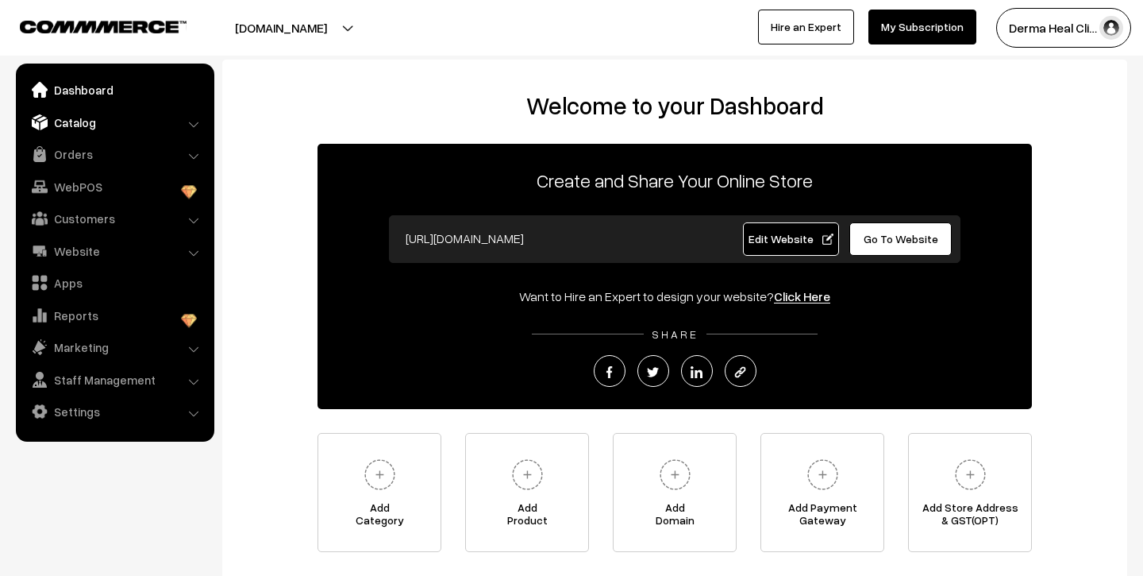
click at [85, 121] on link "Catalog" at bounding box center [114, 122] width 189 height 29
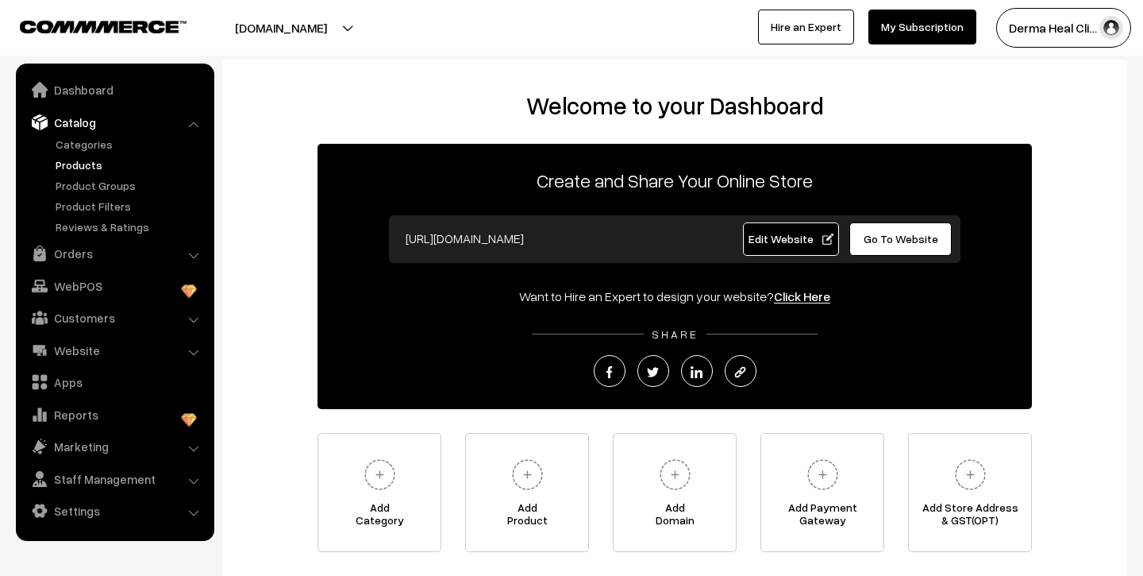
click at [87, 163] on link "Products" at bounding box center [130, 164] width 157 height 17
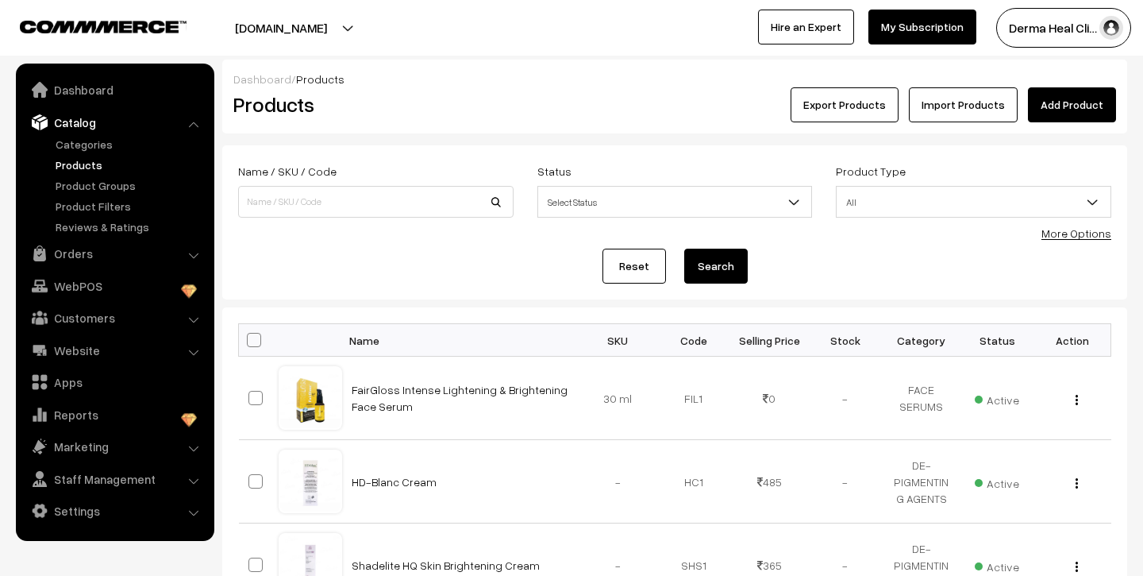
click at [1062, 103] on link "Add Product" at bounding box center [1072, 104] width 88 height 35
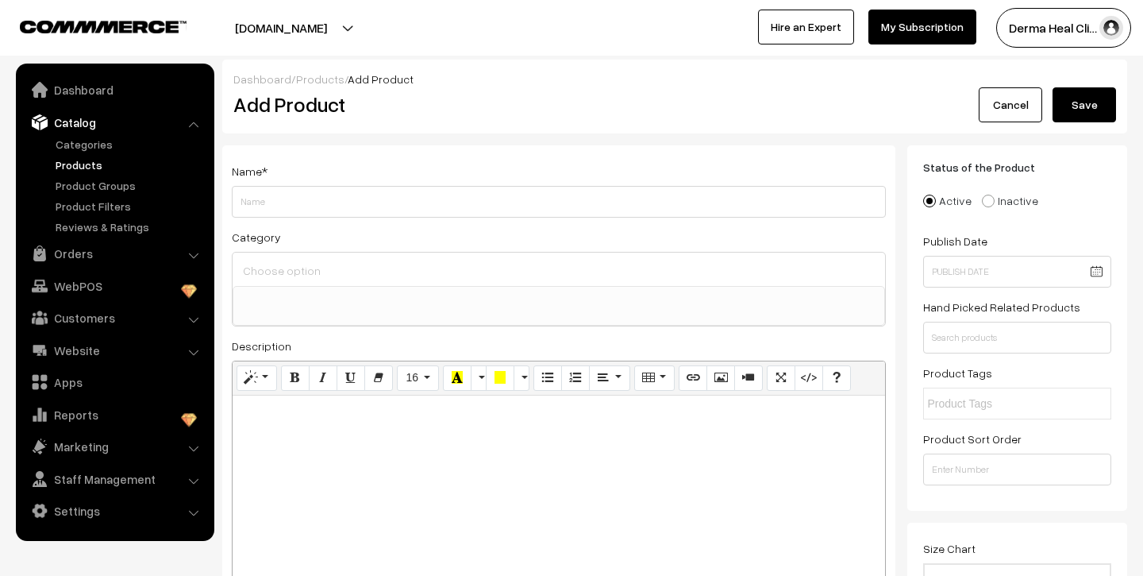
select select
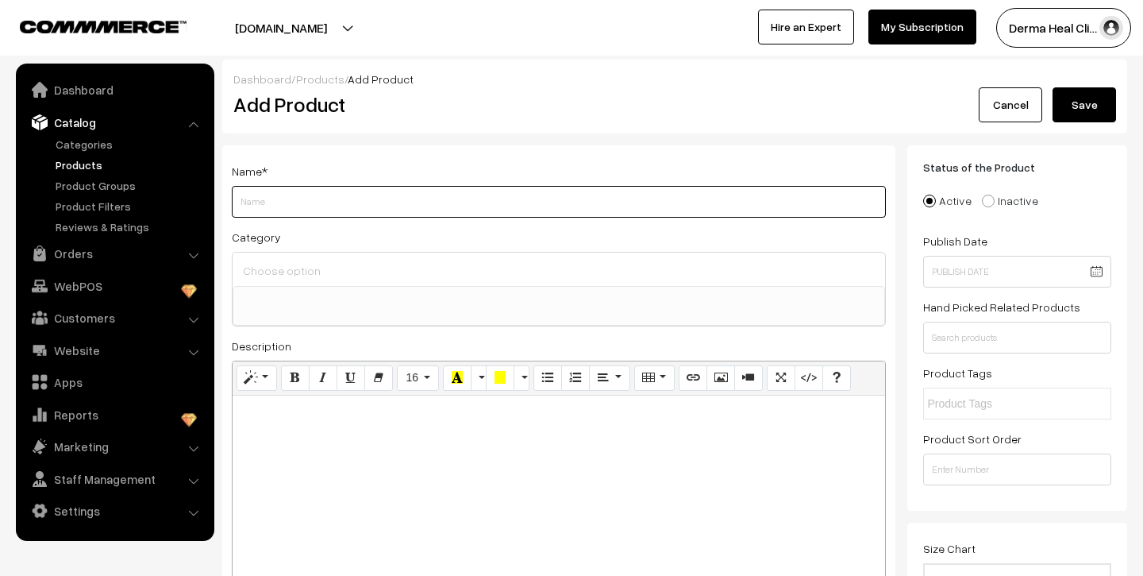
click at [308, 199] on input "Weight" at bounding box center [559, 202] width 654 height 32
type input "QT SKIN CREAM"
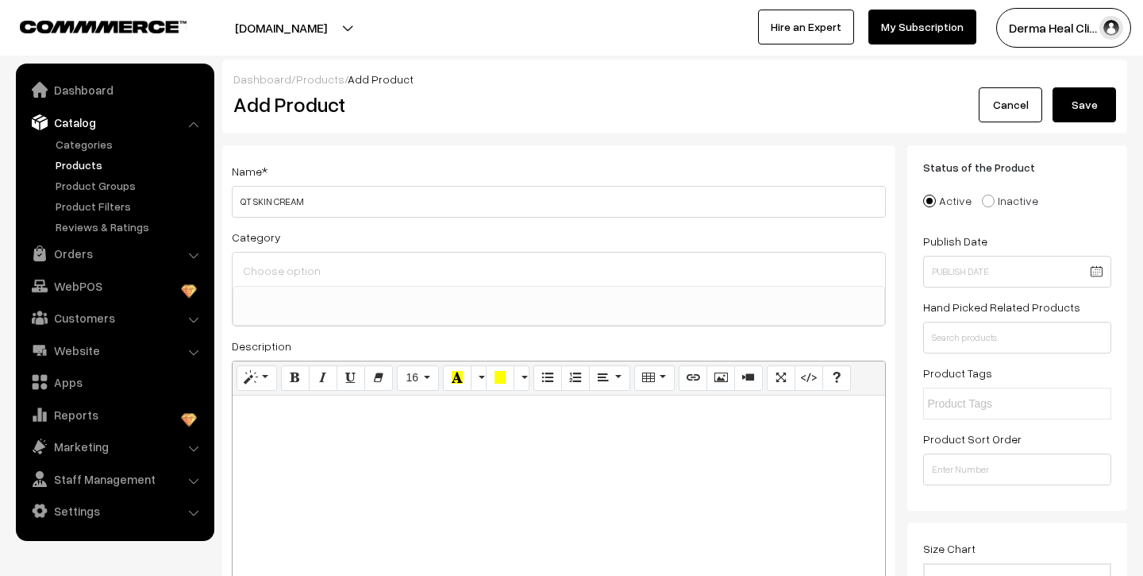
click at [280, 268] on input at bounding box center [559, 270] width 640 height 23
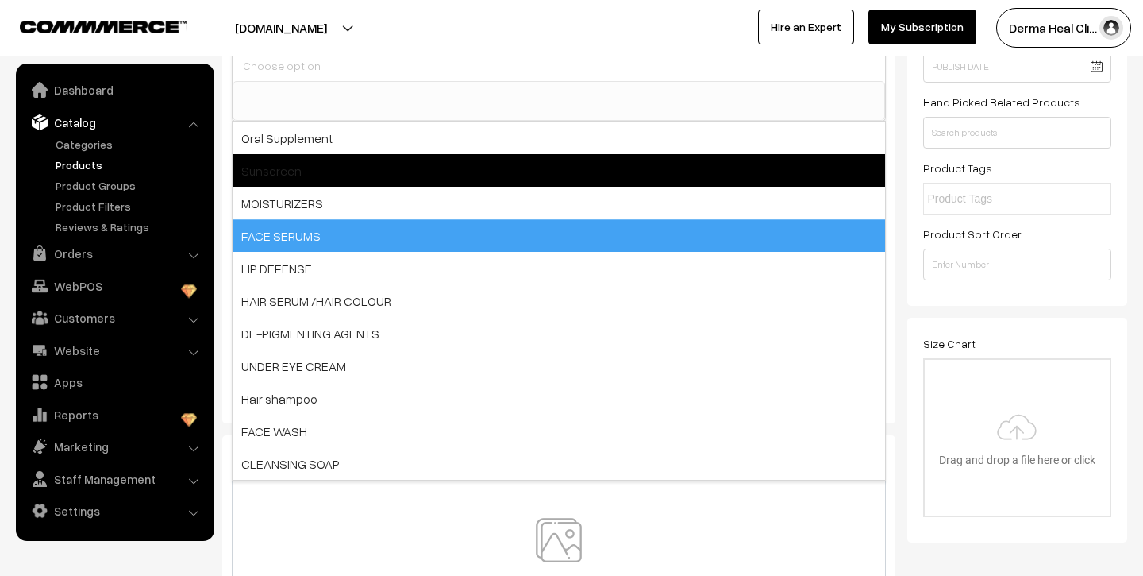
scroll to position [207, 0]
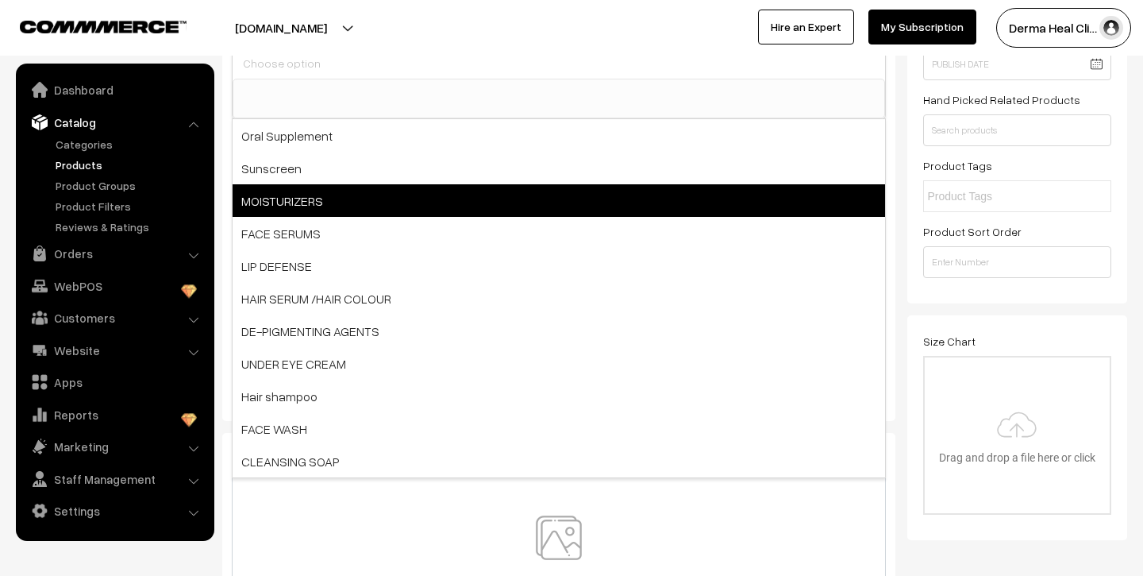
click at [329, 198] on span "MOISTURIZERS" at bounding box center [559, 200] width 653 height 33
select select "3"
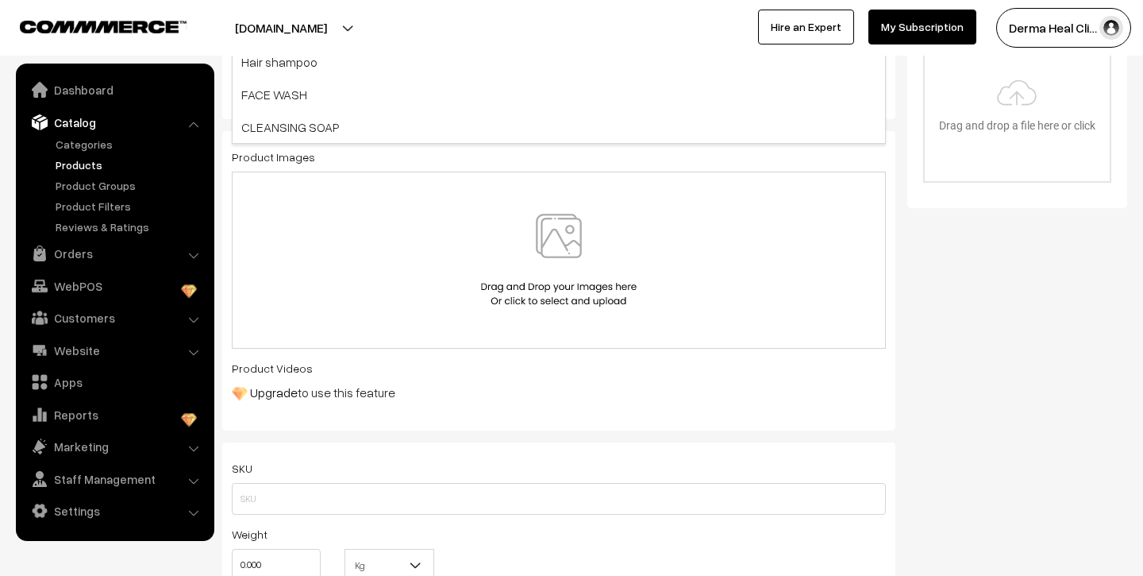
scroll to position [522, 0]
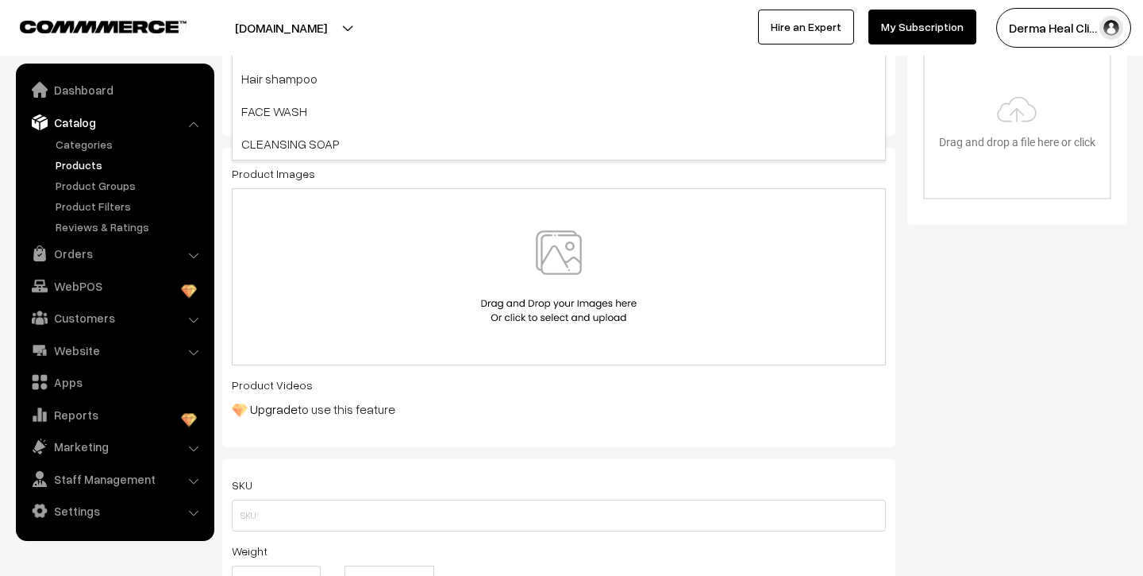
click at [568, 259] on img at bounding box center [559, 276] width 164 height 93
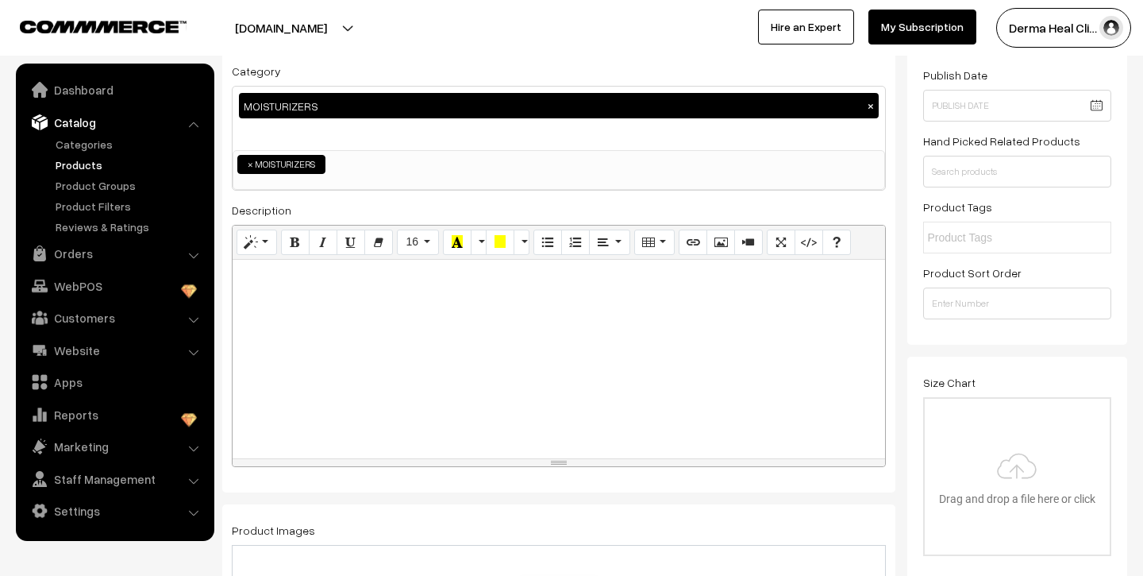
scroll to position [165, 0]
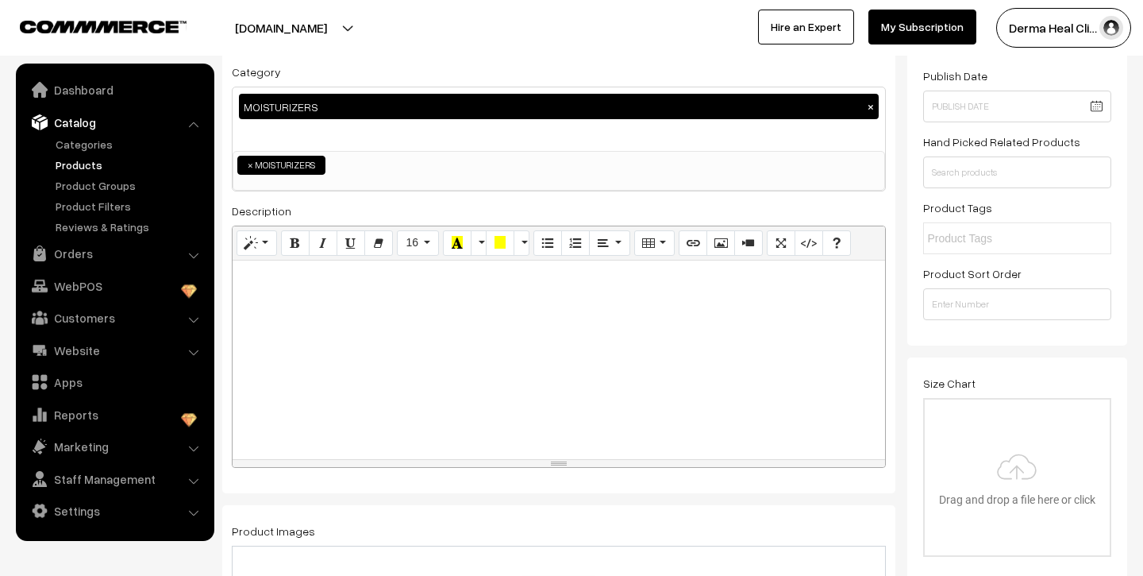
click at [293, 311] on div at bounding box center [559, 359] width 653 height 198
click at [268, 278] on p at bounding box center [559, 277] width 637 height 19
paste div
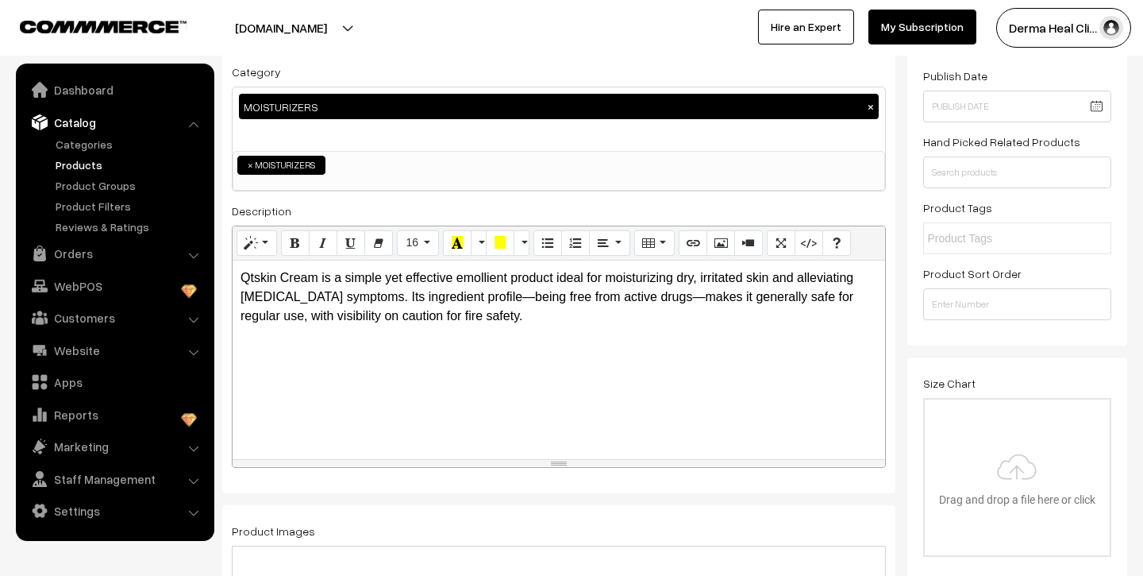
scroll to position [0, 0]
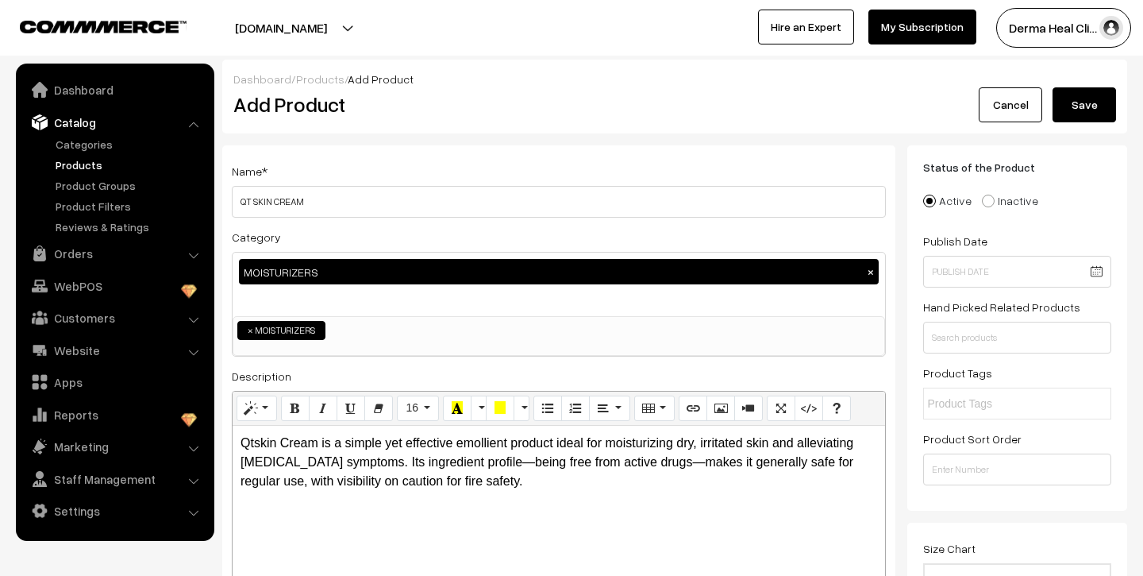
click at [1083, 108] on button "Save" at bounding box center [1085, 104] width 64 height 35
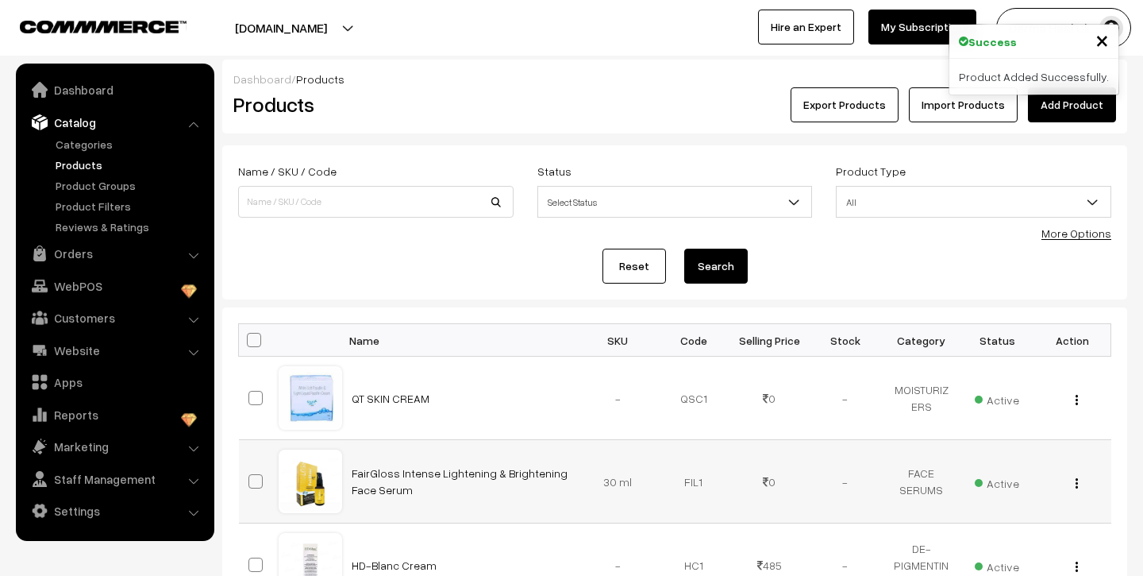
click at [1080, 484] on div "View Edit Delete" at bounding box center [1073, 481] width 57 height 17
click at [392, 475] on link "FairGloss Intense Lightening & Brightening Face Serum" at bounding box center [460, 481] width 216 height 30
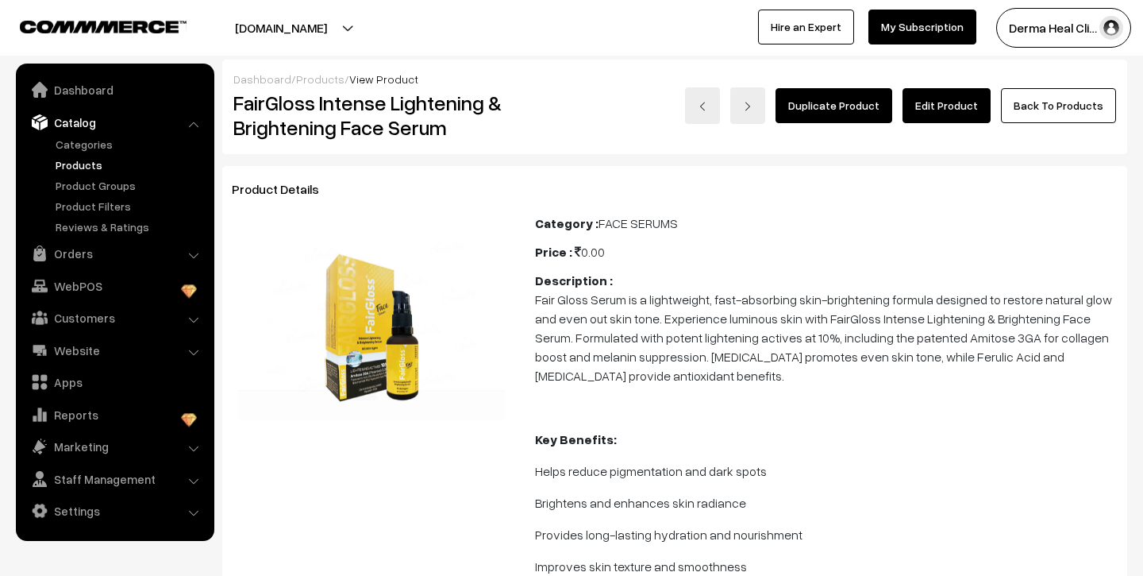
click at [92, 166] on link "Products" at bounding box center [130, 164] width 157 height 17
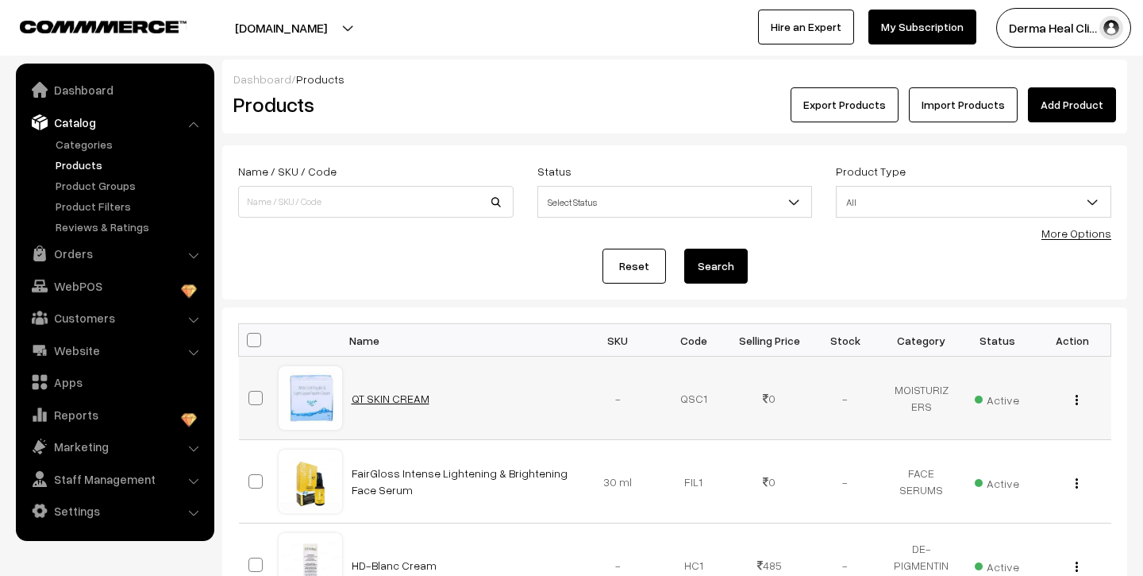
click at [382, 397] on link "QT SKIN CREAM" at bounding box center [391, 397] width 78 height 13
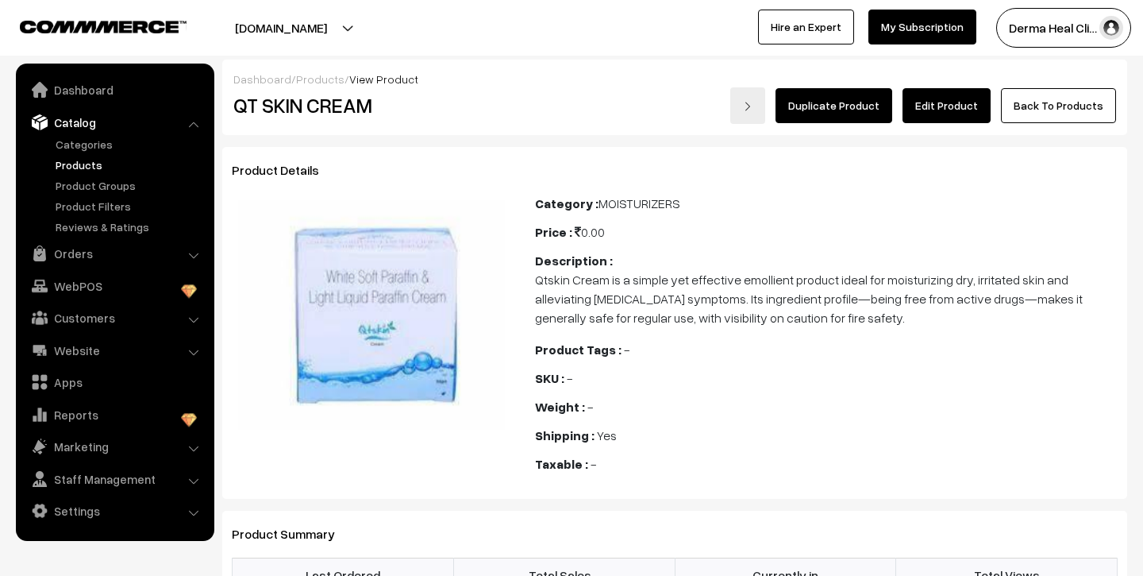
click at [946, 106] on link "Edit Product" at bounding box center [947, 105] width 88 height 35
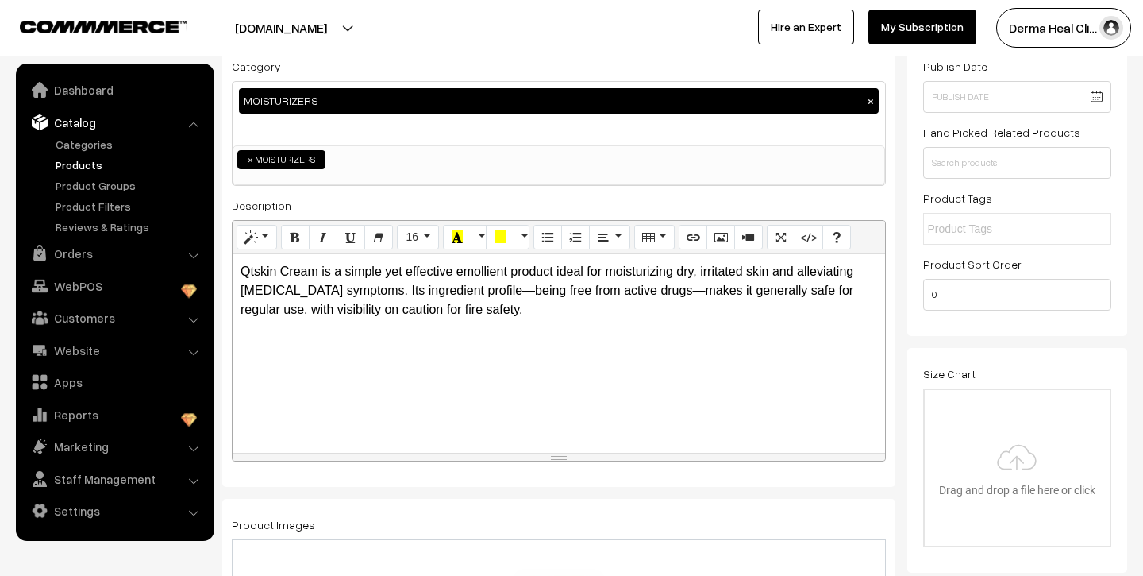
scroll to position [179, 0]
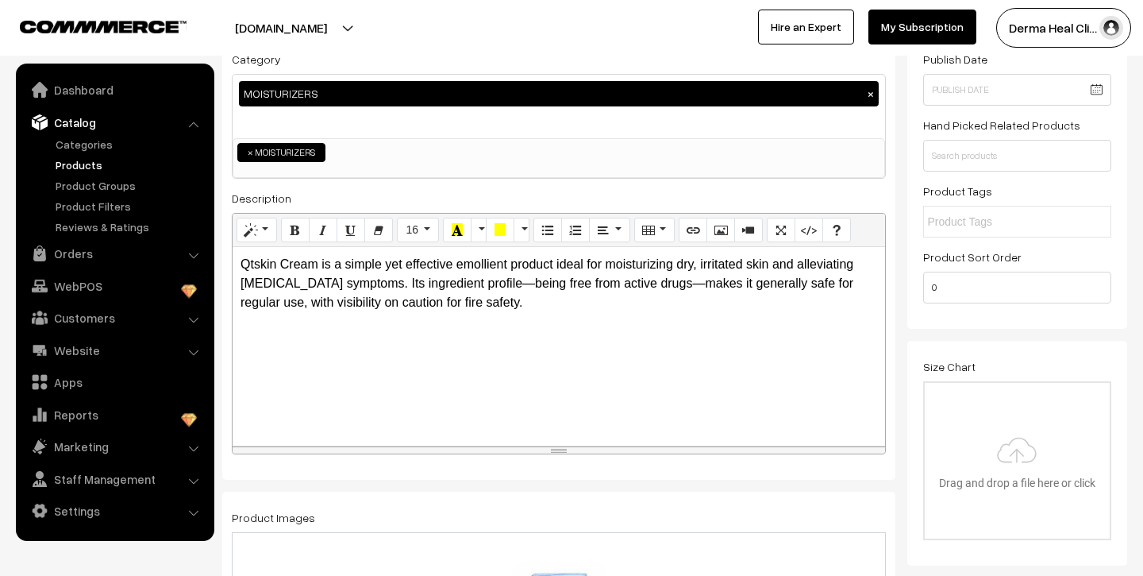
click at [475, 311] on p "Qtskin Cream is a simple yet effective emollient product ideal for moisturizing…" at bounding box center [559, 283] width 637 height 57
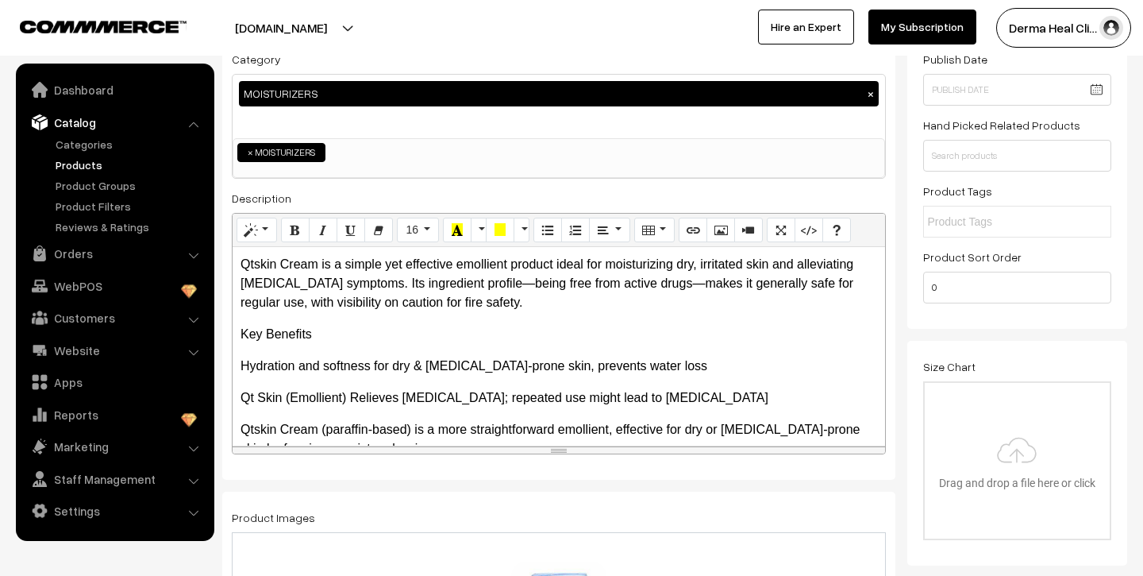
click at [857, 433] on p "Qtskin Cream (paraffin‑based) is a more straightforward emollient, effective fo…" at bounding box center [559, 439] width 637 height 38
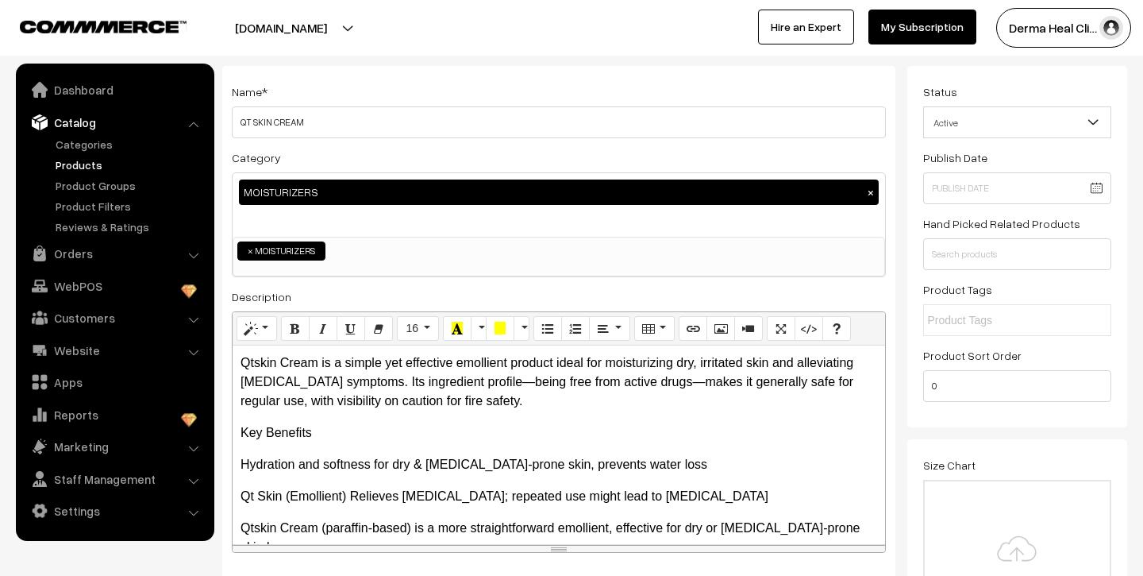
scroll to position [0, 0]
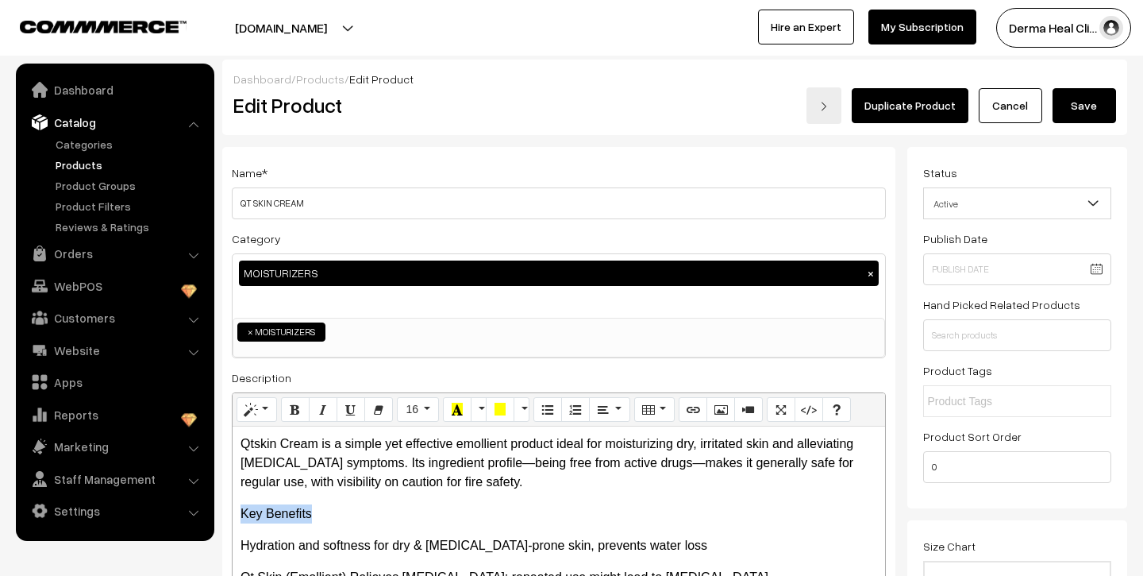
drag, startPoint x: 238, startPoint y: 515, endPoint x: 315, endPoint y: 516, distance: 77.0
click at [315, 516] on div "Qtskin Cream is a simple yet effective emollient product ideal for moisturizing…" at bounding box center [559, 525] width 653 height 198
click at [296, 415] on button "Bold (⌘+B)" at bounding box center [295, 409] width 29 height 25
click at [1097, 104] on button "Save" at bounding box center [1085, 105] width 64 height 35
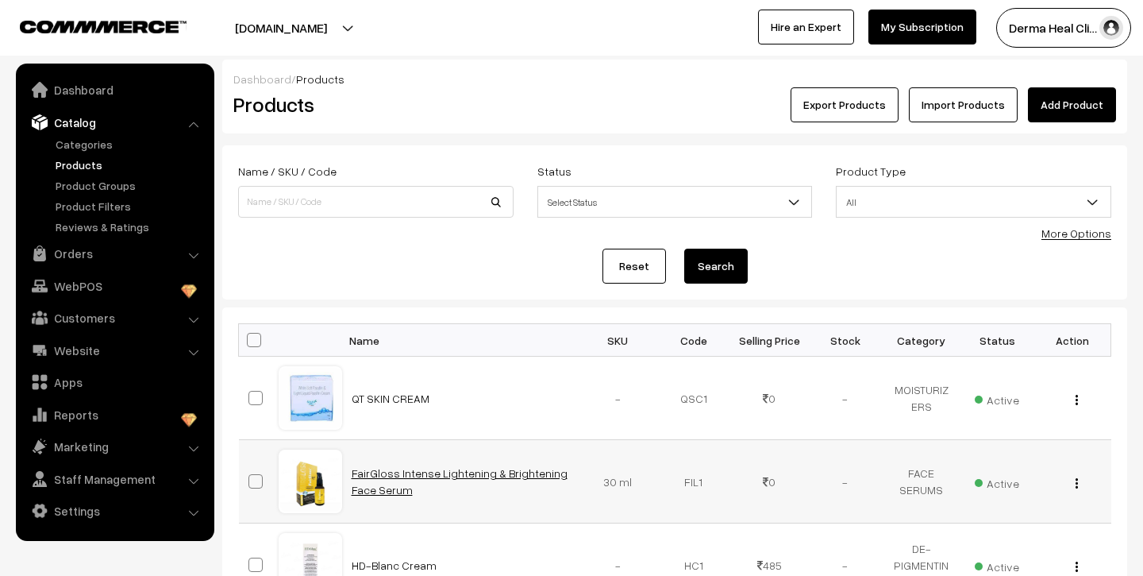
click at [376, 466] on link "FairGloss Intense Lightening & Brightening Face Serum" at bounding box center [460, 481] width 216 height 30
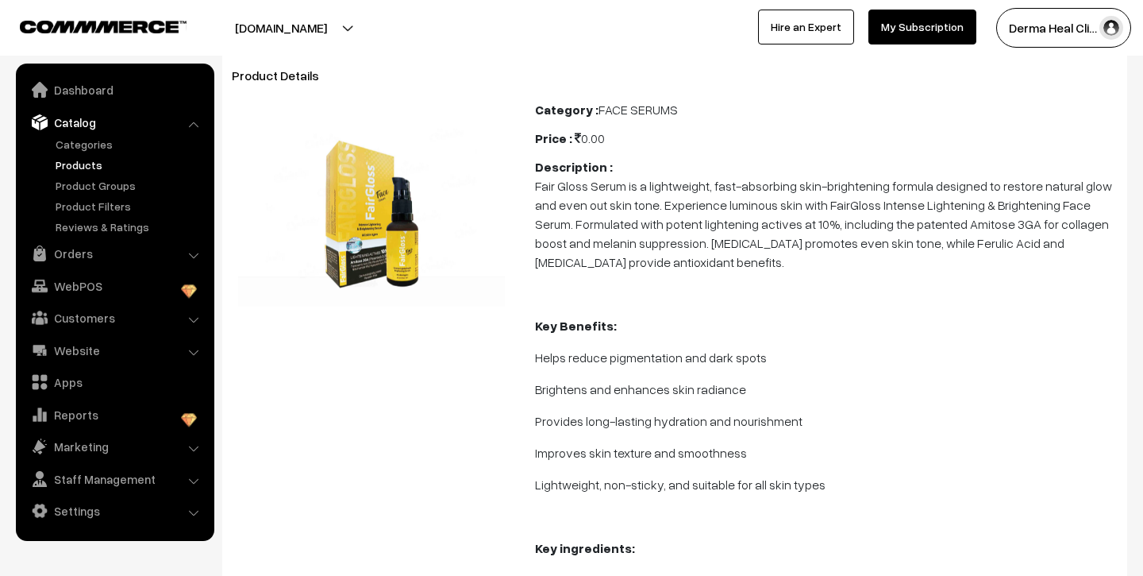
scroll to position [97, 0]
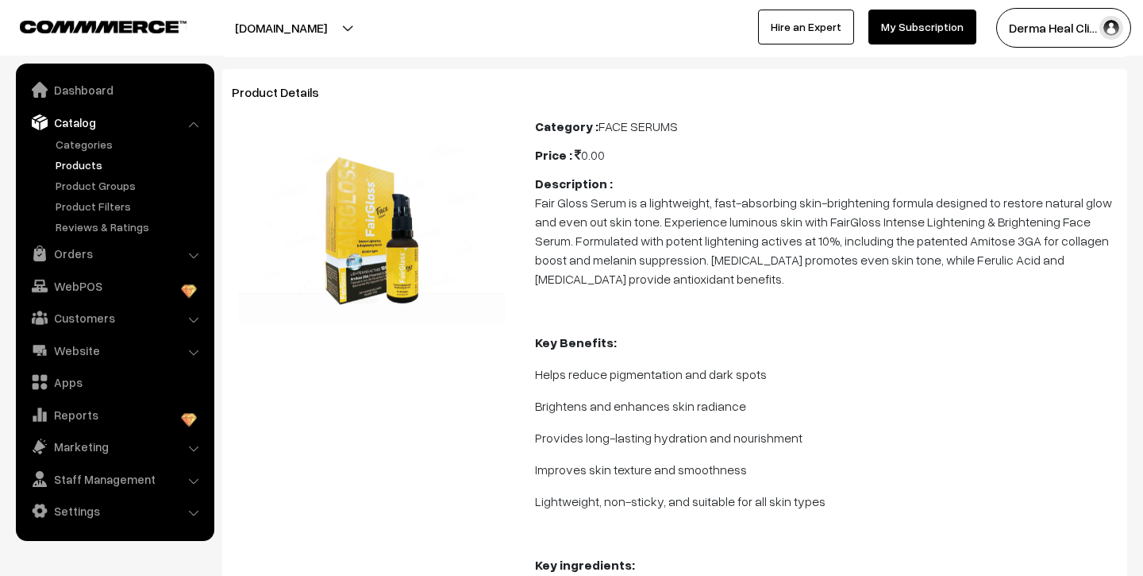
click at [98, 160] on link "Products" at bounding box center [130, 164] width 157 height 17
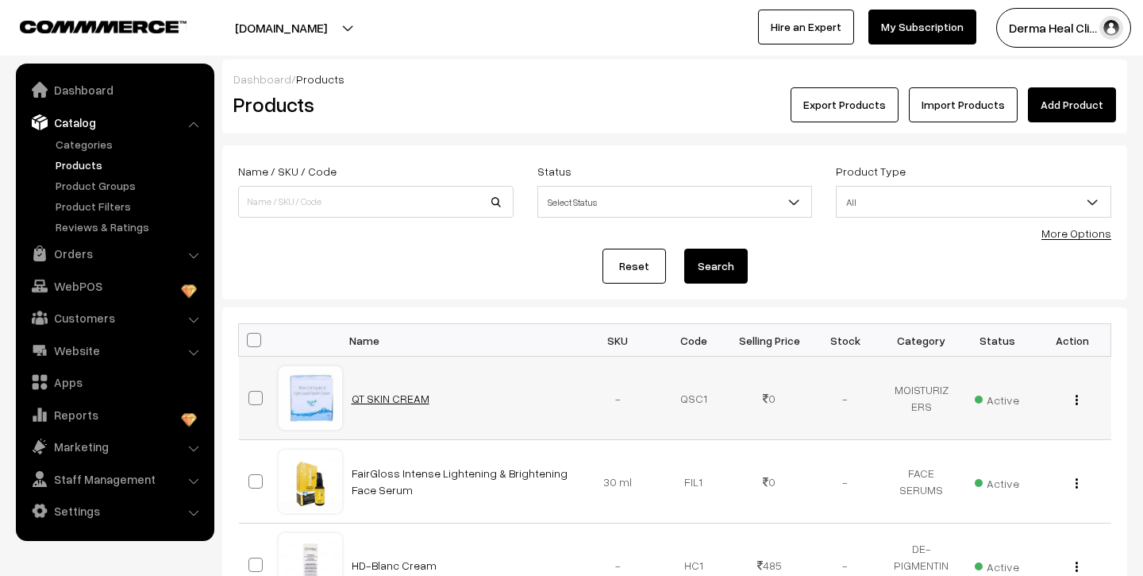
click at [373, 402] on link "QT SKIN CREAM" at bounding box center [391, 397] width 78 height 13
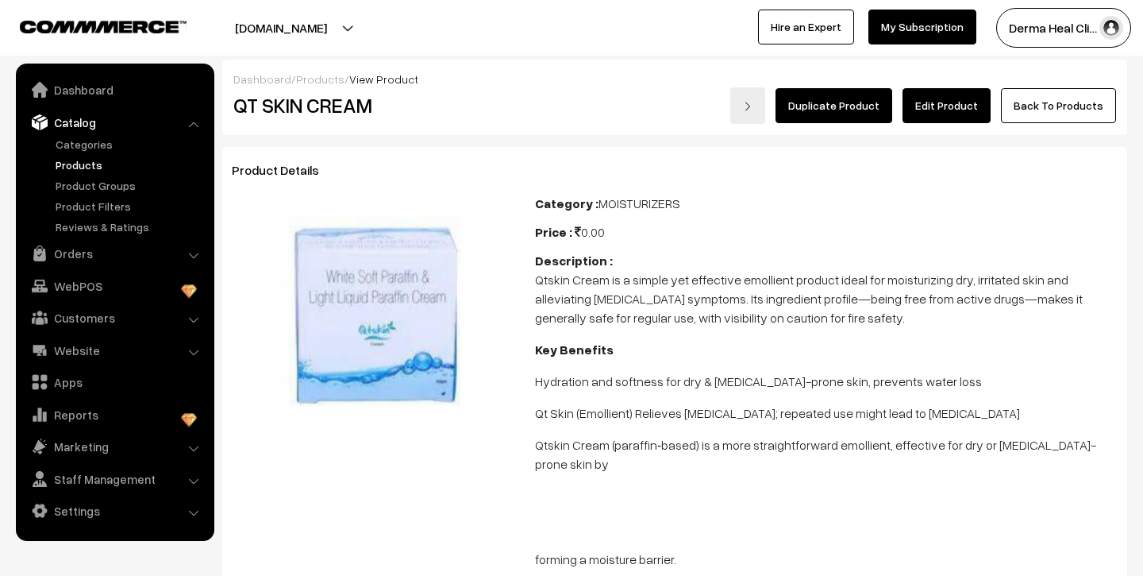
click at [961, 98] on link "Edit Product" at bounding box center [947, 105] width 88 height 35
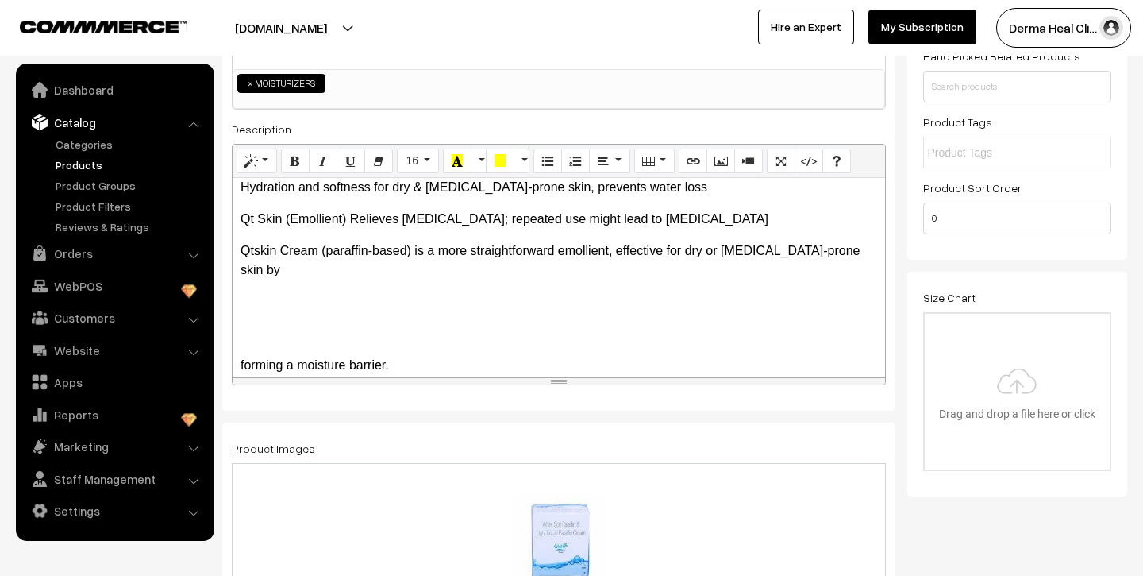
scroll to position [285, 0]
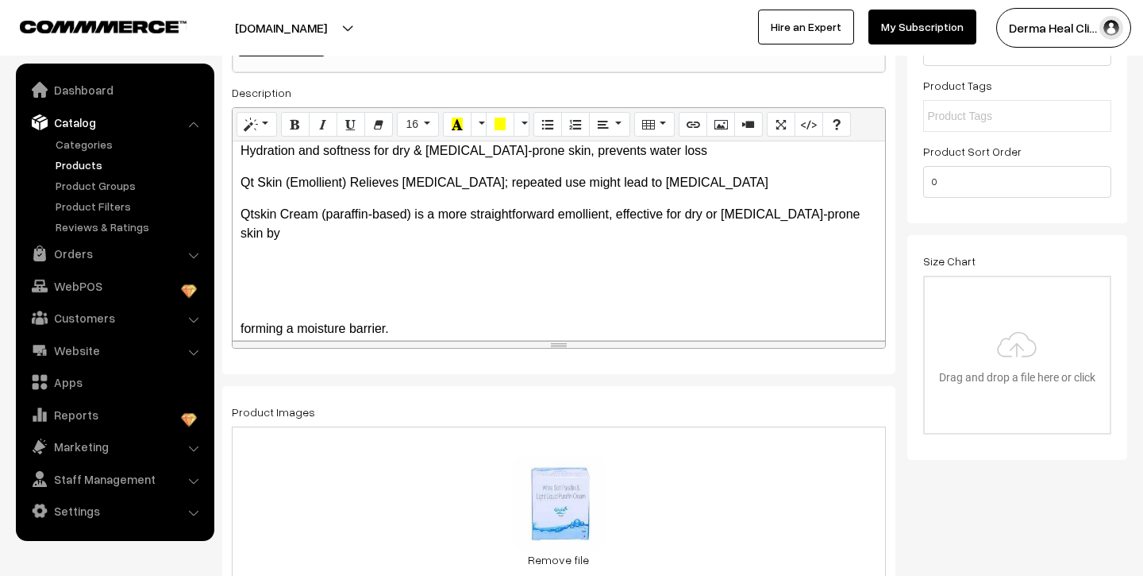
click at [853, 215] on p "Qtskin Cream (paraffin‑based) is a more straightforward emollient, effective fo…" at bounding box center [559, 224] width 637 height 38
click at [849, 214] on p "Qtskin Cream (paraffin‑based) is a more straightforward emollient, effective fo…" at bounding box center [559, 224] width 637 height 38
click at [341, 287] on p "Key Ingredients" at bounding box center [559, 296] width 637 height 19
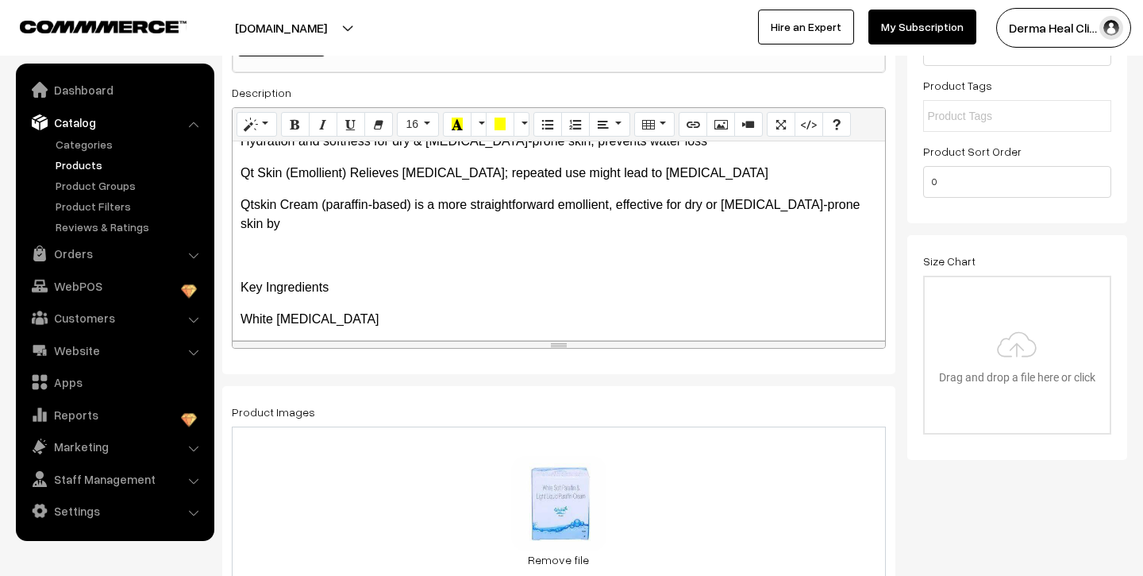
scroll to position [149, 0]
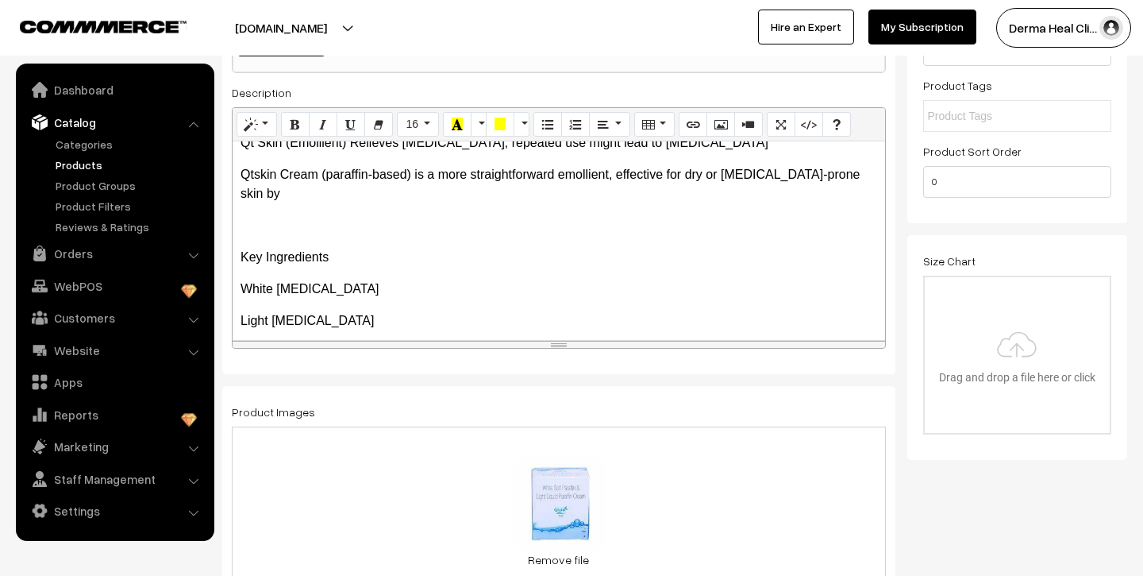
click at [371, 311] on p "Light Liquid Paraffin" at bounding box center [559, 320] width 637 height 19
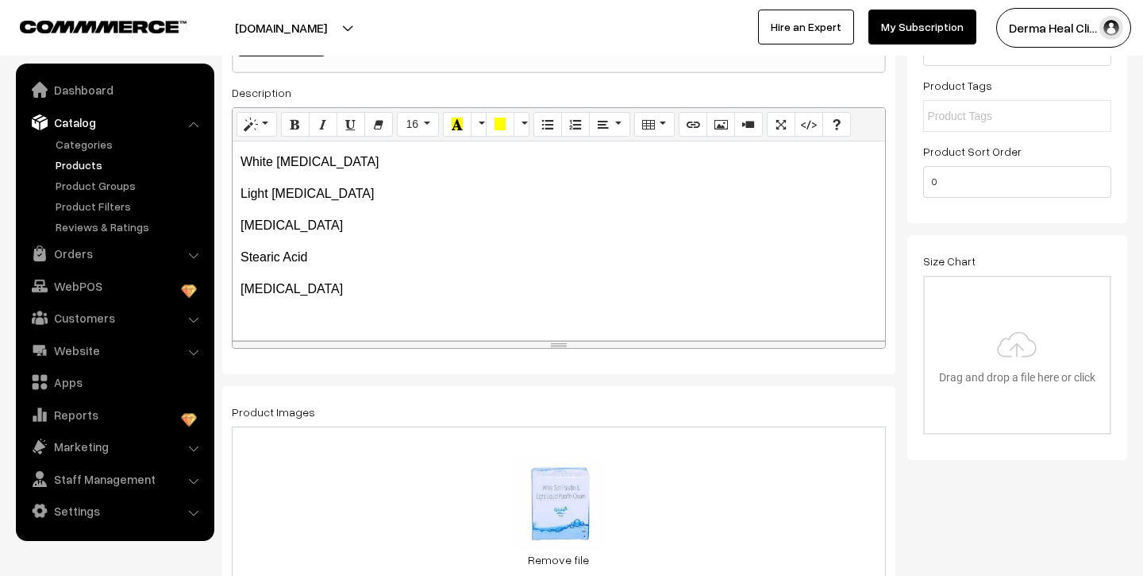
scroll to position [278, 0]
click at [276, 341] on p "How To Use" at bounding box center [559, 350] width 637 height 19
click at [321, 341] on p "How to Use" at bounding box center [559, 350] width 637 height 19
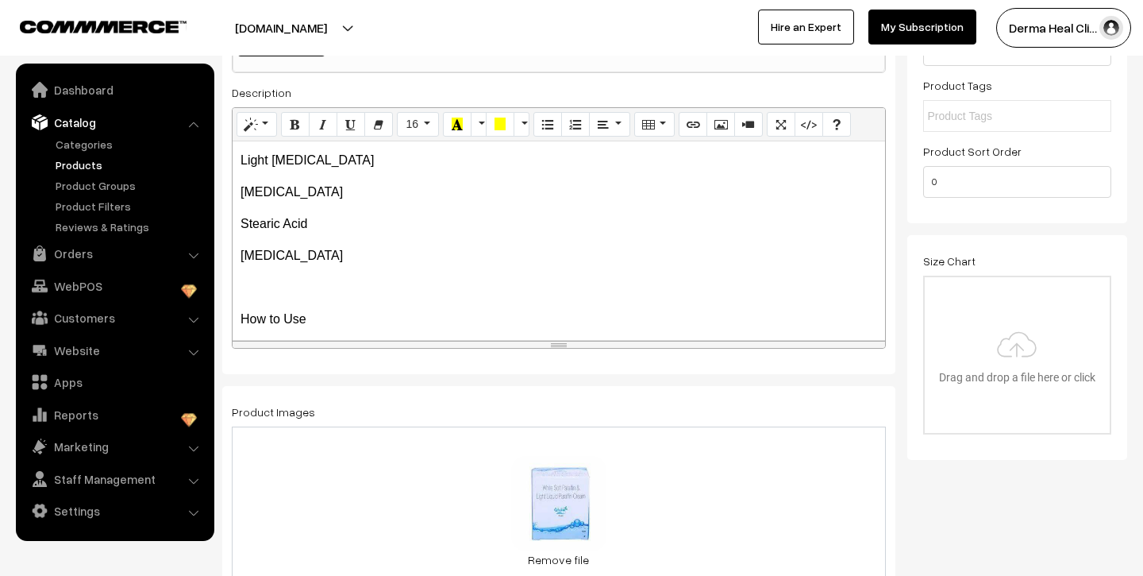
scroll to position [433, 0]
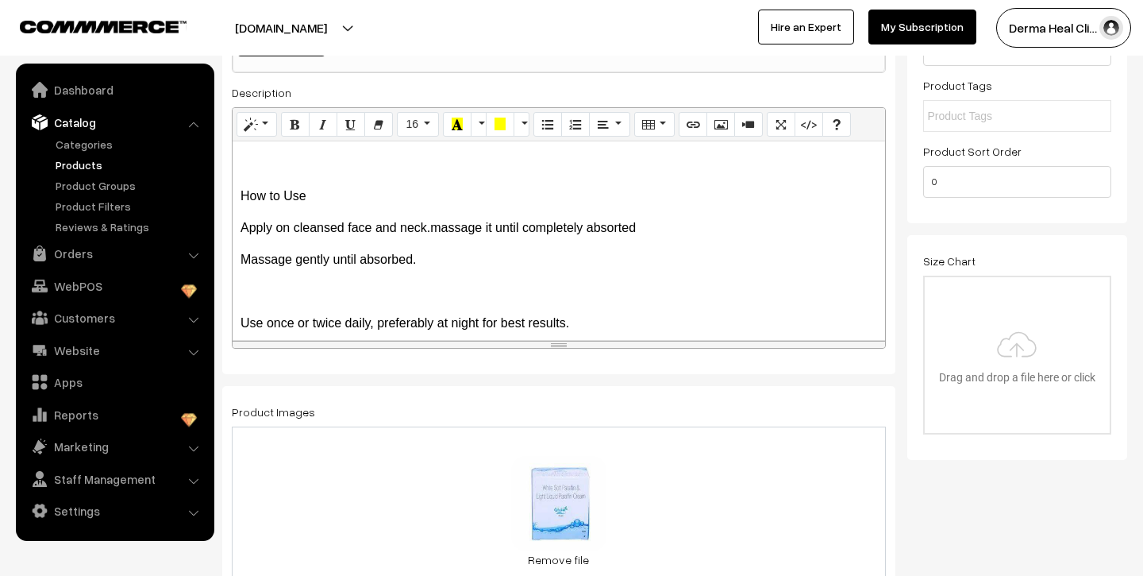
click at [239, 304] on div "Qtskin Cream is a simple yet effective emollient product ideal for moisturizing…" at bounding box center [559, 240] width 653 height 198
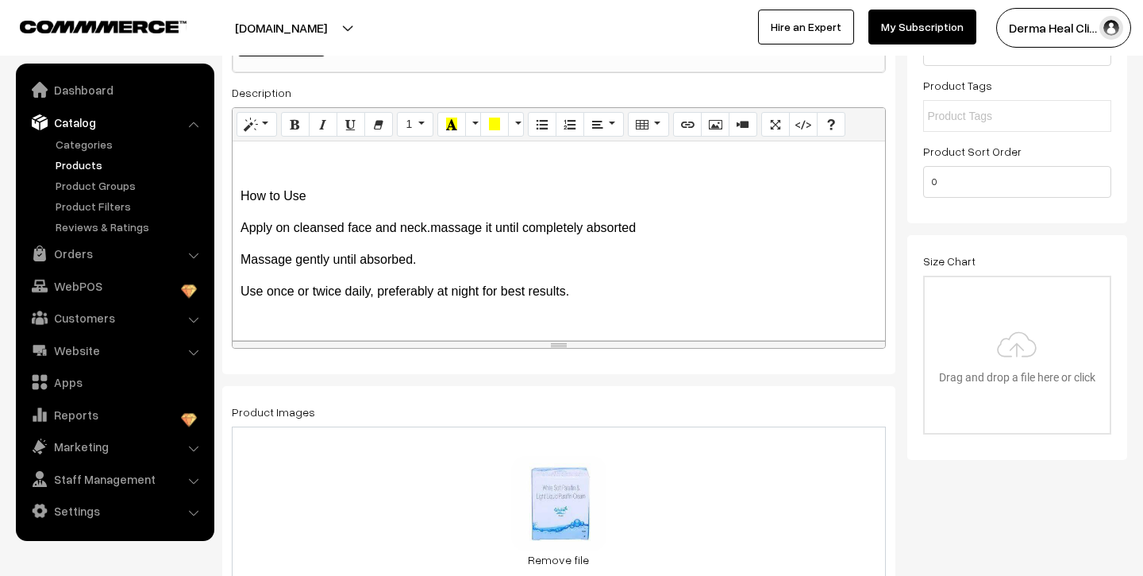
click at [345, 345] on p "🔁 Frequency:" at bounding box center [559, 354] width 637 height 19
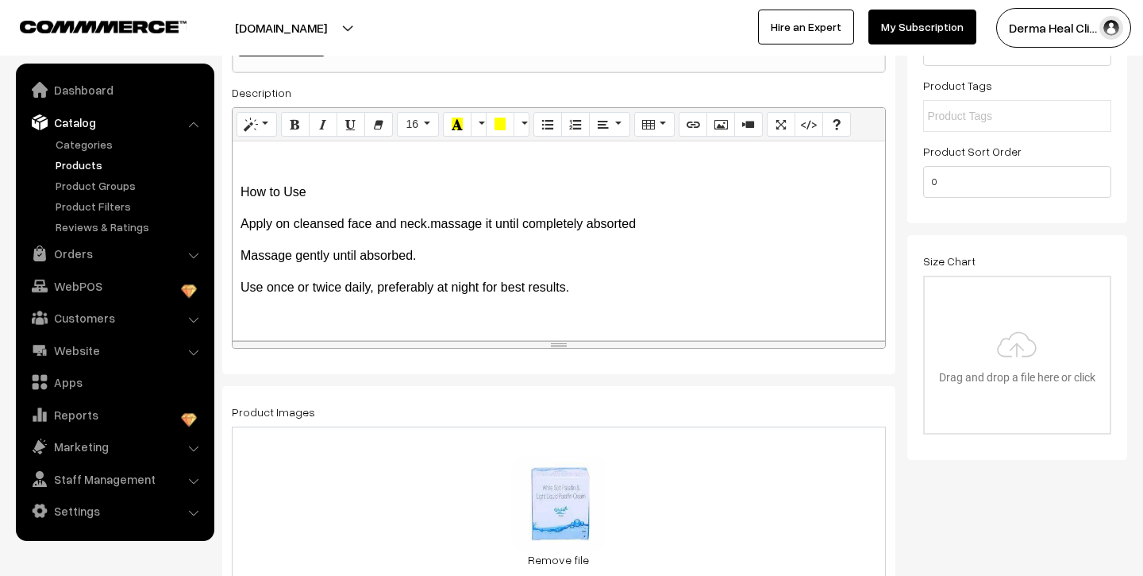
scroll to position [554, 0]
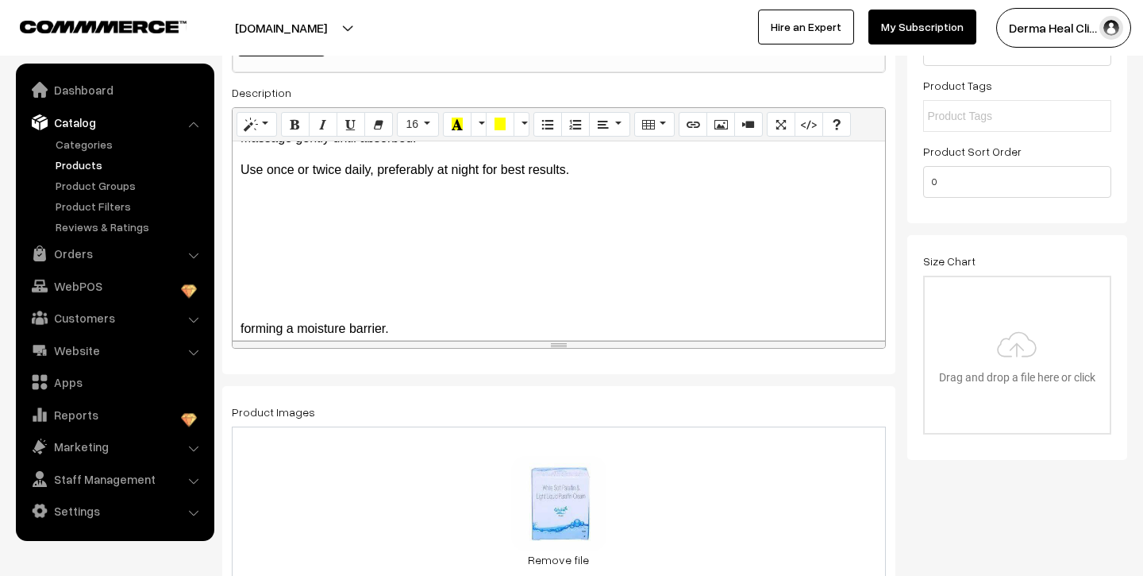
click at [418, 319] on p "forming a moisture barrier." at bounding box center [559, 328] width 637 height 19
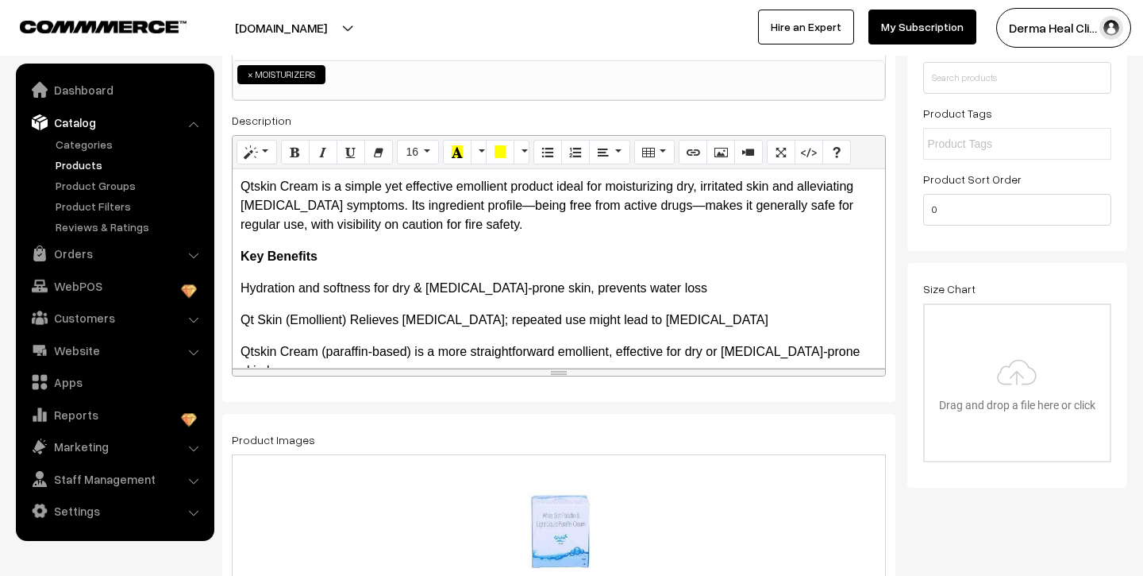
scroll to position [244, 0]
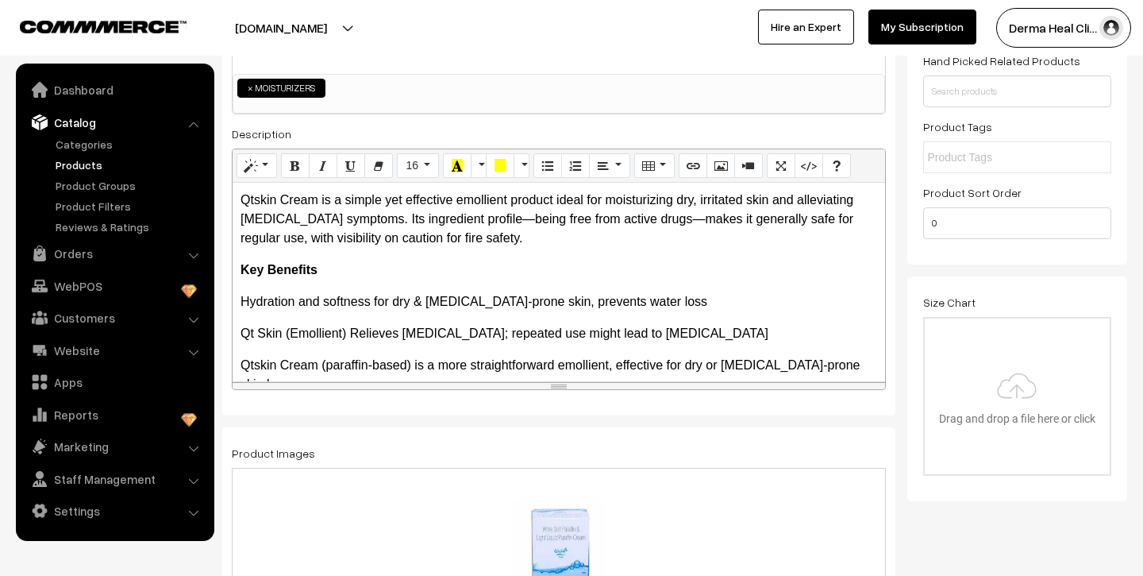
click at [477, 248] on div "Qtskin Cream is a simple yet effective emollient product ideal for moisturizing…" at bounding box center [559, 282] width 653 height 198
click at [459, 245] on p "Qtskin Cream is a simple yet effective emollient product ideal for moisturizing…" at bounding box center [559, 219] width 637 height 57
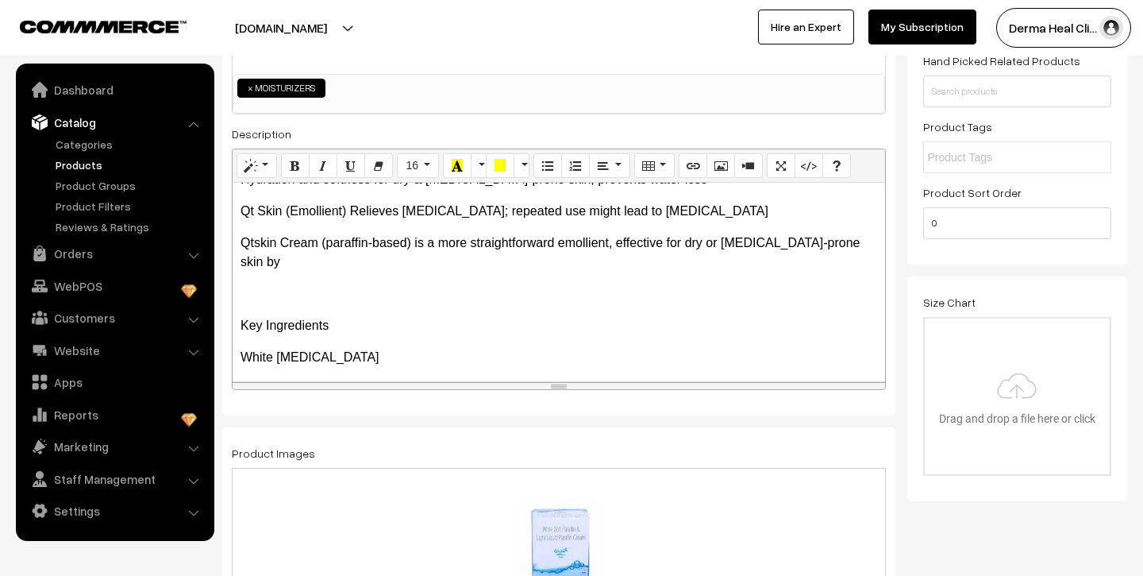
scroll to position [158, 0]
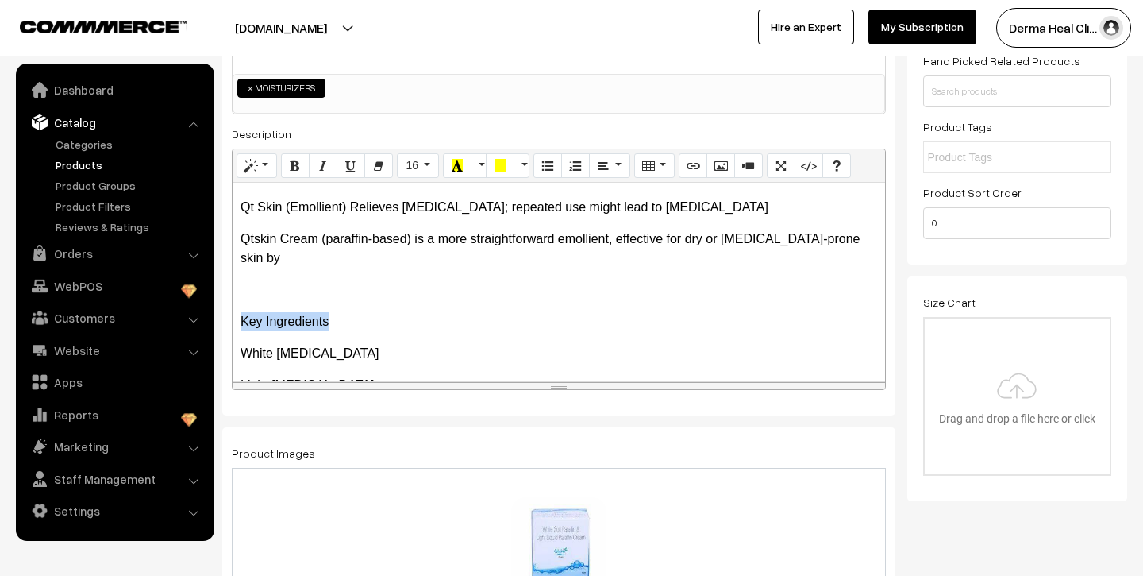
drag, startPoint x: 236, startPoint y: 302, endPoint x: 339, endPoint y: 306, distance: 103.3
click at [339, 306] on div "Qtskin Cream is a simple yet effective emollient product ideal for moisturizing…" at bounding box center [559, 282] width 653 height 198
click at [299, 168] on icon "Bold (⌘+B)" at bounding box center [295, 165] width 11 height 13
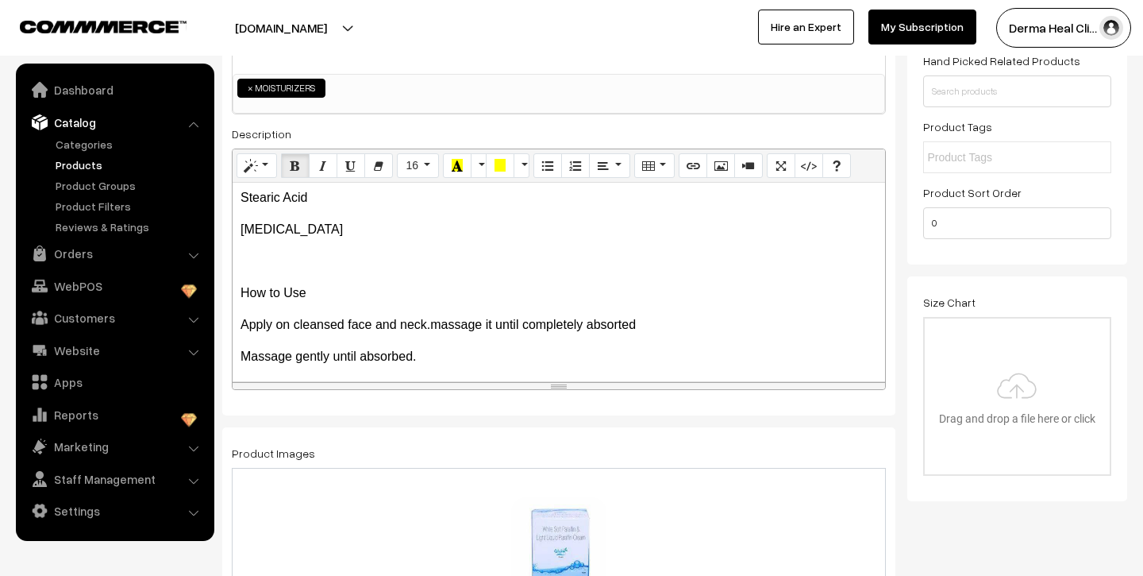
scroll to position [414, 0]
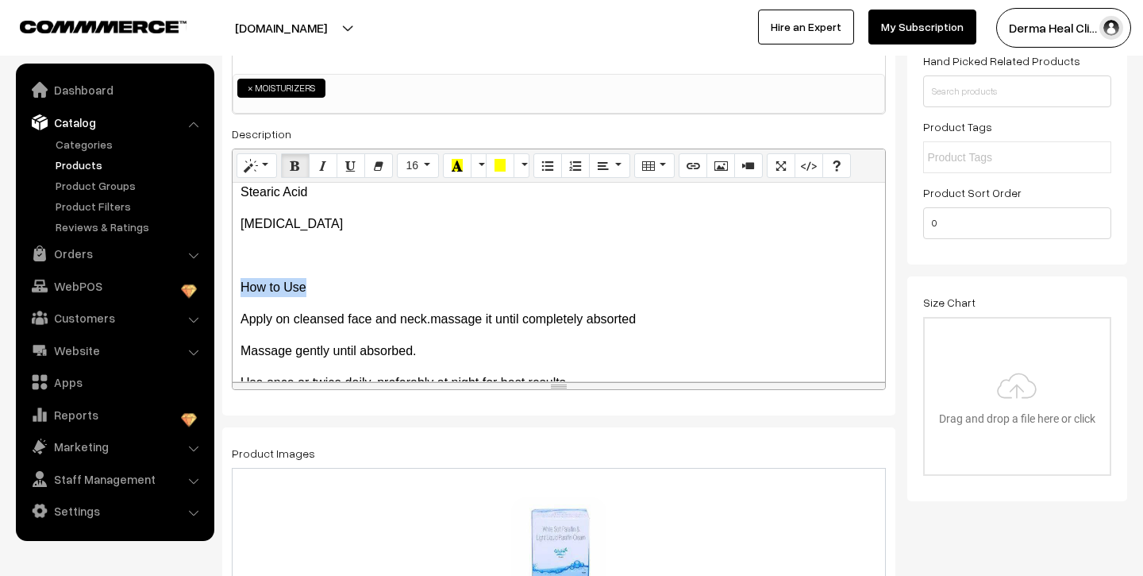
drag, startPoint x: 241, startPoint y: 268, endPoint x: 307, endPoint y: 269, distance: 65.9
click at [307, 278] on p "How to Use" at bounding box center [559, 287] width 637 height 19
click at [295, 168] on icon "Bold (⌘+B)" at bounding box center [295, 165] width 11 height 13
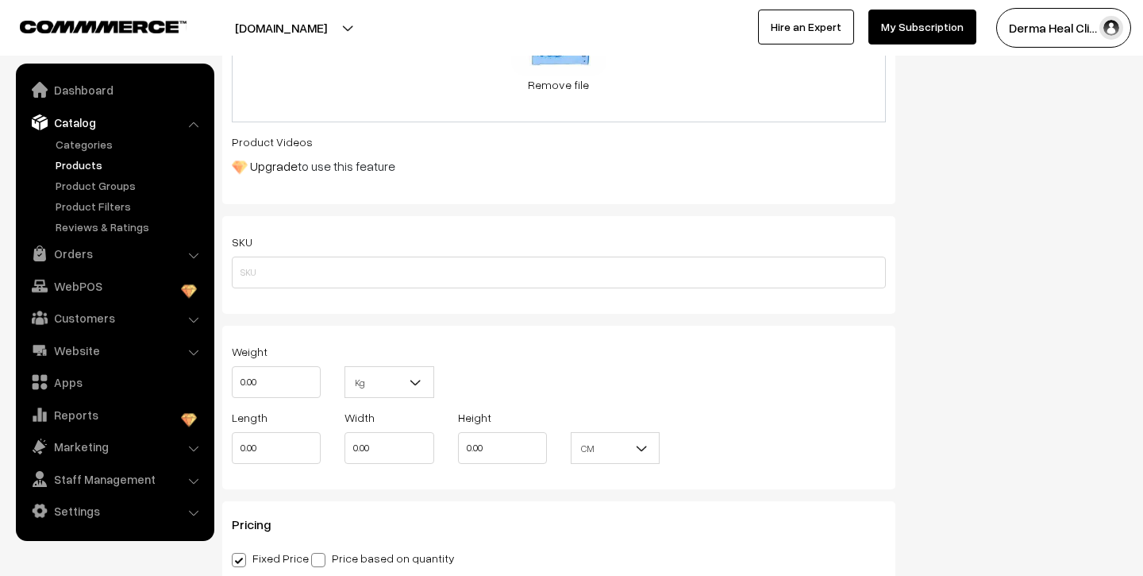
scroll to position [814, 0]
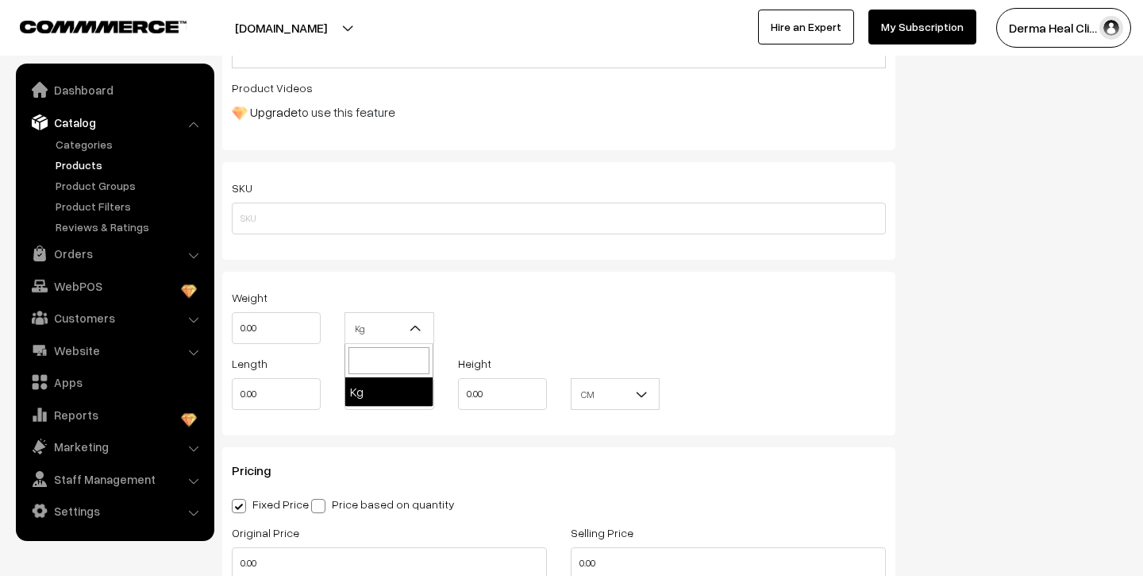
click at [408, 322] on b at bounding box center [416, 328] width 16 height 16
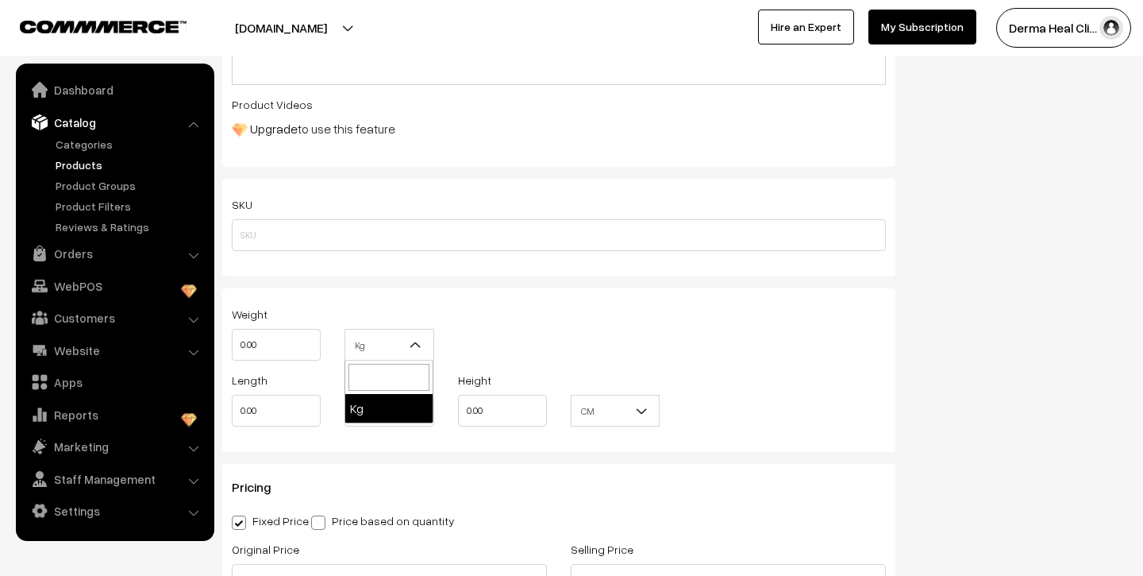
scroll to position [787, 0]
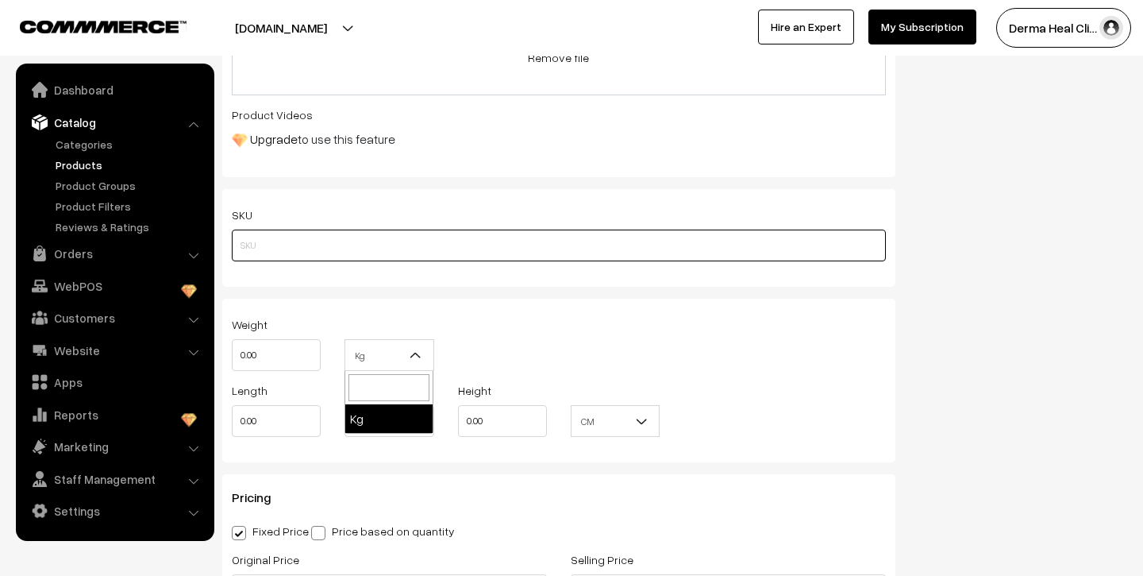
click at [334, 247] on input "text" at bounding box center [559, 245] width 654 height 32
type input "50 gm"
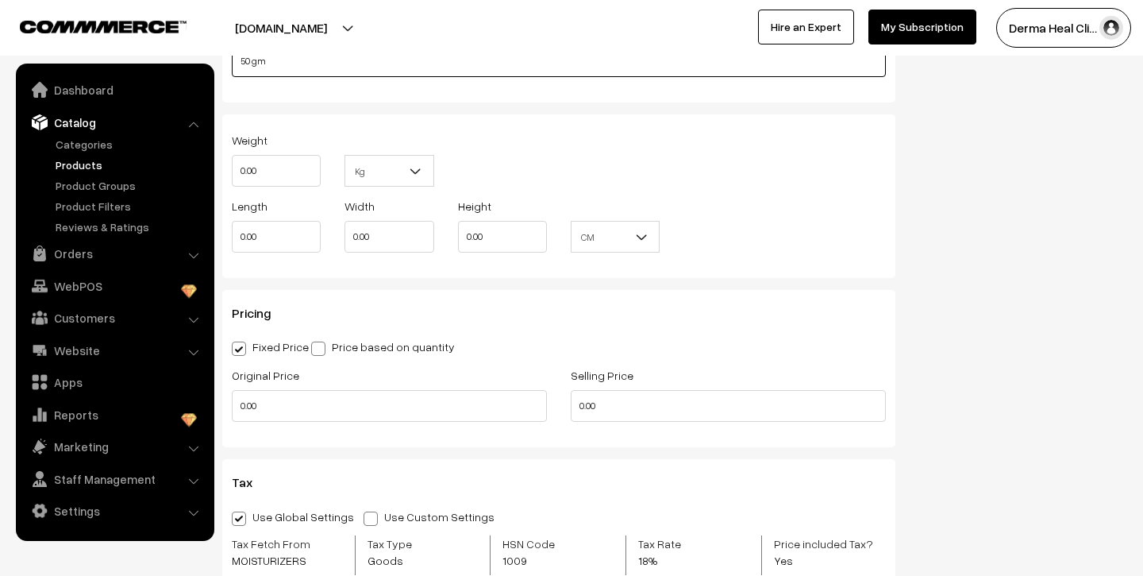
scroll to position [972, 0]
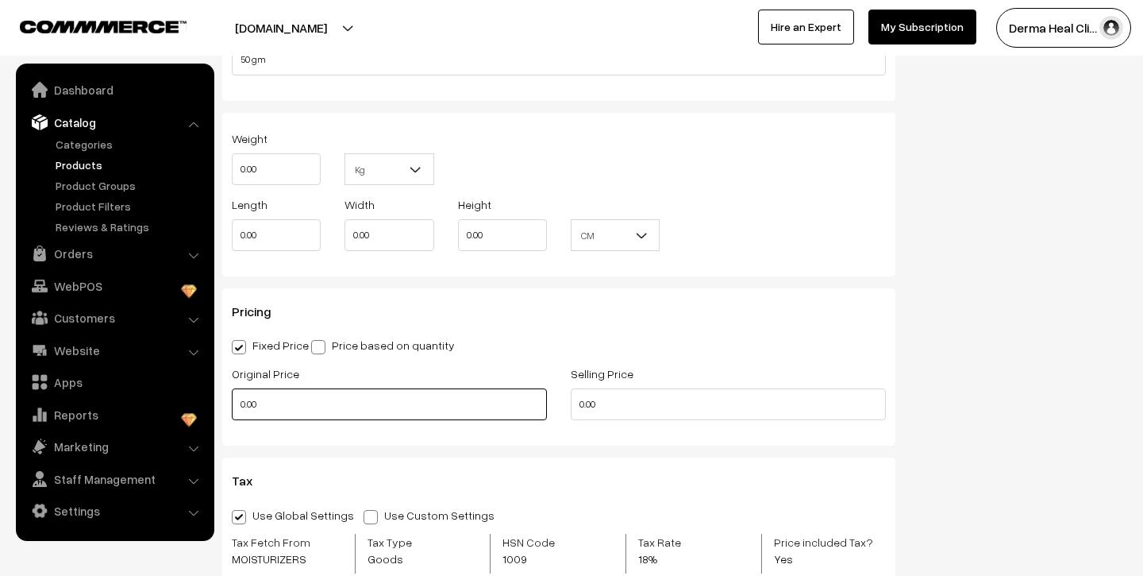
click at [293, 409] on input "0.00" at bounding box center [389, 404] width 315 height 32
type input "0"
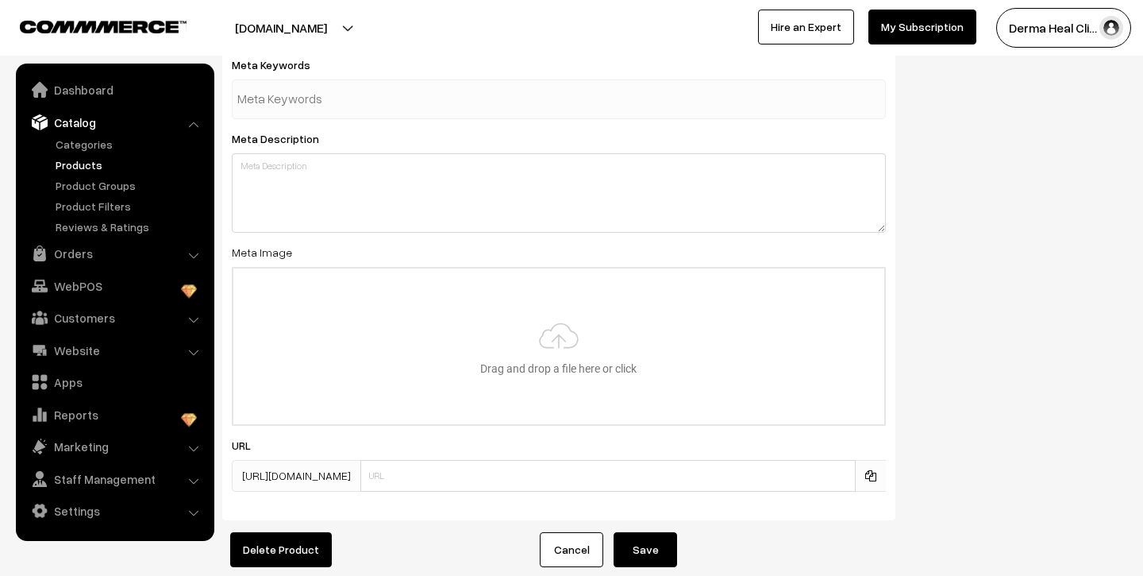
scroll to position [2163, 0]
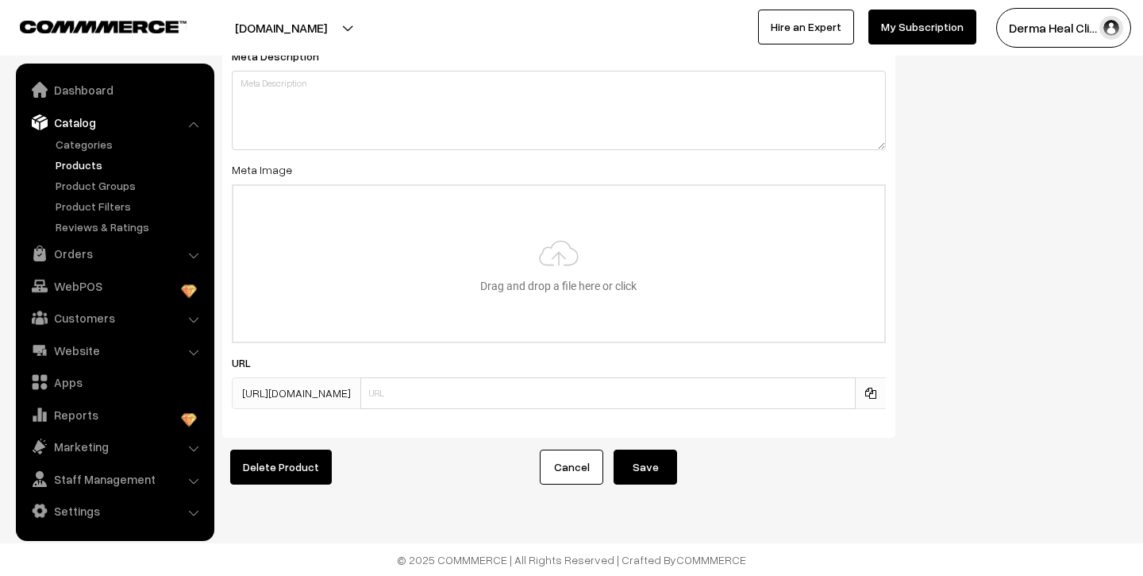
type input "200.00"
click at [650, 475] on button "Save" at bounding box center [646, 466] width 64 height 35
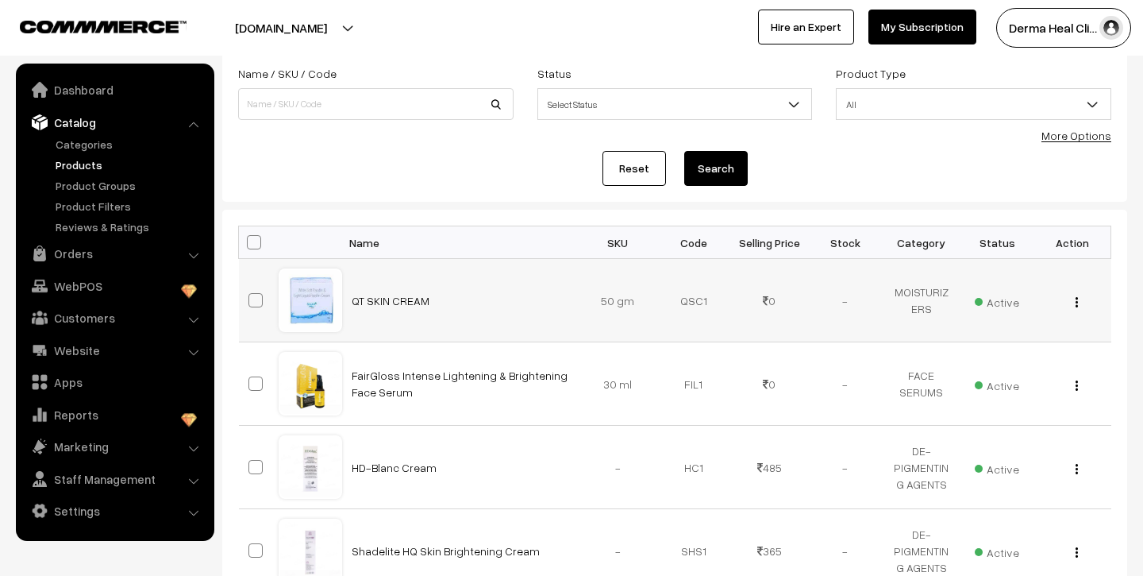
scroll to position [114, 0]
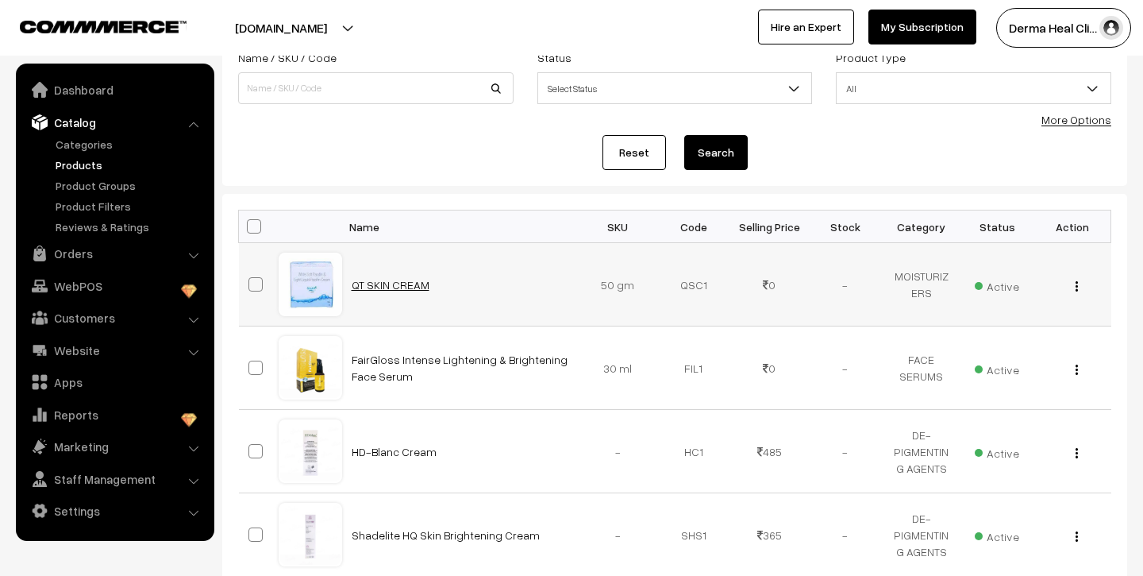
click at [379, 279] on link "QT SKIN CREAM" at bounding box center [391, 284] width 78 height 13
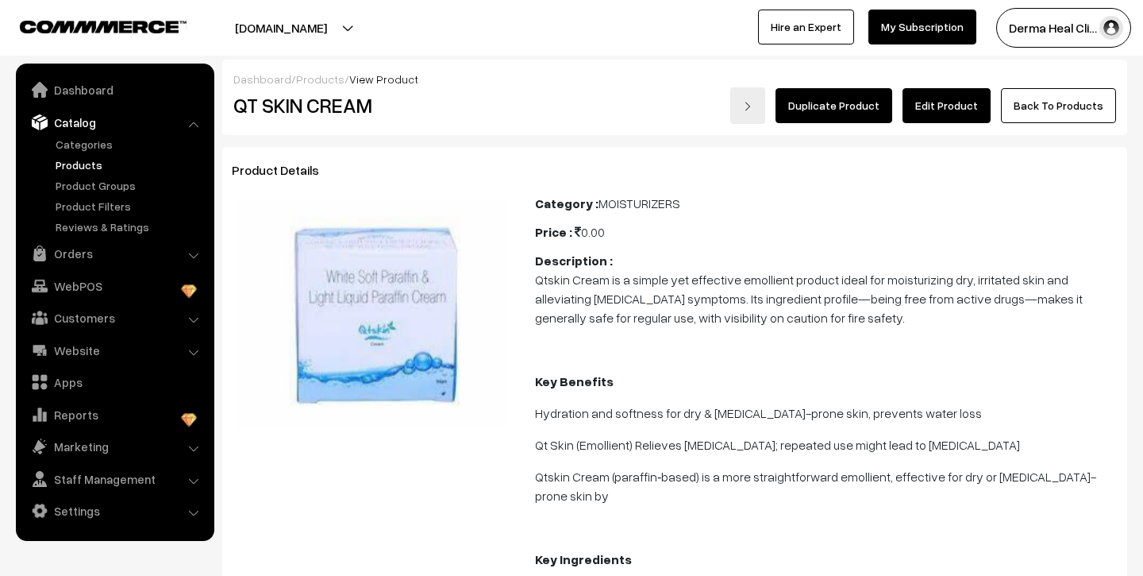
click at [930, 107] on link "Edit Product" at bounding box center [947, 105] width 88 height 35
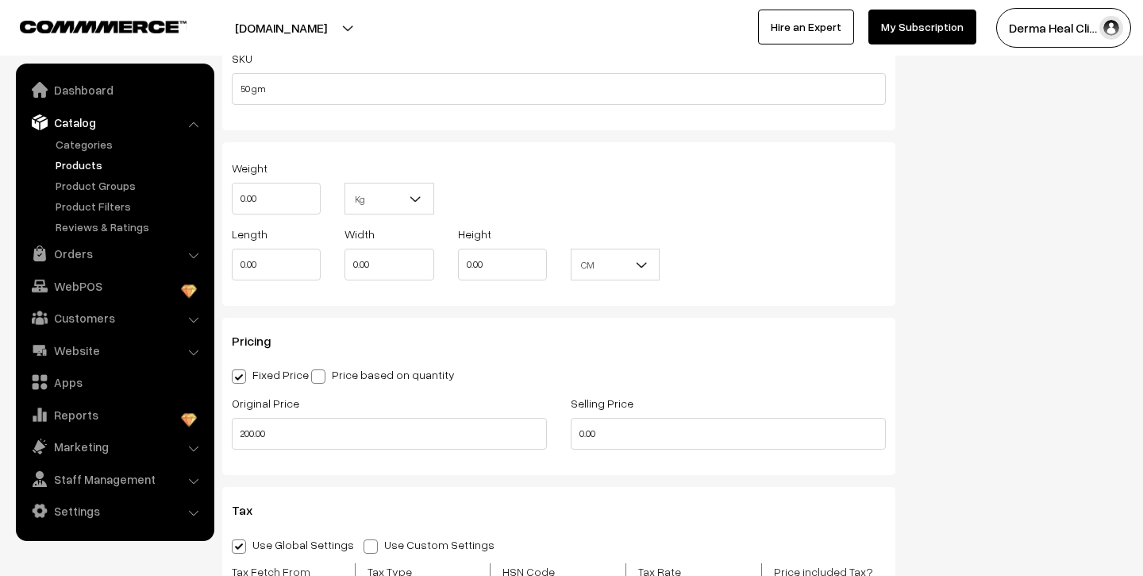
scroll to position [977, 0]
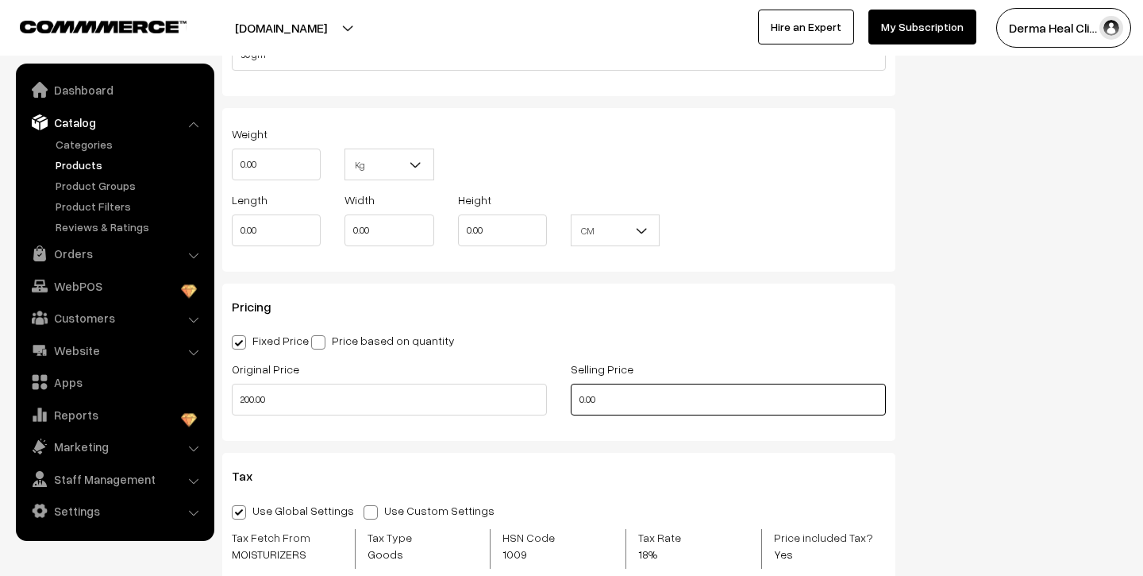
click at [635, 392] on input "0.00" at bounding box center [728, 399] width 315 height 32
click at [633, 403] on input "2000.00" at bounding box center [728, 399] width 315 height 32
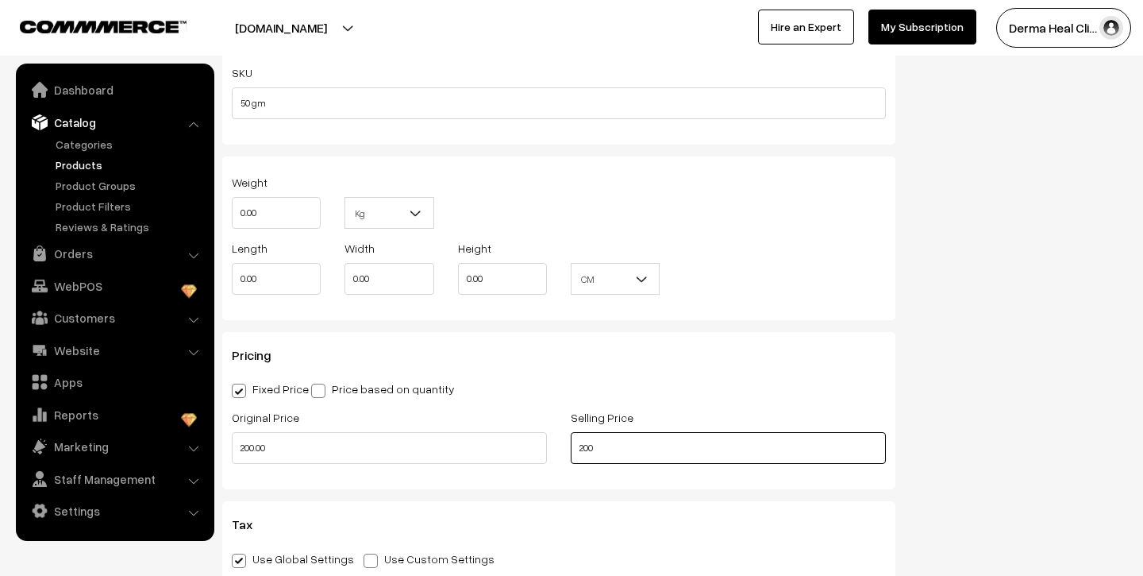
scroll to position [5, 0]
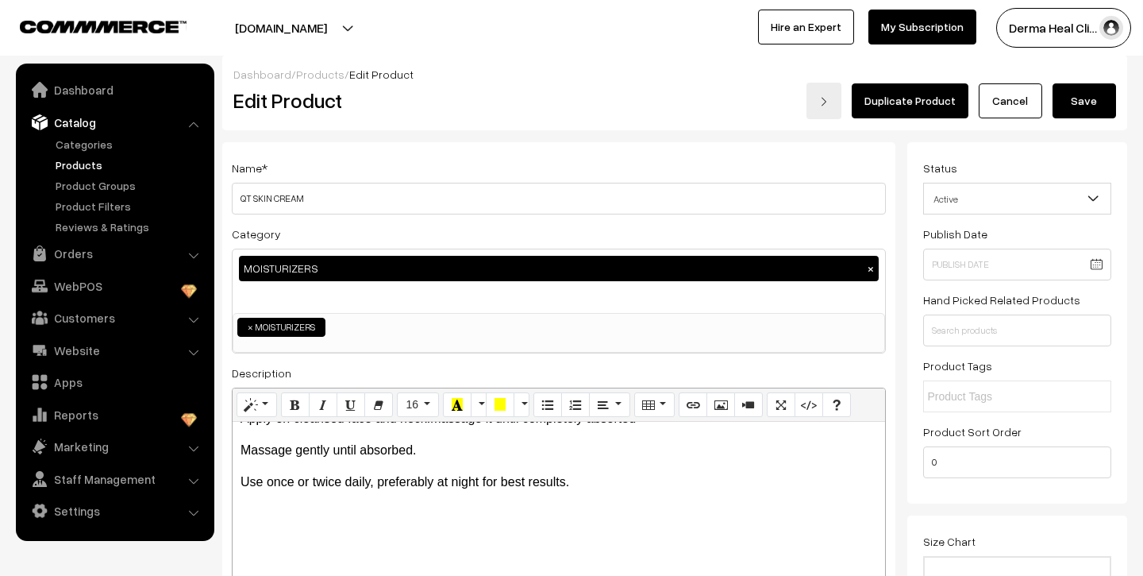
type input "200.00"
click at [1073, 107] on button "Save" at bounding box center [1085, 100] width 64 height 35
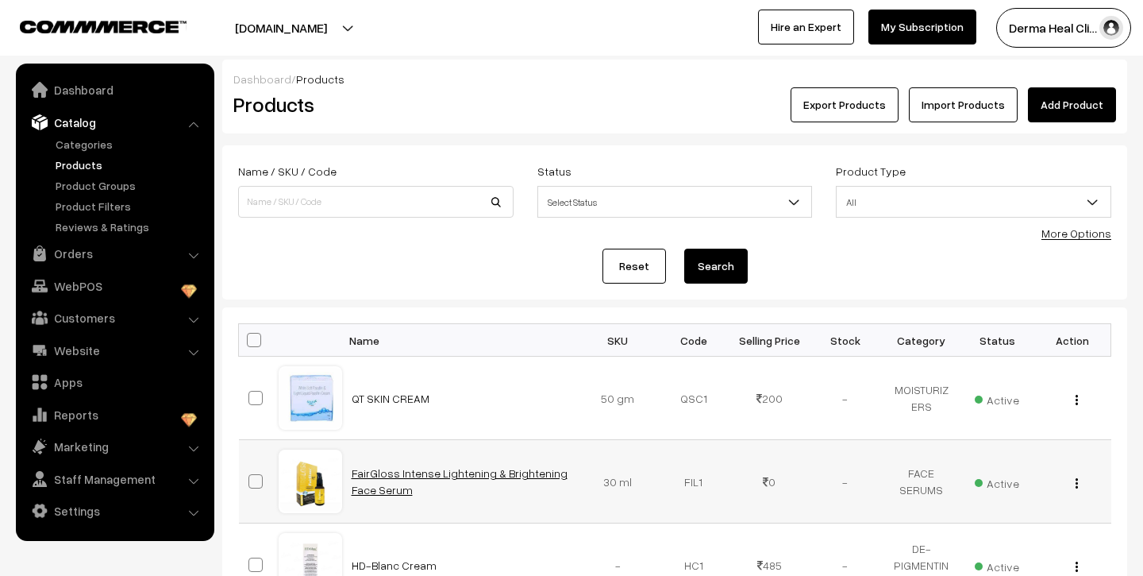
click at [375, 477] on link "FairGloss Intense Lightening & Brightening Face Serum" at bounding box center [460, 481] width 216 height 30
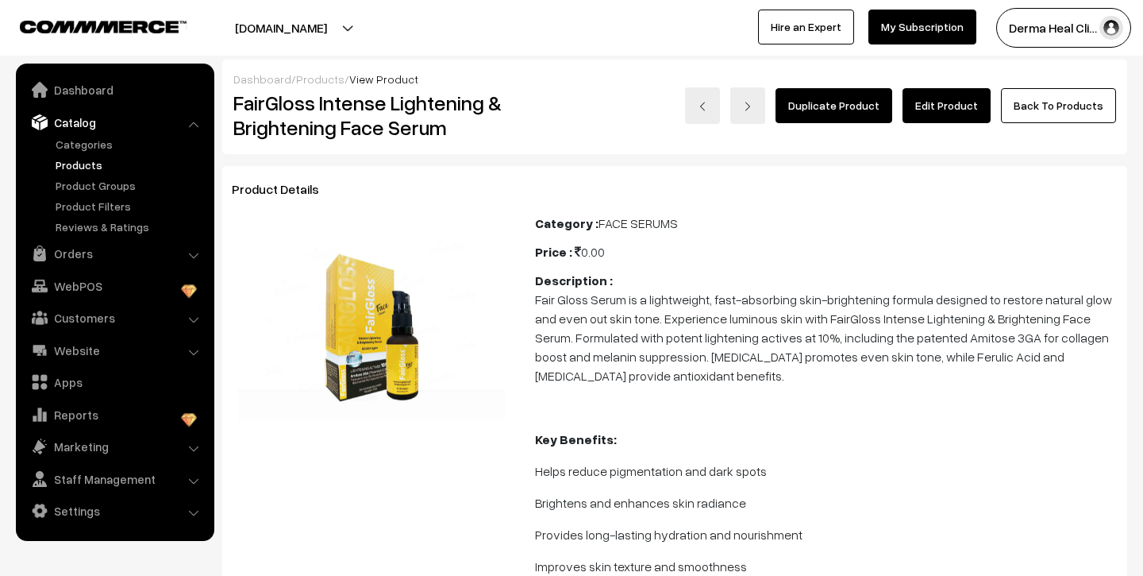
click at [945, 96] on link "Edit Product" at bounding box center [947, 105] width 88 height 35
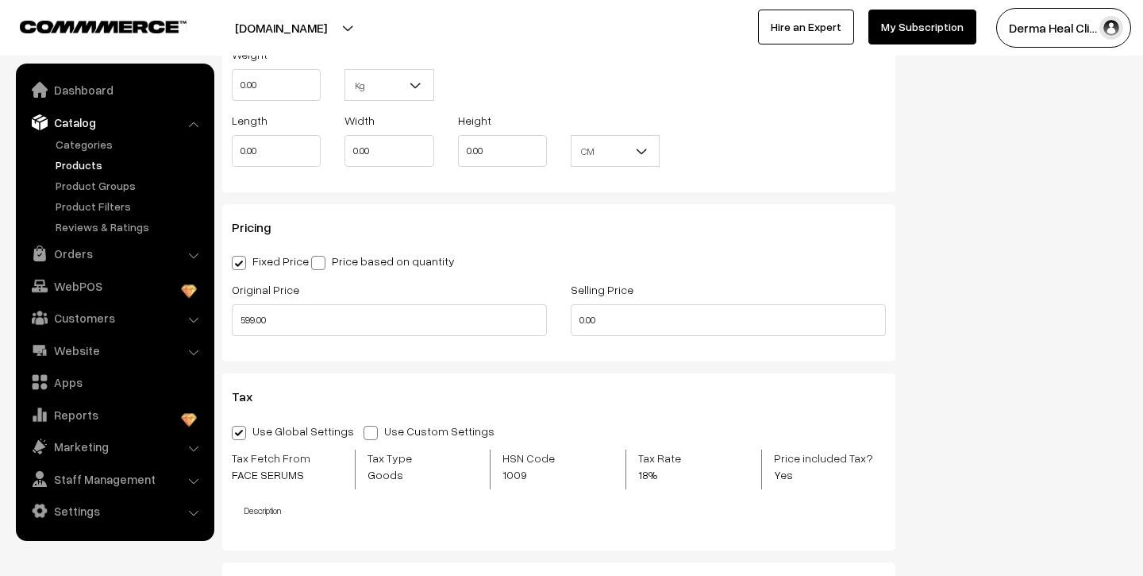
scroll to position [1066, 0]
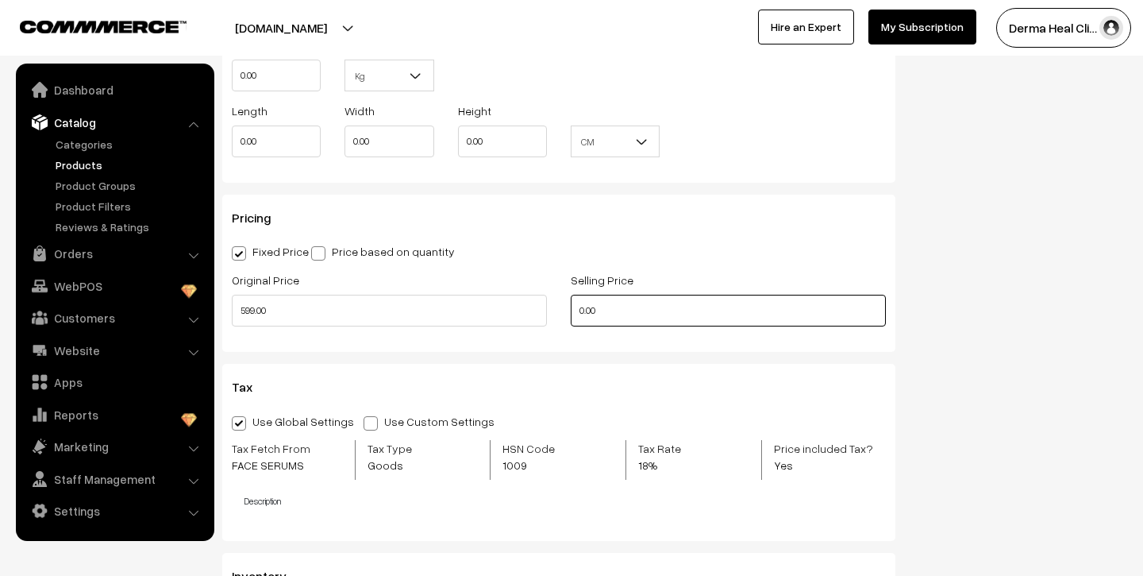
click at [644, 316] on input "0.00" at bounding box center [728, 311] width 315 height 32
type input "0"
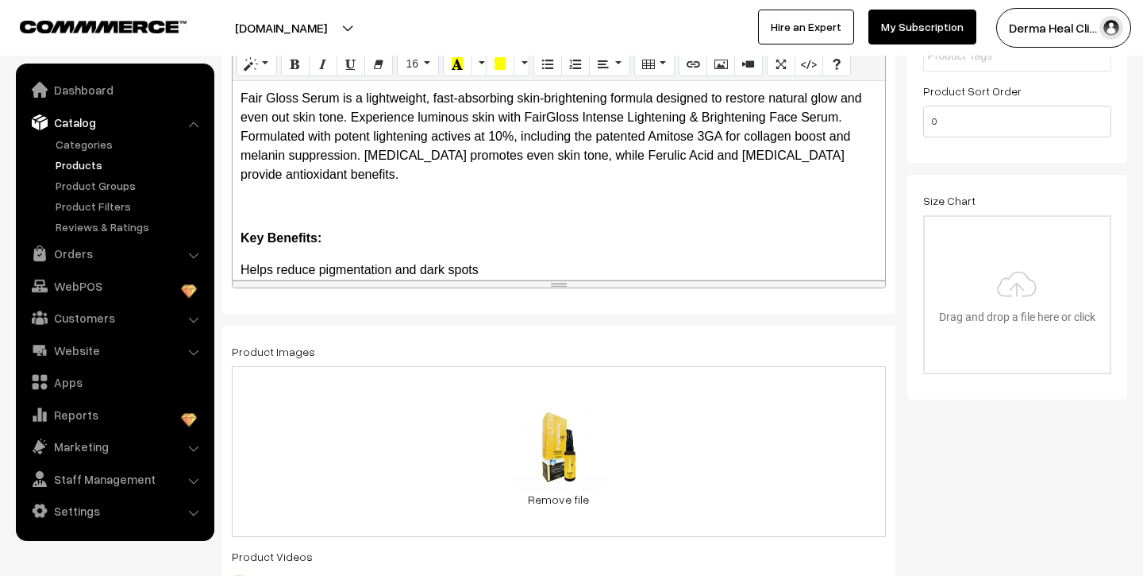
scroll to position [0, 0]
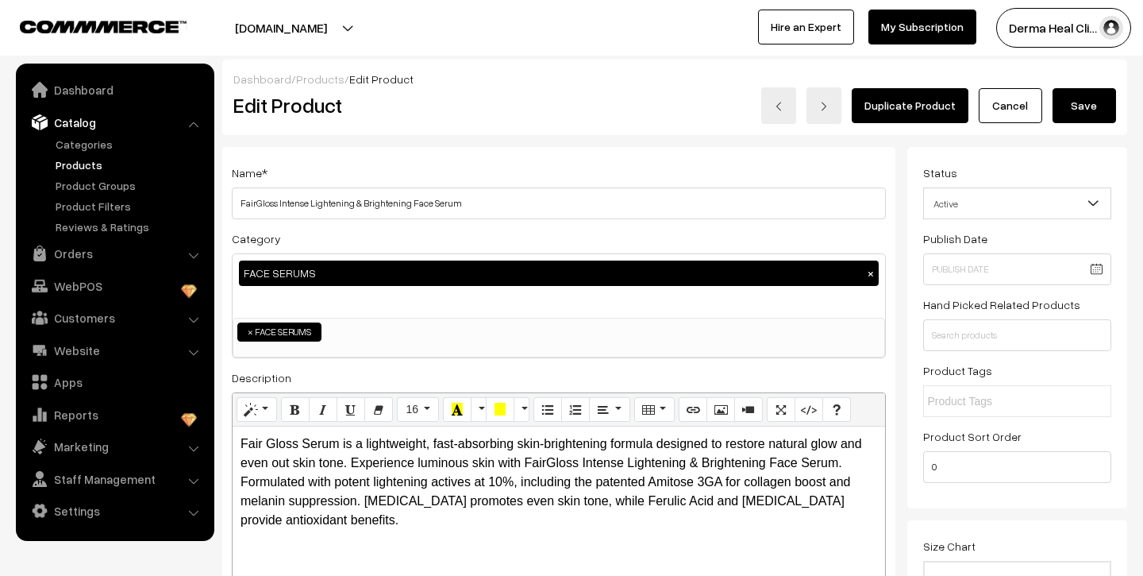
type input "599.00"
click at [1078, 114] on button "Save" at bounding box center [1085, 105] width 64 height 35
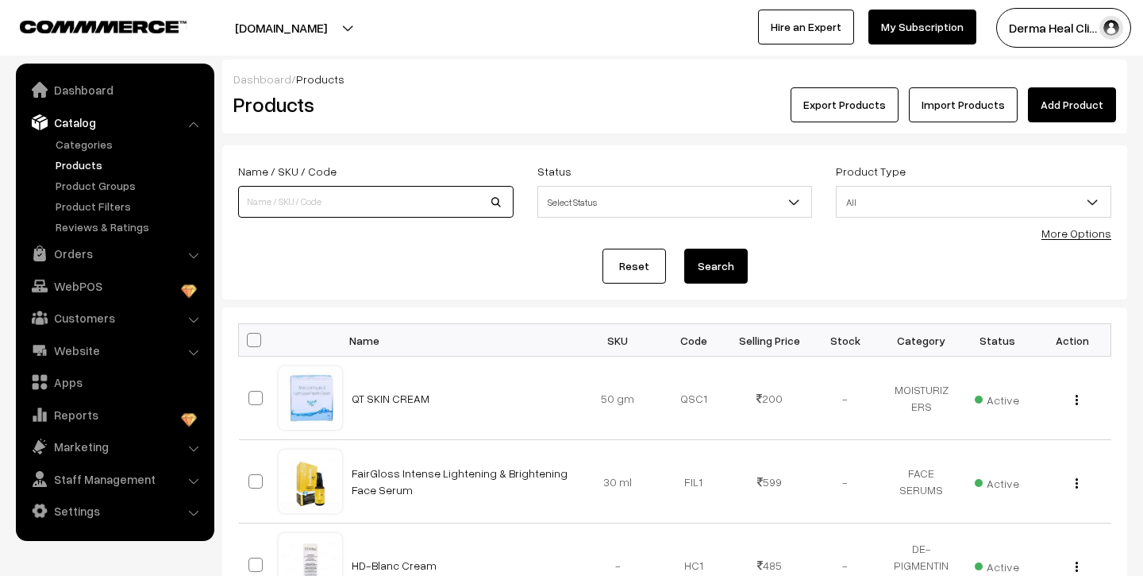
click at [505, 195] on input at bounding box center [375, 202] width 275 height 32
type input "cerahydra"
click at [684, 248] on button "Search" at bounding box center [716, 265] width 64 height 35
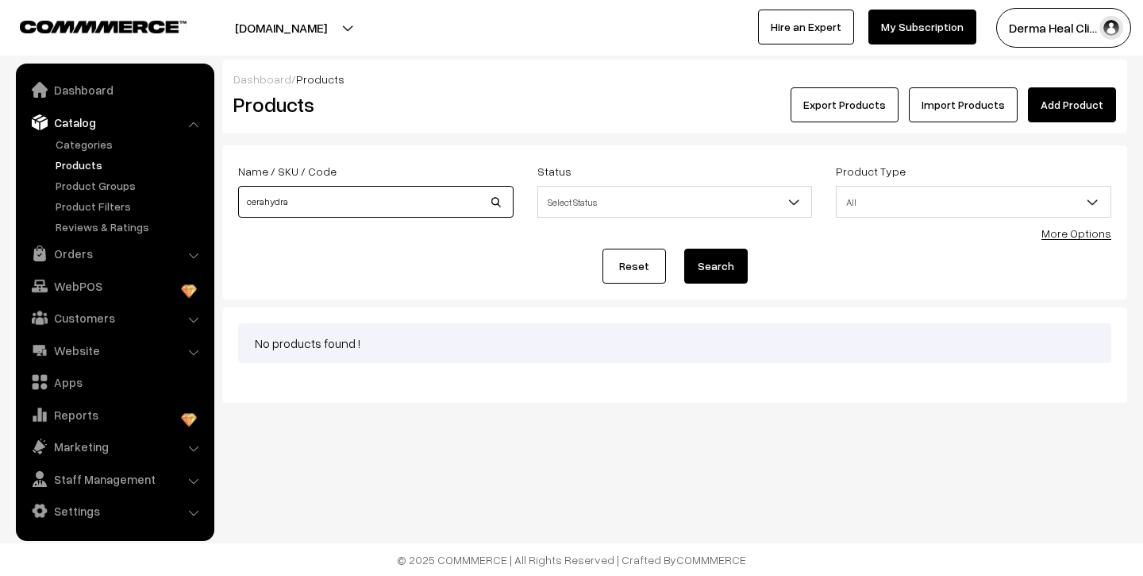
click at [360, 203] on input "cerahydra" at bounding box center [375, 202] width 275 height 32
type input "c"
click at [308, 207] on input at bounding box center [375, 202] width 275 height 32
type input "cerahydra"
click at [684, 248] on button "Search" at bounding box center [716, 265] width 64 height 35
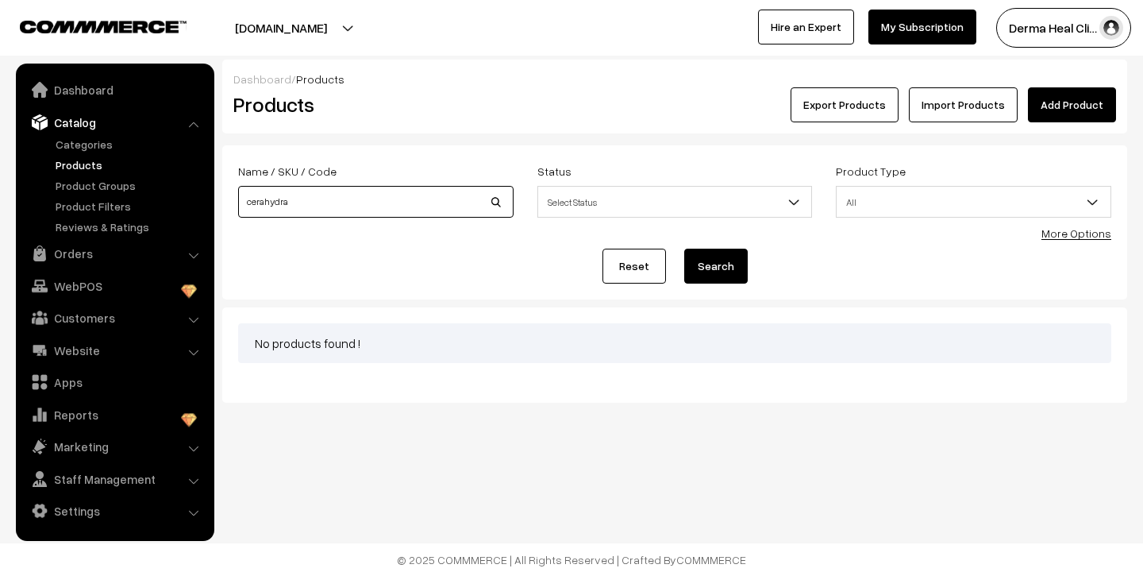
click at [380, 196] on input "cerahydra" at bounding box center [375, 202] width 275 height 32
type input "cerahydra sun"
click at [684, 248] on button "Search" at bounding box center [716, 265] width 64 height 35
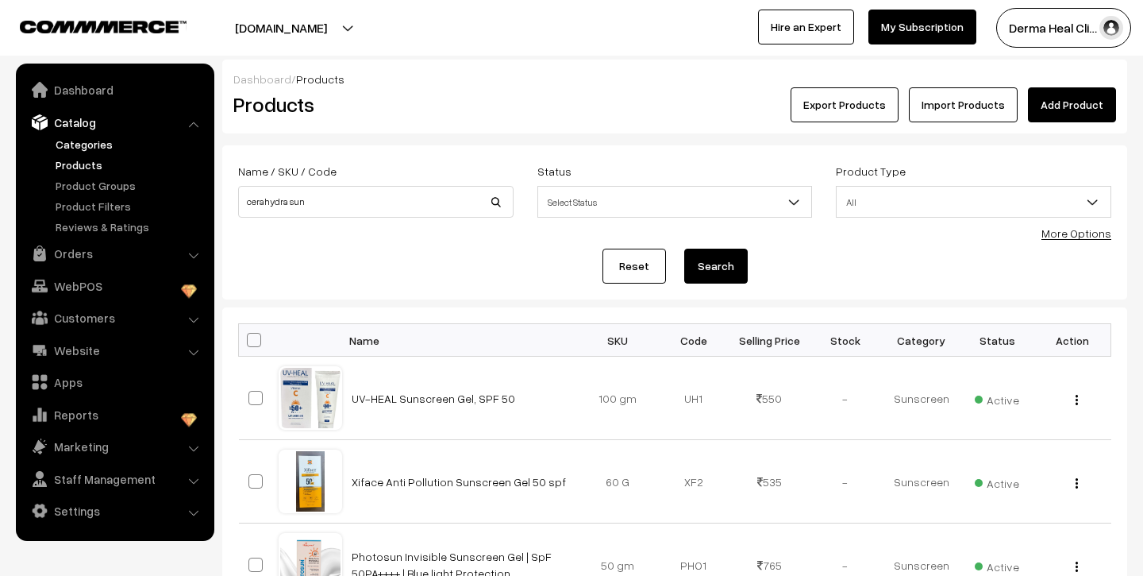
click at [108, 141] on link "Categories" at bounding box center [130, 144] width 157 height 17
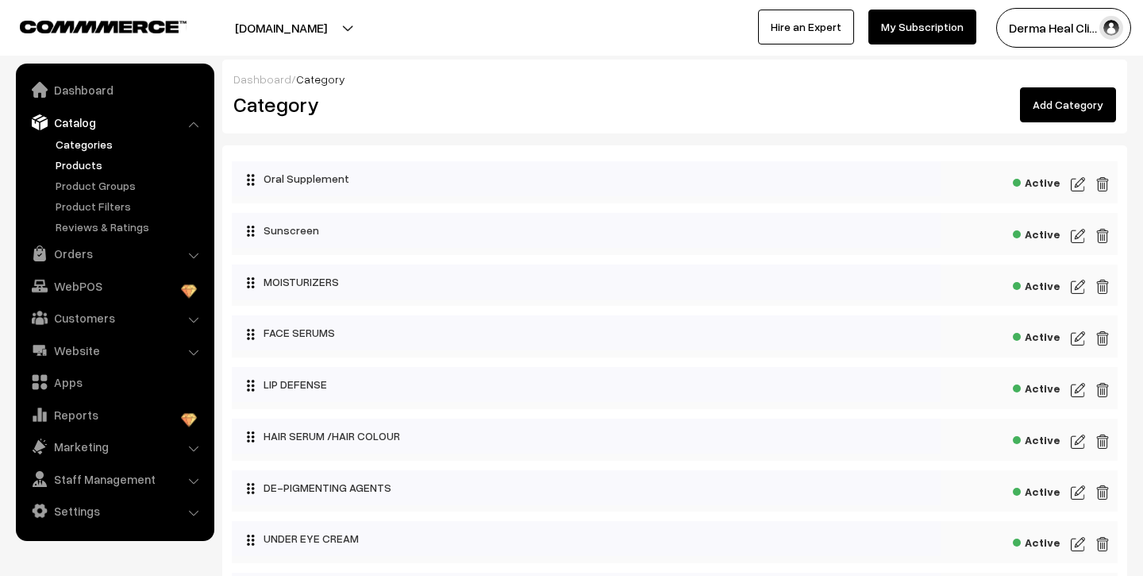
click at [91, 163] on link "Products" at bounding box center [130, 164] width 157 height 17
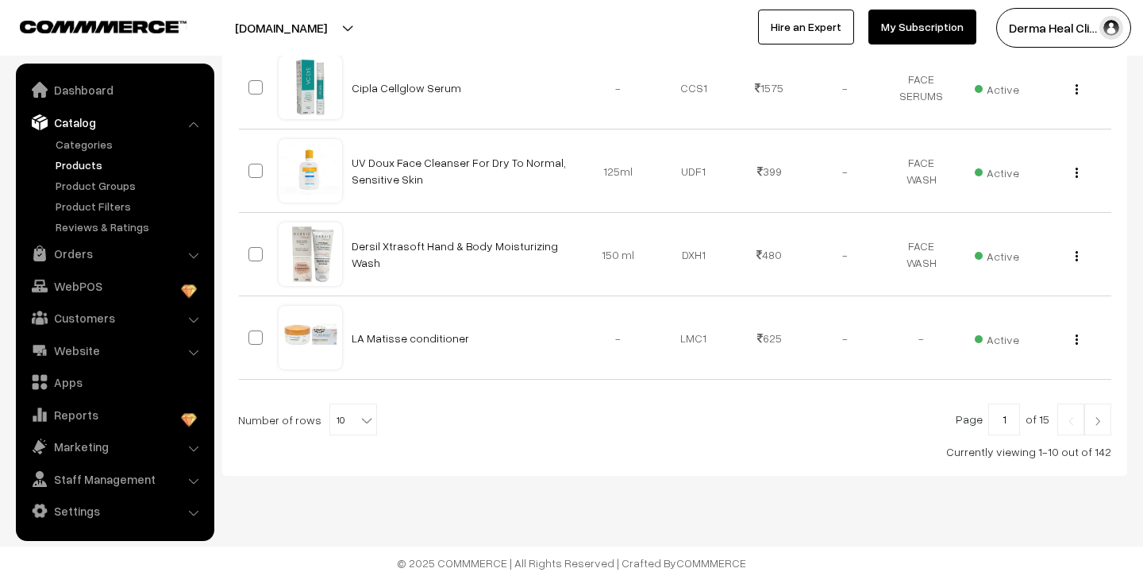
scroll to position [814, 0]
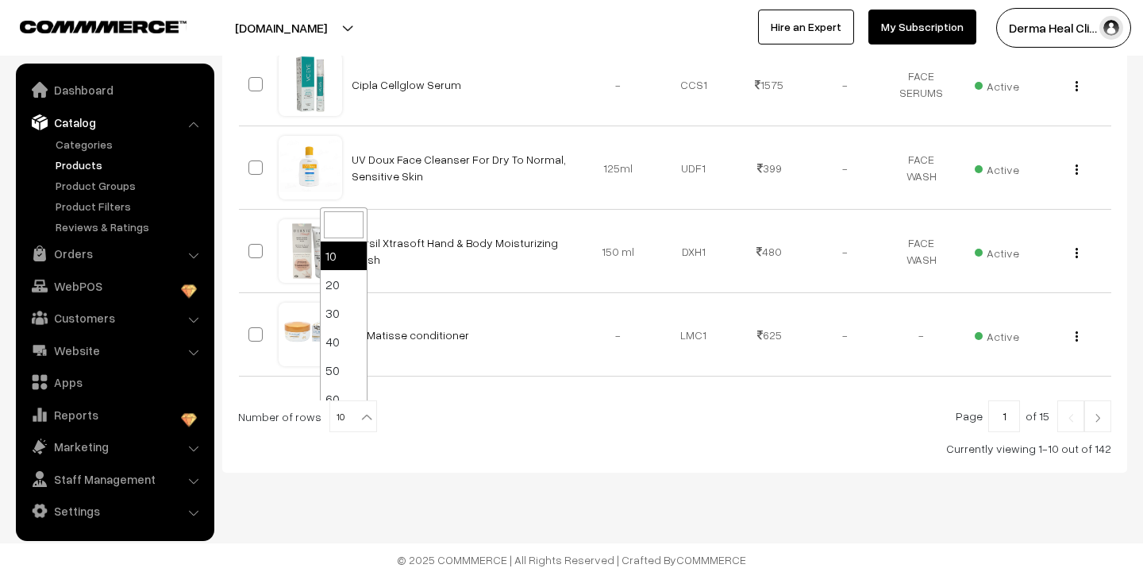
click at [359, 417] on b at bounding box center [367, 417] width 16 height 16
select select "20"
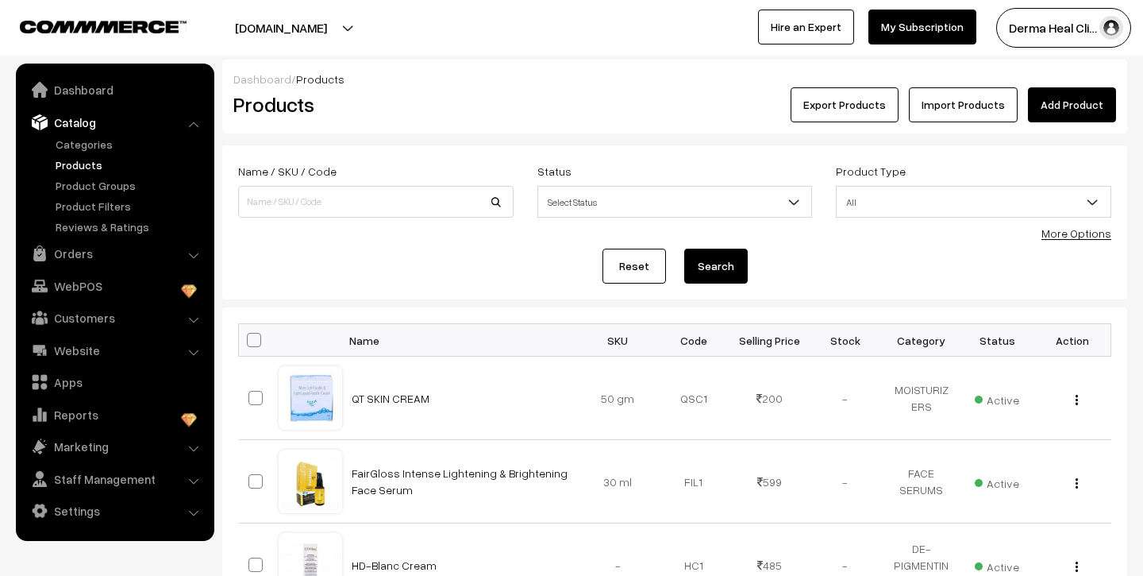
click at [1073, 94] on link "Add Product" at bounding box center [1072, 104] width 88 height 35
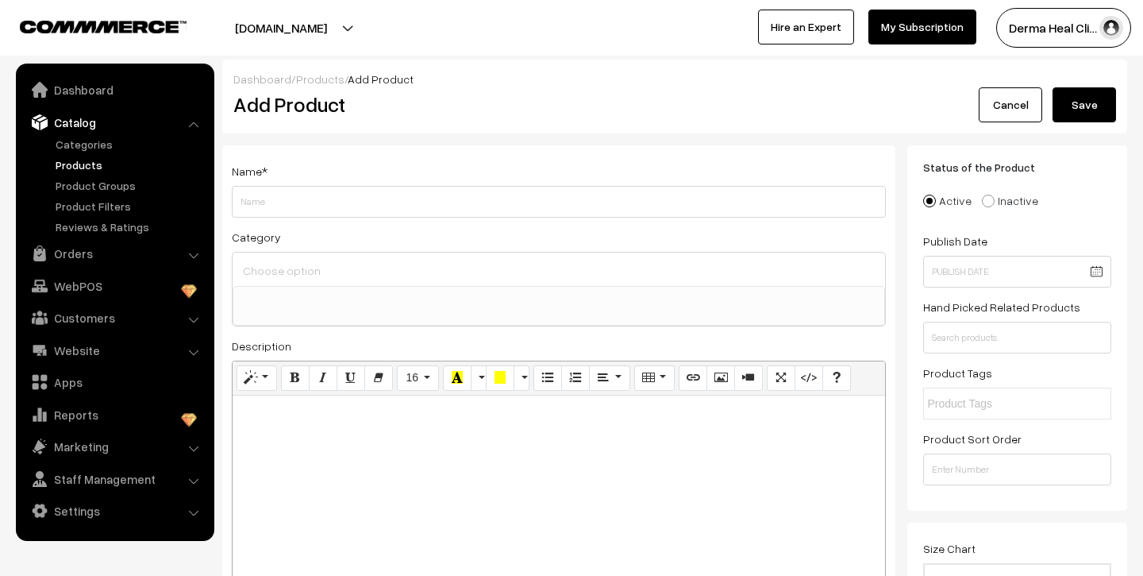
select select
click at [283, 203] on input "Cerahydra Sunscreen Aqua Gel" at bounding box center [559, 202] width 654 height 32
type input "Cerahydra Sun Sunscreen Aqua Gel"
click at [314, 283] on div at bounding box center [559, 268] width 653 height 33
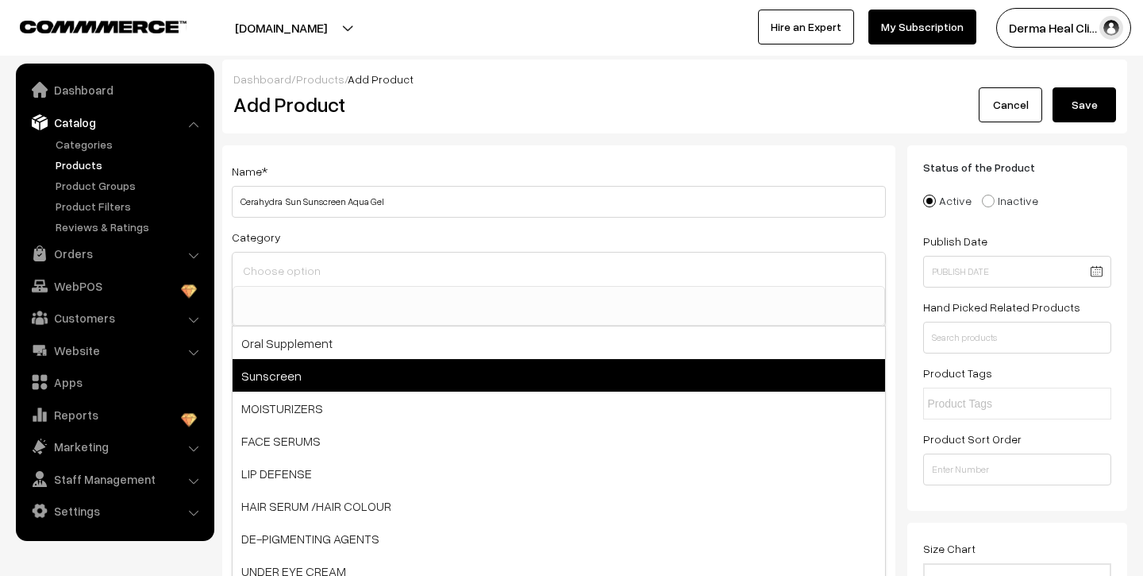
click at [312, 370] on span "Sunscreen" at bounding box center [559, 375] width 653 height 33
select select "2"
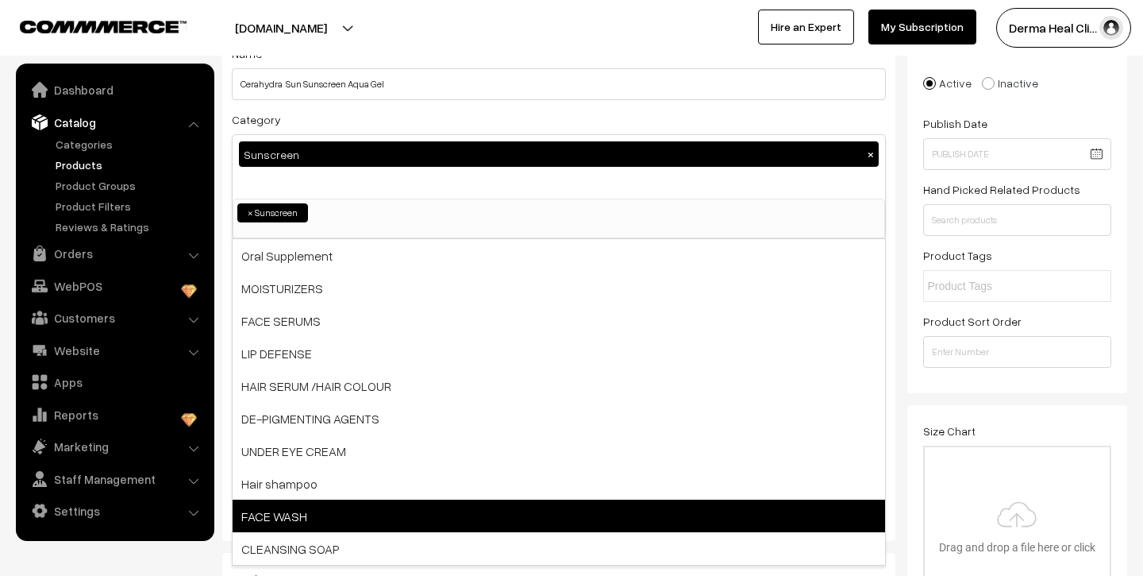
scroll to position [104, 0]
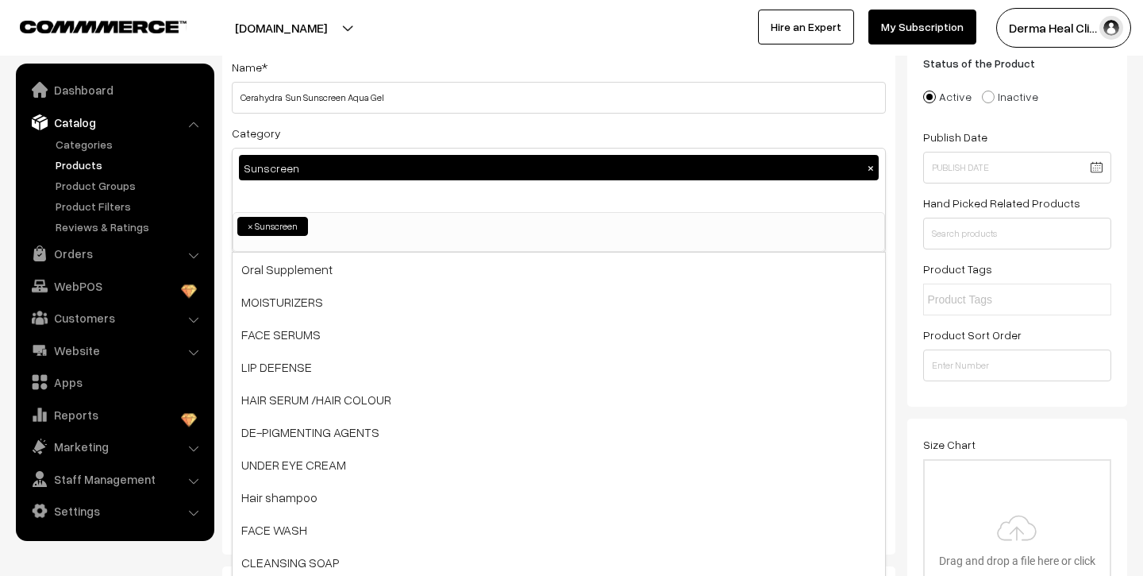
click at [353, 225] on ul "× Sunscreen" at bounding box center [558, 224] width 651 height 23
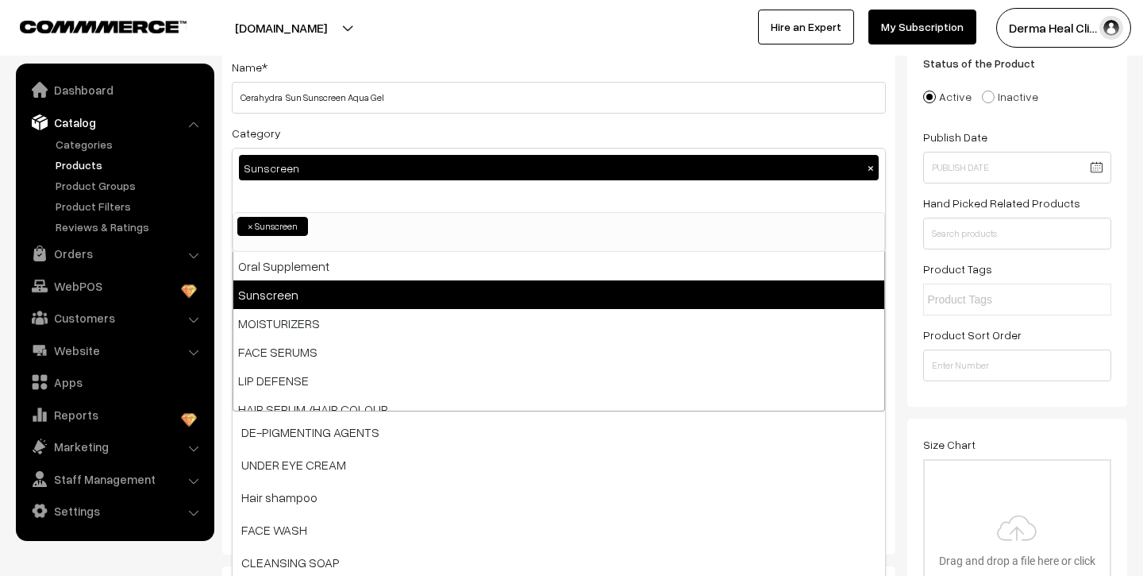
click at [302, 219] on li "× Sunscreen" at bounding box center [272, 226] width 71 height 19
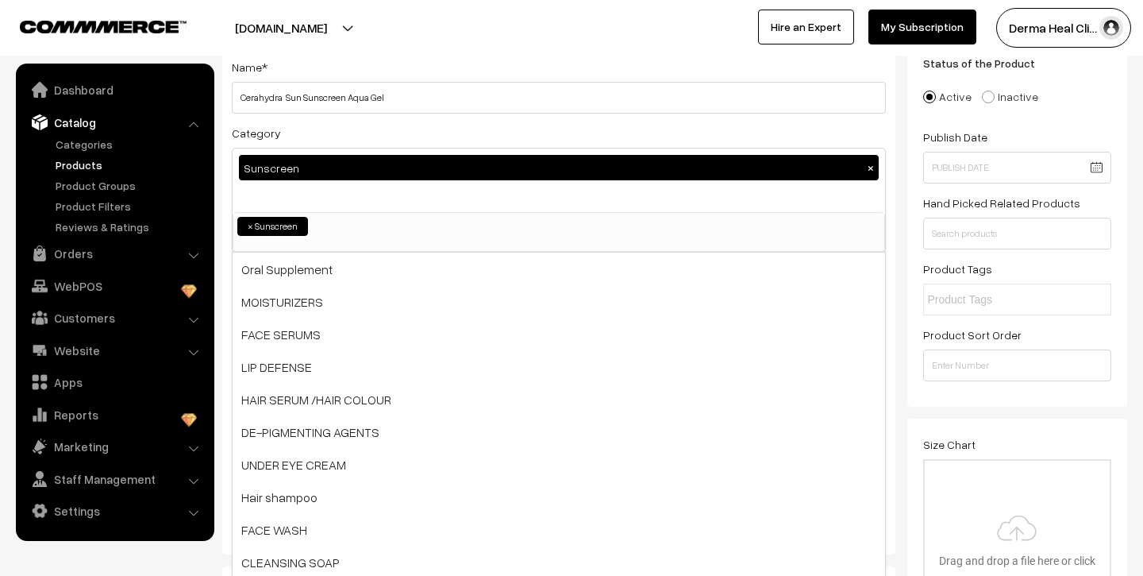
click at [386, 205] on div "Sunscreen ×" at bounding box center [559, 180] width 653 height 64
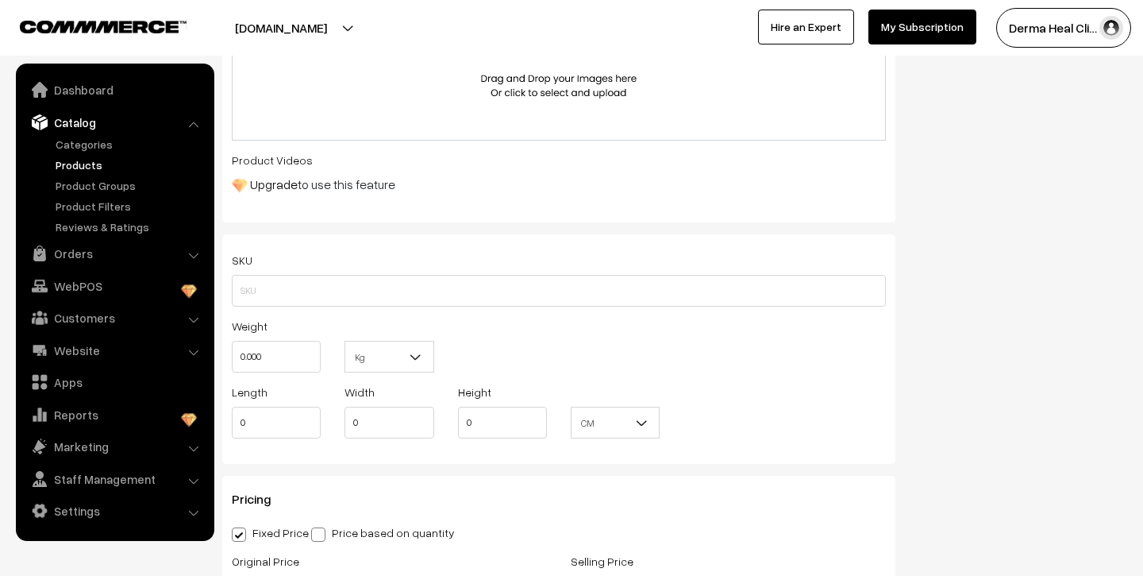
scroll to position [749, 0]
click at [345, 291] on input "text" at bounding box center [559, 289] width 654 height 32
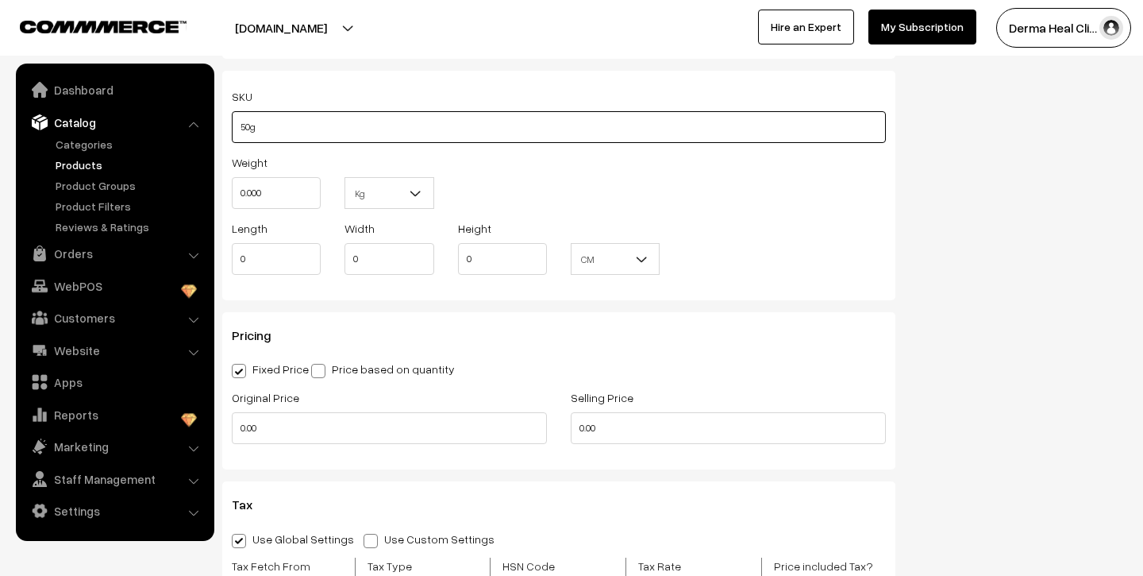
scroll to position [913, 0]
type input "50g"
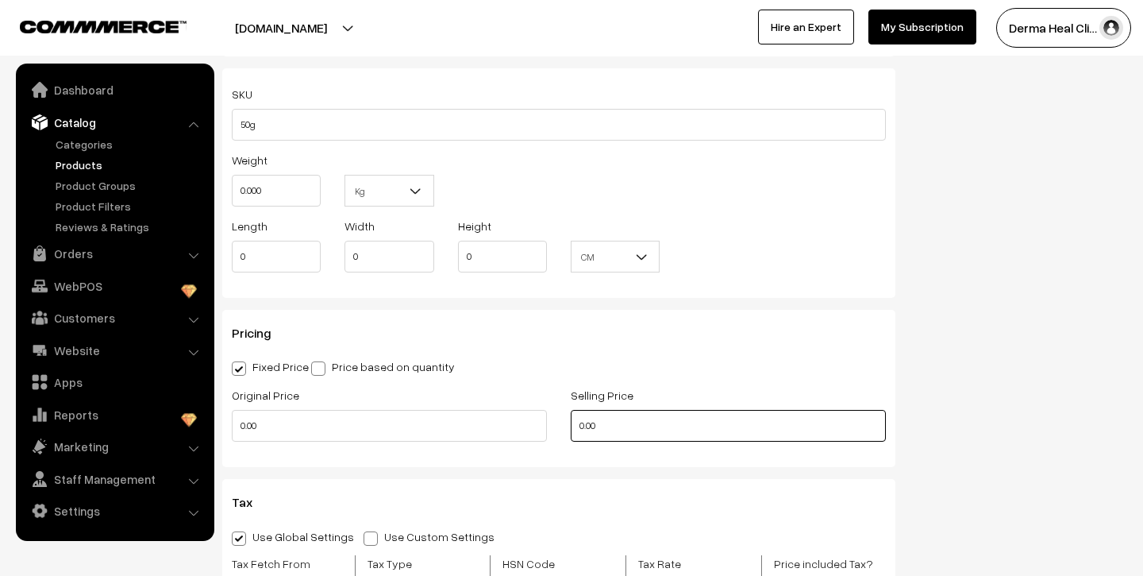
click at [647, 426] on input "0.00" at bounding box center [728, 426] width 315 height 32
type input "0"
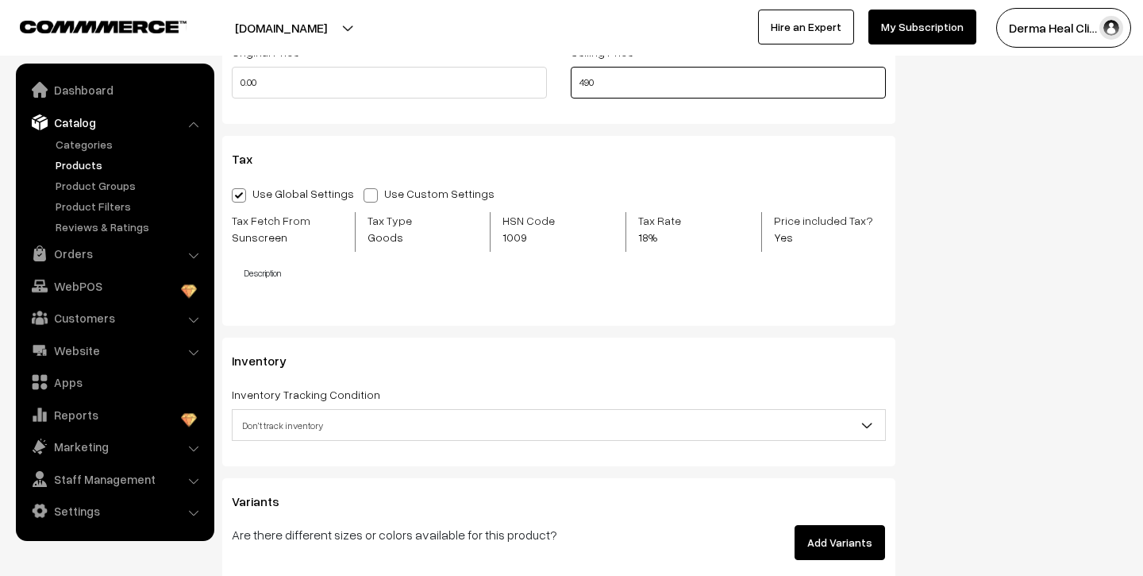
scroll to position [1261, 0]
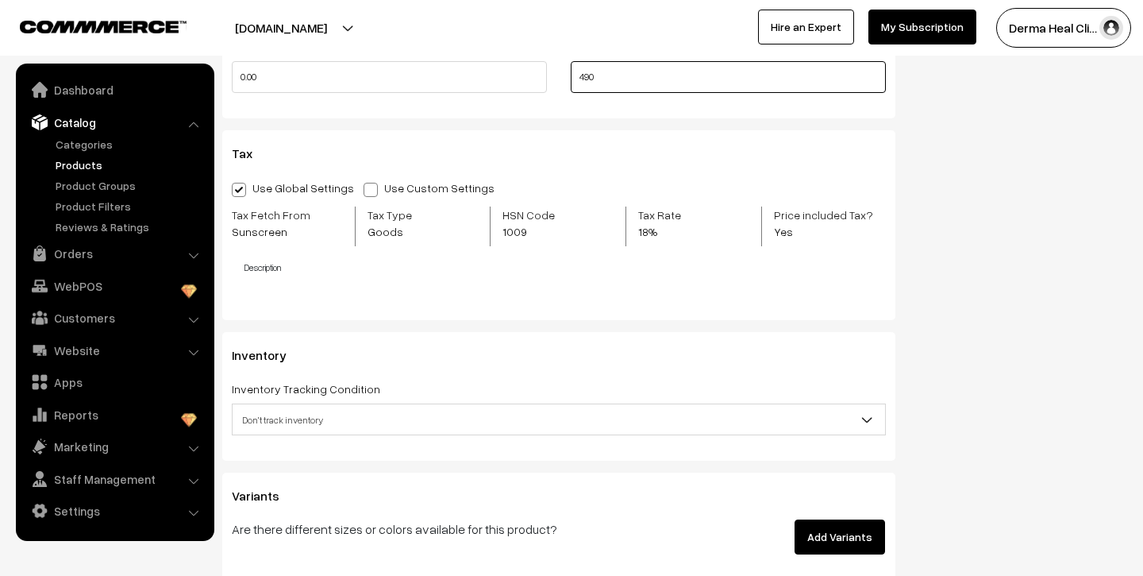
type input "490"
click at [283, 272] on h4 "Description" at bounding box center [565, 267] width 641 height 10
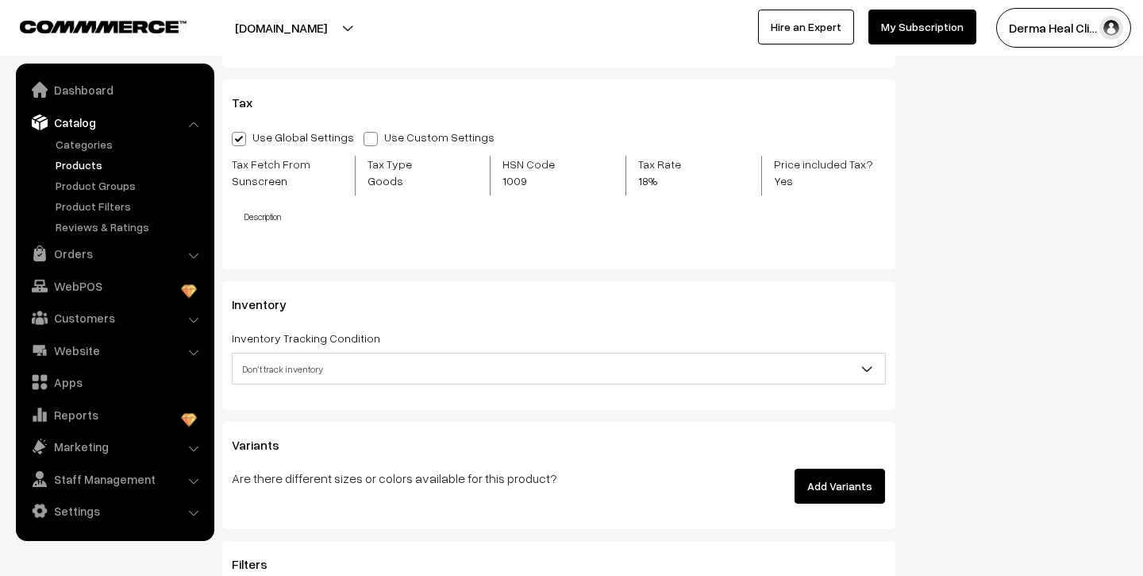
scroll to position [1310, 0]
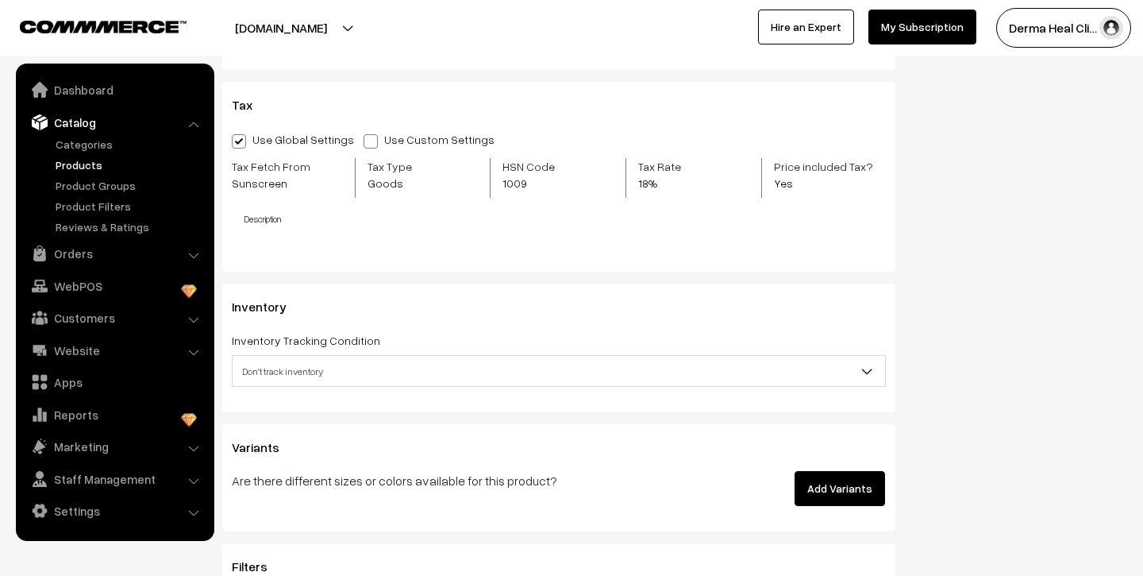
click at [302, 231] on div "Use Global Settings Use Custom Settings Skip Adding Tax Tax Fetch From Sunscree…" at bounding box center [559, 192] width 654 height 126
click at [242, 134] on span at bounding box center [239, 141] width 14 height 14
click at [242, 134] on input "Use Global Settings" at bounding box center [237, 138] width 10 height 10
click at [237, 136] on span at bounding box center [239, 141] width 14 height 14
click at [237, 136] on input "Use Global Settings" at bounding box center [237, 138] width 10 height 10
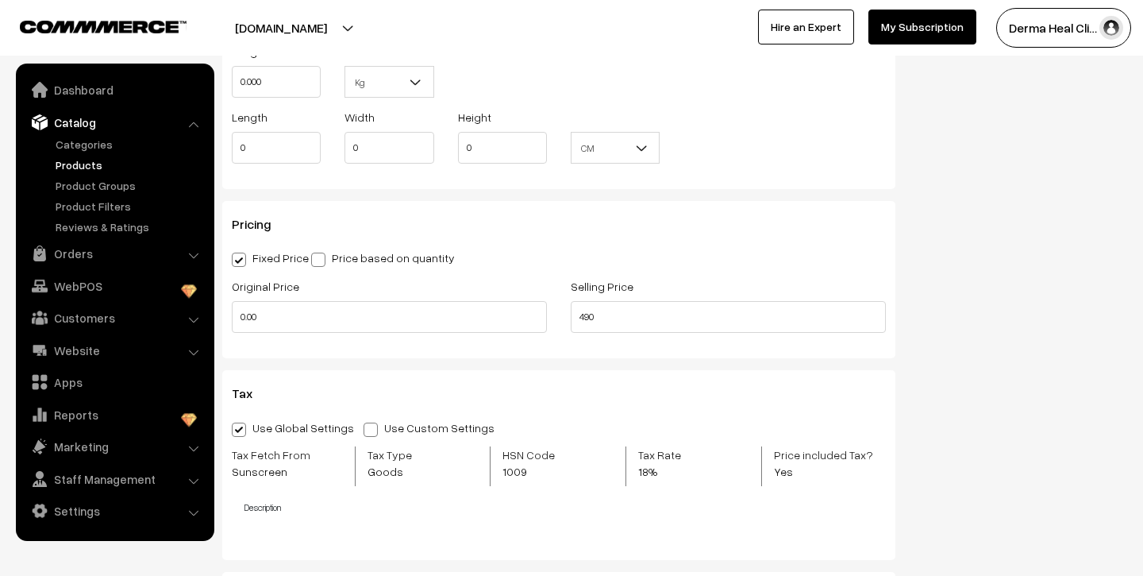
scroll to position [1164, 0]
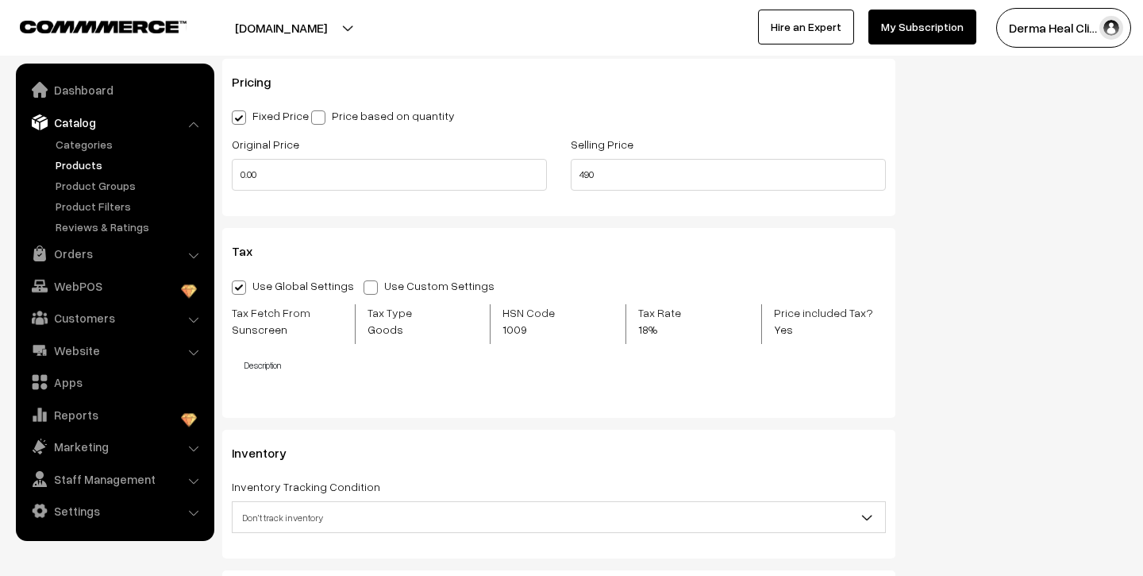
click at [323, 356] on div "Use Global Settings Use Custom Settings Skip Adding Tax Tax Fetch From Sunscree…" at bounding box center [559, 338] width 654 height 126
click at [278, 372] on div "Use Global Settings Use Custom Settings Skip Adding Tax Tax Fetch From Sunscree…" at bounding box center [559, 338] width 654 height 126
click at [245, 402] on div "Tax Use Global Settings Use Custom Settings Skip Adding Tax Tax Fetch From Suns…" at bounding box center [558, 323] width 673 height 190
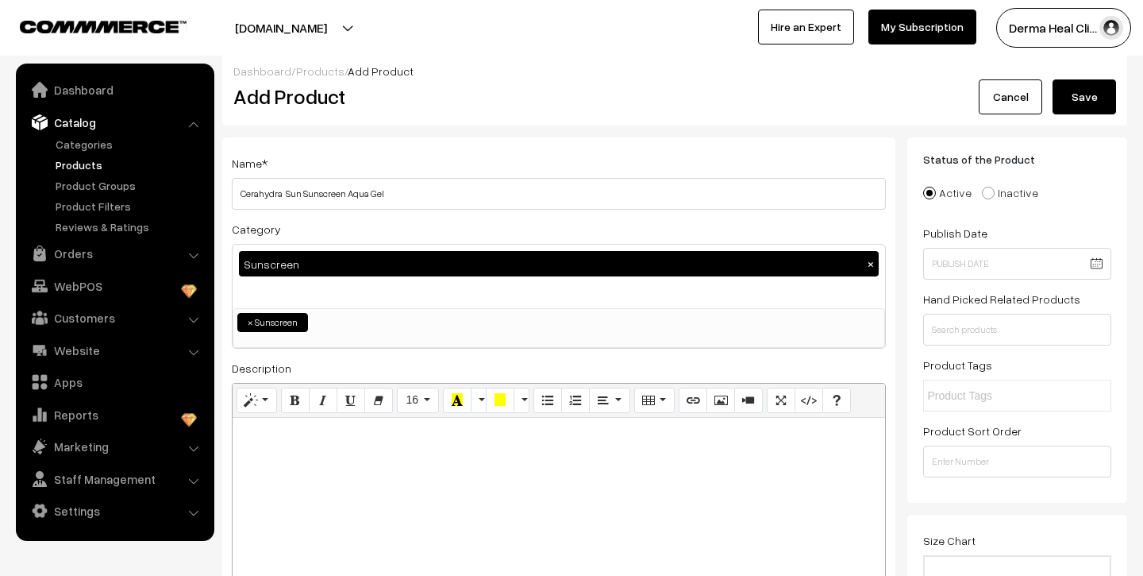
scroll to position [0, 0]
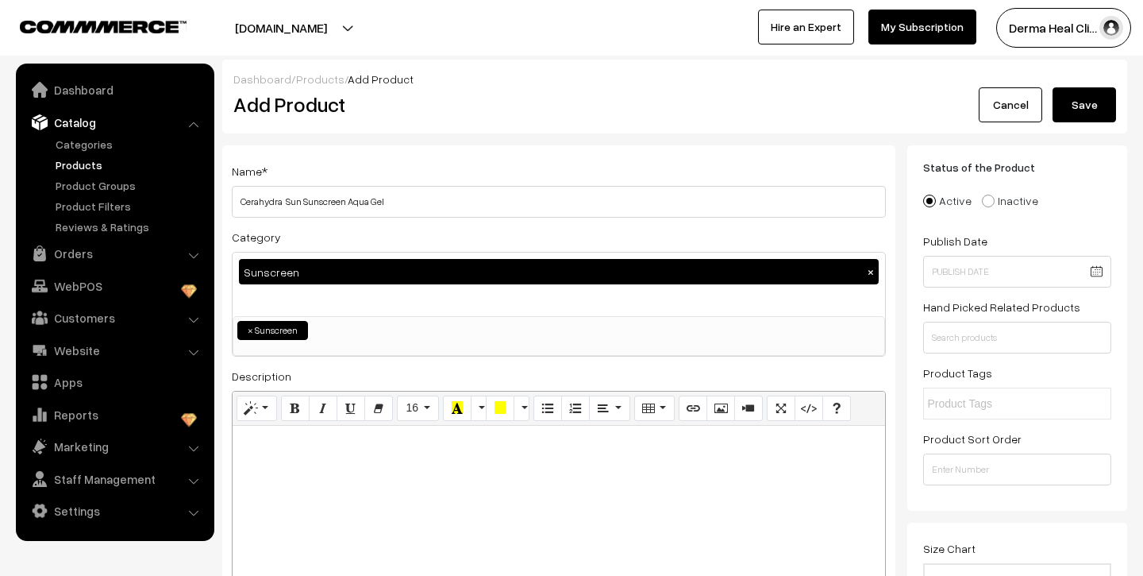
click at [1083, 107] on button "Save" at bounding box center [1085, 104] width 64 height 35
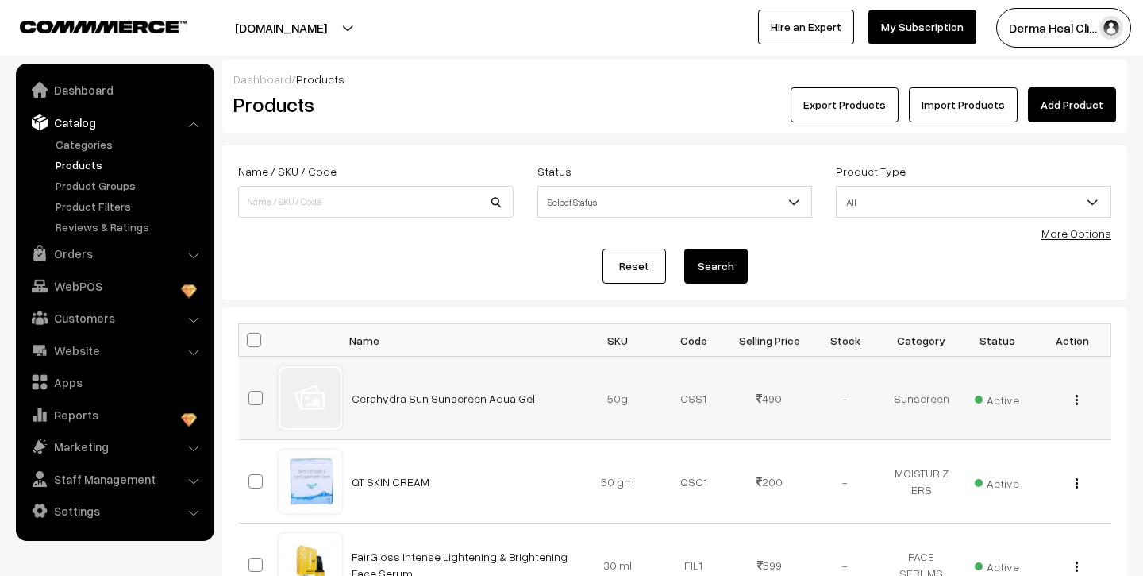
click at [414, 400] on link "Cerahydra Sun Sunscreen Aqua Gel" at bounding box center [443, 397] width 183 height 13
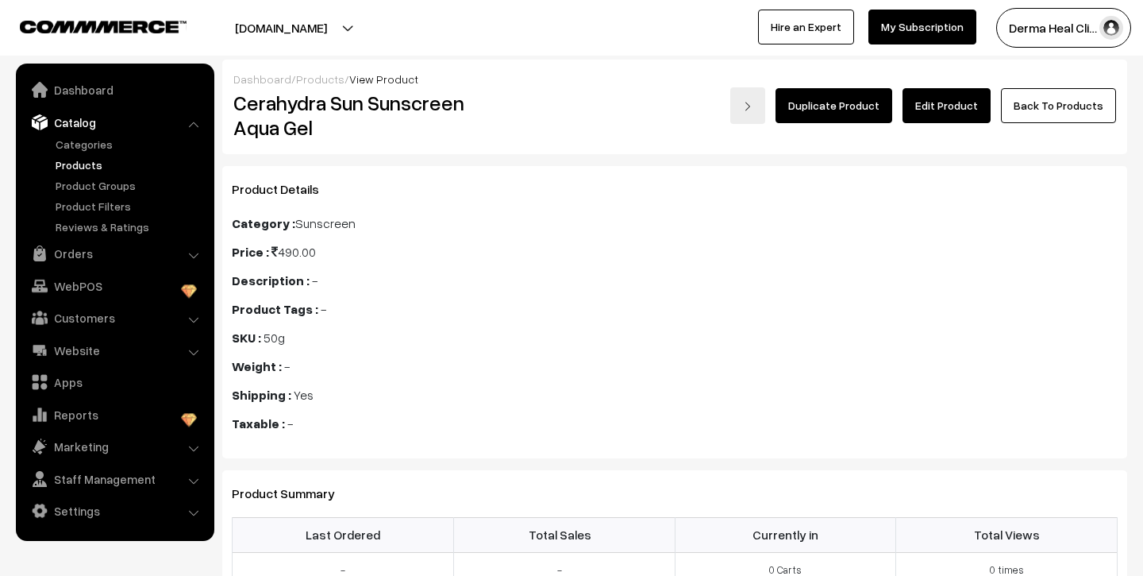
click at [954, 109] on link "Edit Product" at bounding box center [947, 105] width 88 height 35
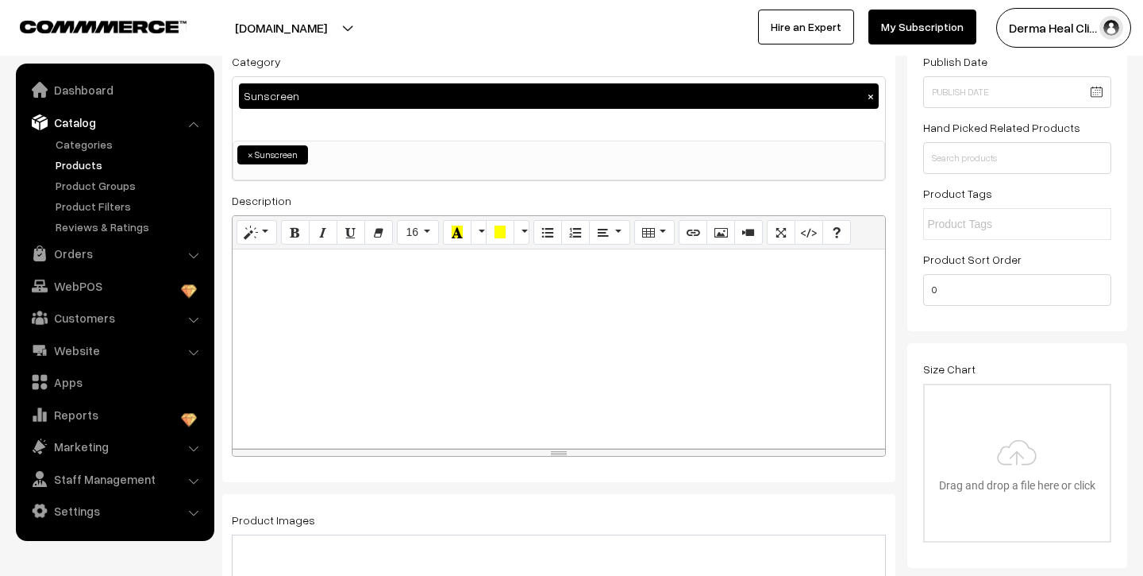
scroll to position [191, 0]
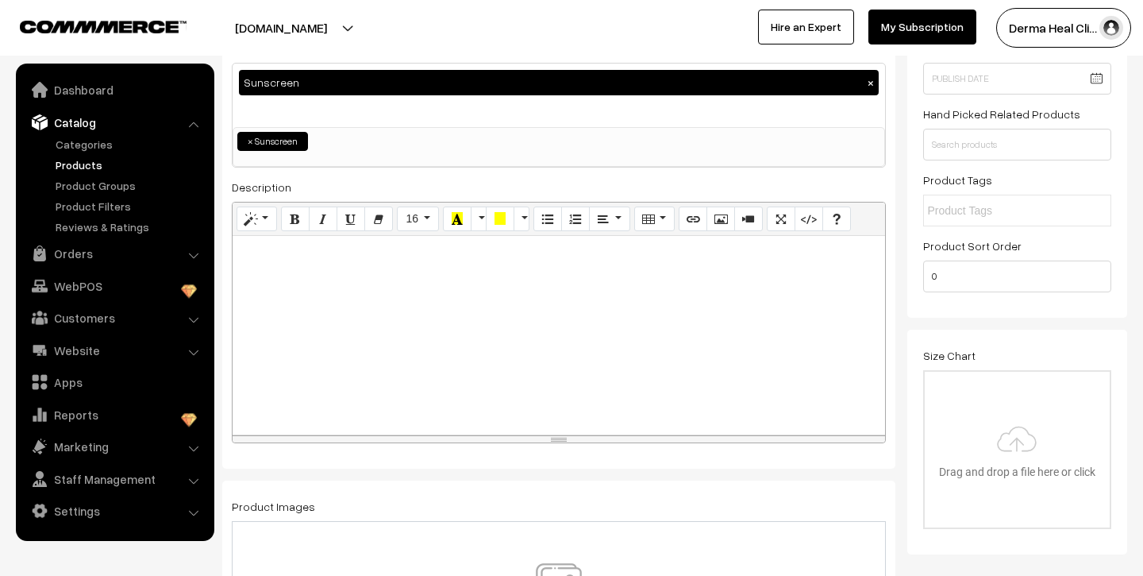
click at [255, 272] on div at bounding box center [559, 335] width 653 height 198
paste div
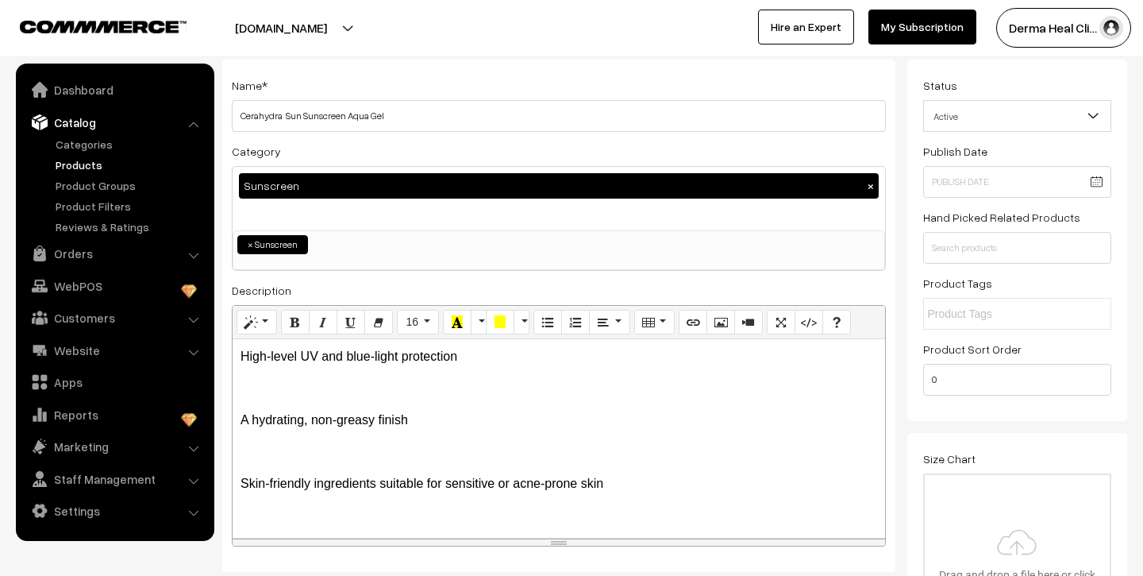
scroll to position [81, 0]
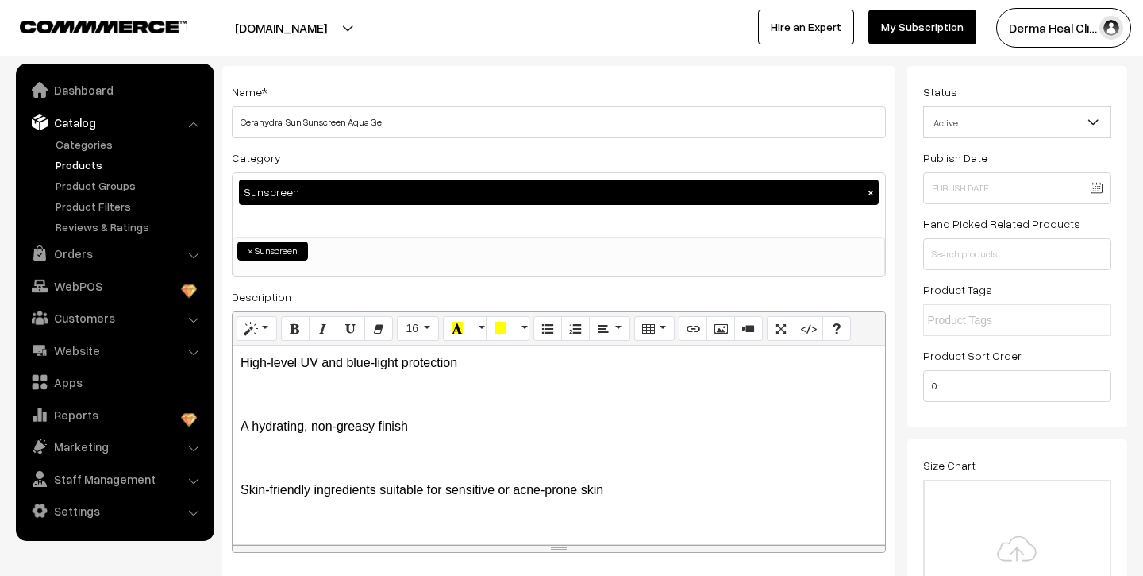
click at [239, 426] on div "High-level UV and blue-light protection A hydrating, non-greasy finish Skin-fri…" at bounding box center [559, 444] width 653 height 198
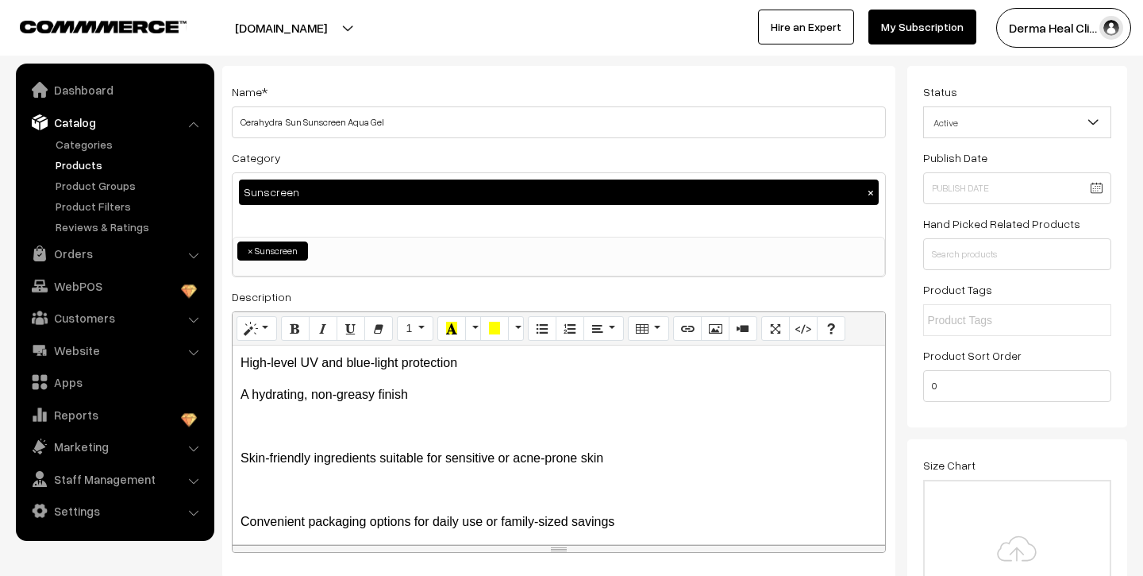
click at [239, 459] on div "High-level UV and blue-light protection A hydrating, non-greasy finish Skin-fri…" at bounding box center [559, 444] width 653 height 198
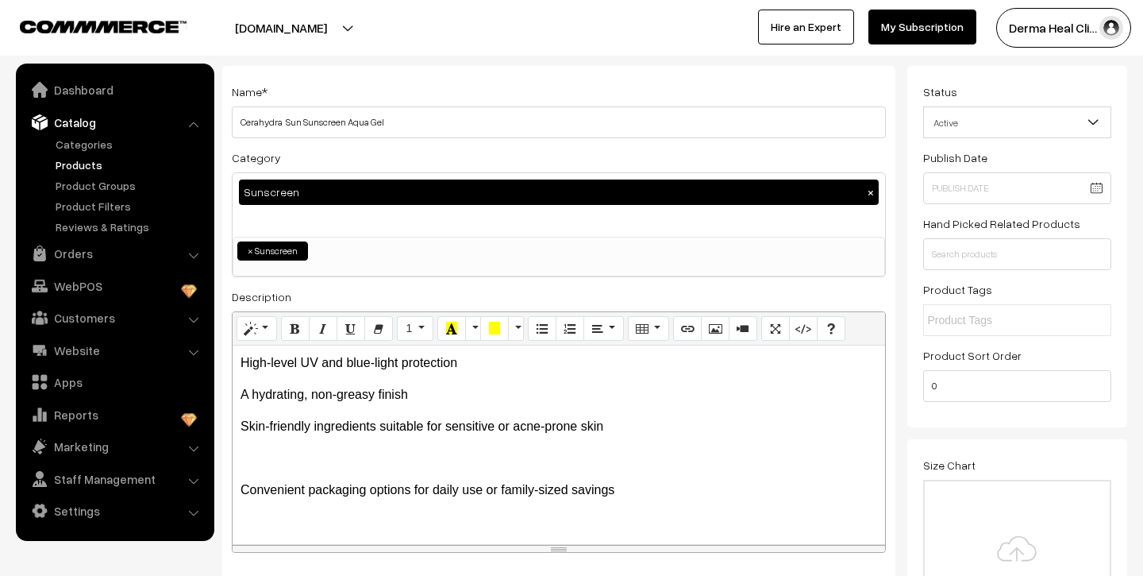
click at [241, 489] on p "Convenient packaging options for daily use or family-sized savings" at bounding box center [559, 489] width 637 height 19
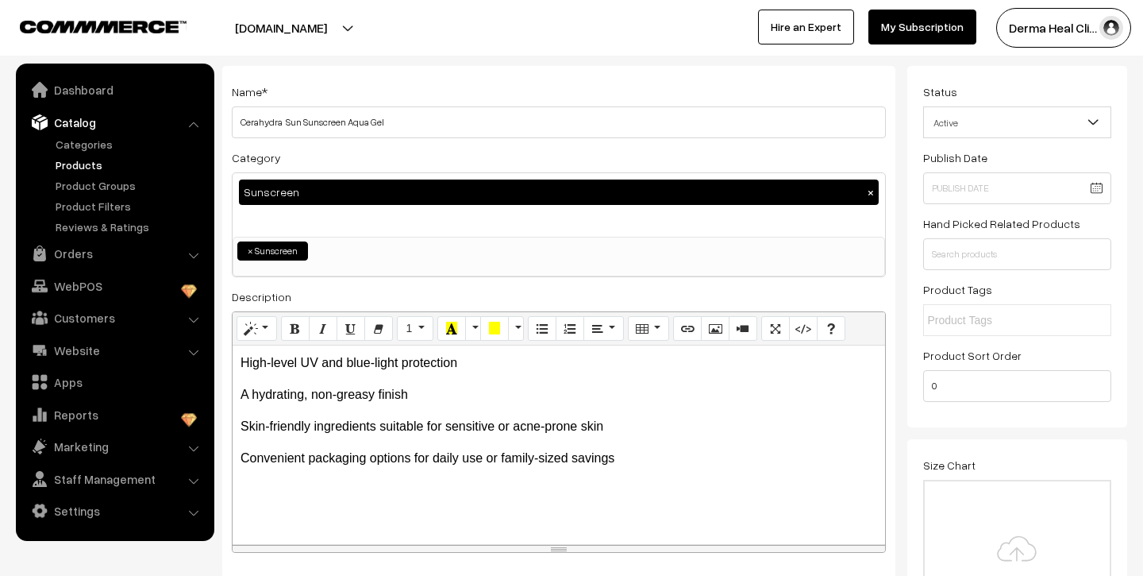
click at [627, 465] on p "Convenient packaging options for daily use or family-sized savings" at bounding box center [559, 458] width 637 height 19
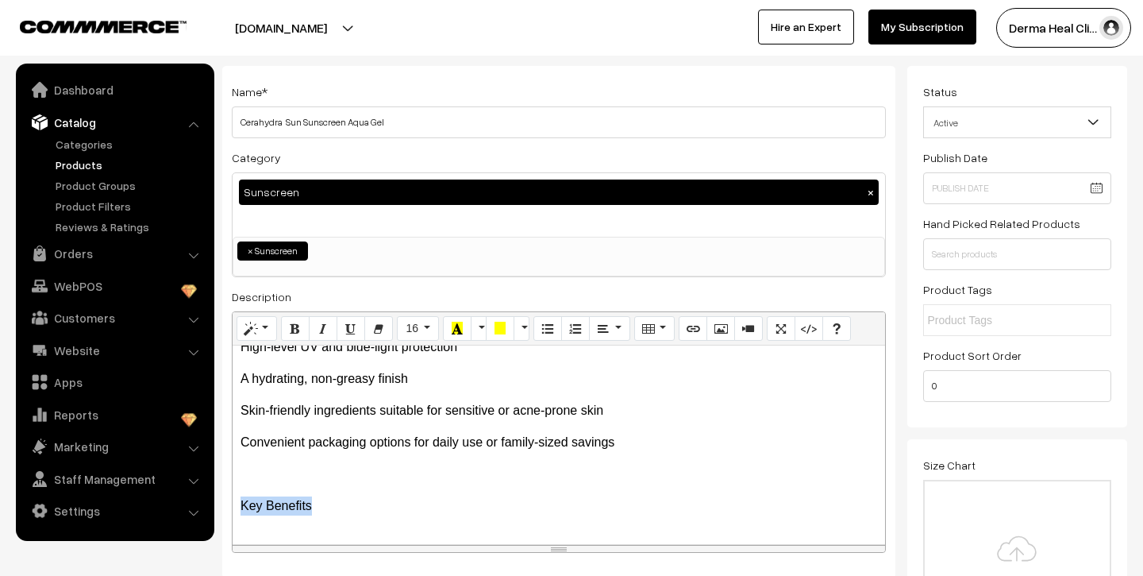
drag, startPoint x: 238, startPoint y: 504, endPoint x: 338, endPoint y: 510, distance: 100.2
click at [338, 510] on div "High-level UV and blue-light protection A hydrating, non-greasy finish Skin-fri…" at bounding box center [559, 444] width 653 height 198
click at [295, 333] on icon "Bold (⌘+B)" at bounding box center [295, 328] width 11 height 13
click at [633, 445] on p "Convenient packaging options for daily use or family-sized savings" at bounding box center [559, 442] width 637 height 19
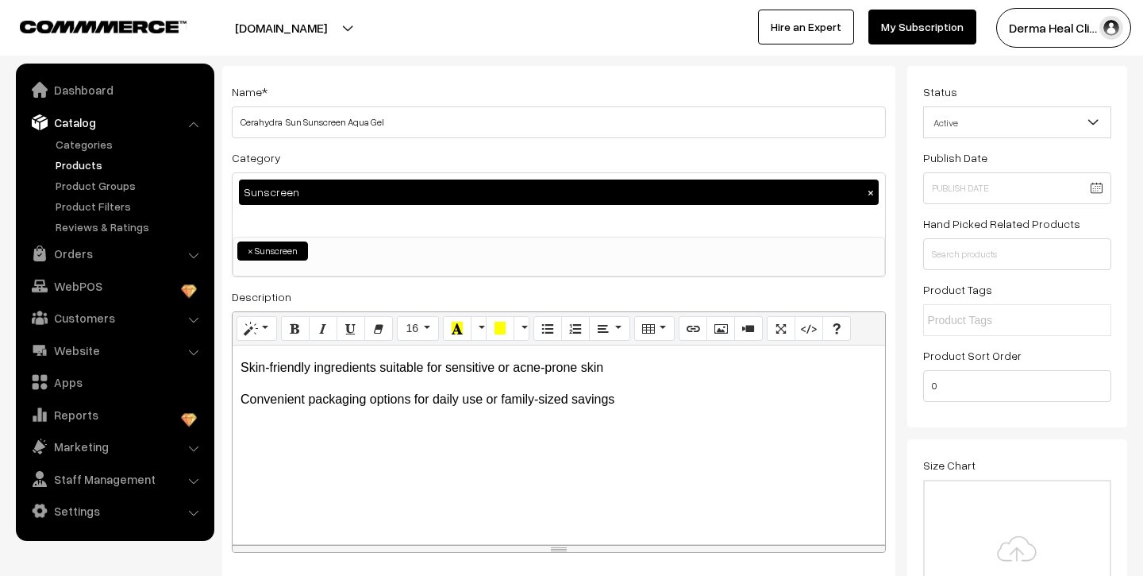
scroll to position [91, 0]
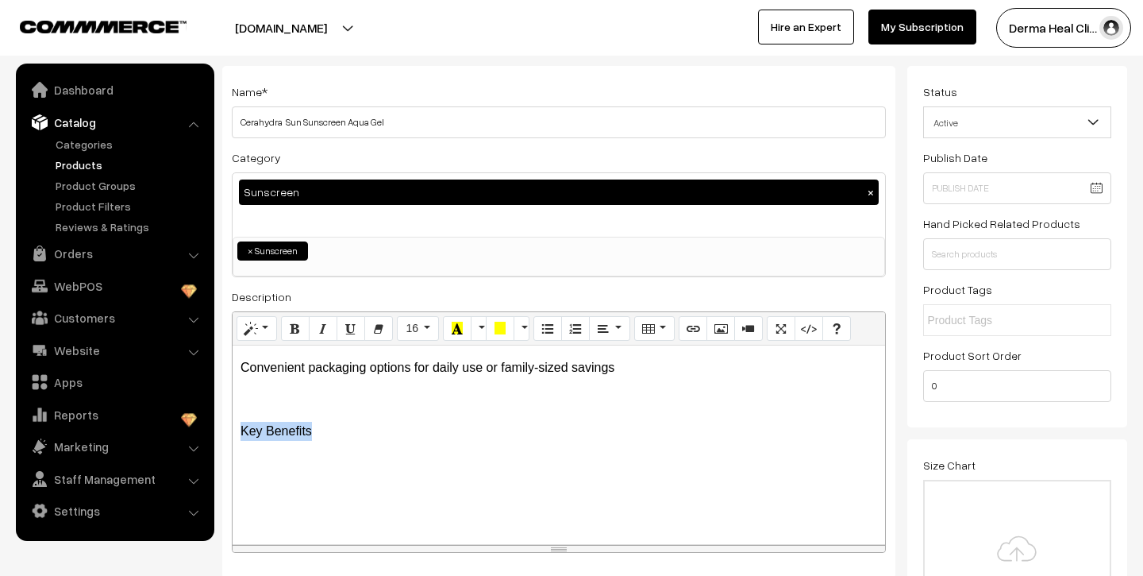
drag, startPoint x: 239, startPoint y: 428, endPoint x: 324, endPoint y: 430, distance: 85.0
click at [324, 430] on div "High-level UV and blue-light protection A hydrating, non-greasy finish Skin-fri…" at bounding box center [559, 444] width 653 height 198
click at [295, 331] on icon "Bold (⌘+B)" at bounding box center [295, 328] width 11 height 13
click at [344, 429] on p "Key Benefits" at bounding box center [559, 431] width 637 height 19
click at [306, 472] on p "https://chatgpt.com/#:~:text=1%25%20Hyaluronic%20Acid%20draws,dermatologist%20a…" at bounding box center [559, 462] width 637 height 19
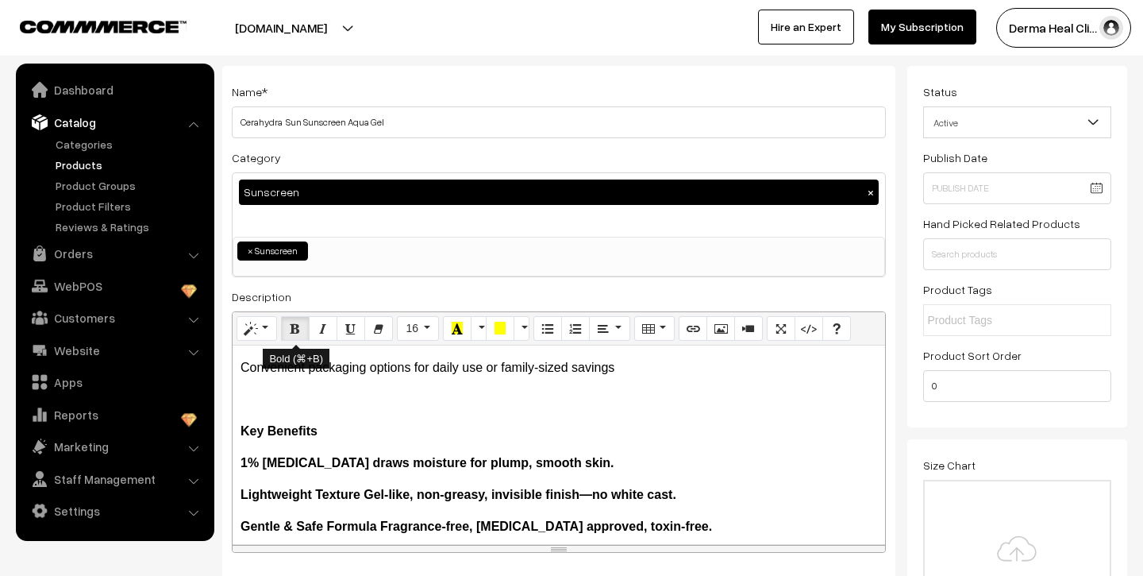
click at [294, 329] on icon "Bold (⌘+B)" at bounding box center [295, 328] width 11 height 13
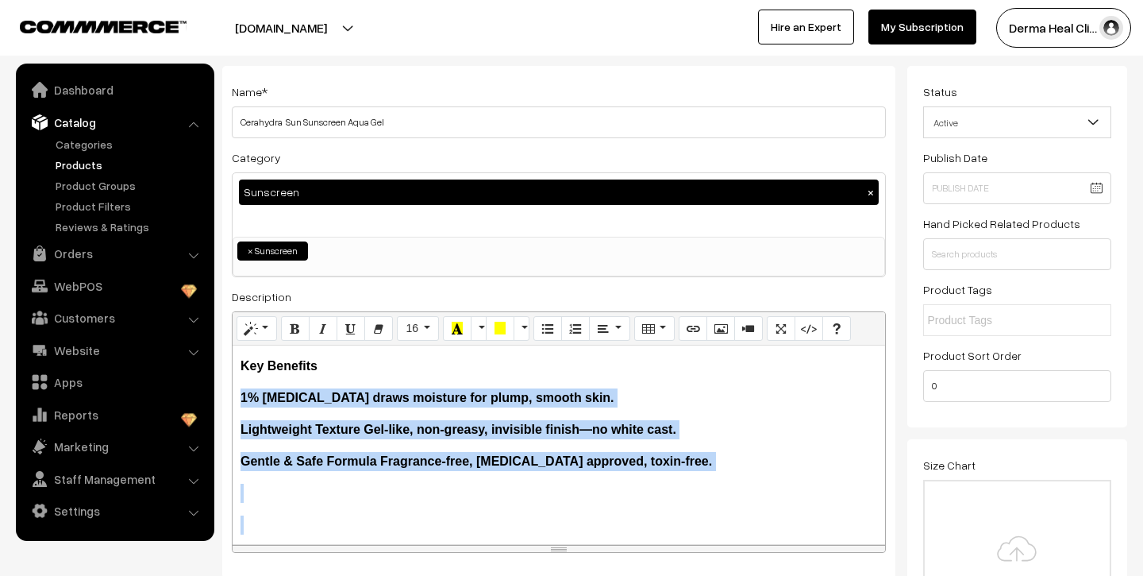
scroll to position [186, 0]
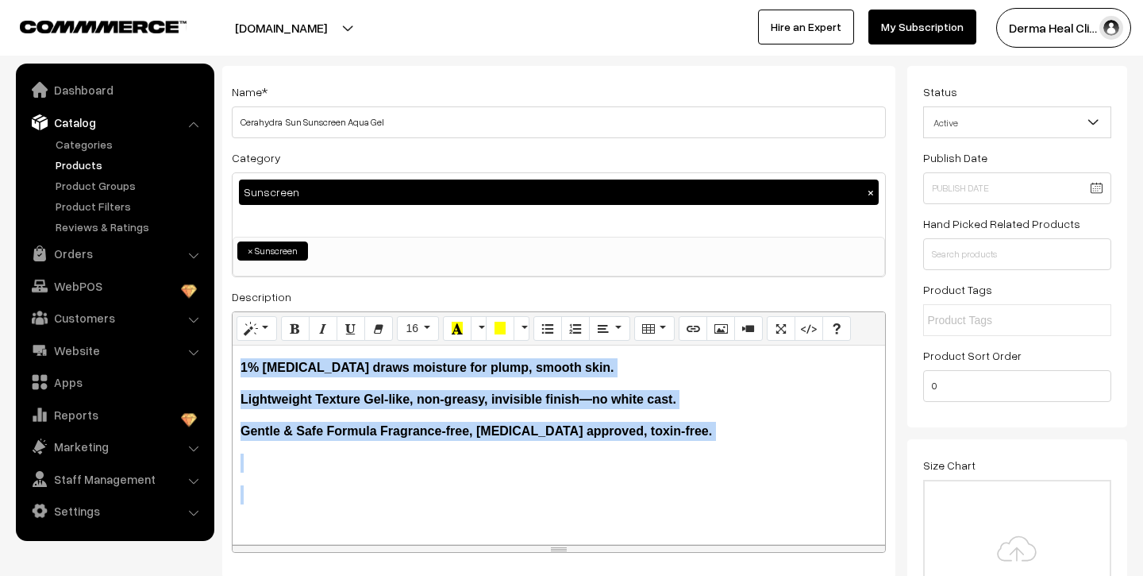
drag, startPoint x: 238, startPoint y: 462, endPoint x: 534, endPoint y: 534, distance: 304.8
click at [534, 534] on div "High-level UV and blue-light protection A hydrating, non-greasy finish Skin-fri…" at bounding box center [559, 444] width 653 height 198
click at [296, 331] on icon "Bold (⌘+B)" at bounding box center [295, 328] width 11 height 13
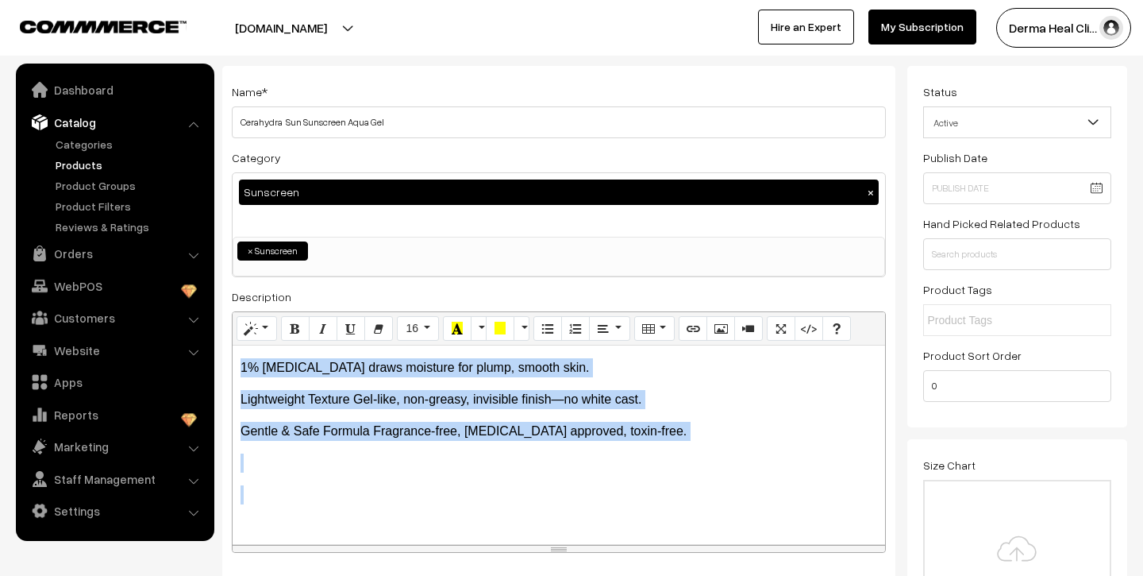
click at [545, 468] on p at bounding box center [559, 462] width 637 height 19
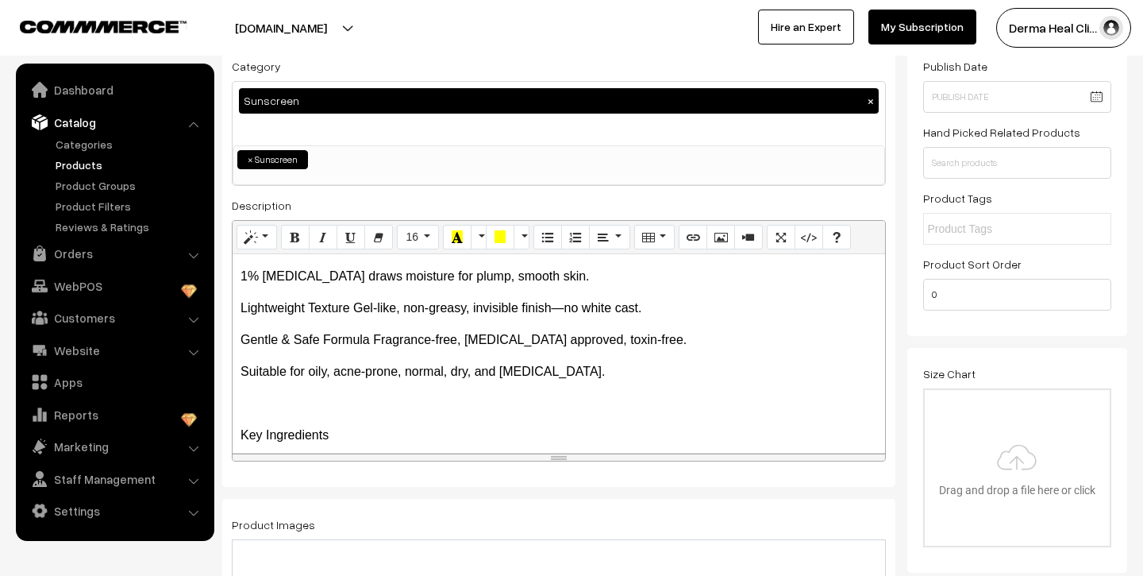
scroll to position [206, 0]
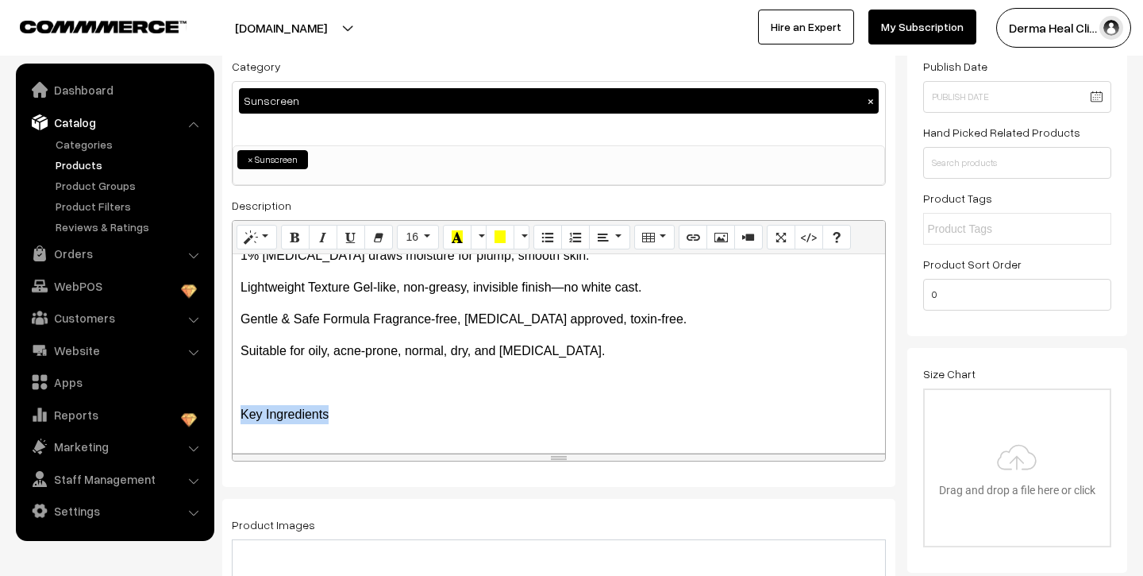
drag, startPoint x: 236, startPoint y: 415, endPoint x: 344, endPoint y: 419, distance: 108.0
click at [344, 419] on div "High-level UV and blue-light protection A hydrating, non-greasy finish Skin-fri…" at bounding box center [559, 353] width 653 height 198
click at [298, 245] on button "Bold (⌘+B)" at bounding box center [295, 237] width 29 height 25
click at [720, 425] on div "High-level UV and blue-light protection A hydrating, non-greasy finish Skin-fri…" at bounding box center [559, 353] width 653 height 198
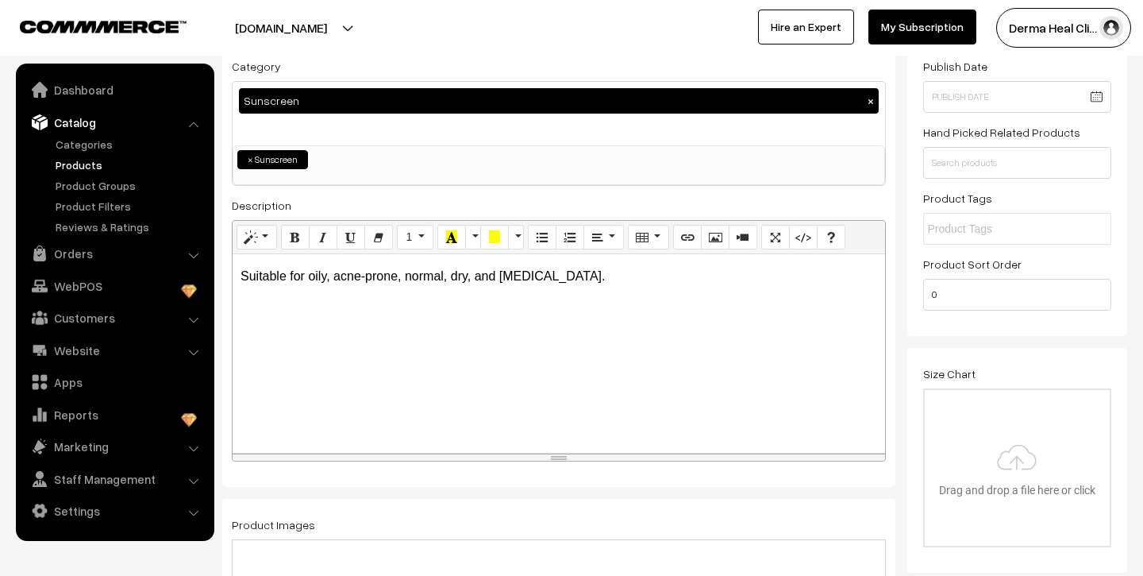
click at [595, 275] on p "Suitable for oily, acne-prone, normal, dry, and sensitive skin." at bounding box center [559, 276] width 637 height 19
drag, startPoint x: 240, startPoint y: 337, endPoint x: 329, endPoint y: 346, distance: 90.1
click at [329, 344] on p "Key Ingredients" at bounding box center [559, 339] width 637 height 19
click at [298, 232] on icon "Bold (⌘+B)" at bounding box center [295, 236] width 11 height 13
click at [355, 342] on p "Key Ingredients" at bounding box center [559, 339] width 637 height 19
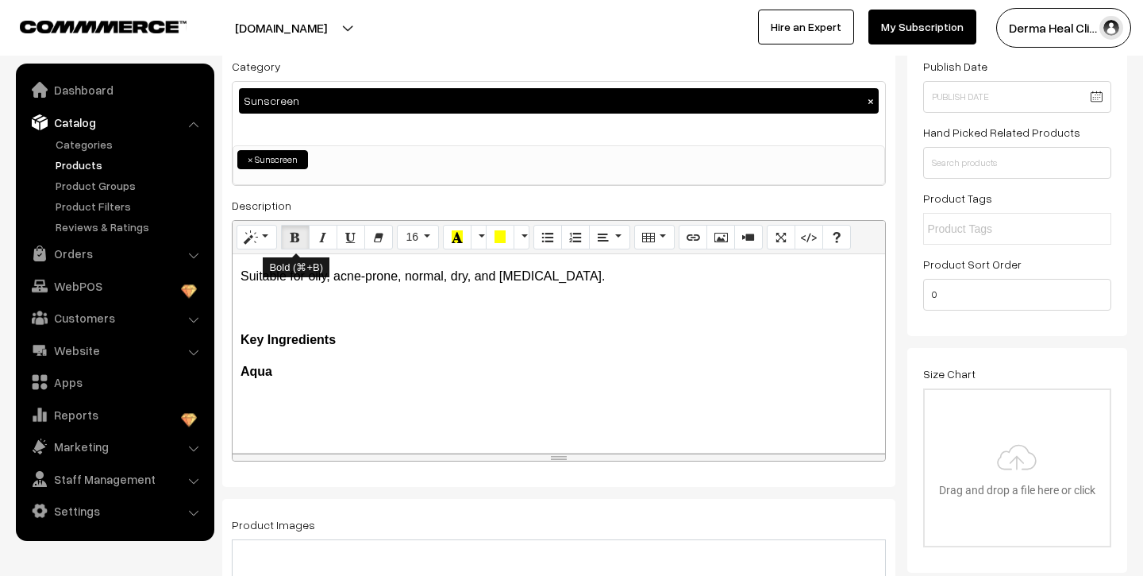
click at [302, 235] on button "Bold (⌘+B)" at bounding box center [295, 237] width 29 height 25
drag, startPoint x: 239, startPoint y: 372, endPoint x: 281, endPoint y: 374, distance: 42.1
click at [281, 374] on div "High-level UV and blue-light protection A hydrating, non-greasy finish Skin-fri…" at bounding box center [559, 353] width 653 height 198
click at [292, 239] on icon "Bold (⌘+B)" at bounding box center [295, 236] width 11 height 13
click at [290, 375] on p "Aqua" at bounding box center [559, 371] width 637 height 19
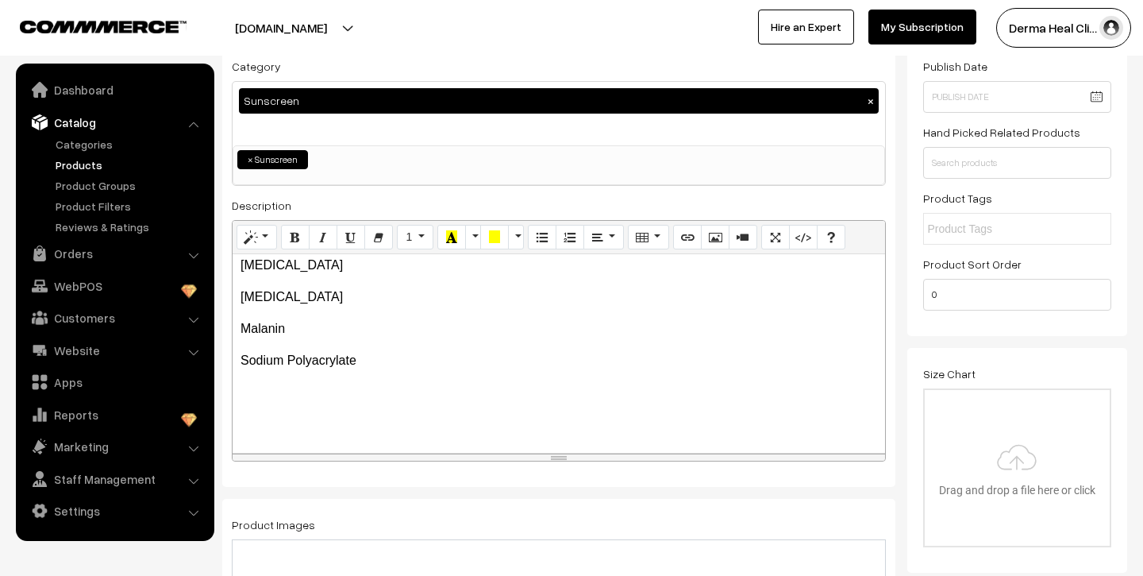
scroll to position [462, 0]
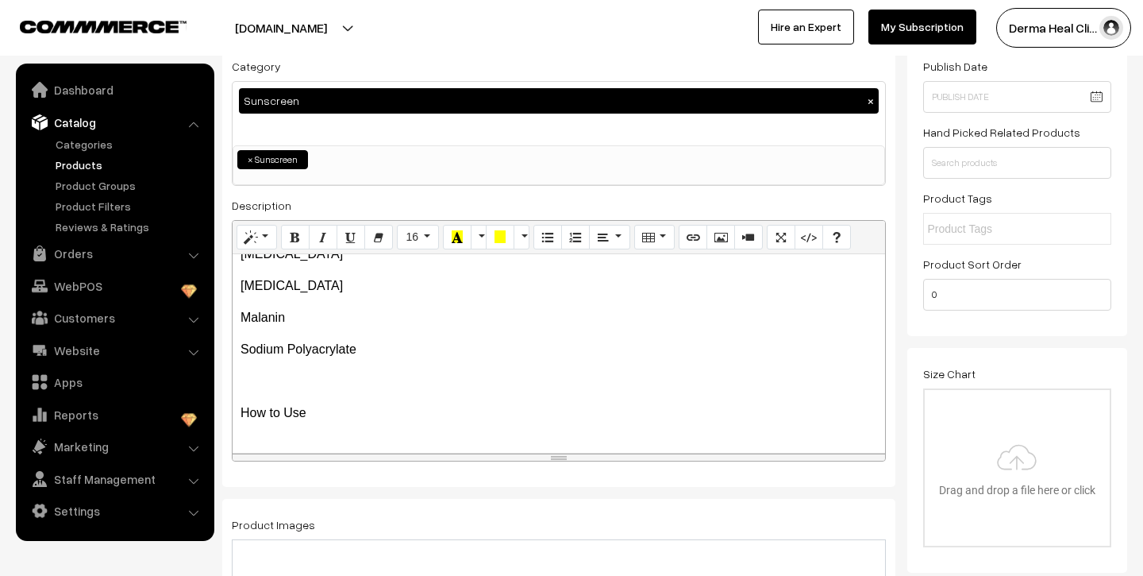
click at [413, 421] on p "How to Use" at bounding box center [559, 412] width 637 height 19
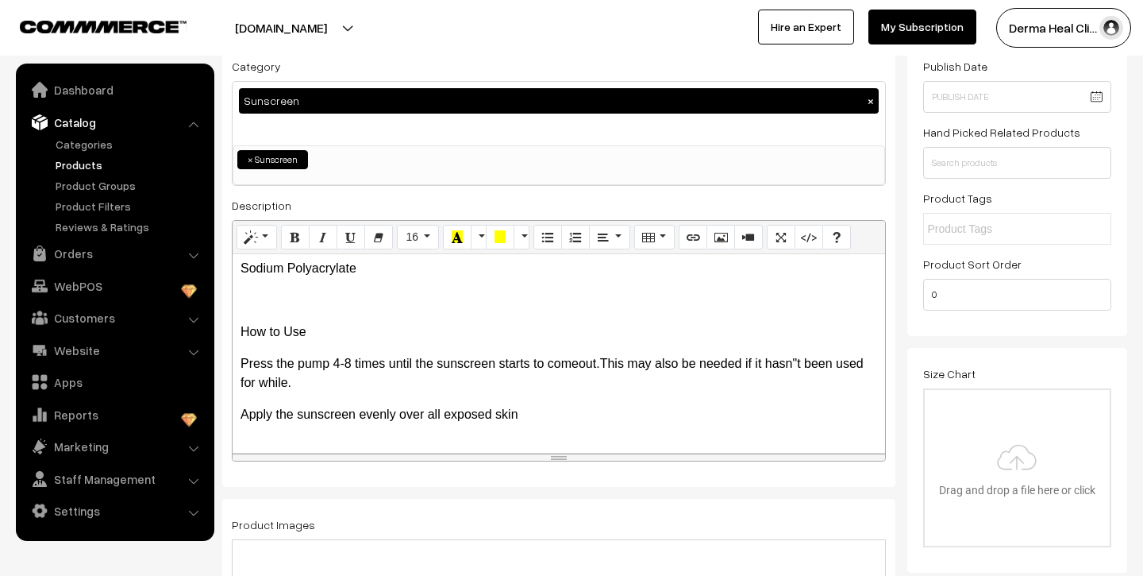
scroll to position [545, 0]
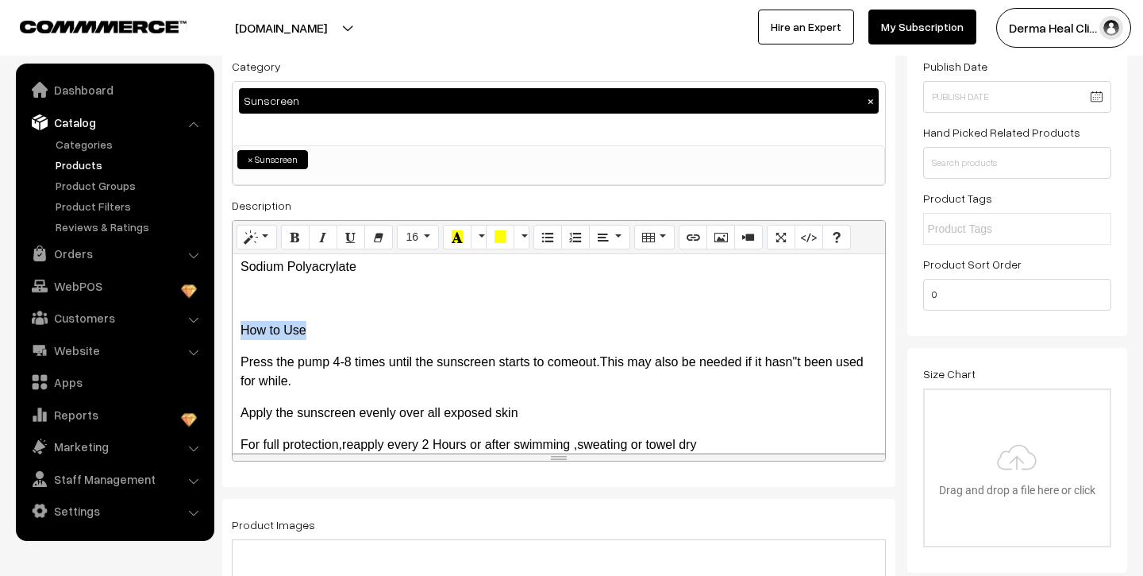
drag, startPoint x: 241, startPoint y: 331, endPoint x: 308, endPoint y: 332, distance: 67.5
click at [308, 332] on p "How to Use" at bounding box center [559, 330] width 637 height 19
click at [295, 236] on icon "Bold (⌘+B)" at bounding box center [295, 236] width 11 height 13
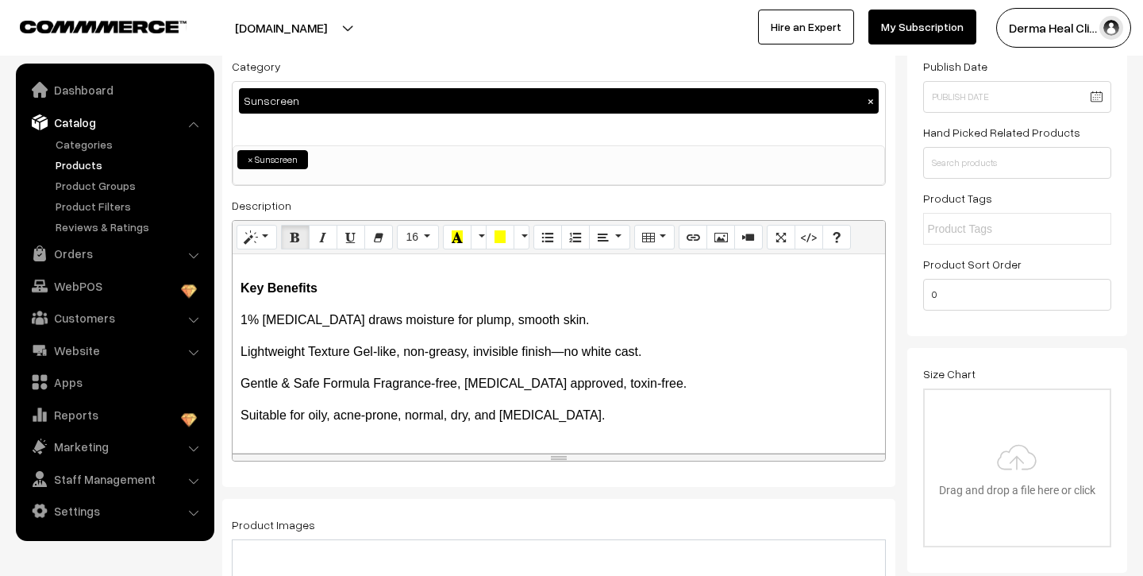
scroll to position [131, 0]
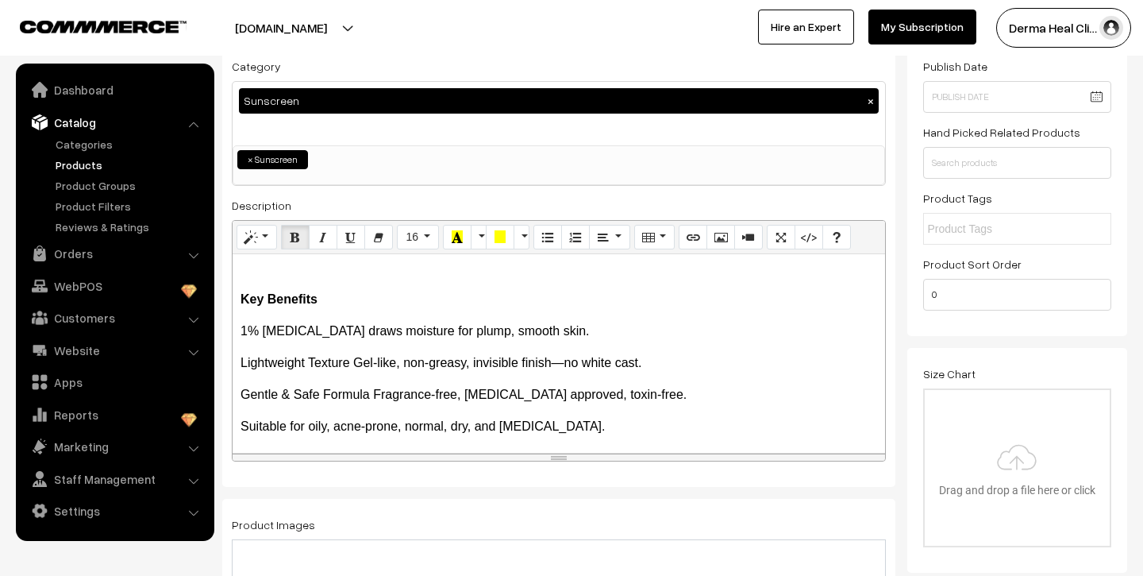
click at [590, 334] on p "1% Hyaluronic Acid draws moisture for plump, smooth skin." at bounding box center [559, 331] width 637 height 19
drag, startPoint x: 242, startPoint y: 330, endPoint x: 298, endPoint y: 330, distance: 55.6
click at [298, 330] on p "Ultimate" at bounding box center [559, 331] width 637 height 19
click at [291, 241] on icon "Bold (⌘+B)" at bounding box center [295, 236] width 11 height 13
click at [308, 334] on p "Ultimate" at bounding box center [559, 331] width 637 height 19
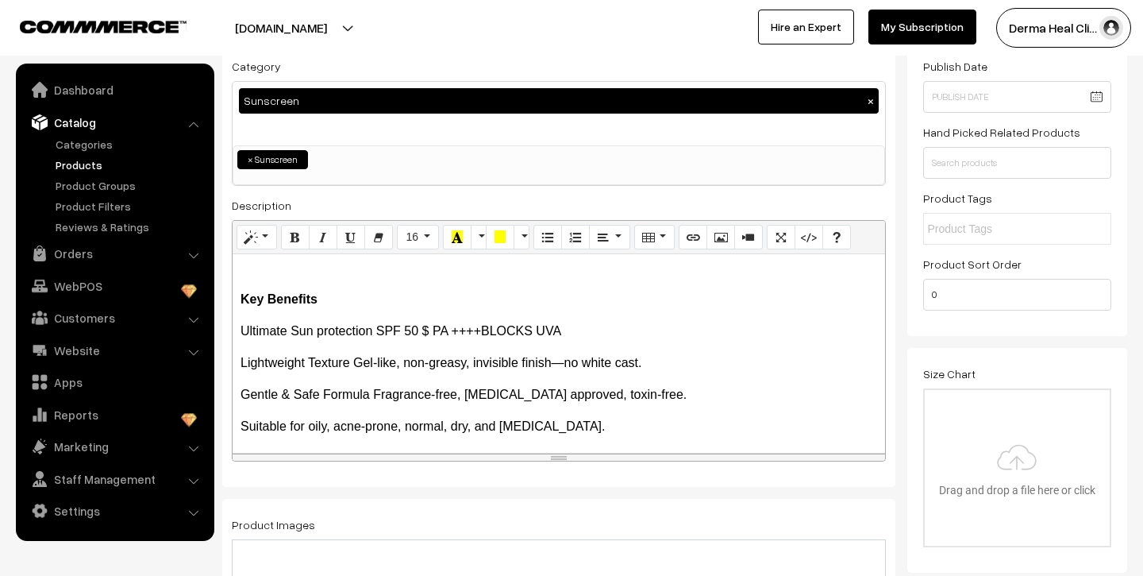
click at [482, 331] on p "Ultimate Sun protection SPF 50 $ PA ++++BLOCKS UVA" at bounding box center [559, 331] width 637 height 19
click at [576, 328] on p "Ultimate Sun protection SPF 50 $ PA ++++ BLOCKS UVA" at bounding box center [559, 331] width 637 height 19
click at [541, 332] on p "Ultimate Sun protection SPF 50 $ PA ++++ BLOCKS UVA" at bounding box center [559, 331] width 637 height 19
click at [568, 332] on p "Ultimate Sun protection SPF 50 $ PA ++++ Blocks UVA" at bounding box center [559, 331] width 637 height 19
click at [723, 334] on p "Ultimate Sun protection SPF 50 $ PA ++++ Blocks UVA,Blue light,and infrared ( I…" at bounding box center [559, 331] width 637 height 19
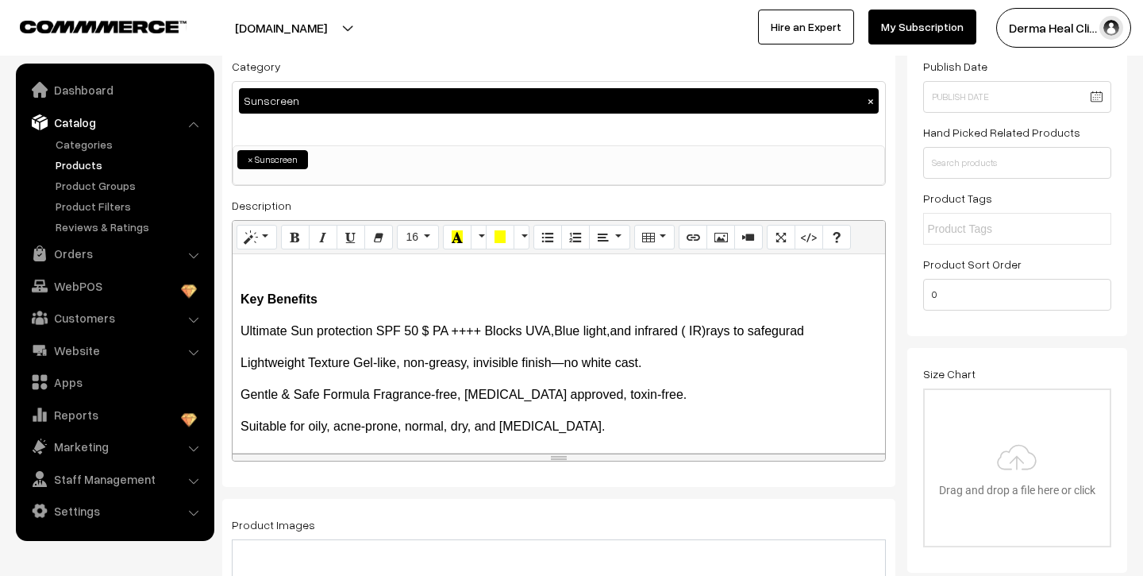
click at [809, 336] on p "Ultimate Sun protection SPF 50 $ PA ++++ Blocks UVA,Blue light,and infrared ( I…" at bounding box center [559, 331] width 637 height 19
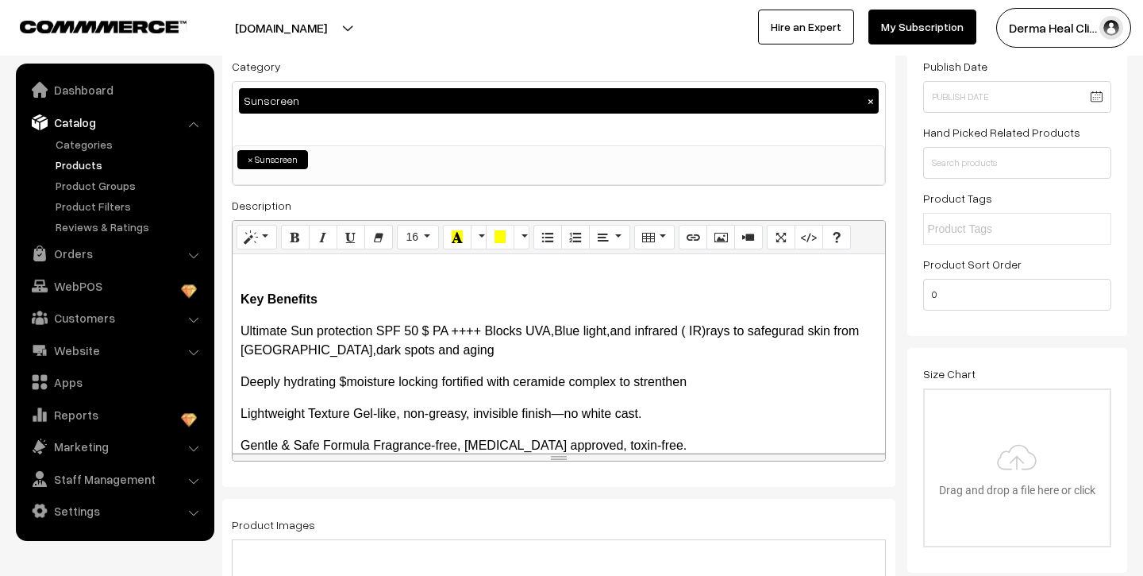
click at [345, 383] on p "Deeply hydrating $moisture locking fortified with ceramide complex to strenthen" at bounding box center [559, 381] width 637 height 19
click at [695, 383] on p "Deeply hydrating $ moisture locking fortified with ceramide complex to strenthen" at bounding box center [559, 381] width 637 height 19
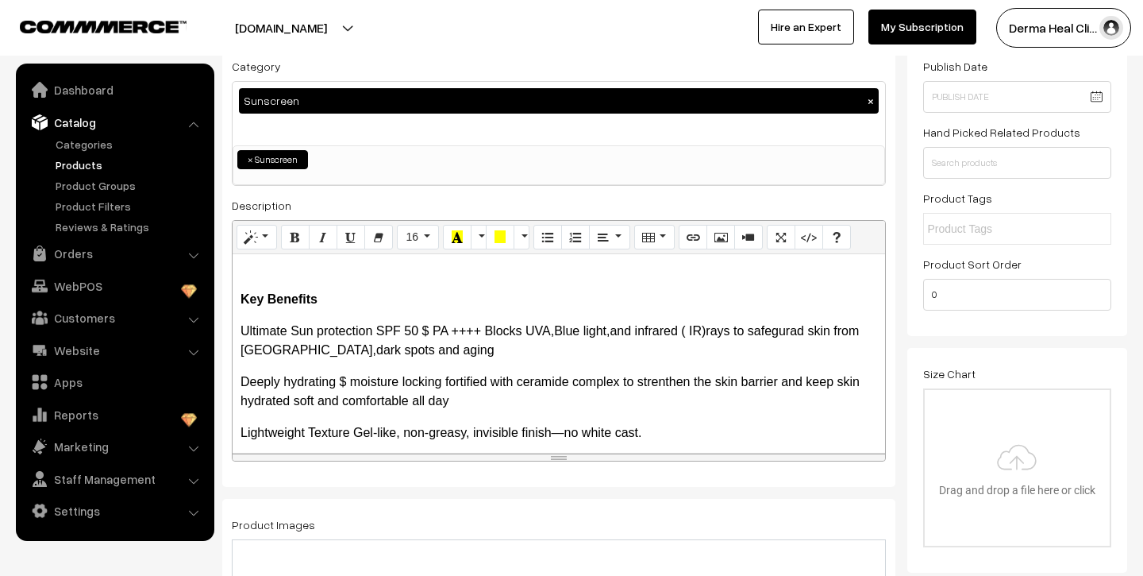
click at [666, 435] on p "Lightweight Texture Gel-like, non-greasy, invisible finish—no white cast." at bounding box center [559, 432] width 637 height 19
click at [440, 436] on p "radiance vitamin c and niacinamidework" at bounding box center [559, 432] width 637 height 19
click at [482, 437] on p "radiance vitamin c and niacinamide work" at bounding box center [559, 432] width 637 height 19
click at [806, 437] on p "radiance vitamin c and niacinamide work together to fade dark spots and bring o…" at bounding box center [559, 442] width 637 height 38
click at [873, 437] on p "radiance vitamin c and niacinamide work together to fade dark spots and bring o…" at bounding box center [559, 442] width 637 height 38
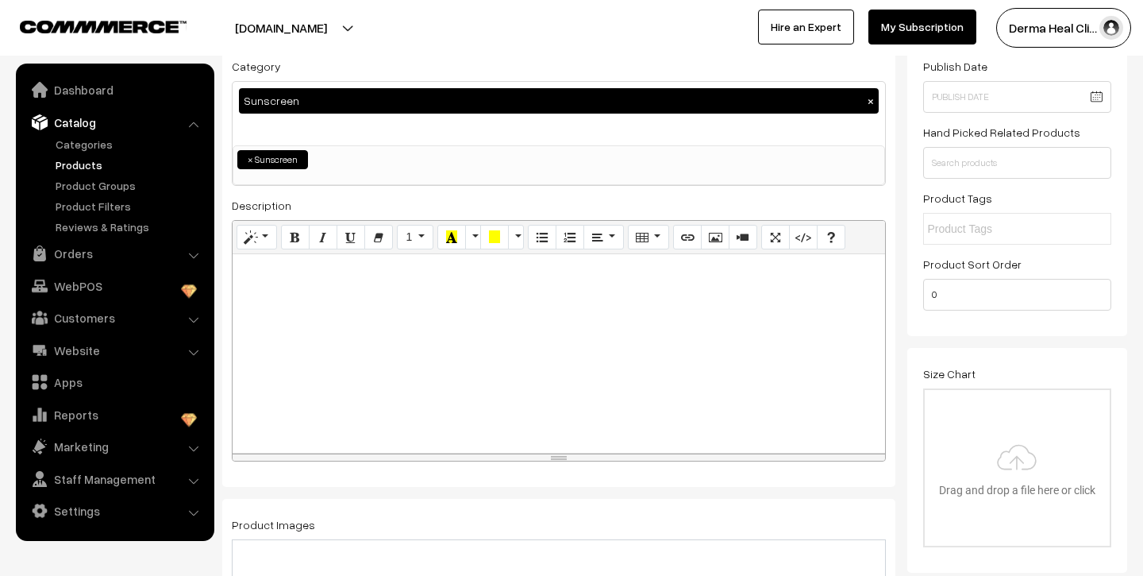
scroll to position [0, 0]
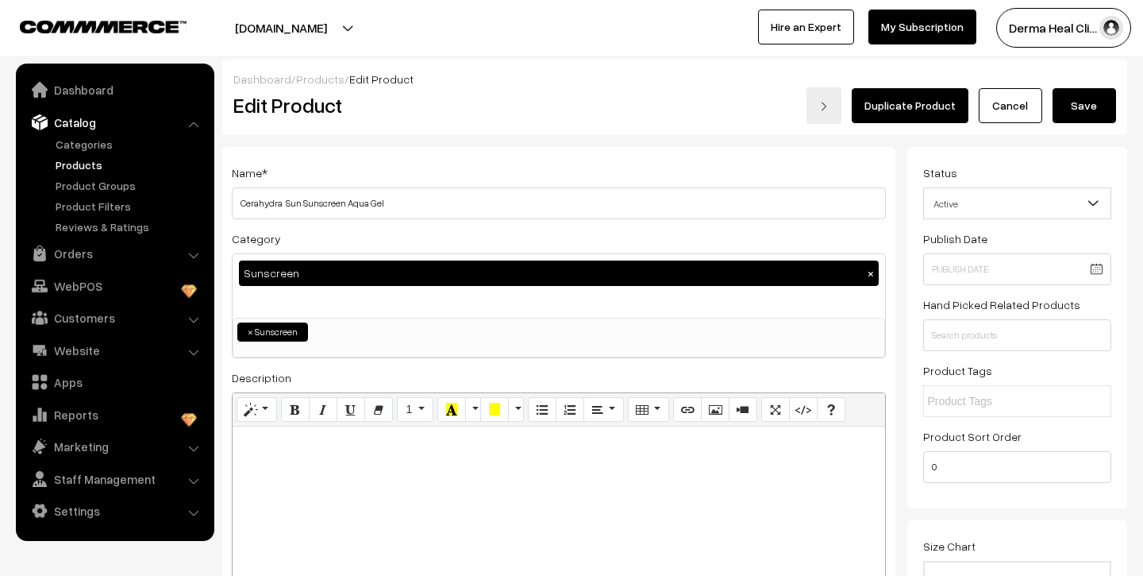
click at [1103, 103] on button "Save" at bounding box center [1085, 105] width 64 height 35
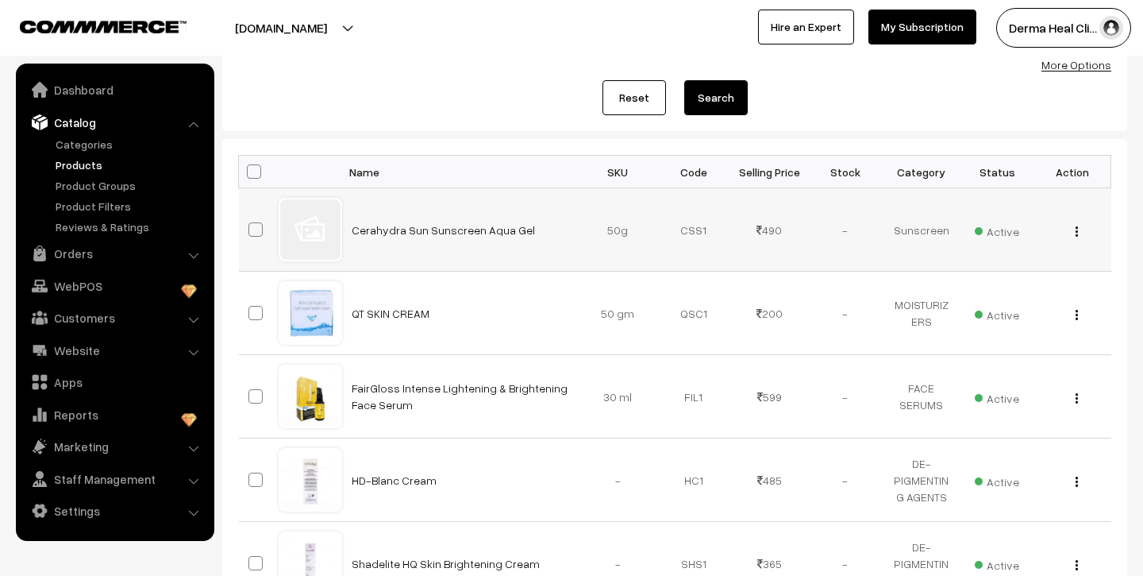
scroll to position [177, 0]
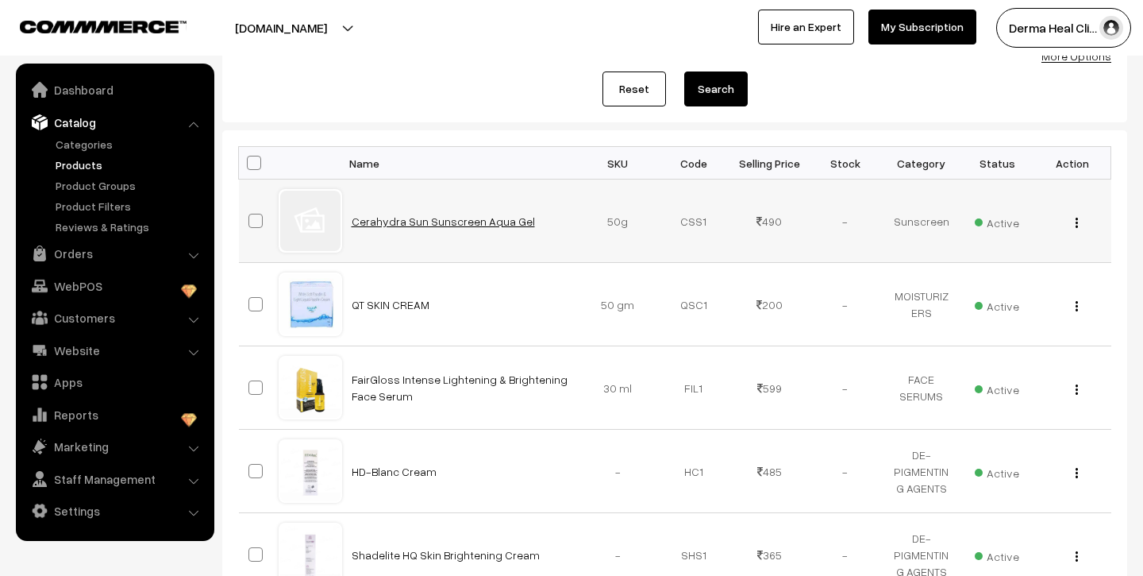
click at [434, 221] on link "Cerahydra Sun Sunscreen Aqua Gel" at bounding box center [443, 220] width 183 height 13
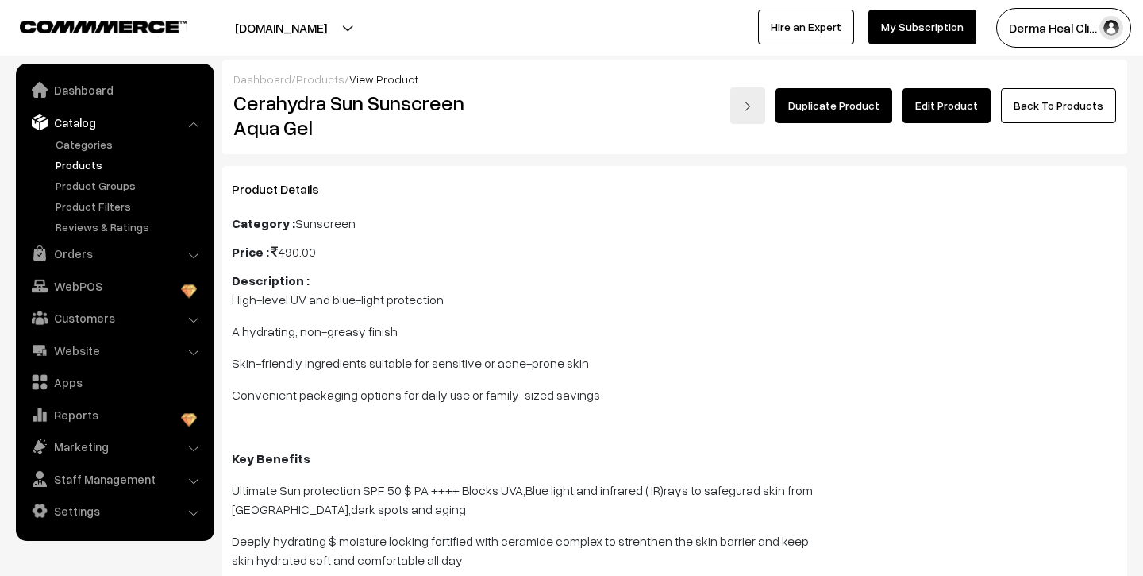
click at [87, 168] on link "Products" at bounding box center [130, 164] width 157 height 17
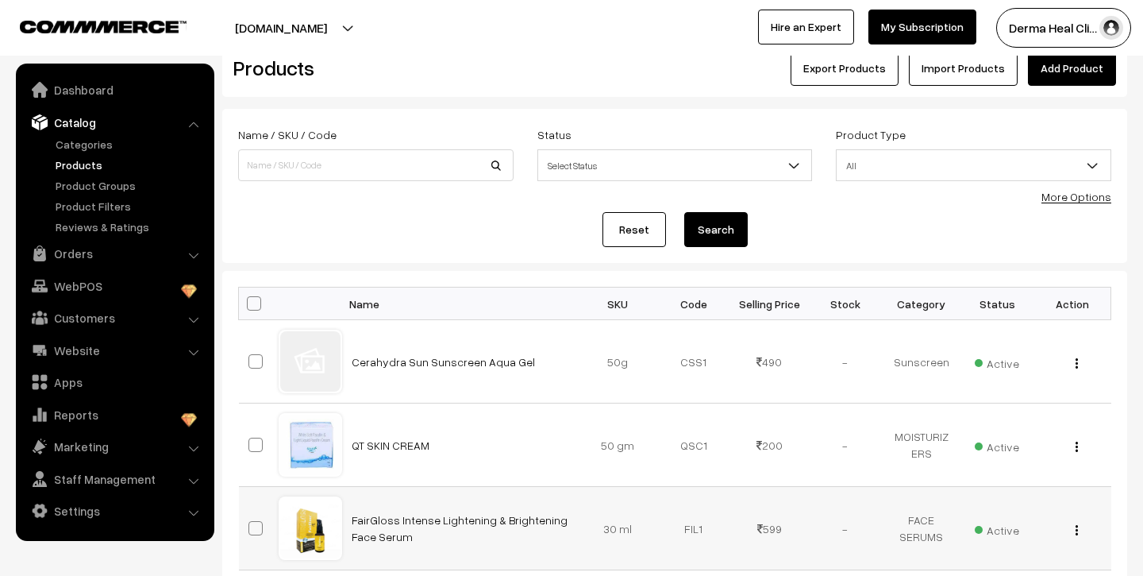
scroll to position [30, 0]
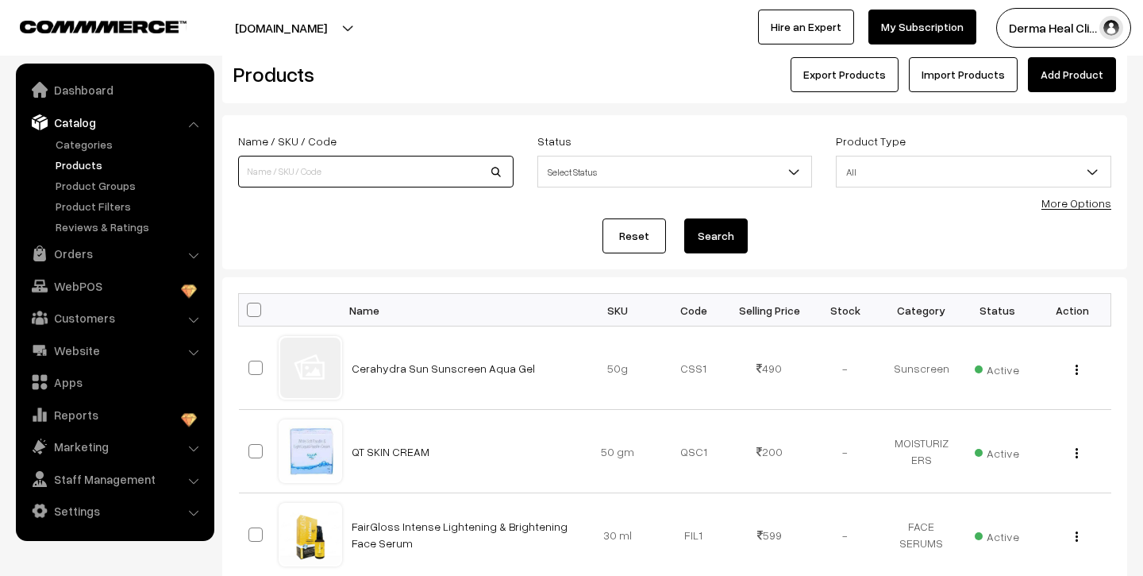
click at [379, 167] on input at bounding box center [375, 172] width 275 height 32
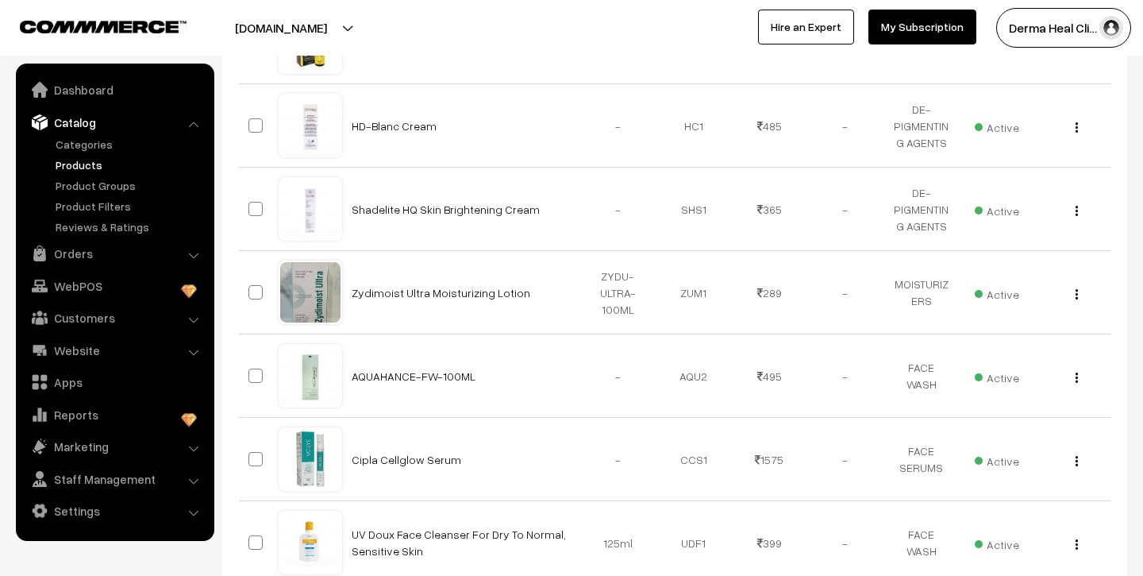
scroll to position [0, 0]
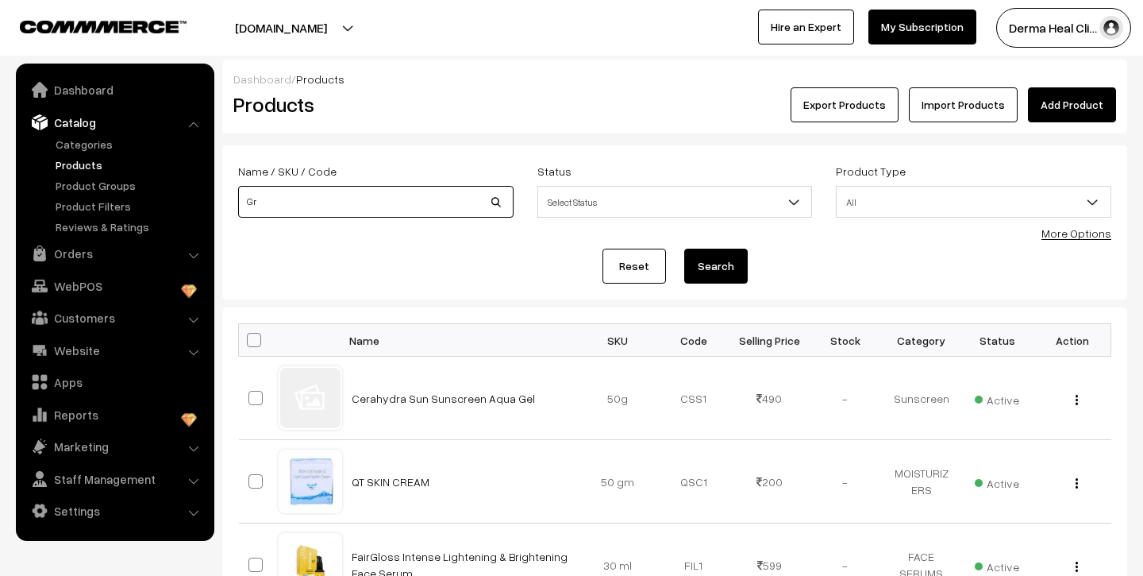
type input "G"
click at [412, 207] on input "trilast serum" at bounding box center [375, 202] width 275 height 32
type input "t"
click at [662, 202] on span "Select Status" at bounding box center [675, 202] width 274 height 28
click at [456, 286] on form "Name / SKU / Code Status Select Status Active Inactive Select Status Product Ty…" at bounding box center [674, 222] width 905 height 154
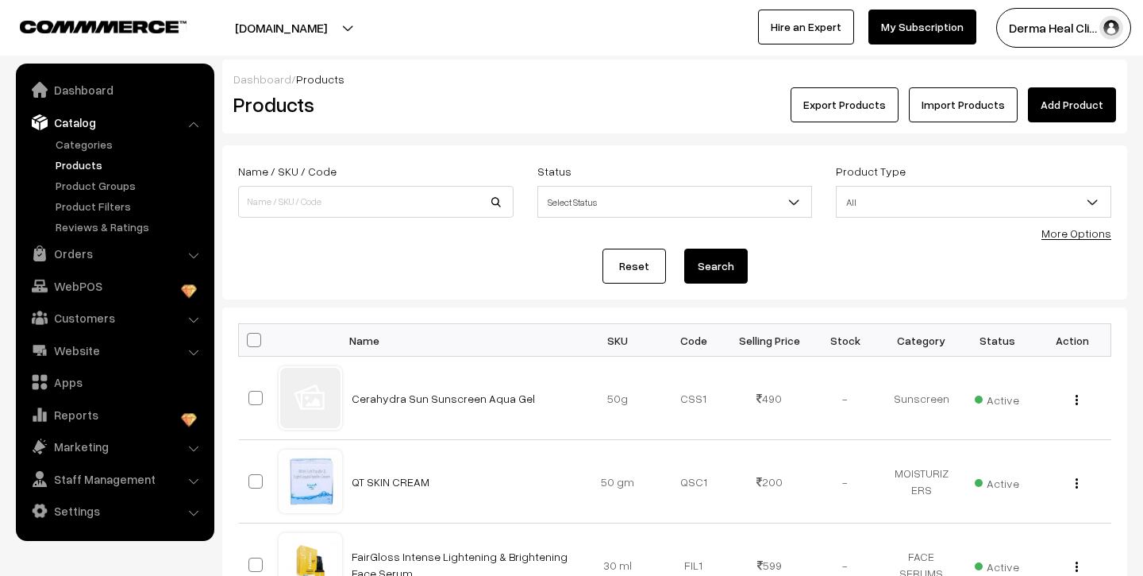
click at [914, 211] on span "All" at bounding box center [974, 202] width 274 height 28
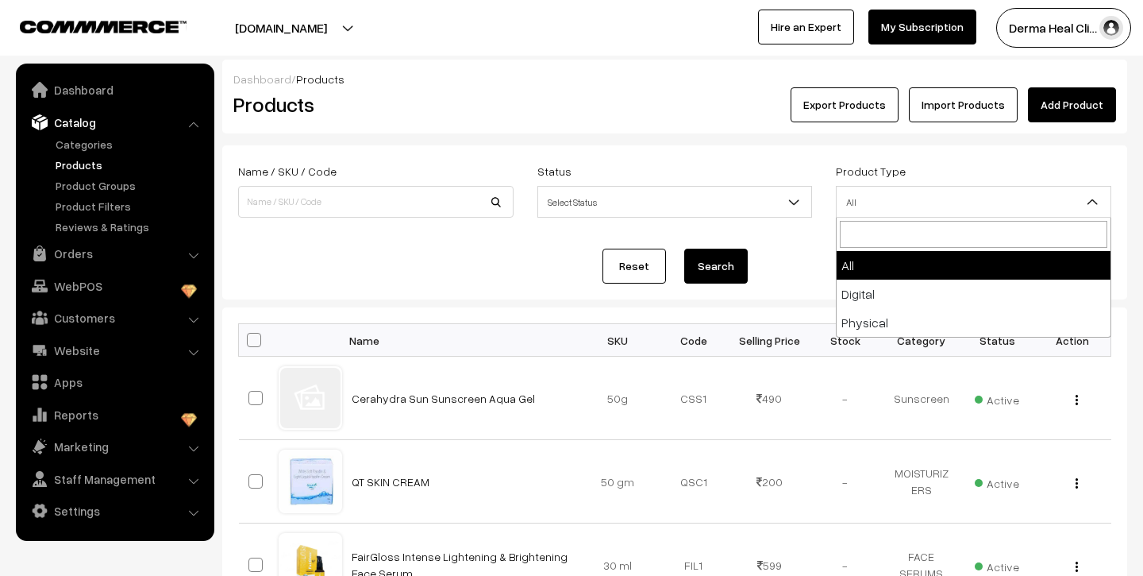
click at [803, 254] on div "Reset Search" at bounding box center [674, 265] width 873 height 35
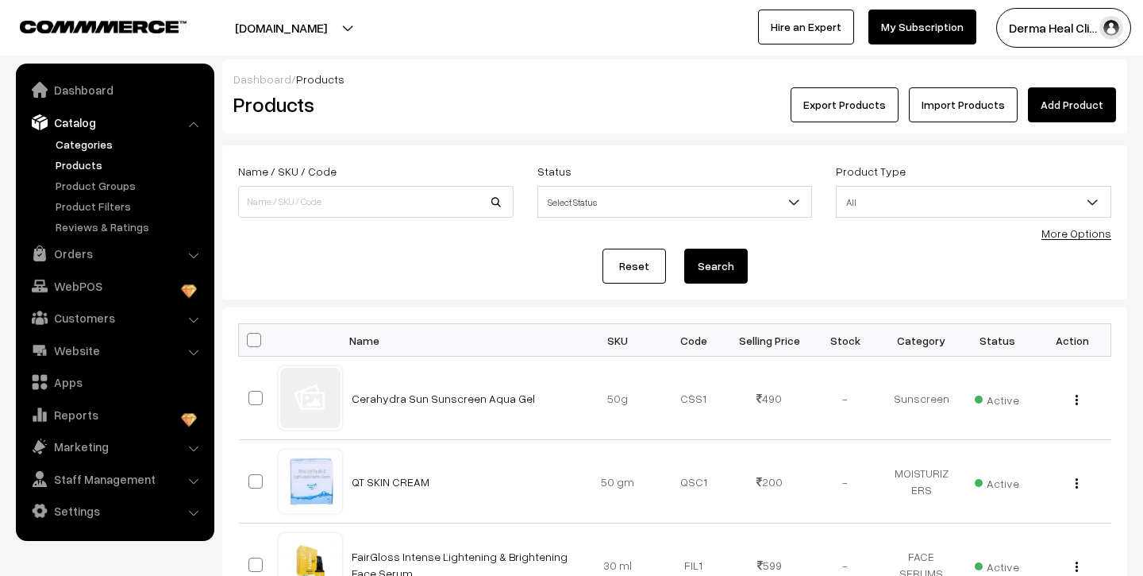
click at [88, 144] on link "Categories" at bounding box center [130, 144] width 157 height 17
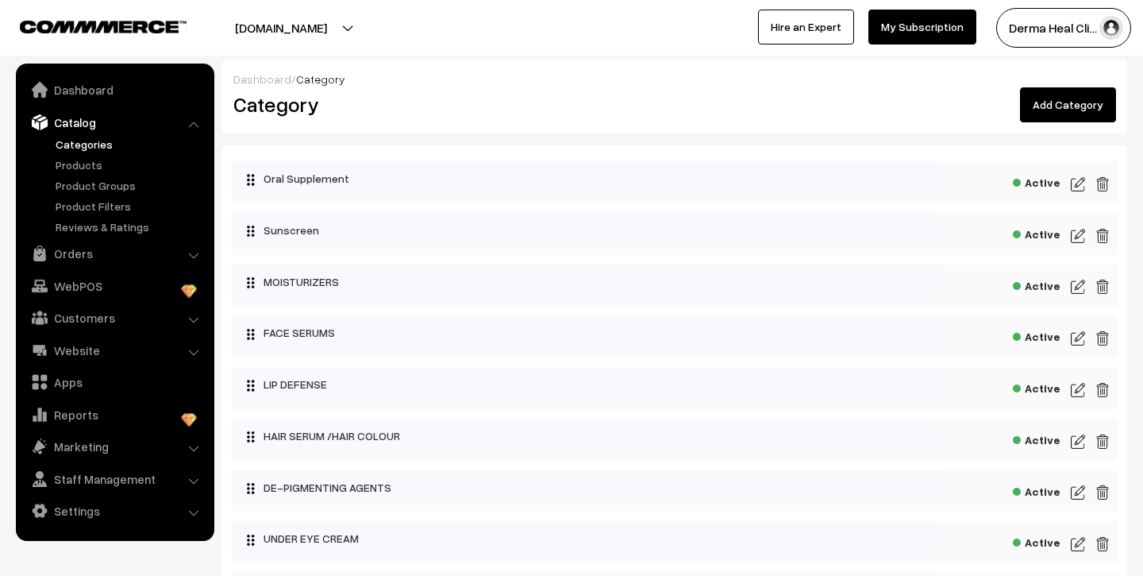
click at [75, 120] on link "Catalog" at bounding box center [114, 122] width 189 height 29
click at [91, 143] on link "Categories" at bounding box center [130, 144] width 157 height 17
click at [83, 119] on link "Catalog" at bounding box center [114, 122] width 189 height 29
click at [88, 175] on ul "Categories" at bounding box center [115, 185] width 191 height 99
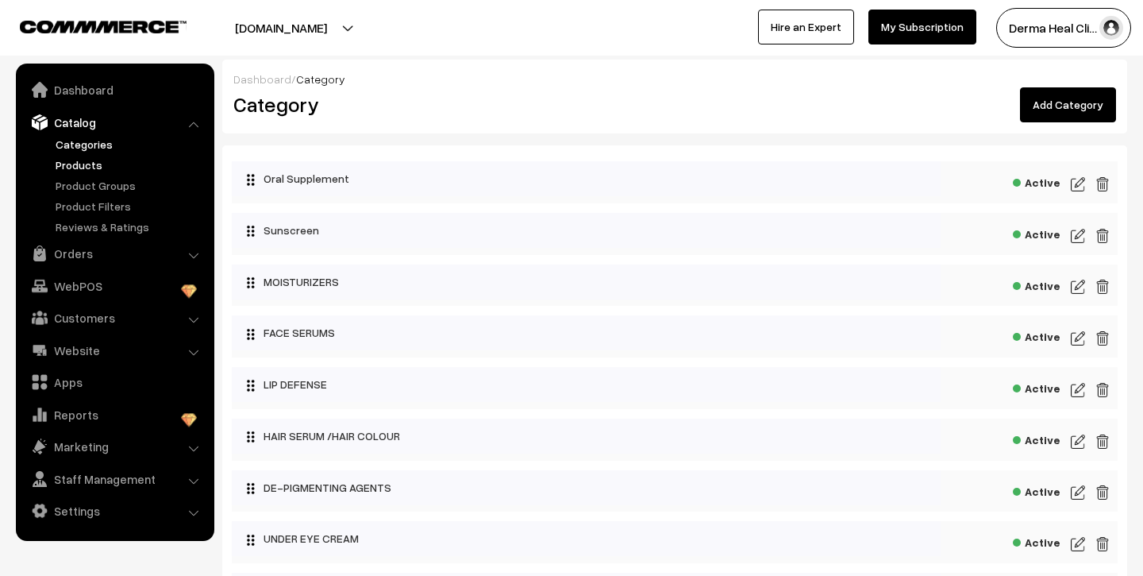
click at [91, 166] on link "Products" at bounding box center [130, 164] width 157 height 17
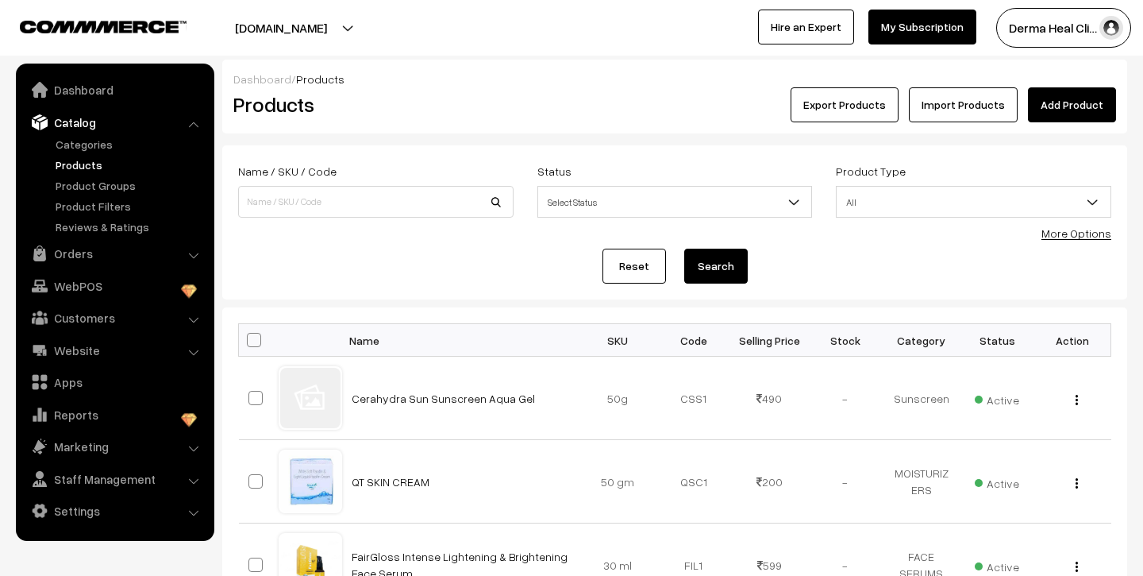
scroll to position [814, 0]
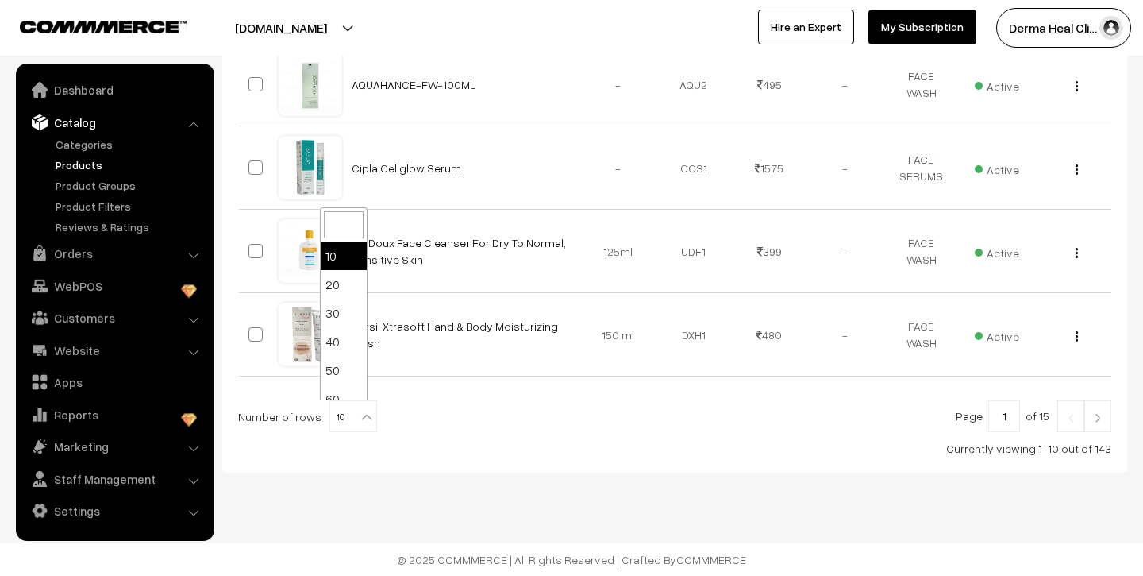
click at [359, 411] on b at bounding box center [367, 417] width 16 height 16
select select "100"
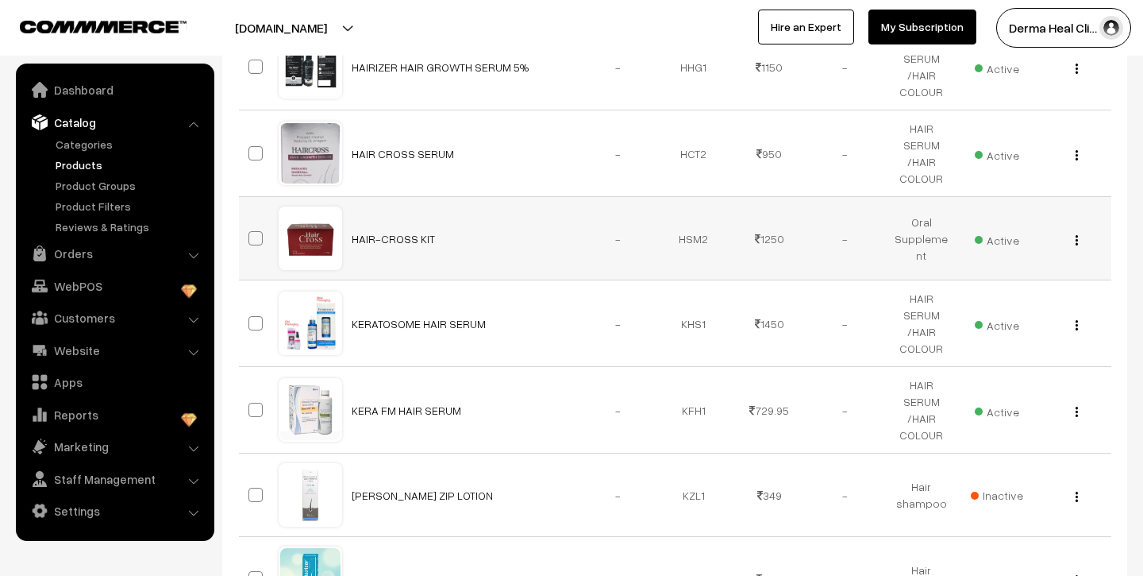
scroll to position [7461, 0]
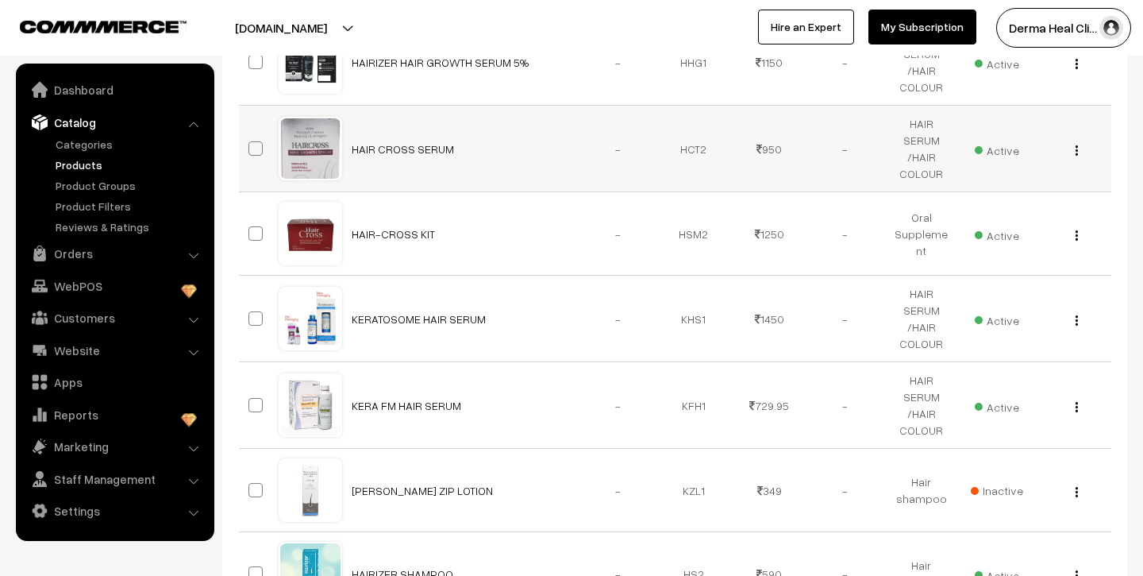
click at [1073, 149] on div "View Edit Delete" at bounding box center [1073, 149] width 57 height 17
click at [1075, 159] on td "View Edit Delete" at bounding box center [1073, 149] width 76 height 87
click at [1076, 145] on img "button" at bounding box center [1077, 150] width 2 height 10
click at [1003, 138] on span "Active" at bounding box center [997, 148] width 44 height 21
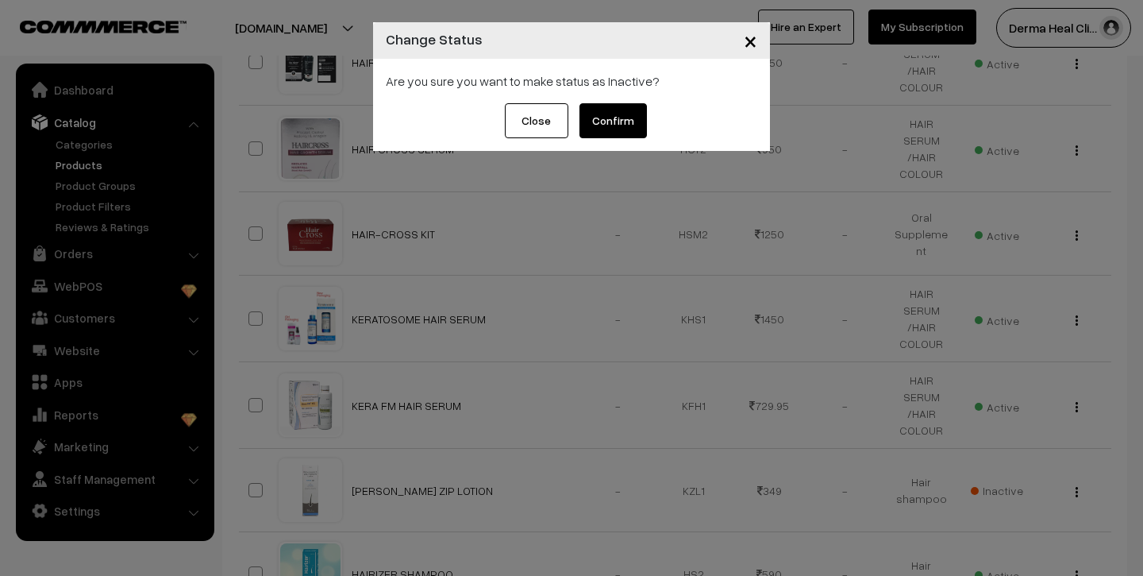
click at [614, 121] on button "Confirm" at bounding box center [613, 120] width 67 height 35
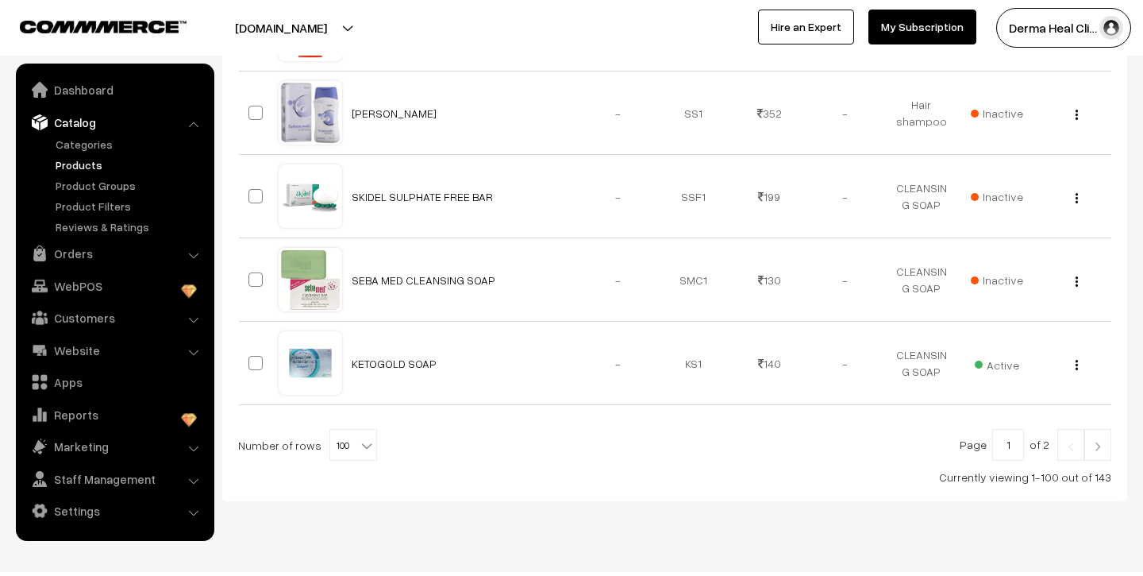
scroll to position [8367, 0]
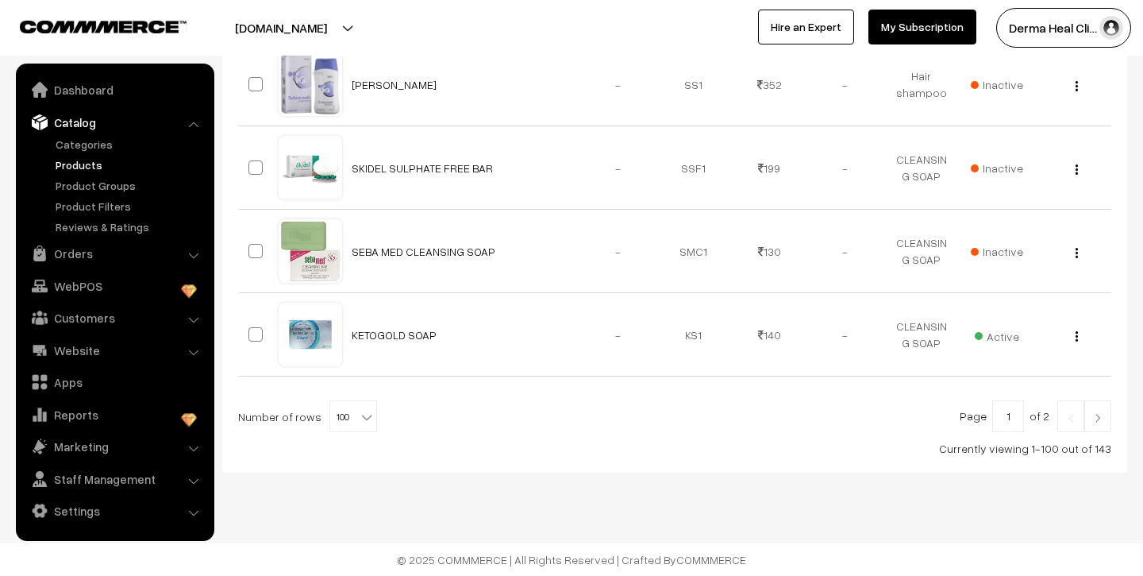
click at [1092, 407] on link at bounding box center [1097, 416] width 27 height 32
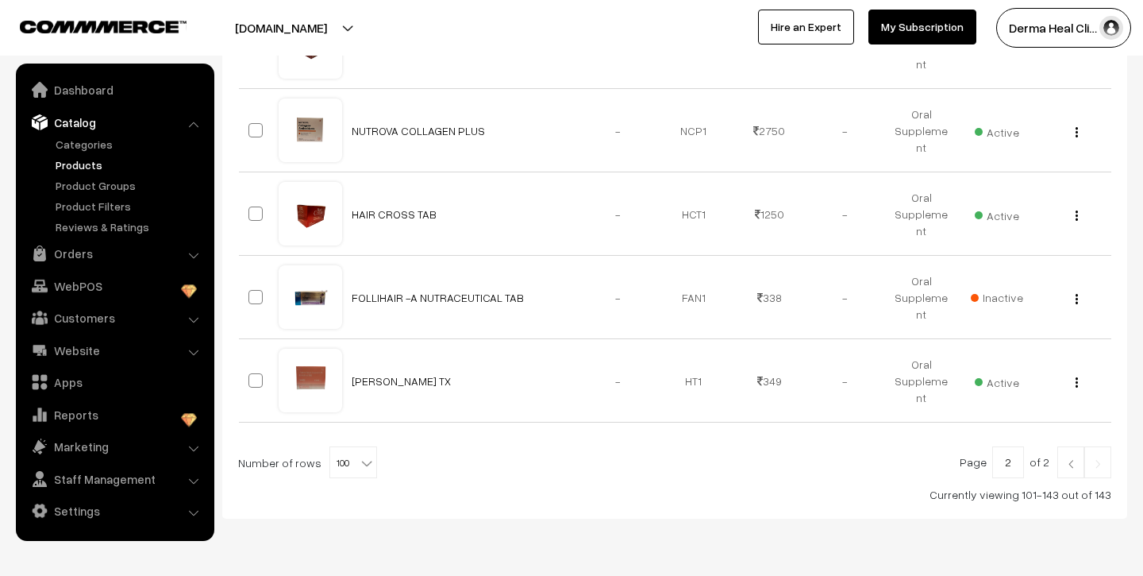
scroll to position [3564, 0]
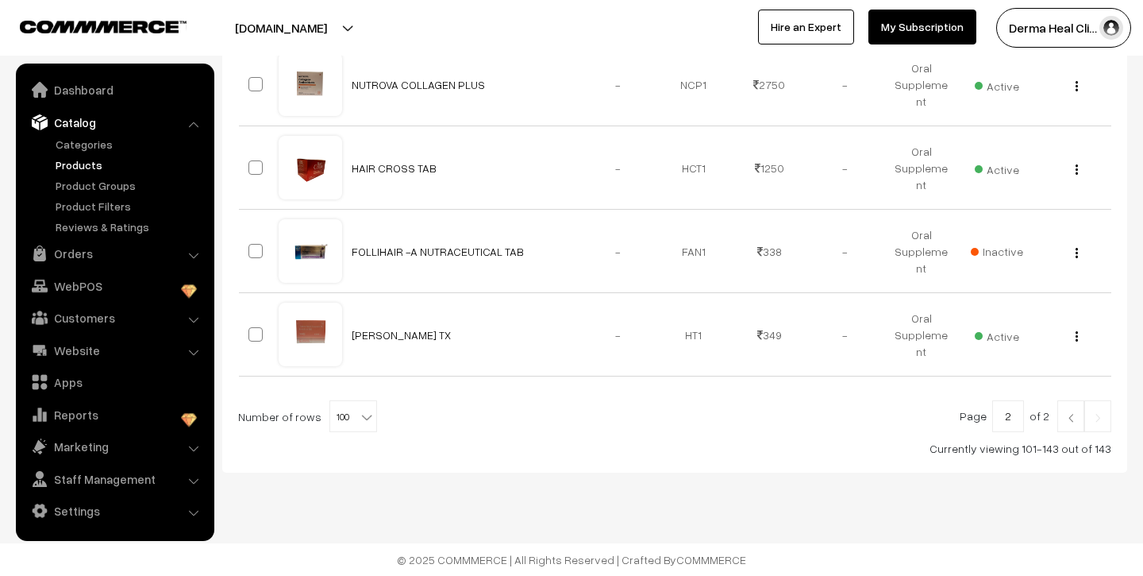
click at [1086, 418] on link at bounding box center [1097, 416] width 27 height 32
click at [1099, 415] on img at bounding box center [1098, 418] width 14 height 10
click at [1096, 414] on img at bounding box center [1098, 418] width 14 height 10
click at [1092, 418] on img at bounding box center [1098, 418] width 14 height 10
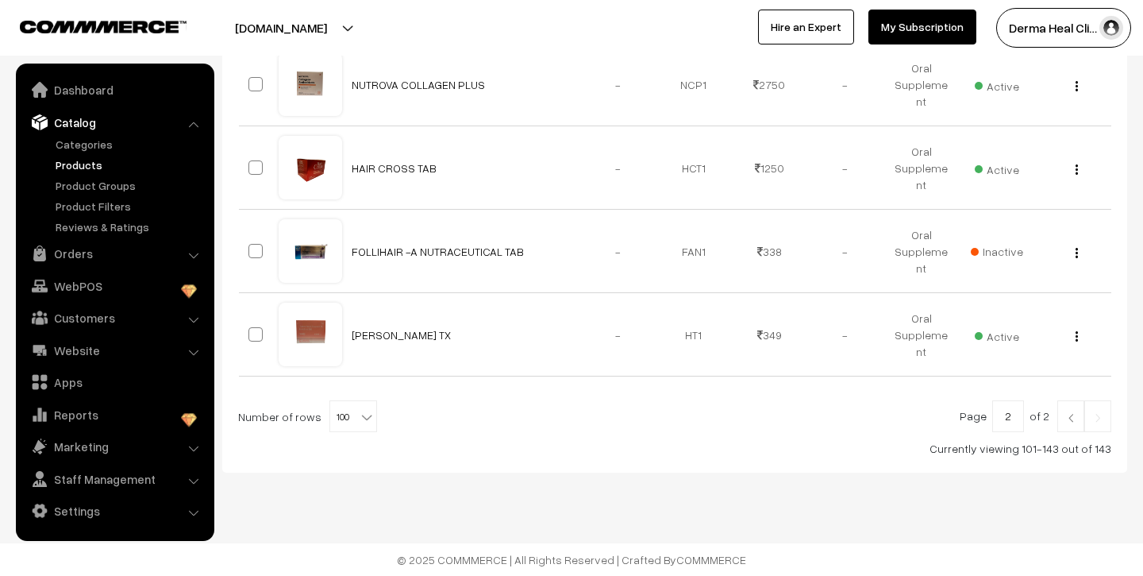
click at [1092, 418] on img at bounding box center [1098, 418] width 14 height 10
click at [1073, 418] on img at bounding box center [1071, 418] width 14 height 10
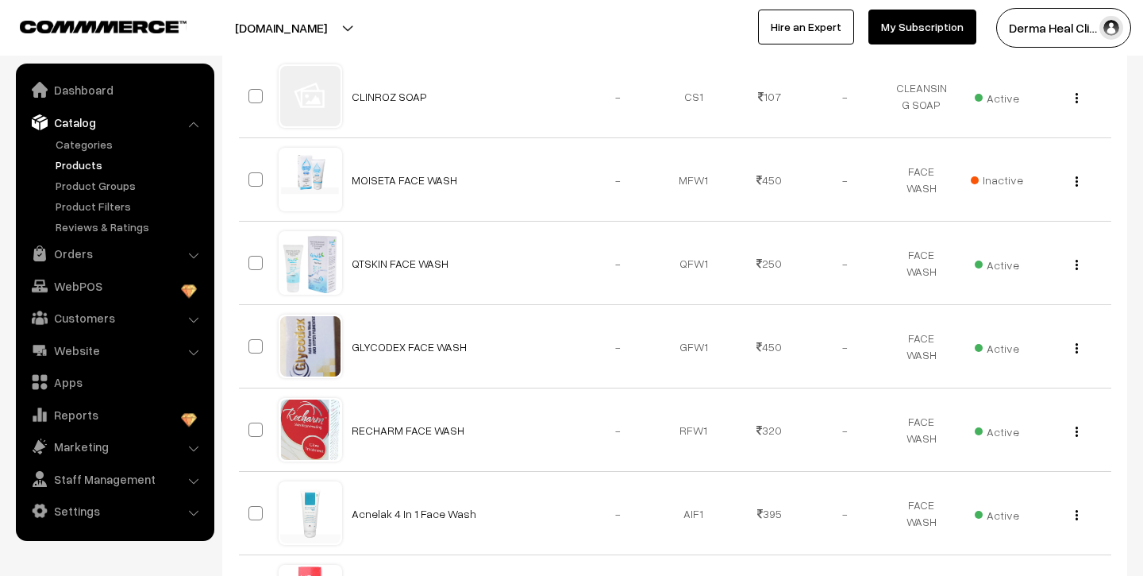
scroll to position [5543, 0]
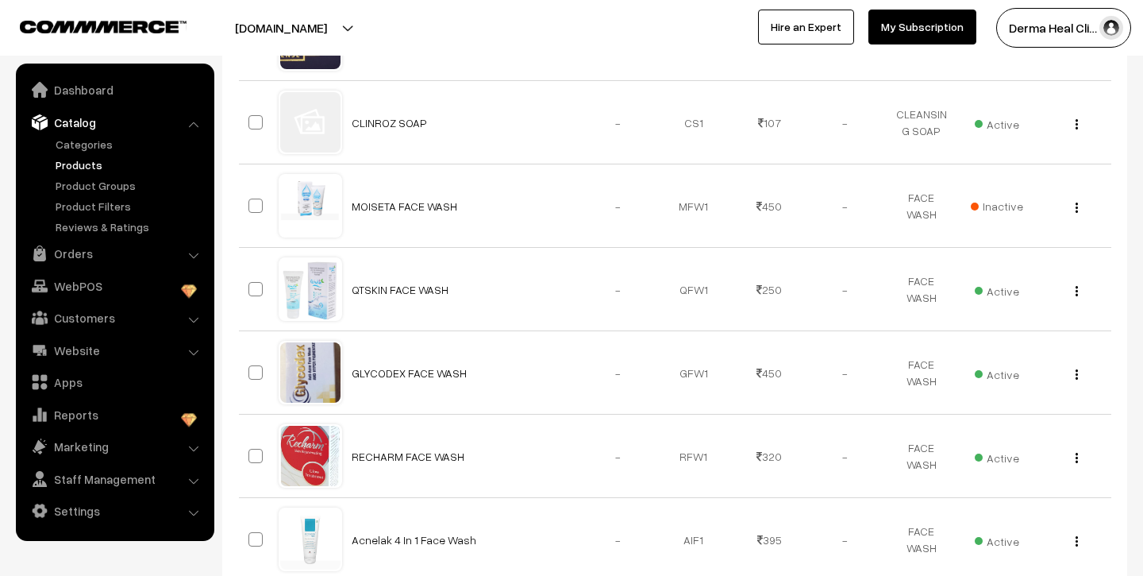
click at [81, 168] on link "Products" at bounding box center [130, 164] width 157 height 17
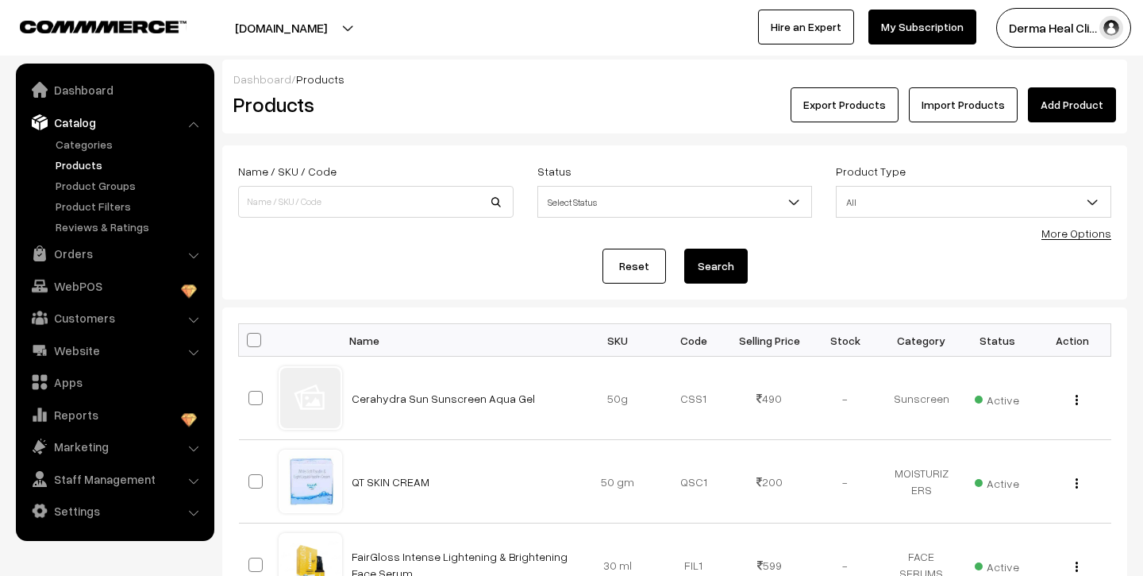
click at [1075, 100] on link "Add Product" at bounding box center [1072, 104] width 88 height 35
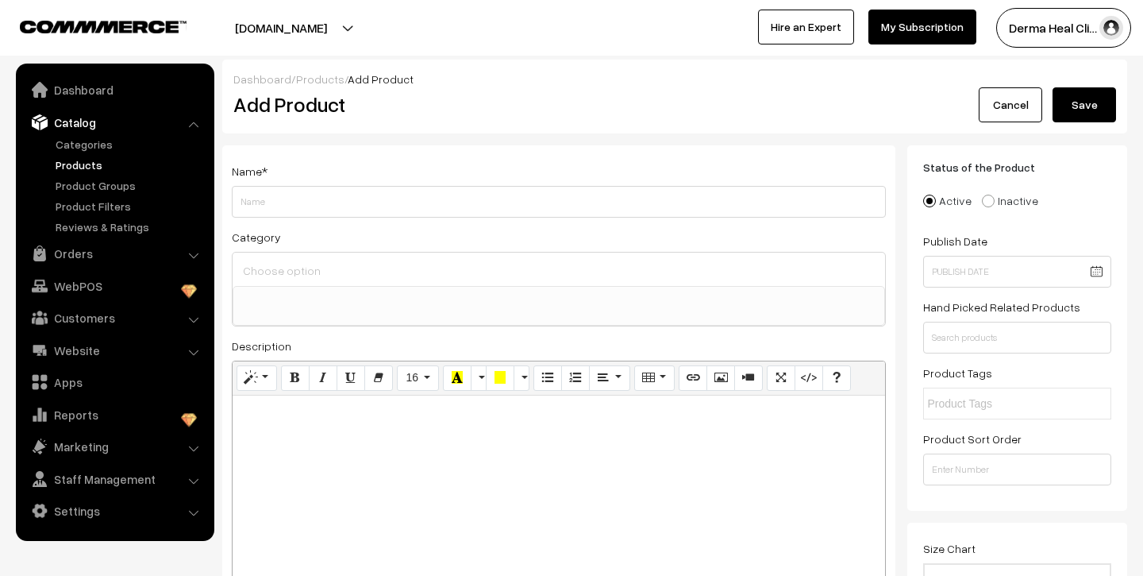
select select
click at [424, 206] on input "Weight" at bounding box center [559, 202] width 654 height 32
type input "D"
click at [271, 201] on input "DECOGLARE H Q" at bounding box center [559, 202] width 654 height 32
click at [321, 207] on input "DECOGLARE H Q" at bounding box center [559, 202] width 654 height 32
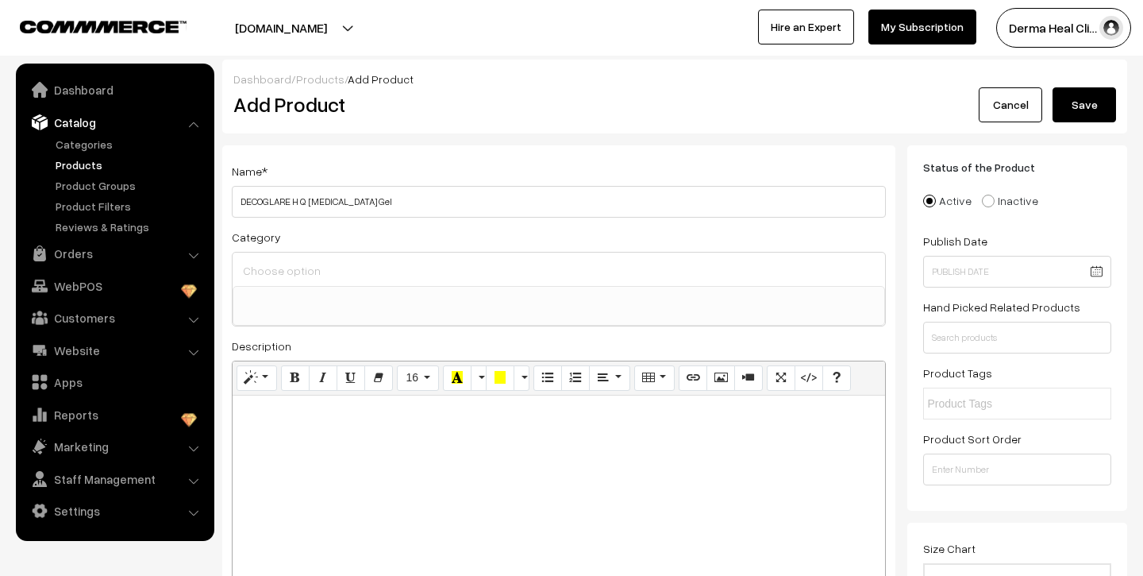
type input "DECOGLARE H Q [MEDICAL_DATA] Gel"
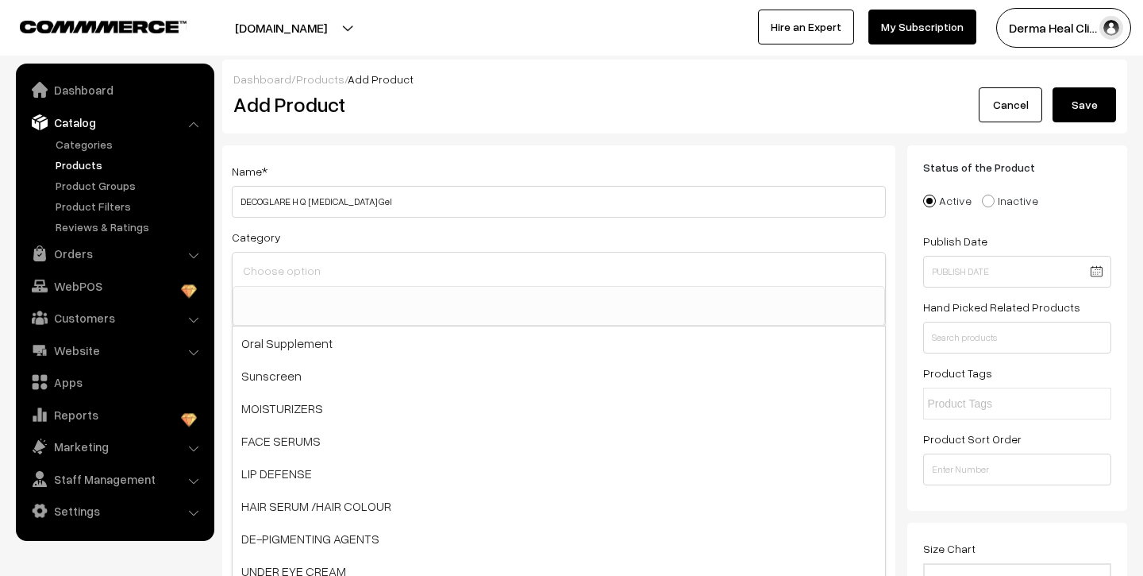
click at [325, 272] on input at bounding box center [559, 270] width 640 height 23
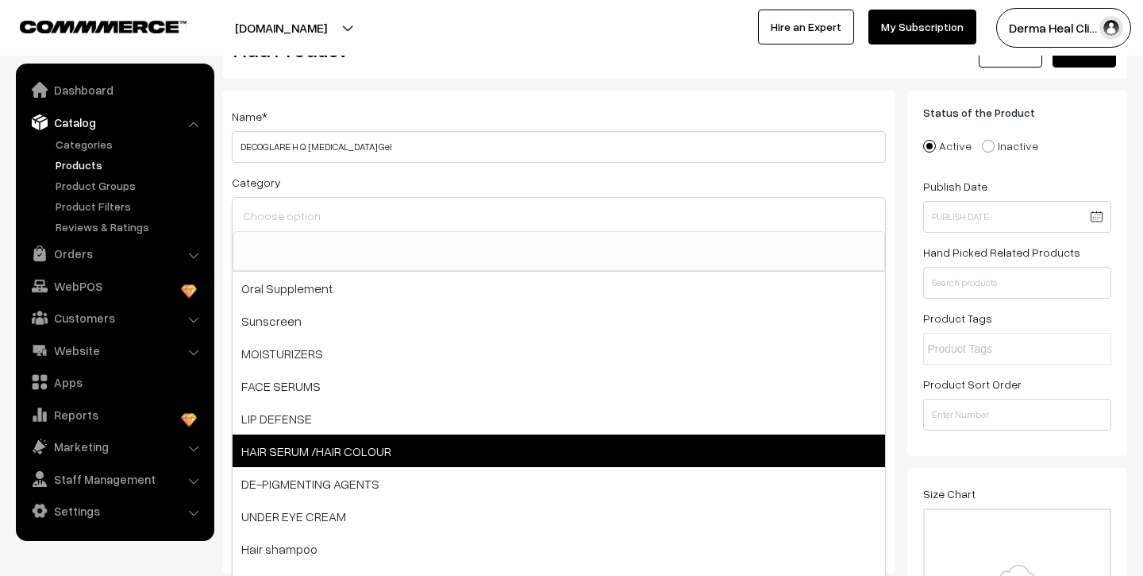
scroll to position [56, 0]
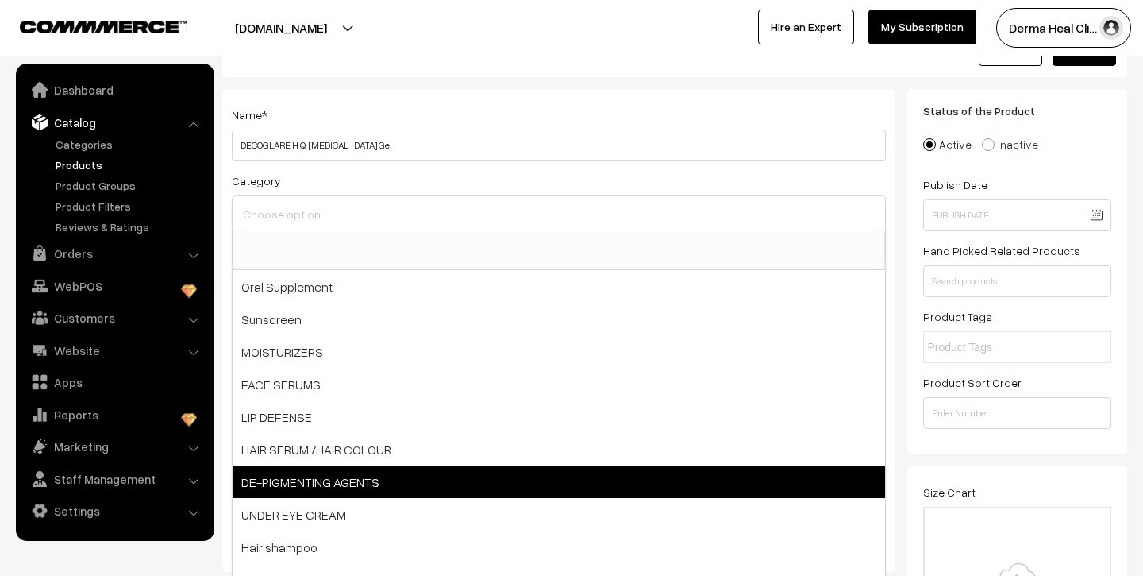
click at [329, 487] on span "DE-PIGMENTING AGENTS" at bounding box center [559, 481] width 653 height 33
select select "7"
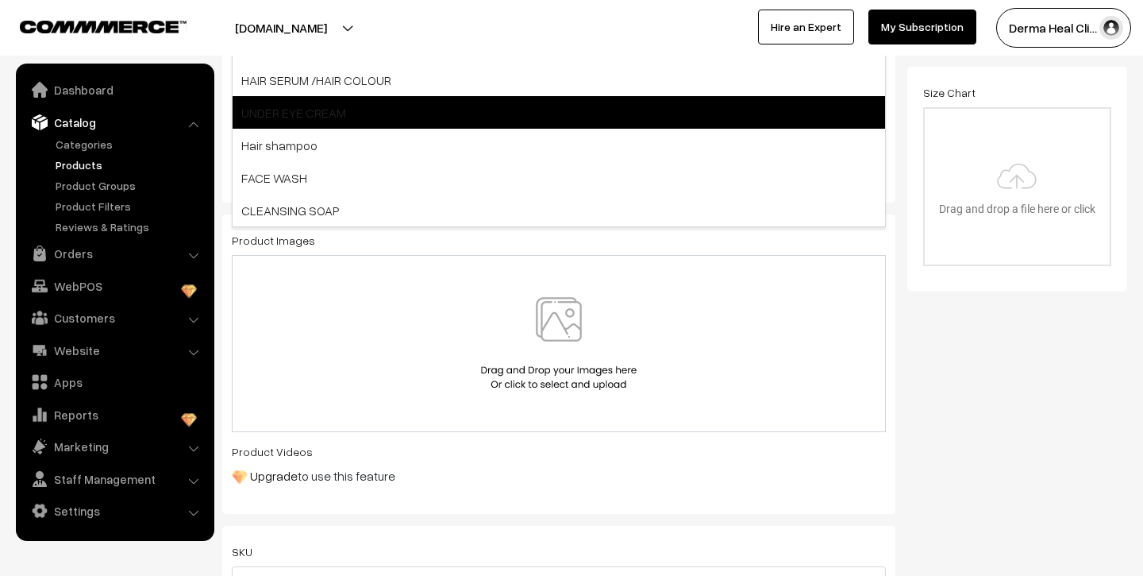
scroll to position [460, 0]
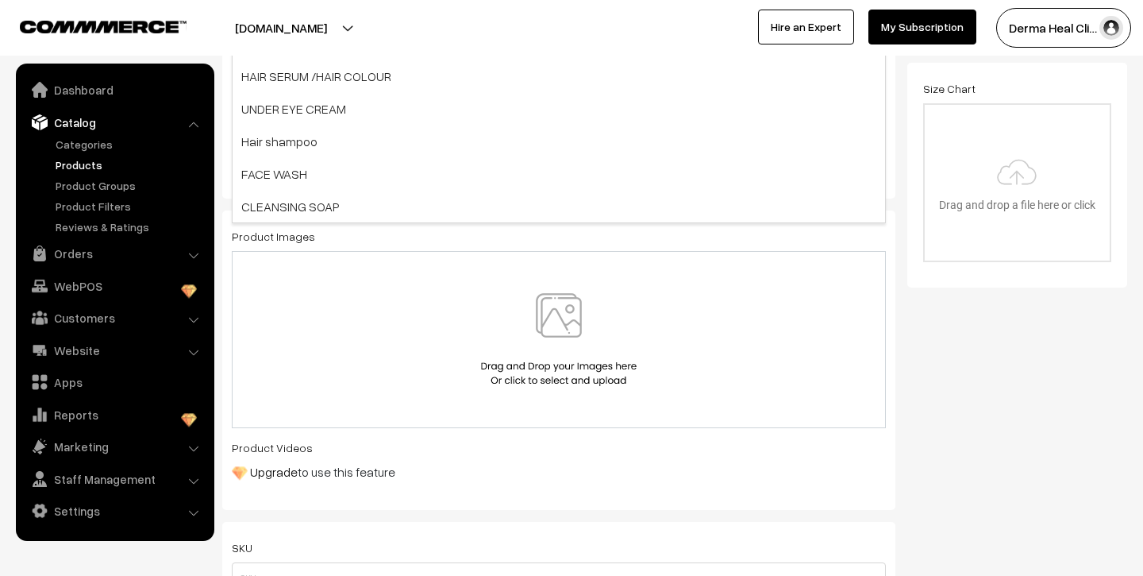
click at [573, 304] on img at bounding box center [559, 339] width 164 height 93
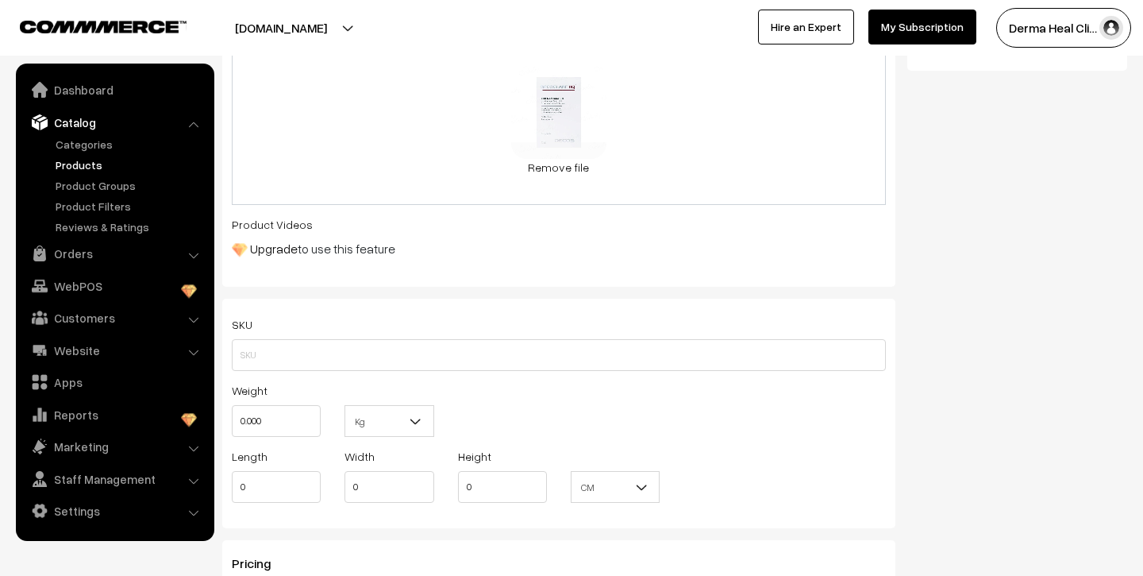
scroll to position [679, 0]
click at [303, 345] on input "text" at bounding box center [559, 353] width 654 height 32
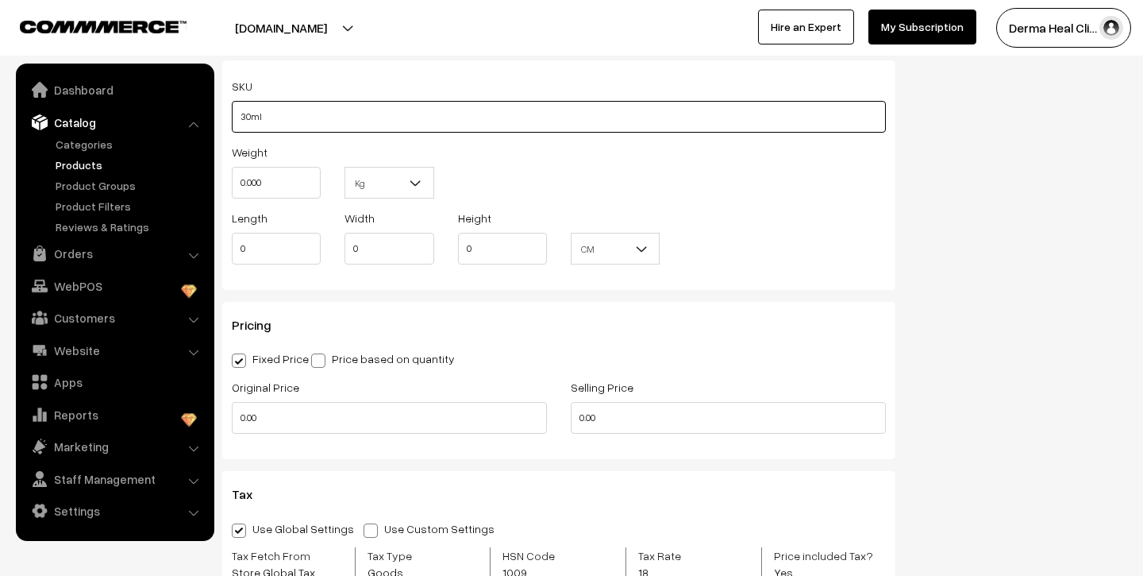
scroll to position [923, 0]
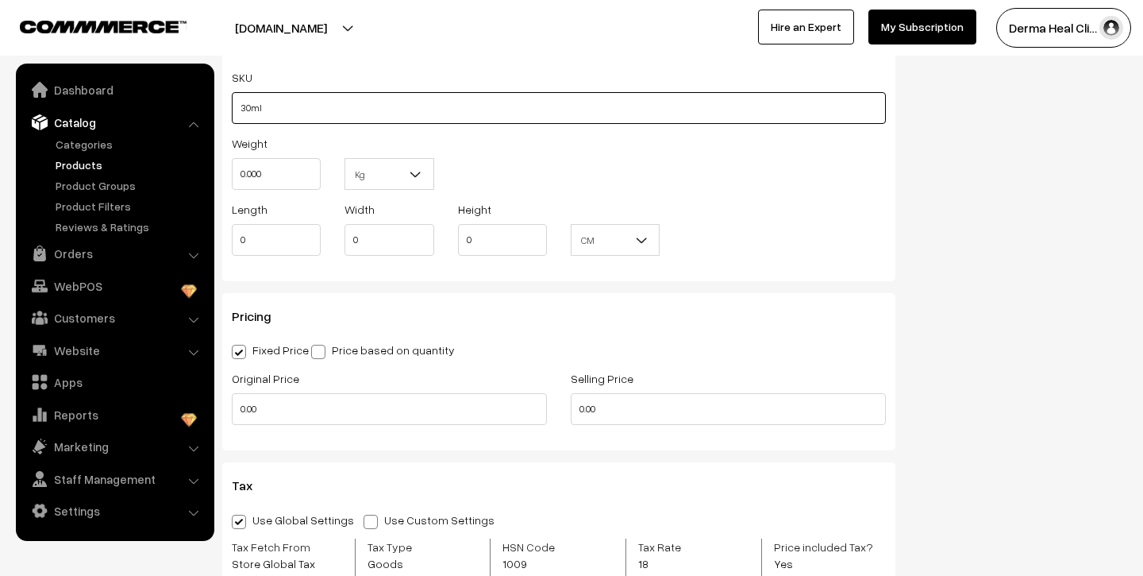
type input "30ml"
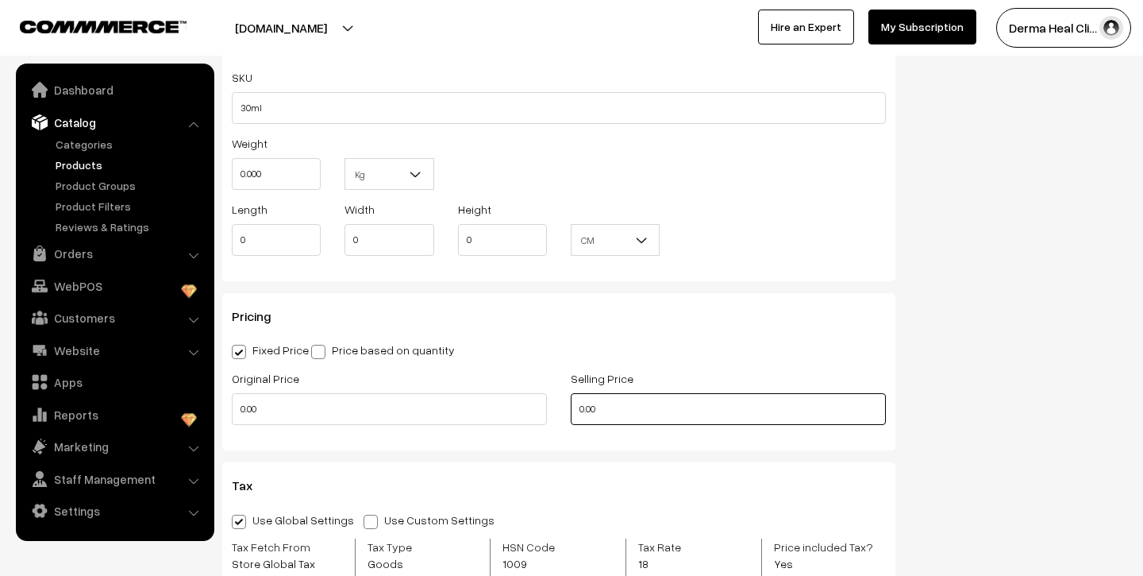
click at [608, 418] on input "0.00" at bounding box center [728, 409] width 315 height 32
type input "0"
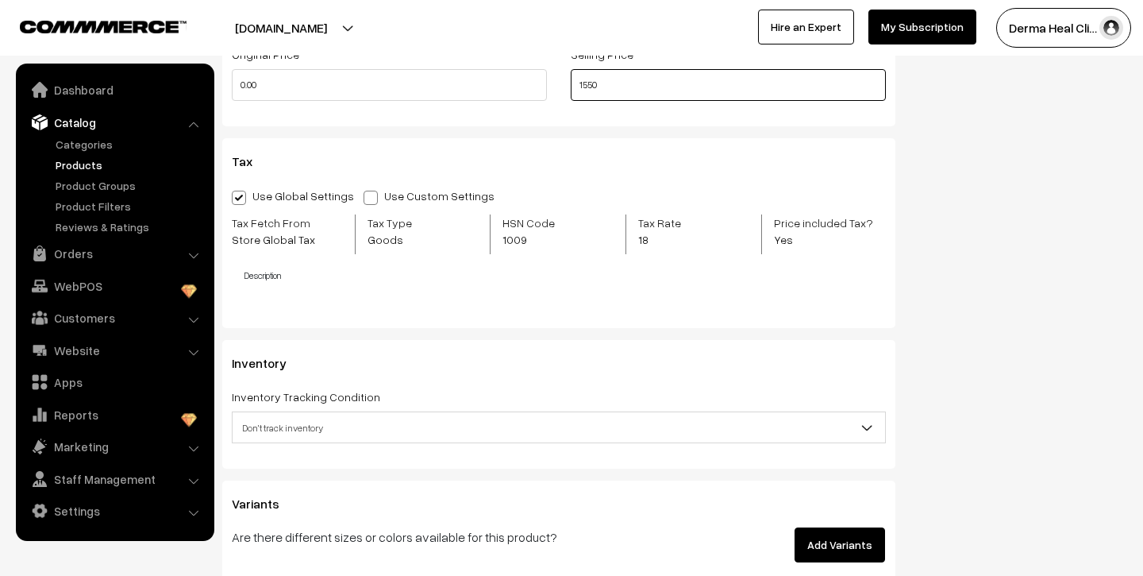
scroll to position [1262, 0]
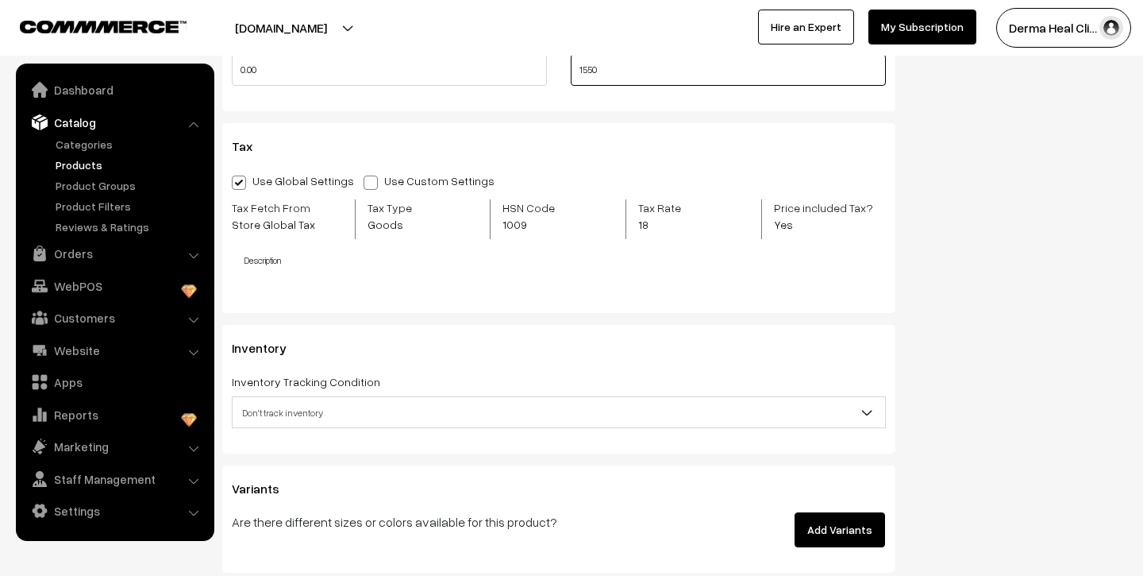
type input "1550"
click at [301, 264] on h4 "Description" at bounding box center [565, 260] width 641 height 10
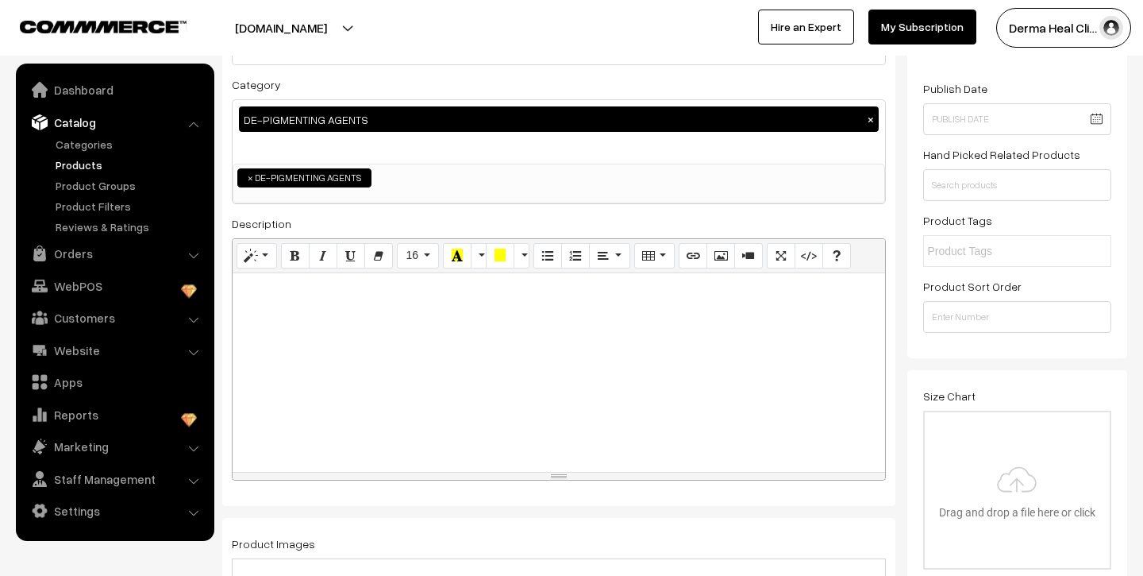
scroll to position [0, 0]
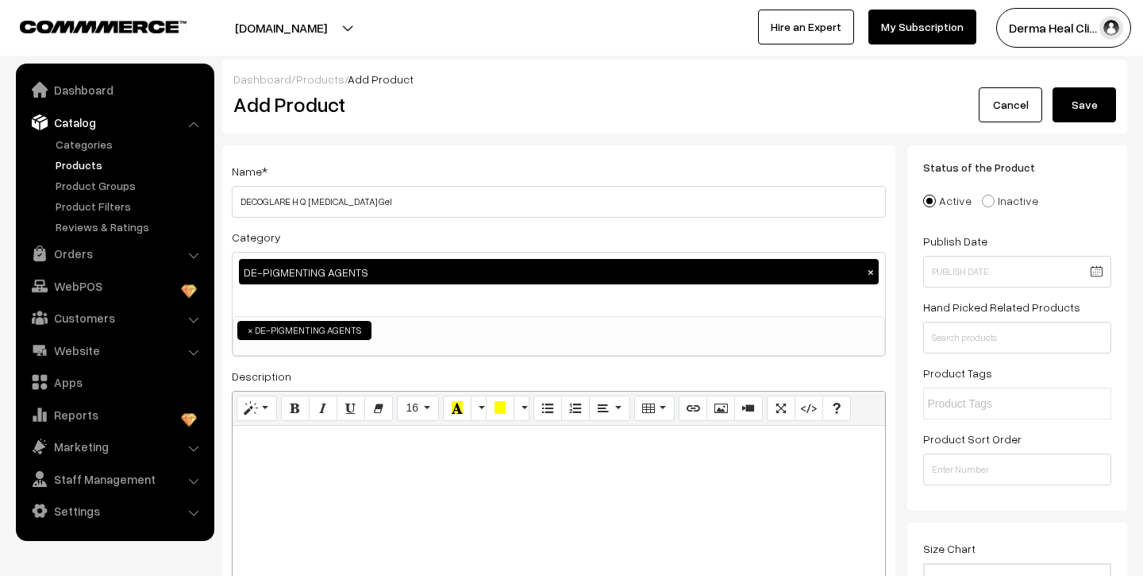
click at [1092, 106] on button "Save" at bounding box center [1085, 104] width 64 height 35
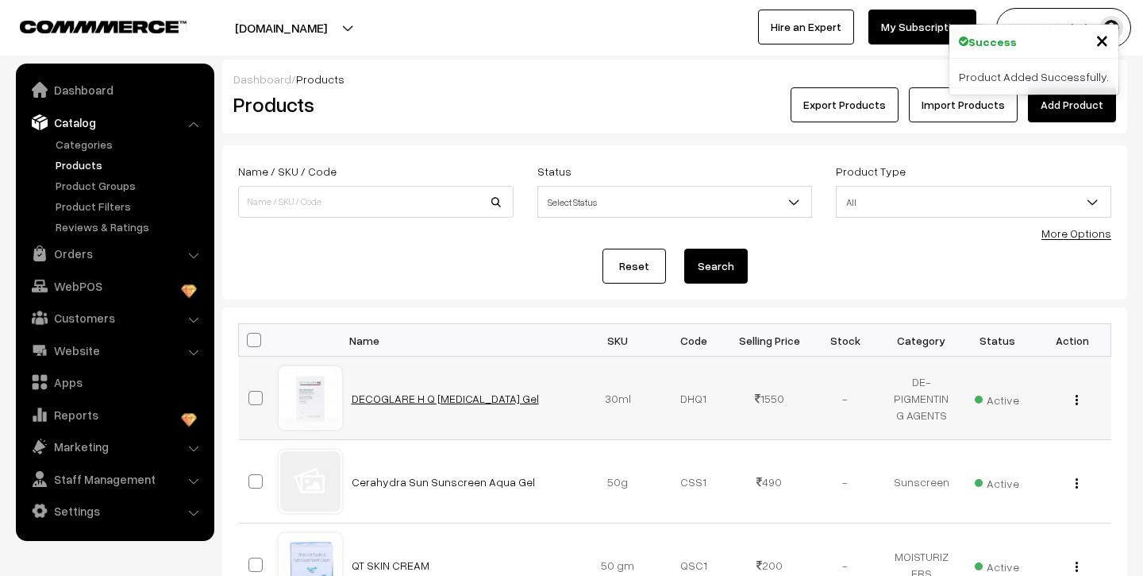
click at [375, 398] on link "DECOGLARE H Q [MEDICAL_DATA] Gel" at bounding box center [445, 397] width 187 height 13
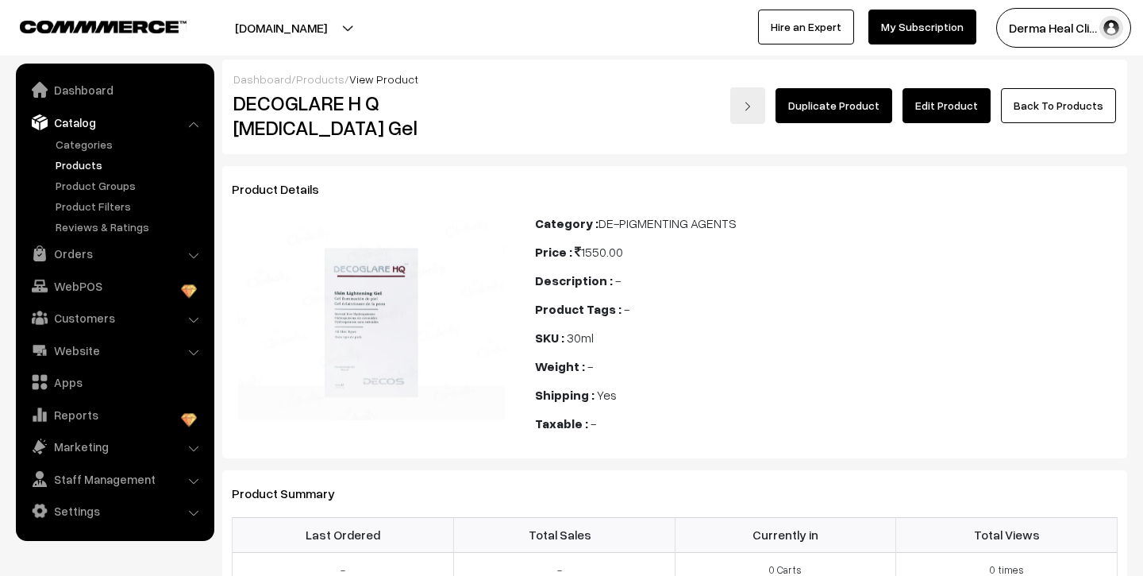
click at [942, 111] on link "Edit Product" at bounding box center [947, 105] width 88 height 35
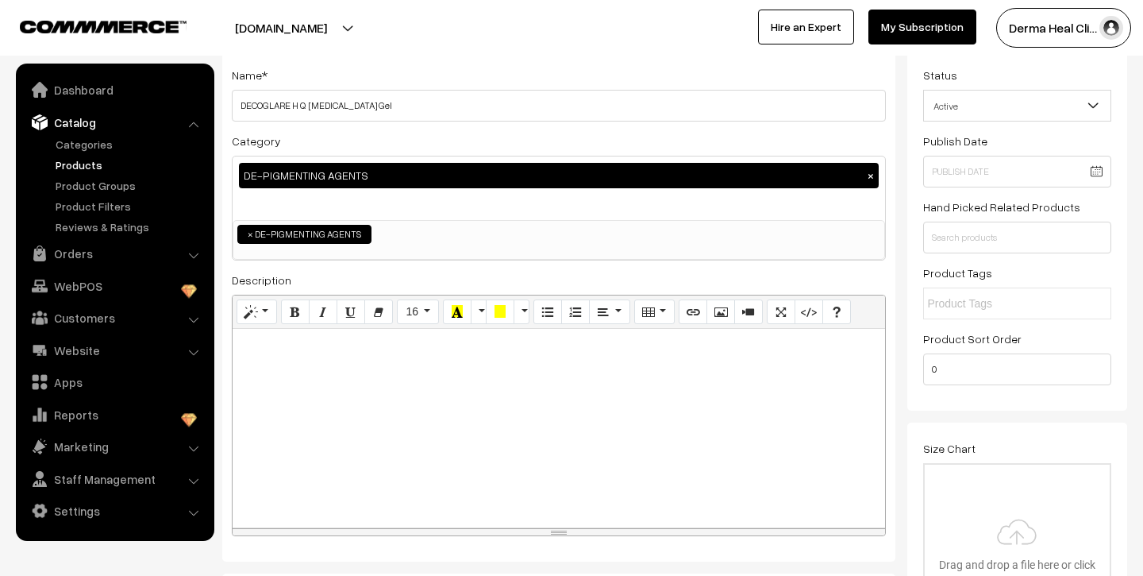
scroll to position [195, 0]
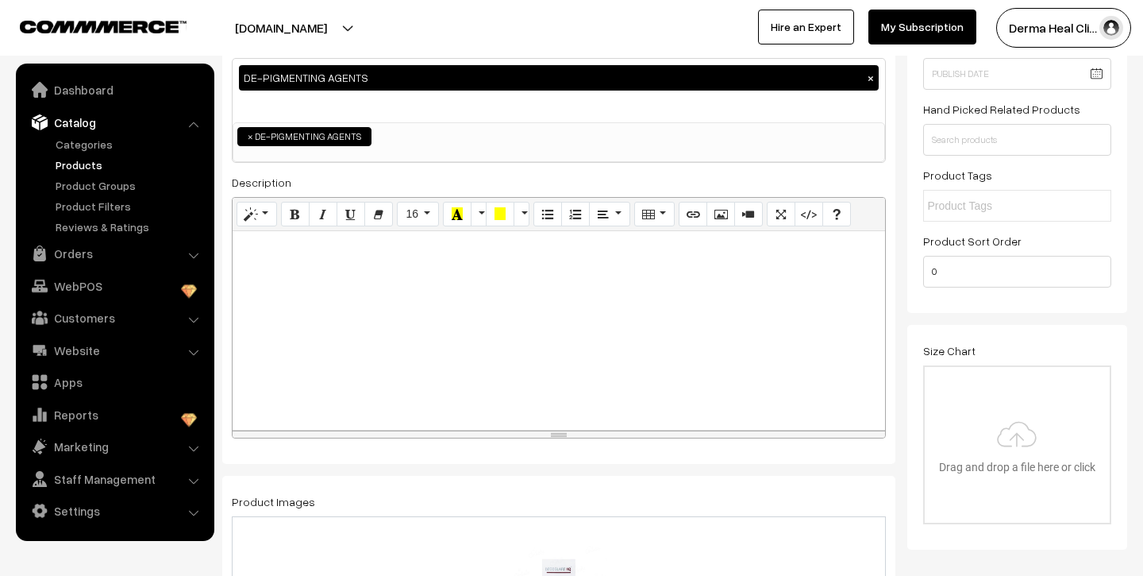
click at [262, 253] on p at bounding box center [559, 248] width 637 height 19
click at [269, 252] on p at bounding box center [559, 248] width 637 height 19
paste div
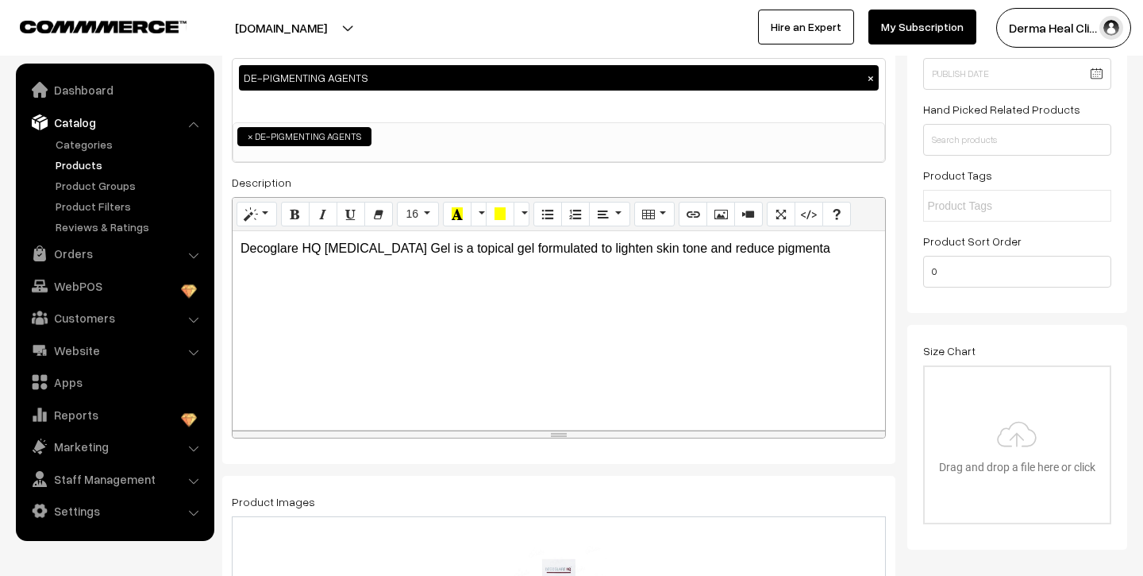
click at [519, 248] on p "Decoglare HQ Skin Lightening Gel is a topical gel formulated to lighten skin to…" at bounding box center [559, 248] width 637 height 19
click at [622, 250] on p "Decoglare HQ Skin Lightening Gel is a skincare product formulated to lighten sk…" at bounding box center [559, 248] width 637 height 19
click at [846, 252] on p "Decoglare HQ Skin Lightening Gel is a skincare product designed to lighten skin…" at bounding box center [559, 248] width 637 height 19
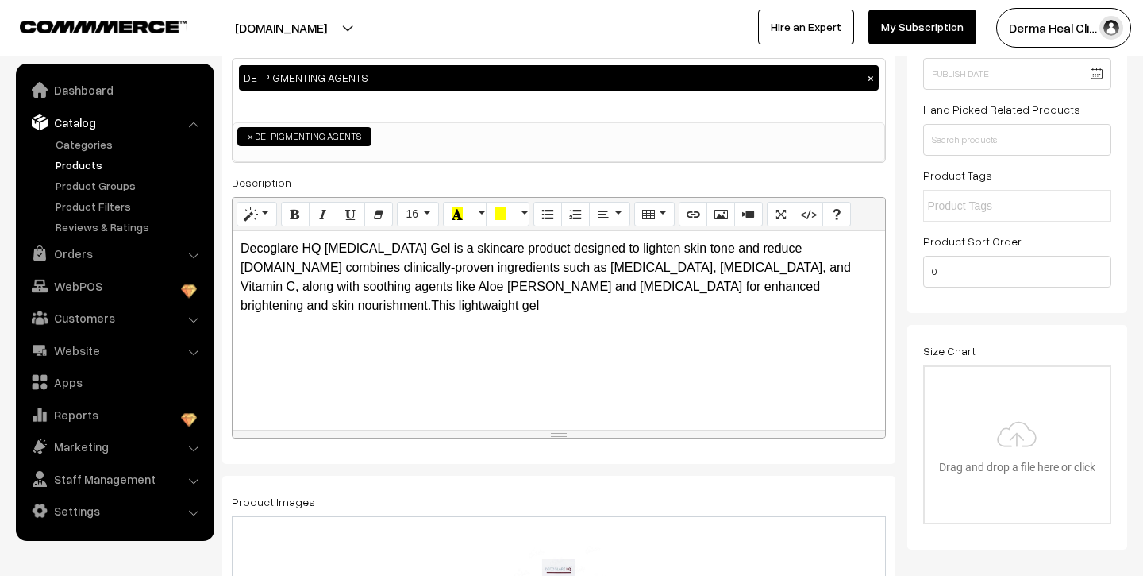
click at [795, 287] on p "Decoglare HQ Skin Lightening Gel is a skincare product designed to lighten skin…" at bounding box center [559, 277] width 637 height 76
click at [842, 289] on p "Decoglare HQ Skin Lightening Gel is a skincare product designed to lighten skin…" at bounding box center [559, 277] width 637 height 76
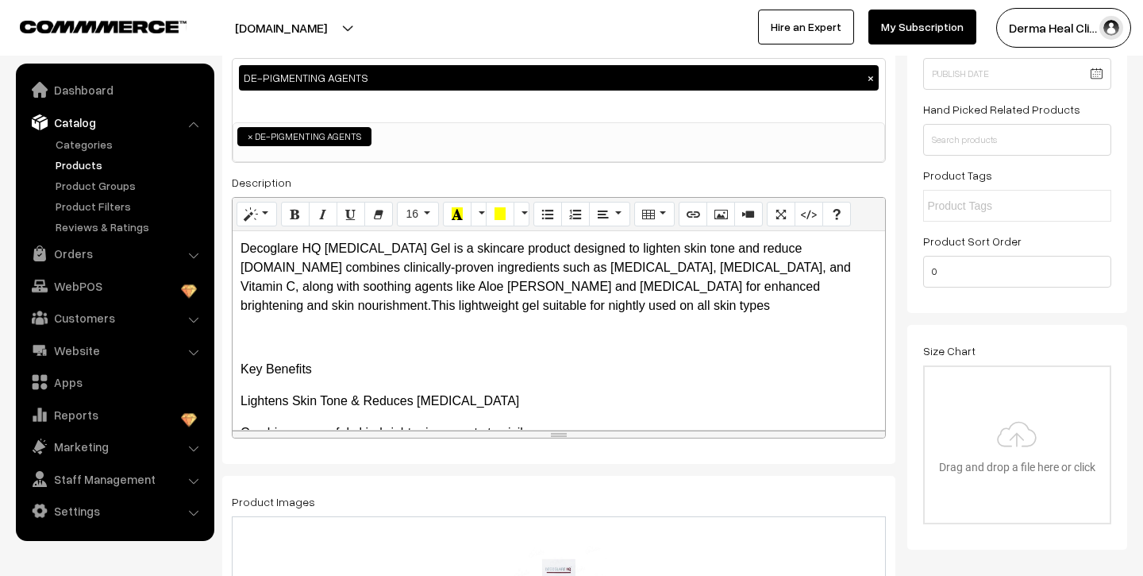
click at [358, 403] on p "Lightens Skin Tone & Reduces Hyperpigmentation" at bounding box center [559, 400] width 637 height 19
click at [364, 397] on p "Lightens Skin Tone" at bounding box center [559, 400] width 637 height 19
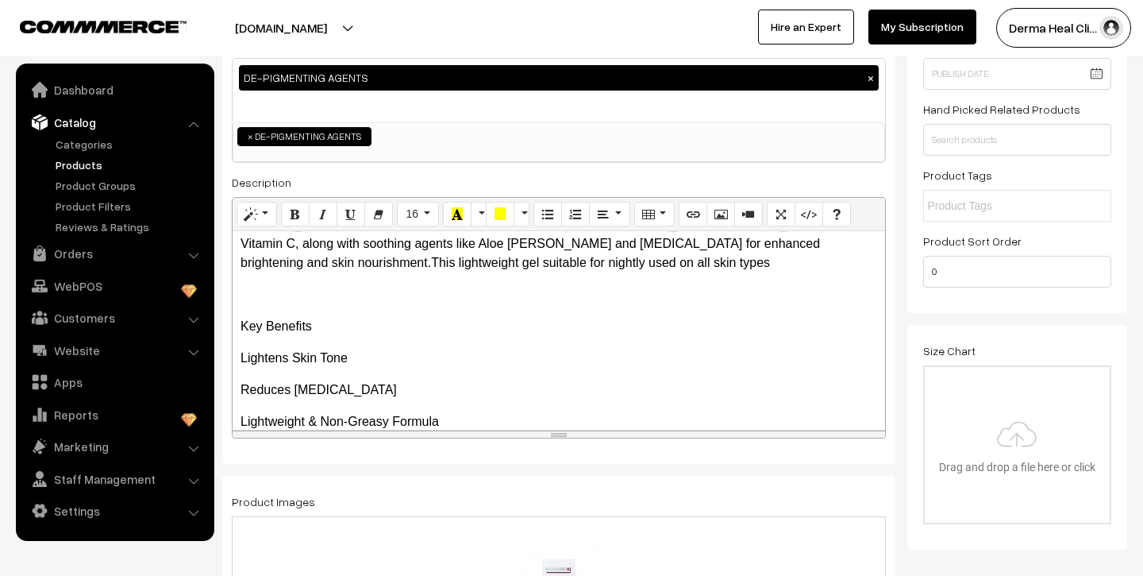
scroll to position [44, 0]
drag, startPoint x: 237, startPoint y: 323, endPoint x: 324, endPoint y: 325, distance: 87.4
click at [324, 325] on div "Decoglare HQ Skin Lightening Gel is a skincare product designed to lighten skin…" at bounding box center [559, 330] width 653 height 198
click at [298, 215] on icon "Bold (⌘+B)" at bounding box center [295, 213] width 11 height 13
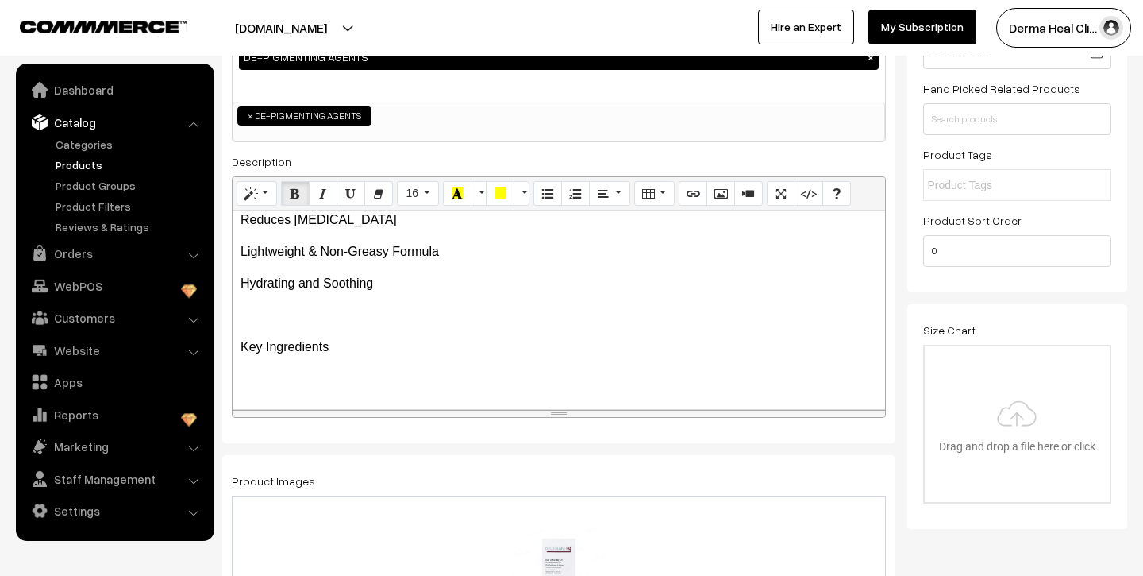
scroll to position [224, 0]
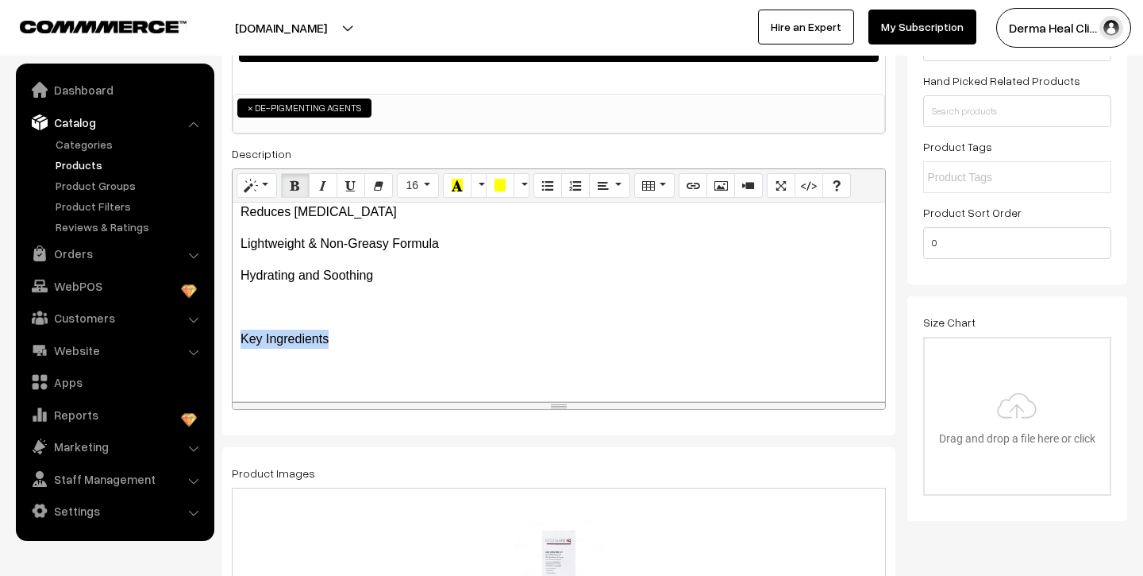
drag, startPoint x: 241, startPoint y: 336, endPoint x: 337, endPoint y: 341, distance: 95.4
click at [337, 341] on p "Key Ingredients" at bounding box center [559, 338] width 637 height 19
click at [296, 187] on icon "Bold (⌘+B)" at bounding box center [295, 185] width 11 height 13
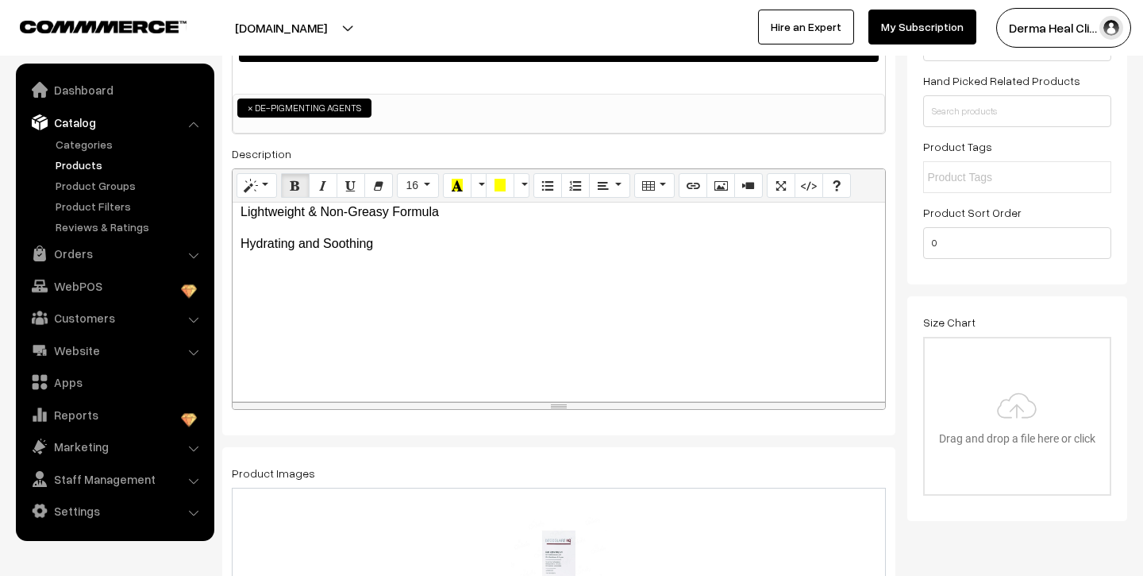
scroll to position [192, 0]
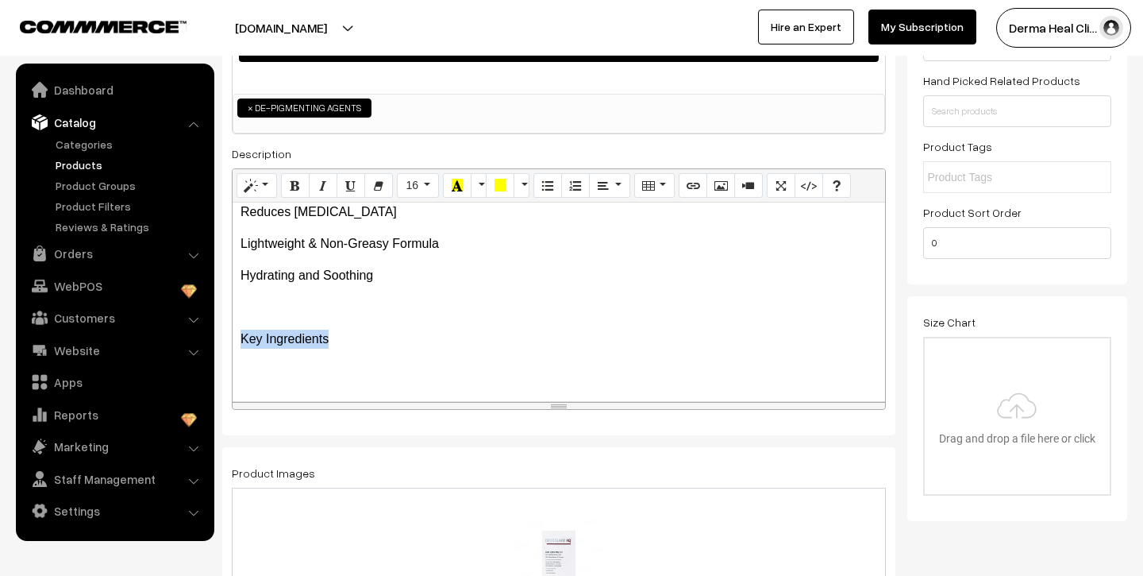
drag, startPoint x: 240, startPoint y: 337, endPoint x: 341, endPoint y: 341, distance: 100.9
click at [341, 341] on p "Key Ingredients" at bounding box center [559, 338] width 637 height 19
click at [291, 186] on icon "Bold (⌘+B)" at bounding box center [295, 185] width 11 height 13
click at [368, 341] on p "Key Ingredients" at bounding box center [559, 338] width 637 height 19
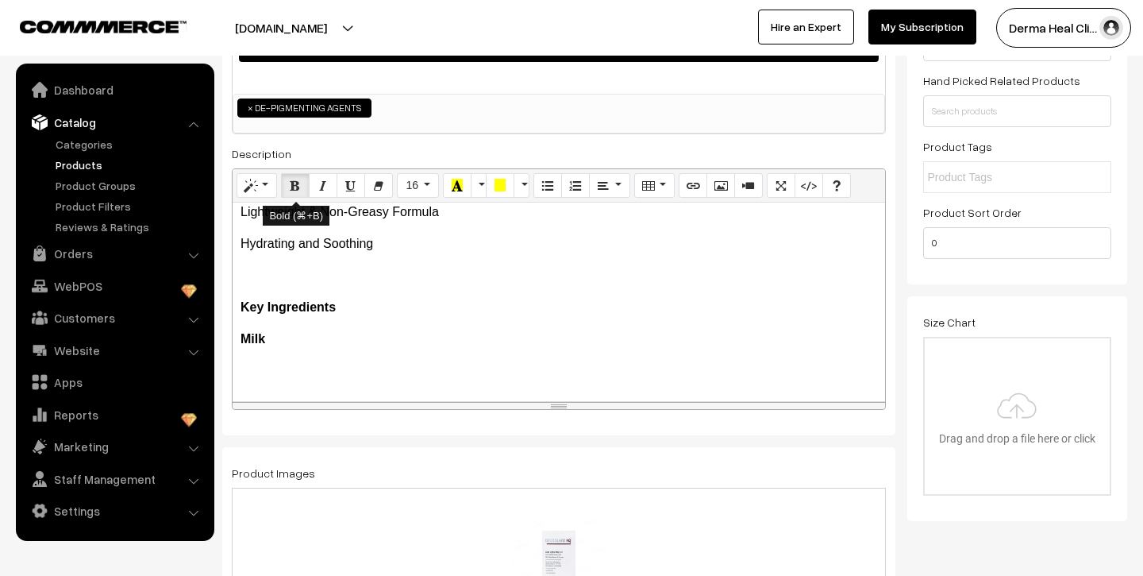
click at [298, 175] on button "Bold (⌘+B)" at bounding box center [295, 185] width 29 height 25
drag, startPoint x: 240, startPoint y: 341, endPoint x: 273, endPoint y: 342, distance: 33.4
click at [273, 342] on p "Milk" at bounding box center [559, 338] width 637 height 19
click at [296, 190] on icon "Bold (⌘+B)" at bounding box center [295, 185] width 11 height 13
click at [241, 371] on p "Glycolic Acid" at bounding box center [559, 370] width 637 height 19
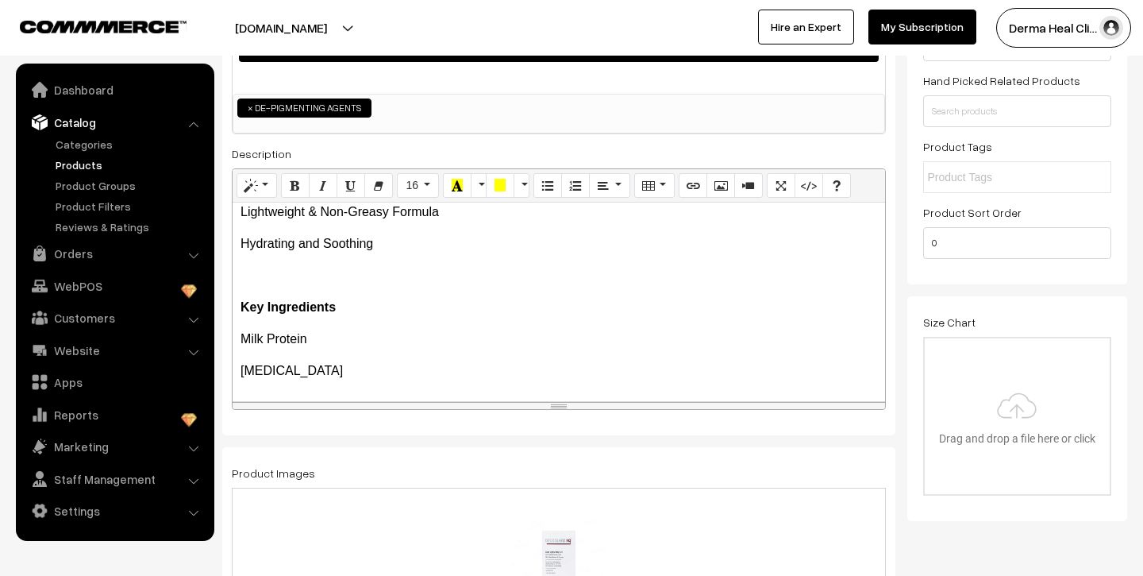
click at [325, 372] on p "Glycolic Acid" at bounding box center [559, 370] width 637 height 19
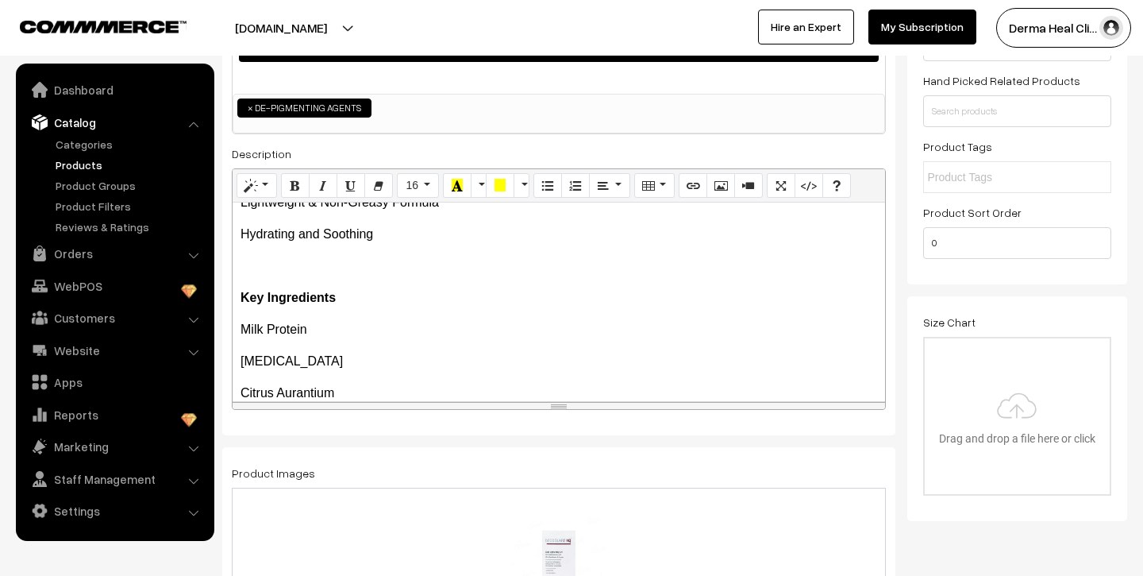
scroll to position [264, 0]
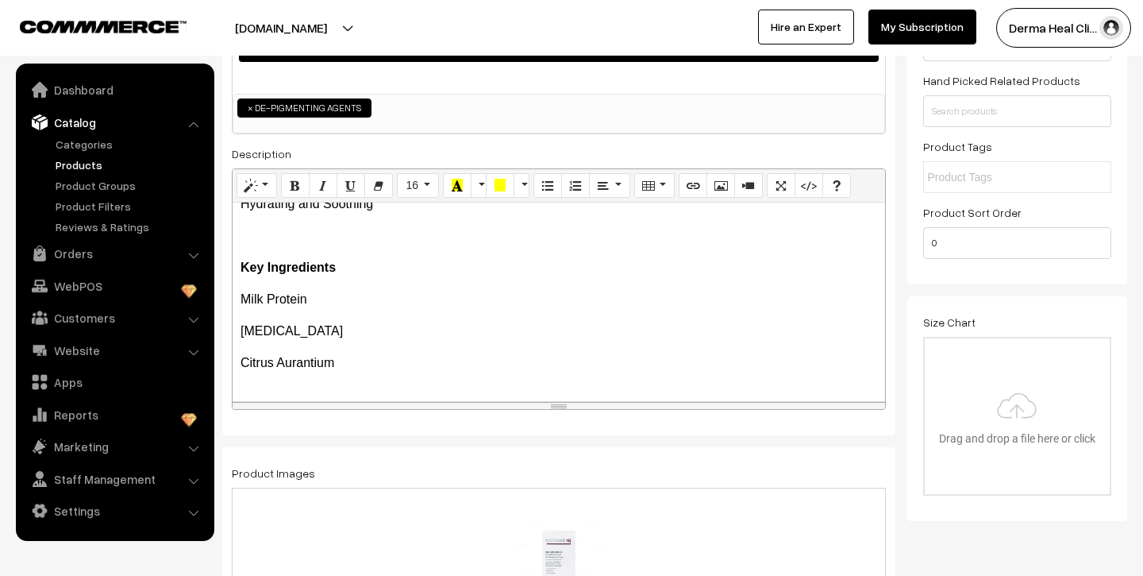
click at [239, 363] on div "Decoglare HQ Skin Lightening Gel is a skincare product designed to lighten skin…" at bounding box center [559, 301] width 653 height 198
click at [352, 362] on p "Citrus Aurantium" at bounding box center [559, 362] width 637 height 19
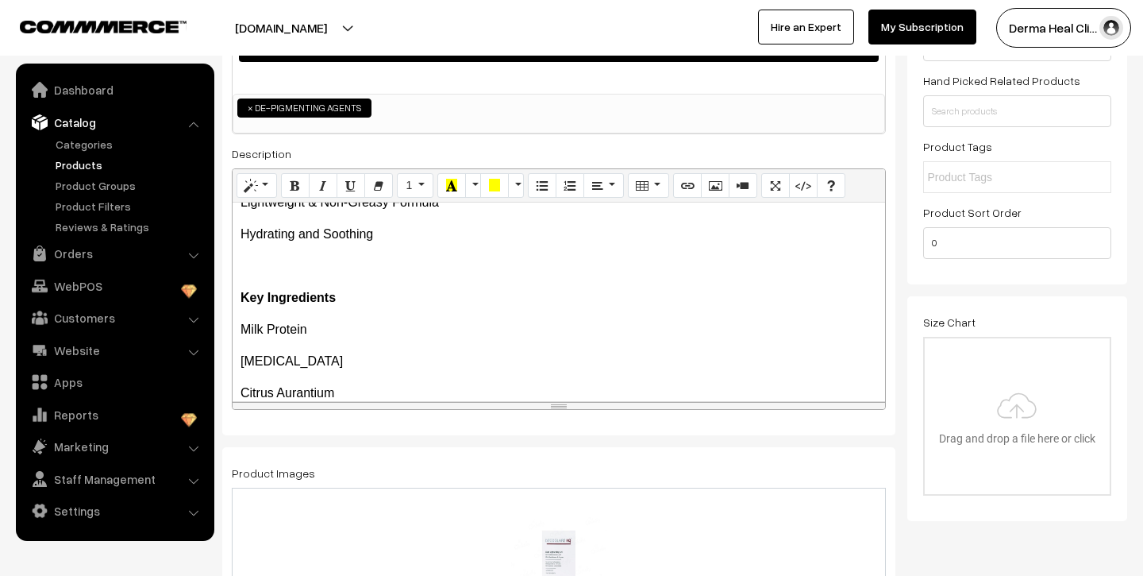
scroll to position [356, 0]
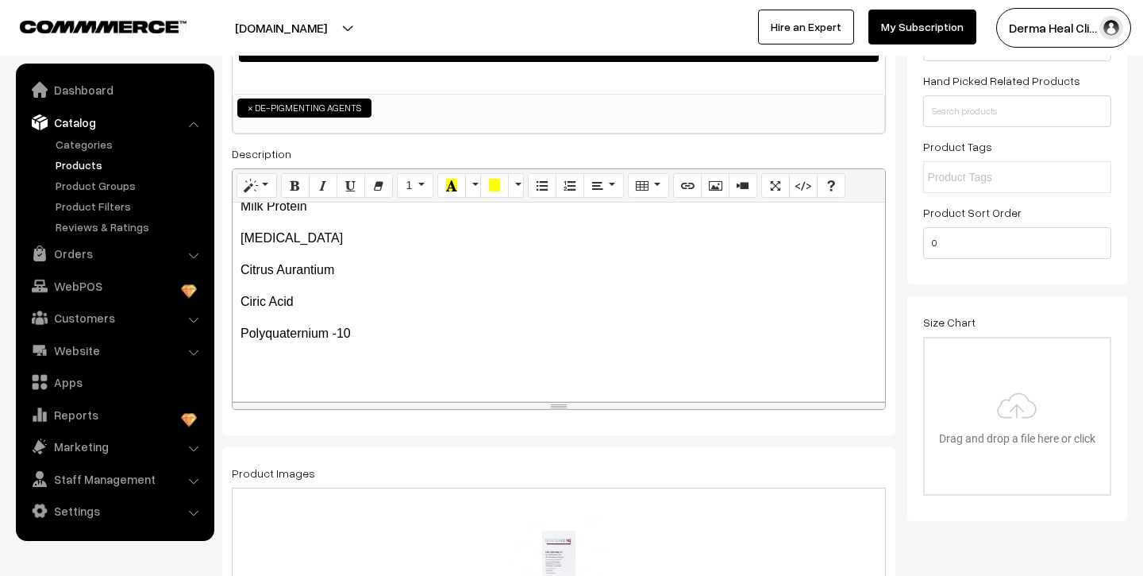
click at [390, 335] on p "Polyquaternium -10" at bounding box center [559, 333] width 637 height 19
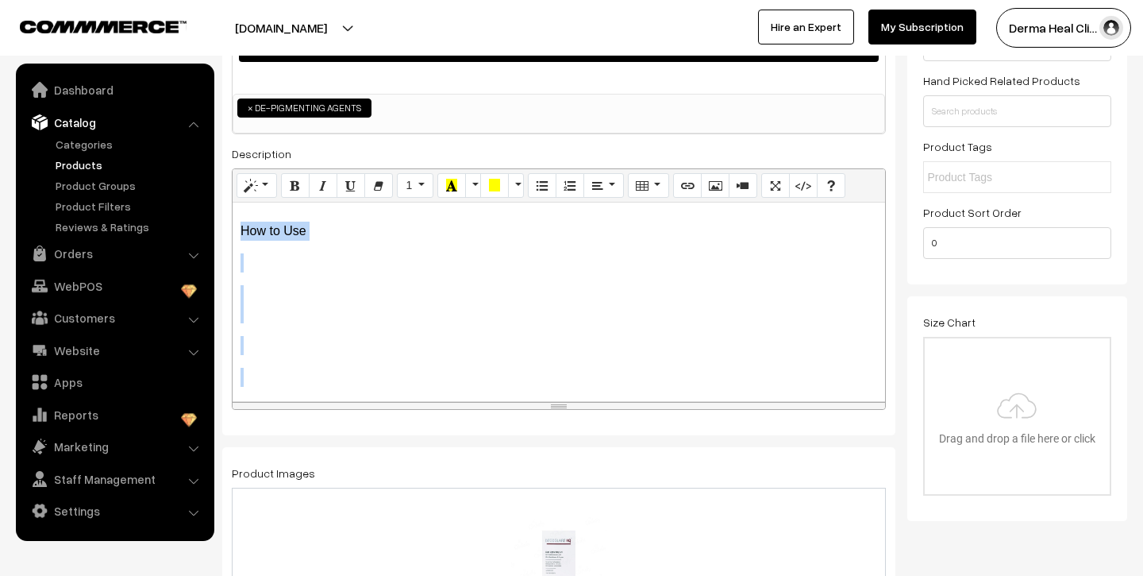
scroll to position [529, 0]
drag, startPoint x: 237, startPoint y: 395, endPoint x: 313, endPoint y: 403, distance: 76.7
click at [313, 403] on div "Normal Quote Code Header 1 Header 2 Header 3 Header 4 Header 5 Header 6 1 8 9 1…" at bounding box center [559, 289] width 654 height 242
click at [291, 190] on icon "Bold (⌘+B)" at bounding box center [295, 185] width 11 height 13
click at [310, 315] on p at bounding box center [559, 298] width 637 height 38
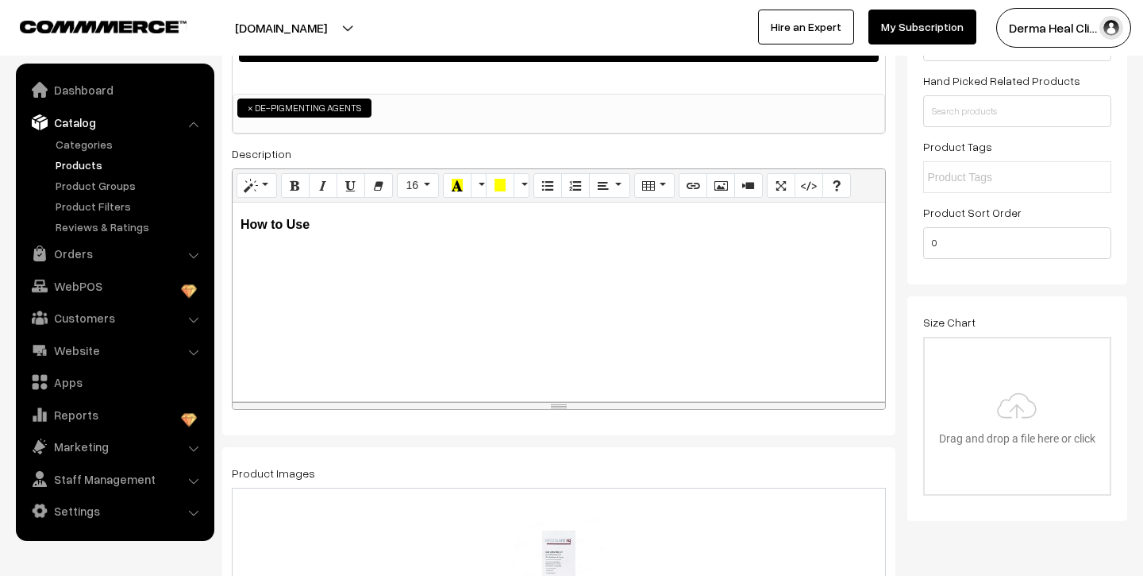
click at [329, 228] on p "How to Use" at bounding box center [559, 224] width 637 height 19
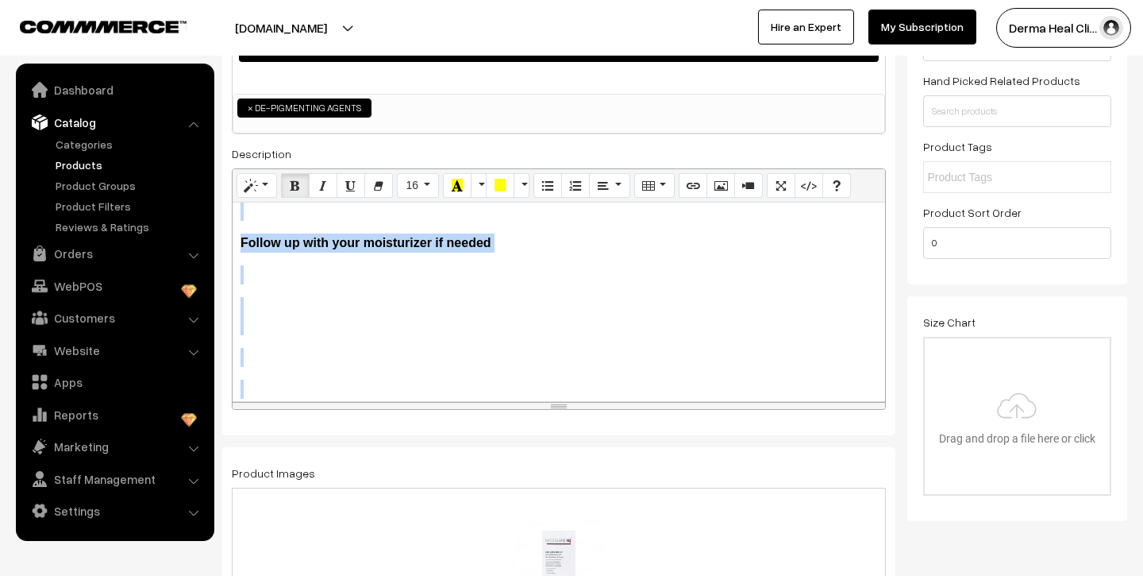
scroll to position [687, 0]
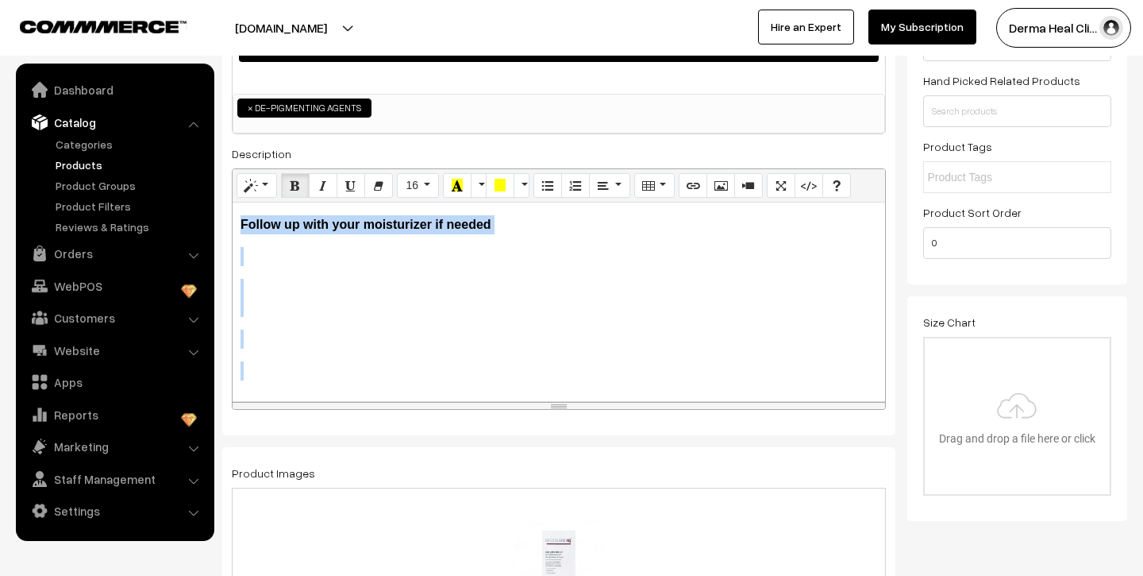
drag, startPoint x: 238, startPoint y: 258, endPoint x: 460, endPoint y: 402, distance: 264.0
click at [460, 402] on div "Normal Quote Code Header 1 Header 2 Header 3 Header 4 Header 5 Header 6 16 8 9 …" at bounding box center [559, 289] width 654 height 242
click at [293, 191] on icon "Bold (⌘+B)" at bounding box center [295, 185] width 11 height 13
click at [462, 331] on p at bounding box center [559, 338] width 637 height 19
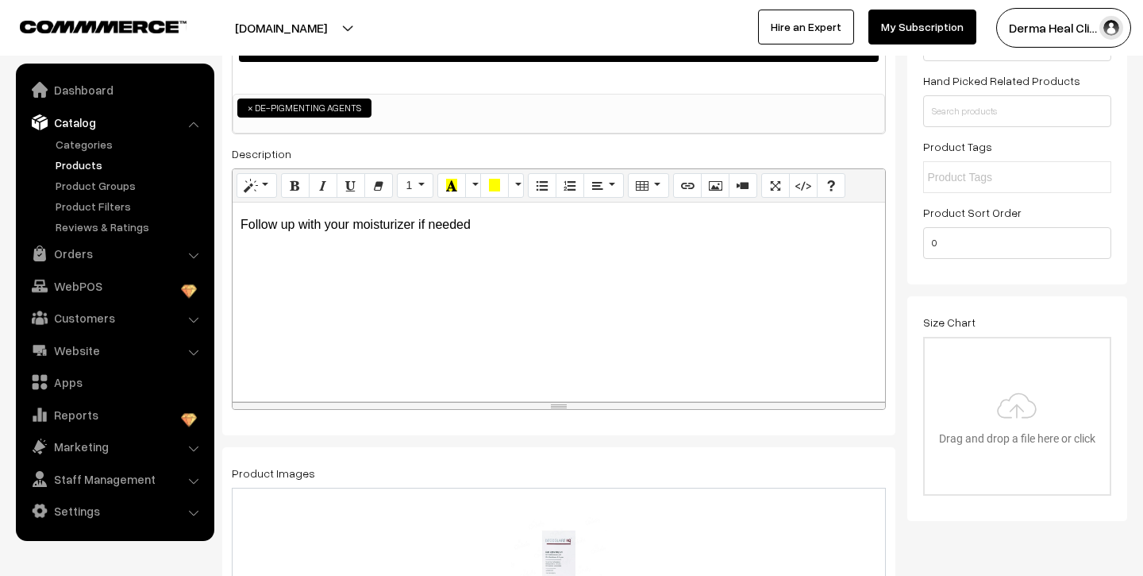
click at [495, 233] on p "Follow up with your moisturizer if needed" at bounding box center [559, 224] width 637 height 19
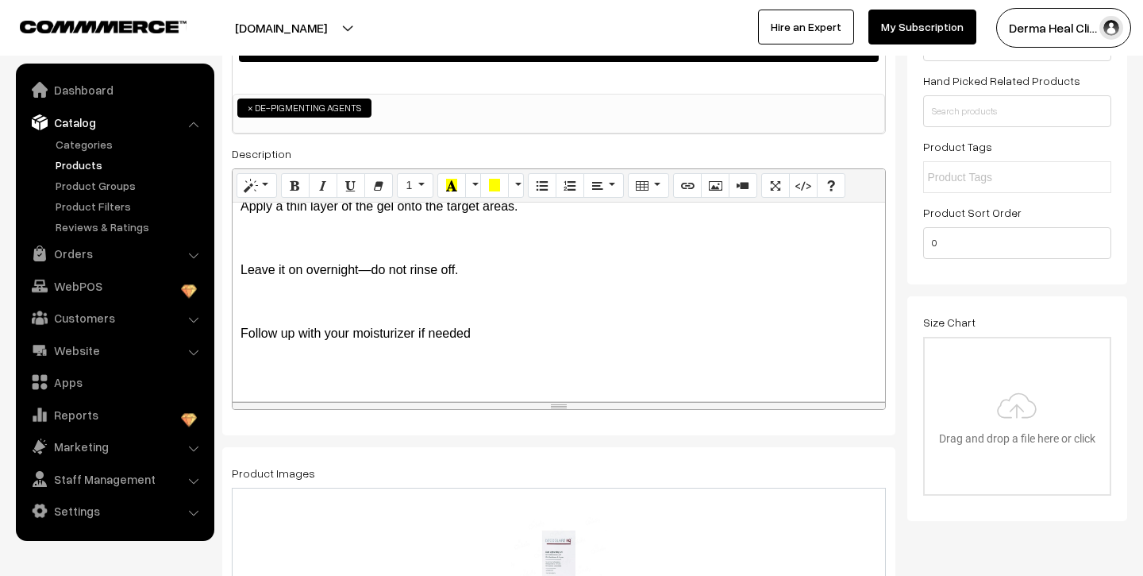
click at [237, 272] on div "Decoglare HQ Skin Lightening Gel is a skincare product designed to lighten skin…" at bounding box center [559, 301] width 653 height 198
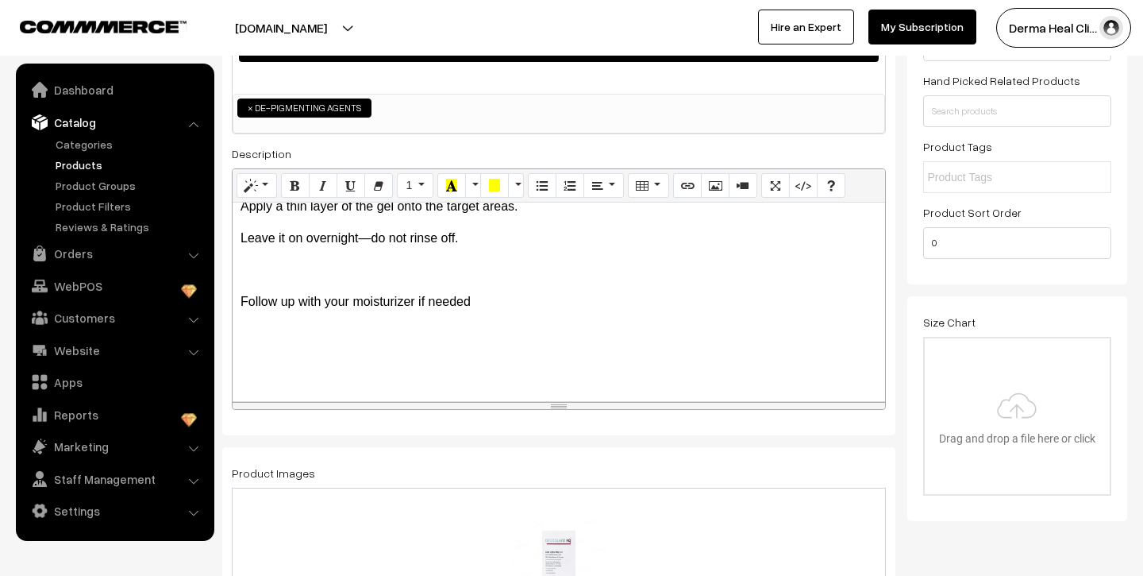
click at [239, 302] on div "Decoglare HQ Skin Lightening Gel is a skincare product designed to lighten skin…" at bounding box center [559, 301] width 653 height 198
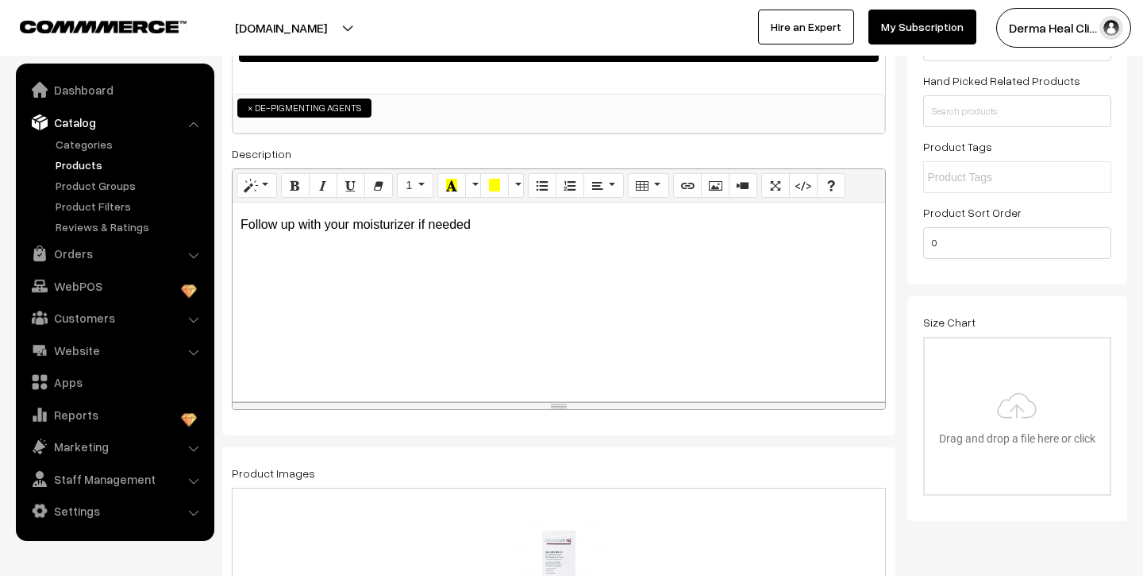
scroll to position [0, 0]
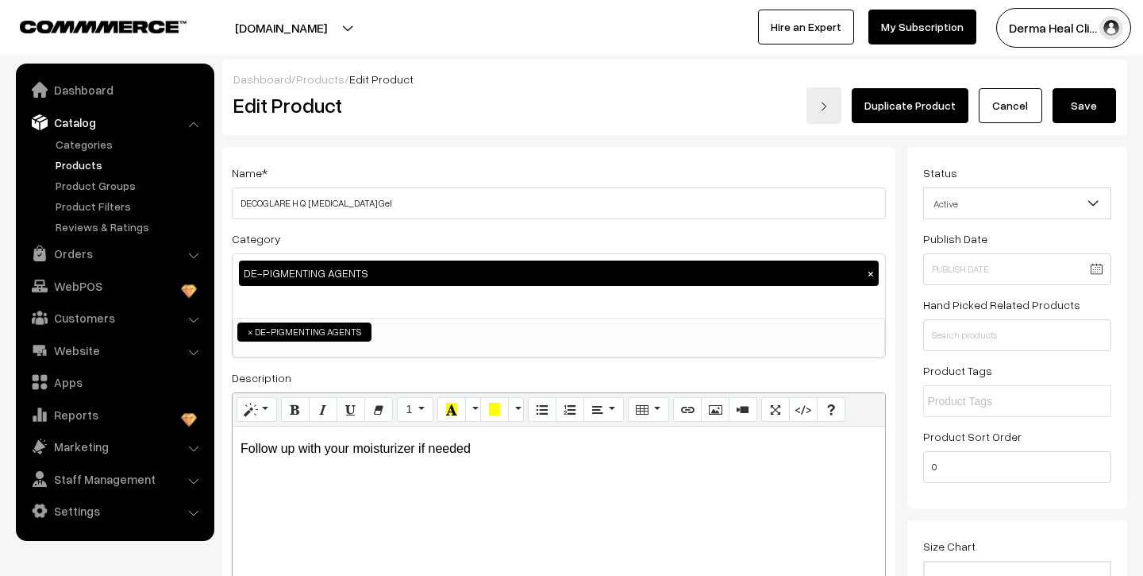
click at [1082, 110] on button "Save" at bounding box center [1085, 105] width 64 height 35
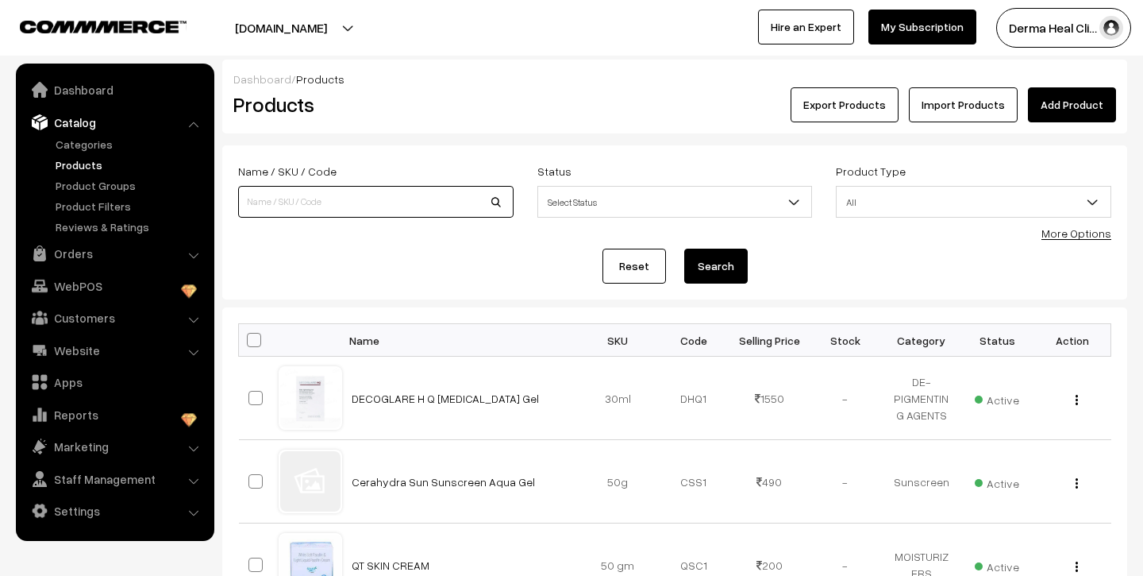
click at [491, 200] on input at bounding box center [375, 202] width 275 height 32
type input "Zydimoist Ultra"
click at [684, 248] on button "Search" at bounding box center [716, 265] width 64 height 35
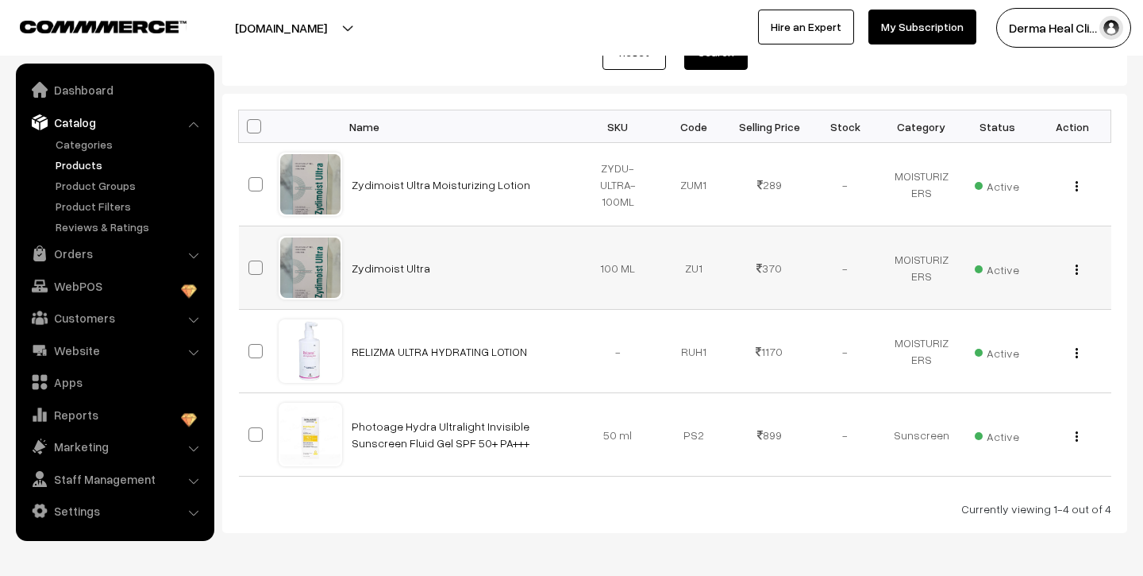
scroll to position [214, 0]
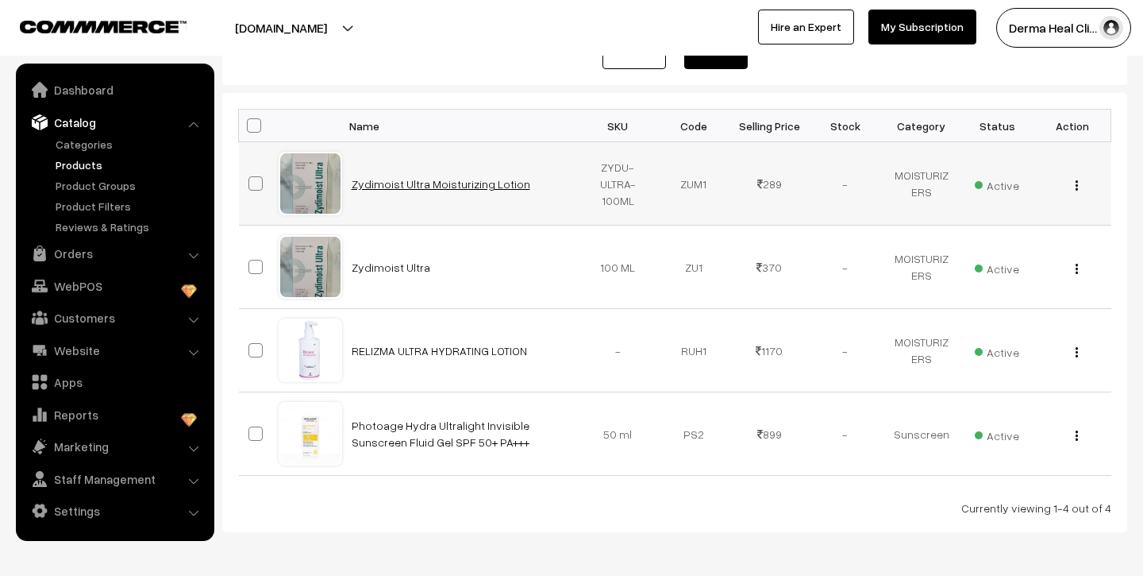
click at [372, 185] on link "Zydimoist Ultra Moisturizing Lotion" at bounding box center [441, 183] width 179 height 13
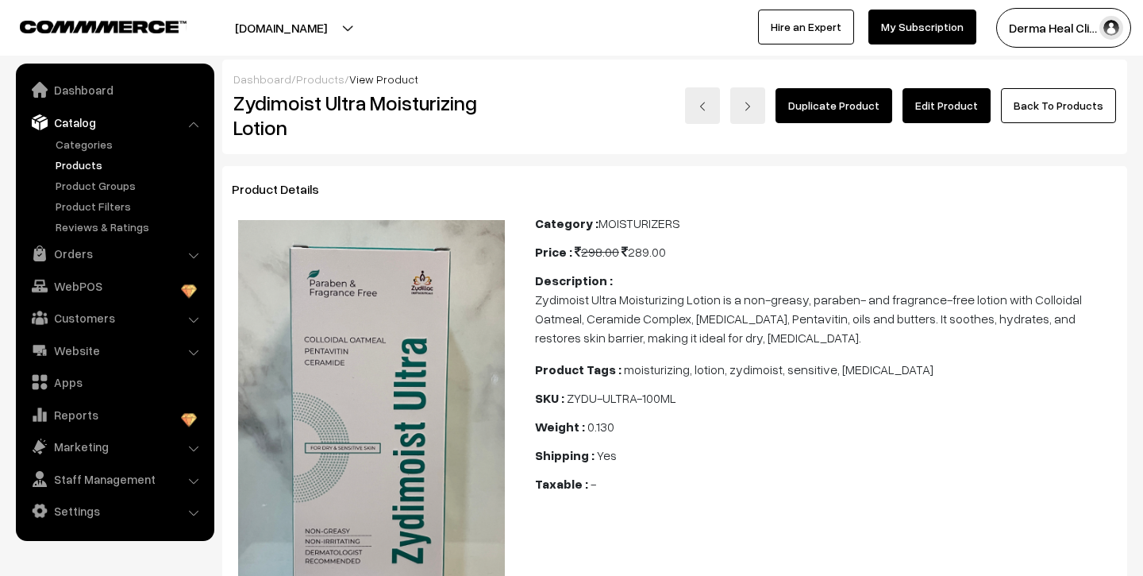
click at [91, 168] on link "Products" at bounding box center [130, 164] width 157 height 17
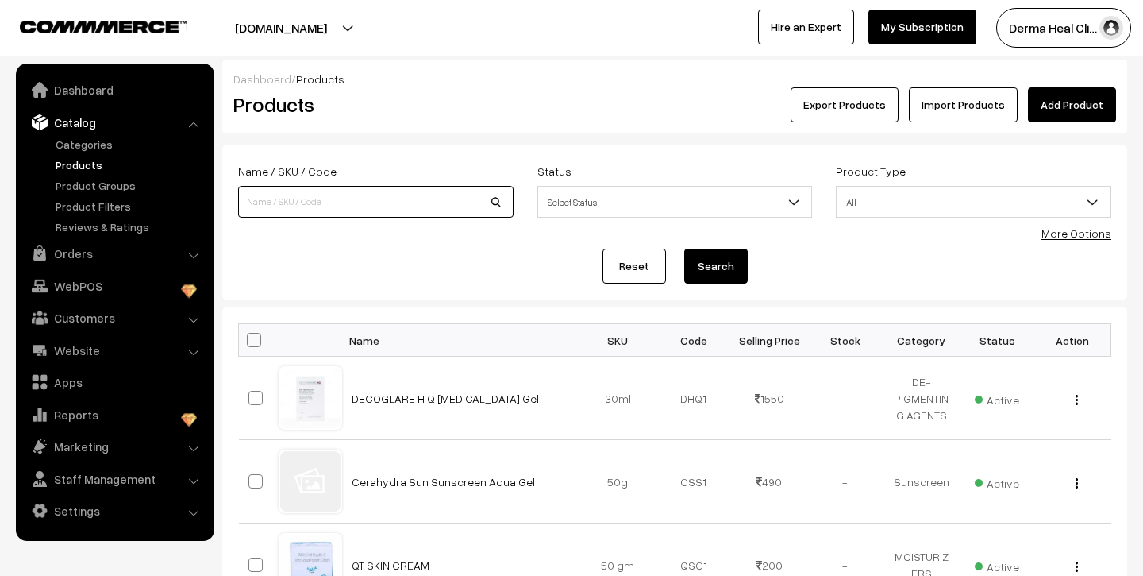
click at [308, 203] on input at bounding box center [375, 202] width 275 height 32
type input "zydimost"
click at [684, 248] on button "Search" at bounding box center [716, 265] width 64 height 35
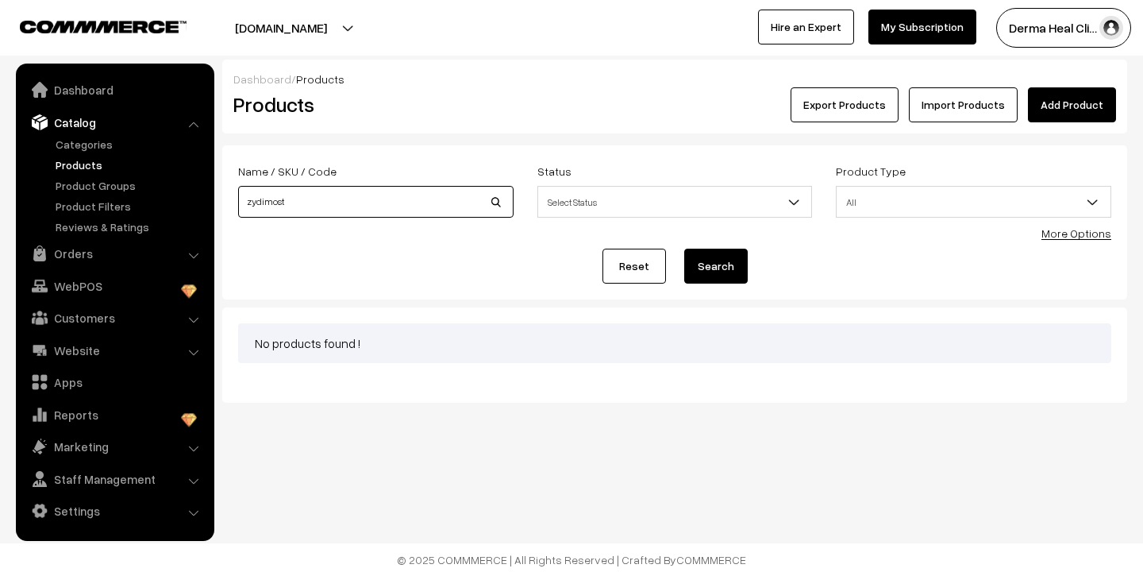
click at [295, 210] on input "zydimost" at bounding box center [375, 202] width 275 height 32
type input "Zydimoist Ultra"
click at [684, 248] on button "Search" at bounding box center [716, 265] width 64 height 35
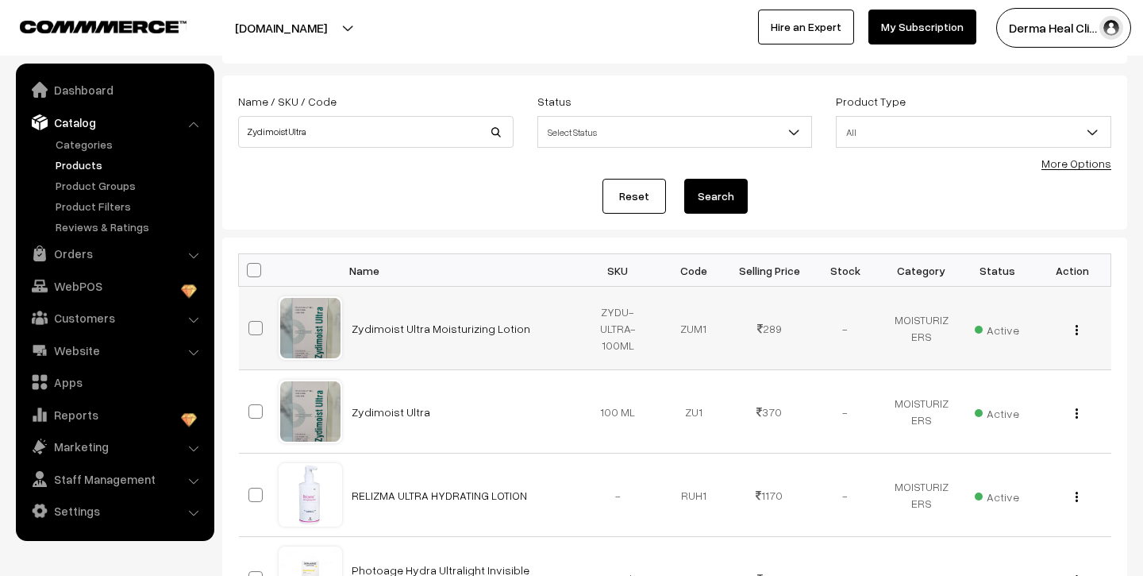
scroll to position [85, 0]
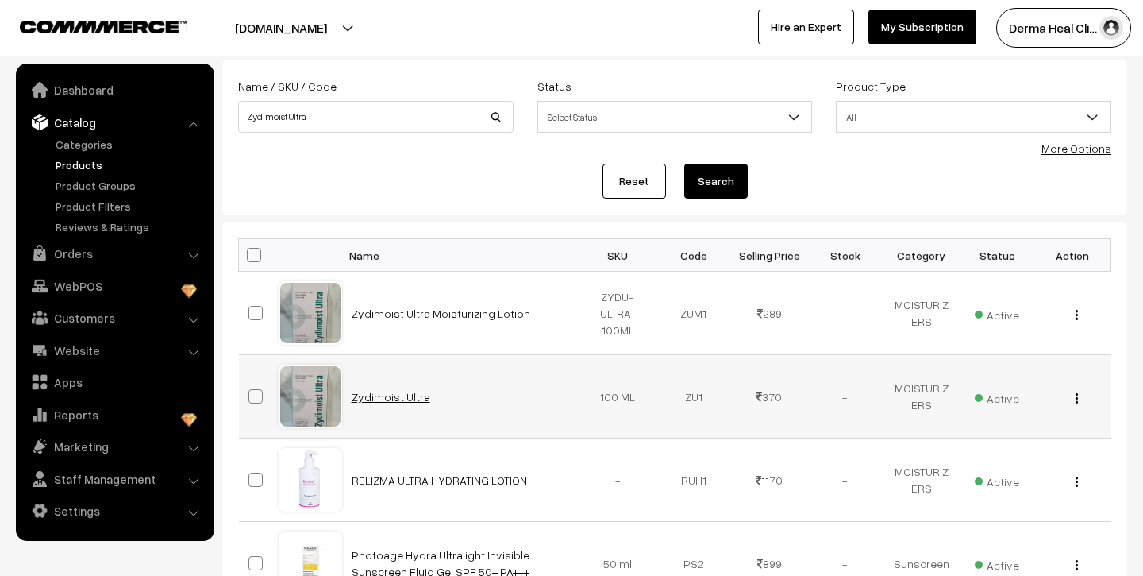
click at [373, 397] on link "Zydimoist Ultra" at bounding box center [391, 396] width 79 height 13
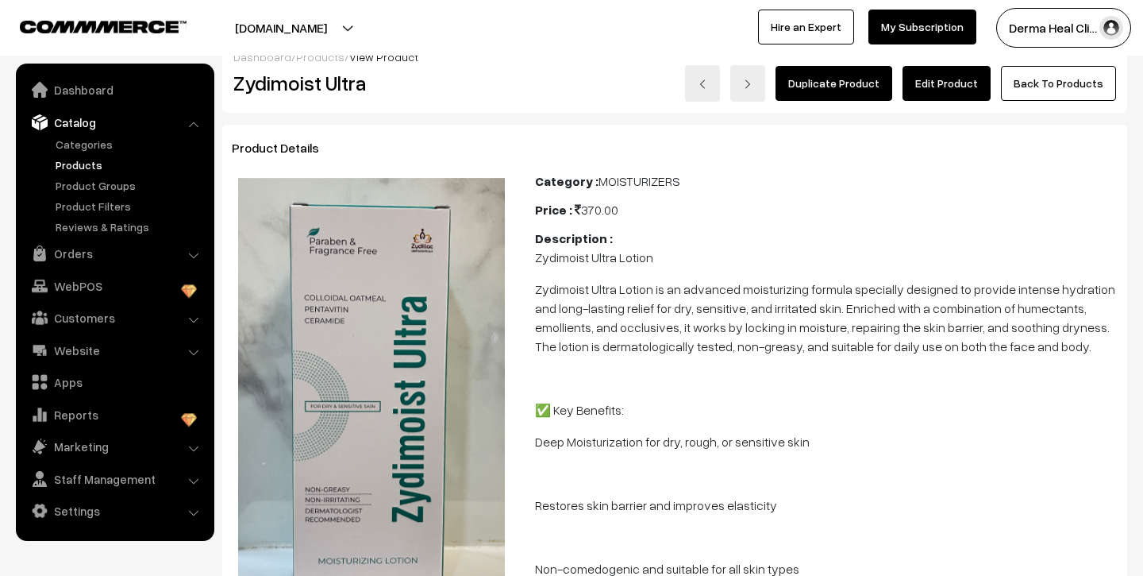
scroll to position [21, 0]
click at [423, 412] on img at bounding box center [371, 390] width 267 height 422
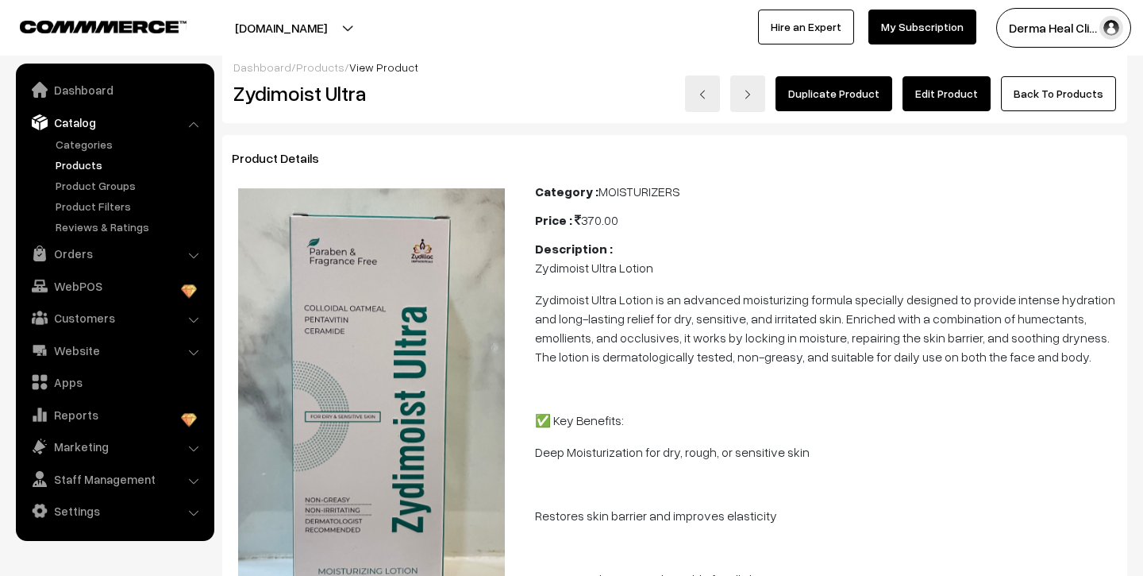
scroll to position [0, 0]
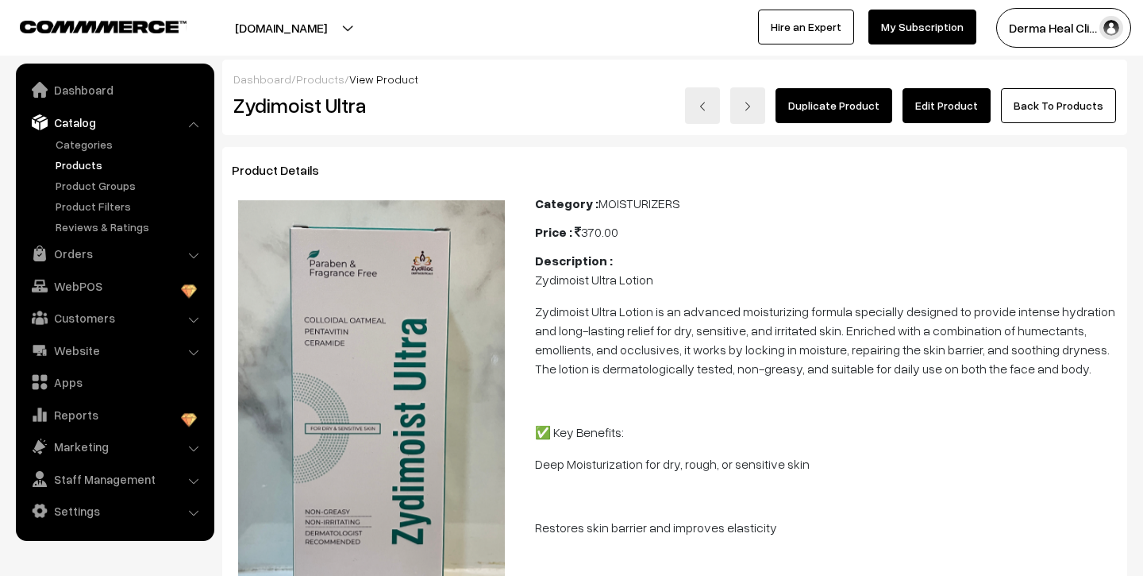
click at [84, 163] on link "Products" at bounding box center [130, 164] width 157 height 17
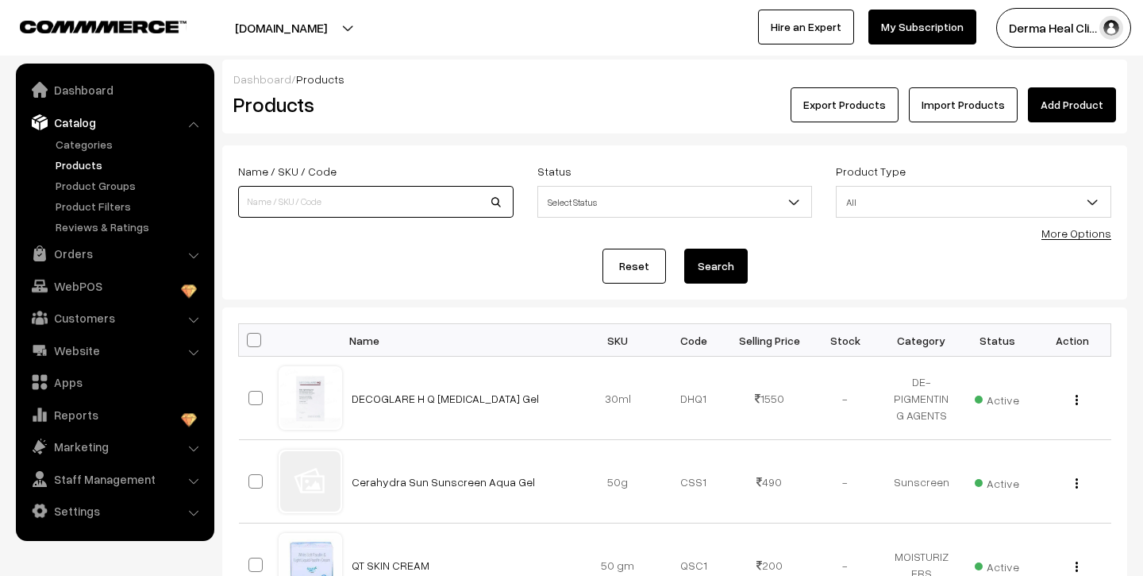
click at [356, 211] on input at bounding box center [375, 202] width 275 height 32
type input "Zydimoist Ultra"
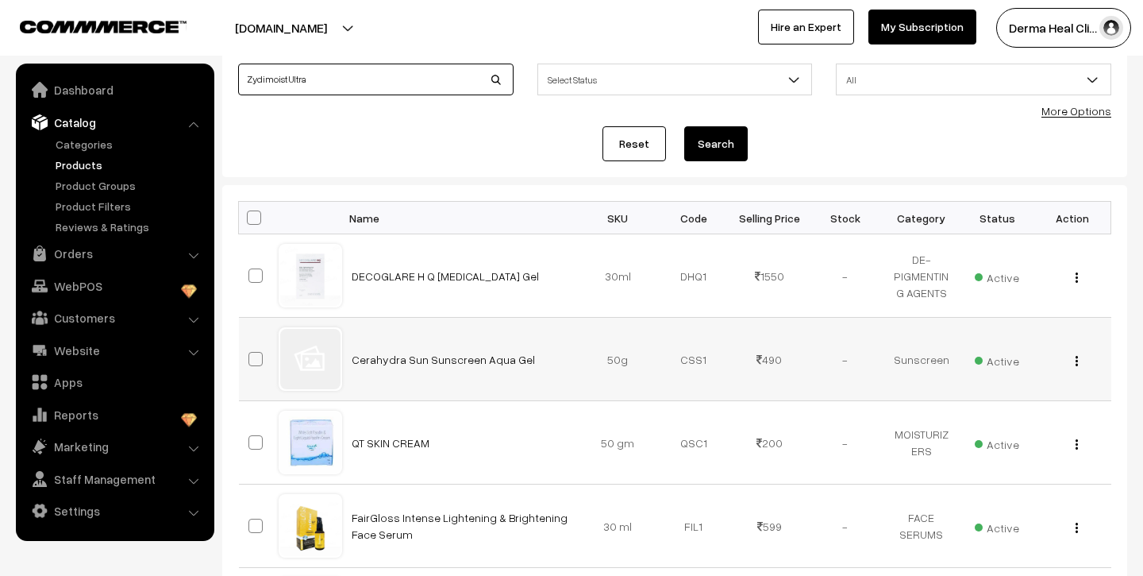
scroll to position [125, 0]
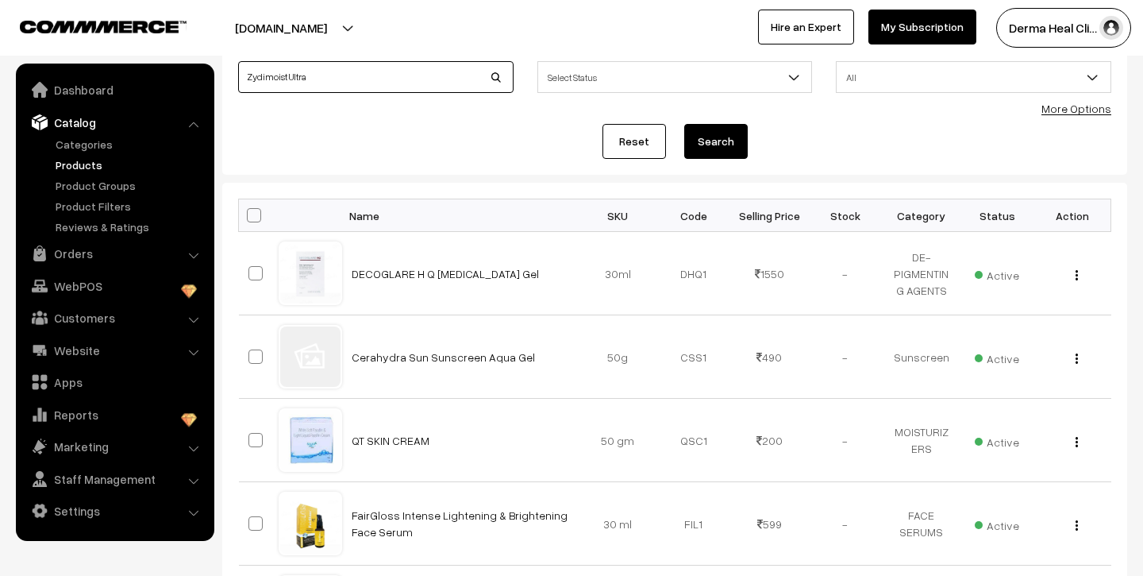
click at [378, 76] on input "Zydimoist Ultra" at bounding box center [375, 77] width 275 height 32
click at [684, 124] on button "Search" at bounding box center [716, 141] width 64 height 35
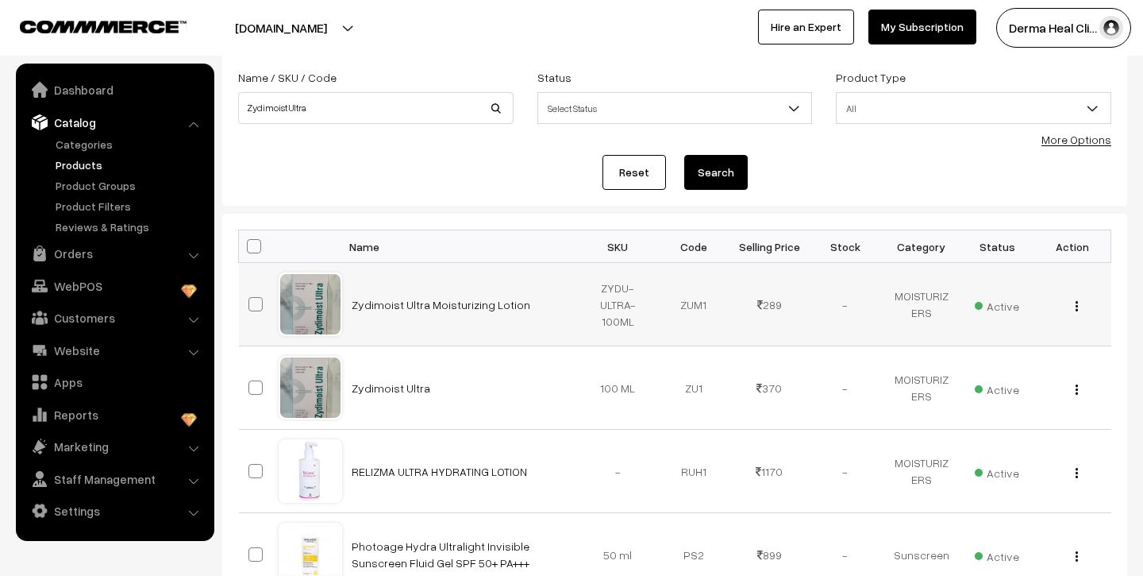
scroll to position [95, 0]
click at [1071, 302] on div "View Edit Delete" at bounding box center [1073, 303] width 57 height 17
click at [1077, 302] on img "button" at bounding box center [1077, 304] width 2 height 10
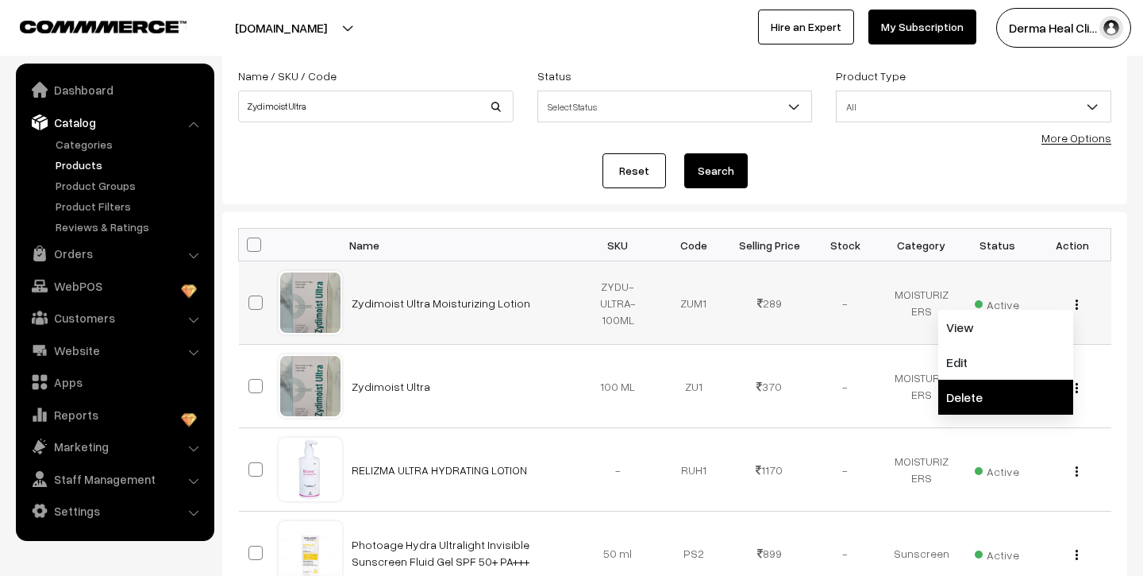
click at [1006, 402] on link "Delete" at bounding box center [1005, 396] width 135 height 35
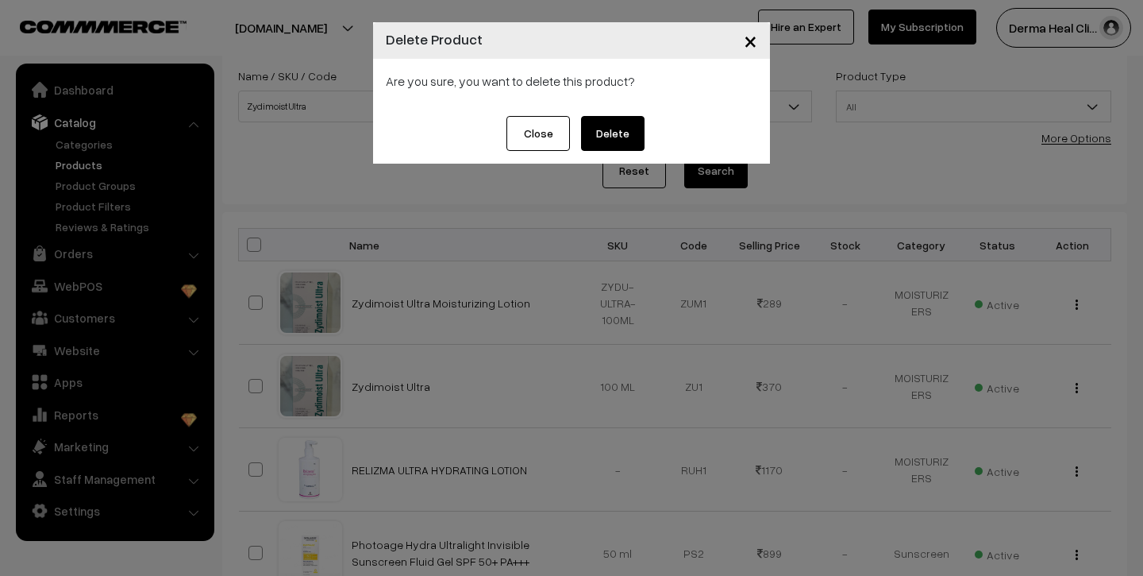
click at [630, 125] on button "Delete" at bounding box center [613, 133] width 64 height 35
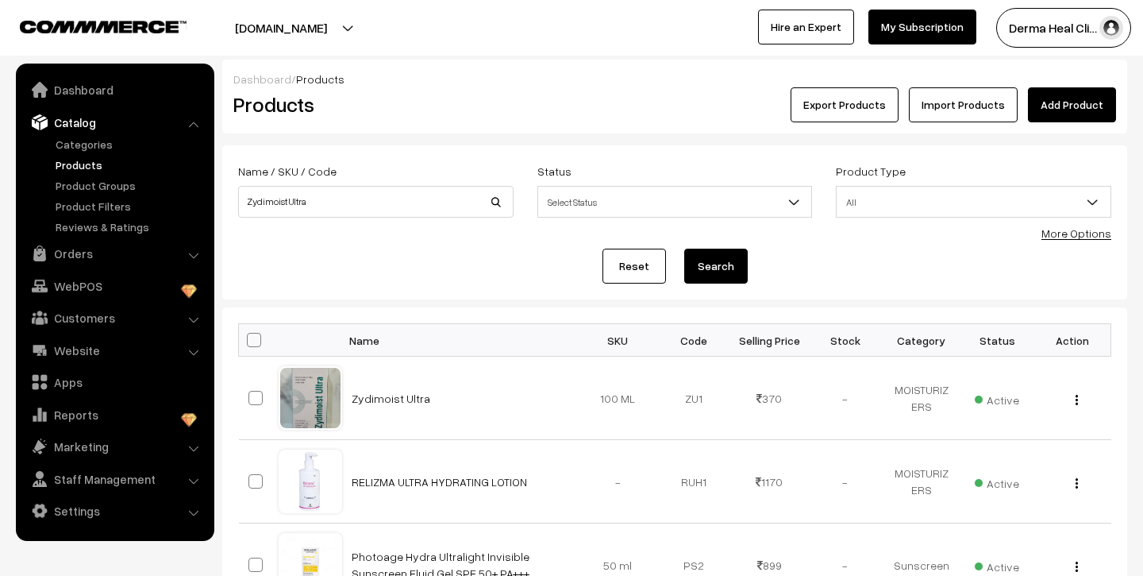
click at [83, 161] on link "Products" at bounding box center [130, 164] width 157 height 17
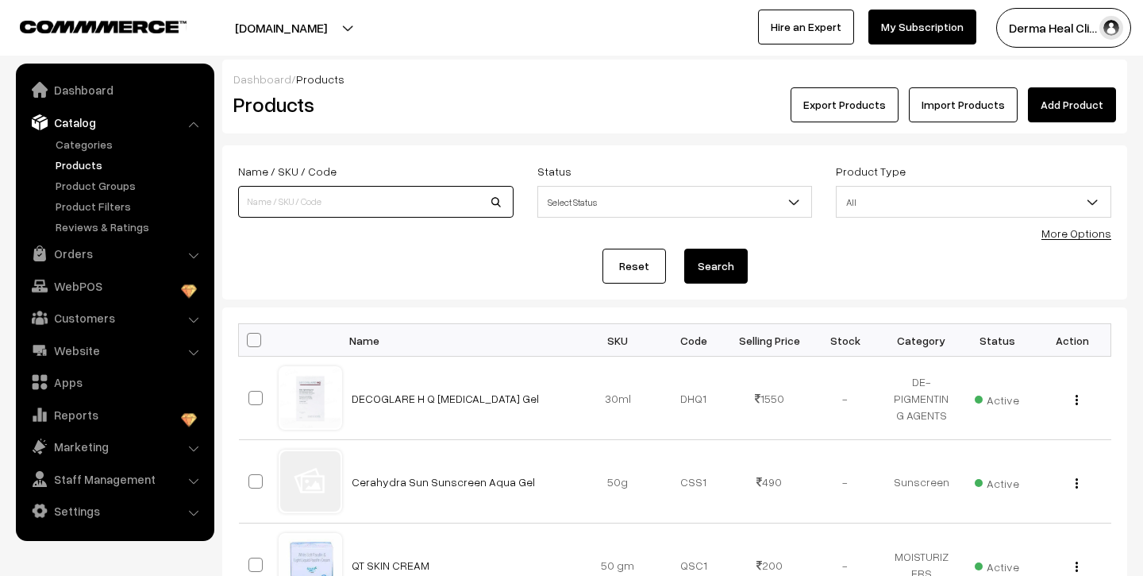
click at [385, 198] on input at bounding box center [375, 202] width 275 height 32
type input "hydroheal nova"
click at [684, 248] on button "Search" at bounding box center [716, 265] width 64 height 35
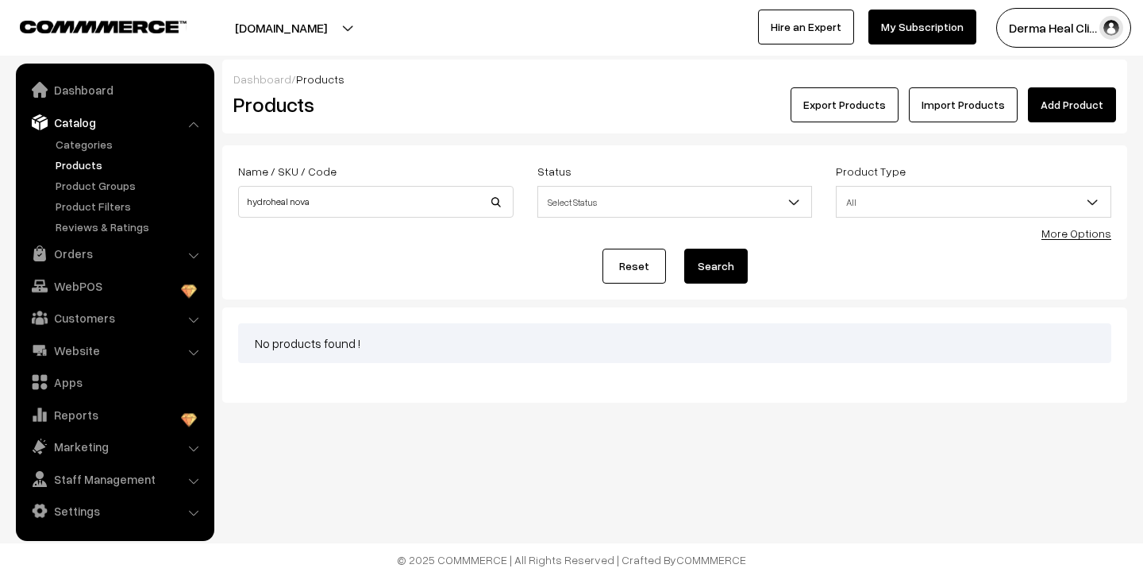
click at [1064, 114] on link "Add Product" at bounding box center [1072, 104] width 88 height 35
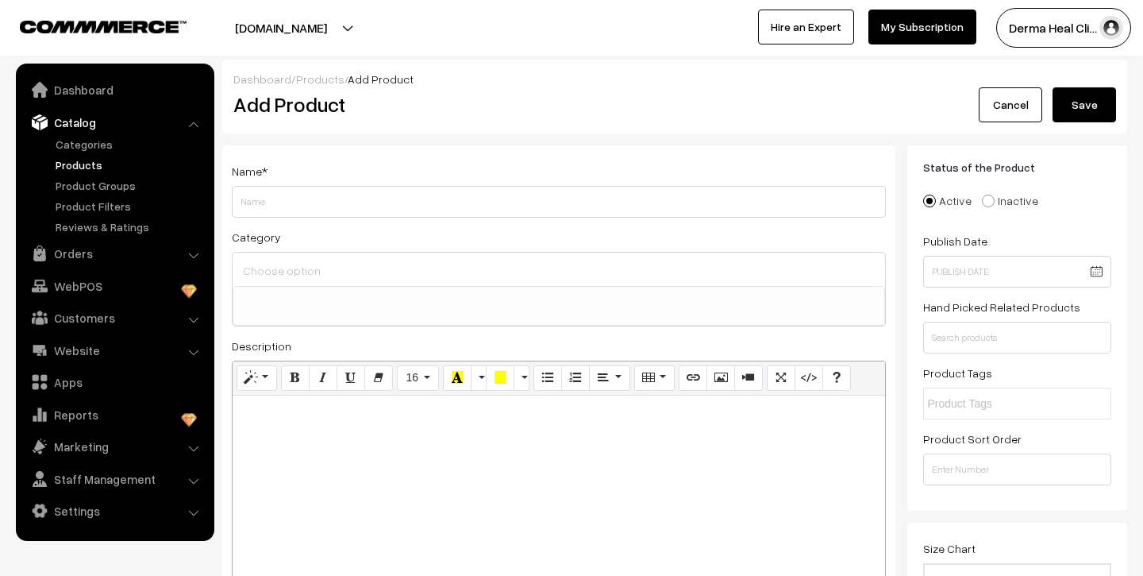
select select
click at [444, 198] on input "Weight" at bounding box center [559, 202] width 654 height 32
type input "Hydroheal Nova Cream Advance Skin Healing Cream"
click at [324, 268] on input at bounding box center [559, 270] width 640 height 23
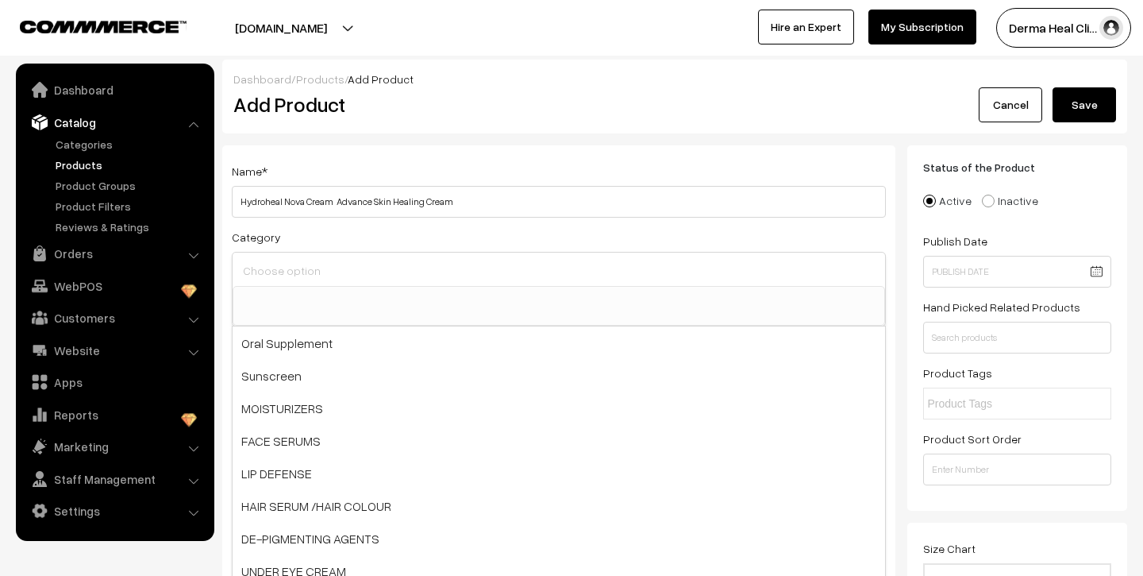
click at [1075, 104] on button "Save" at bounding box center [1085, 104] width 64 height 35
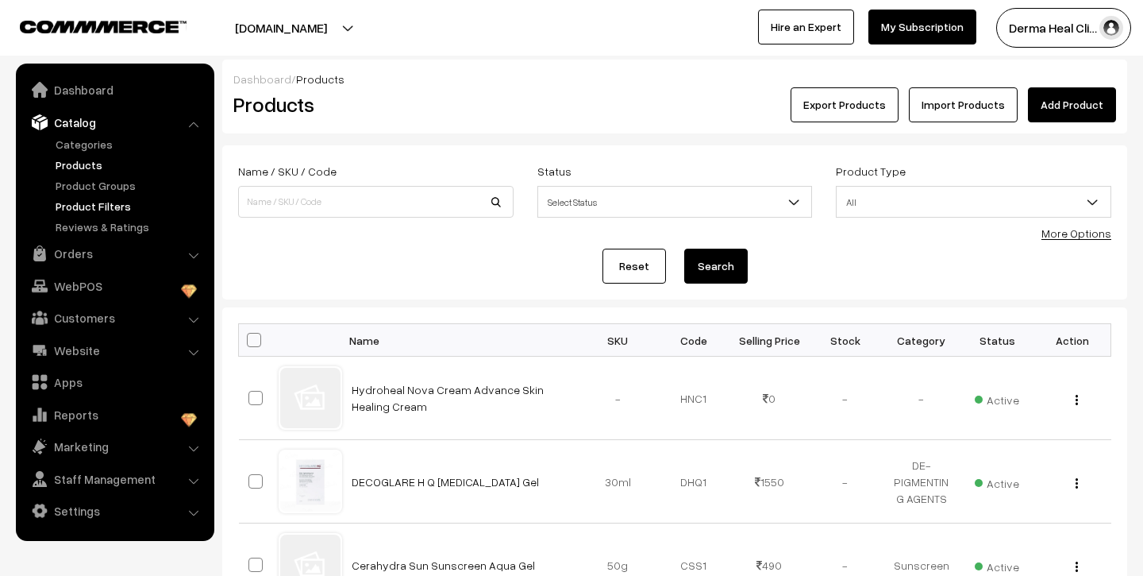
click at [108, 206] on link "Product Filters" at bounding box center [130, 206] width 157 height 17
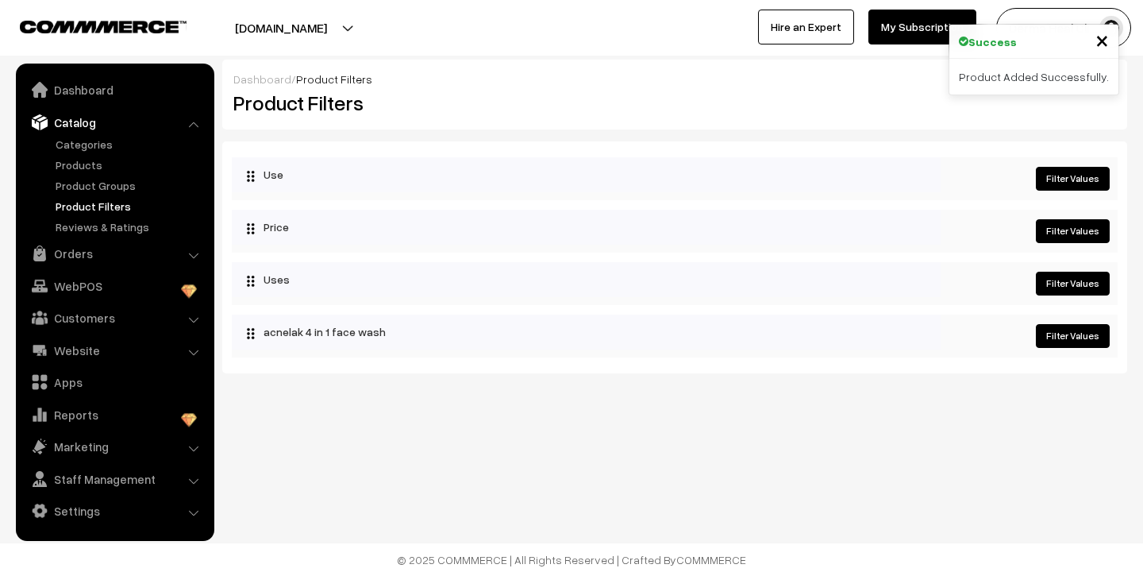
click at [1078, 180] on link "Filter Values" at bounding box center [1073, 179] width 74 height 24
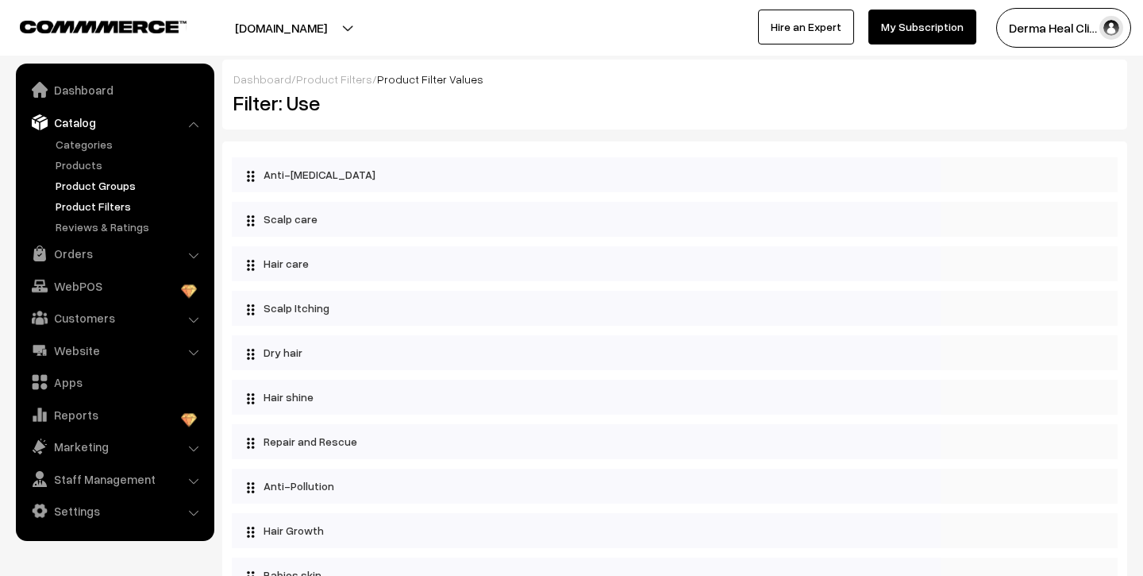
click at [120, 188] on link "Product Groups" at bounding box center [130, 185] width 157 height 17
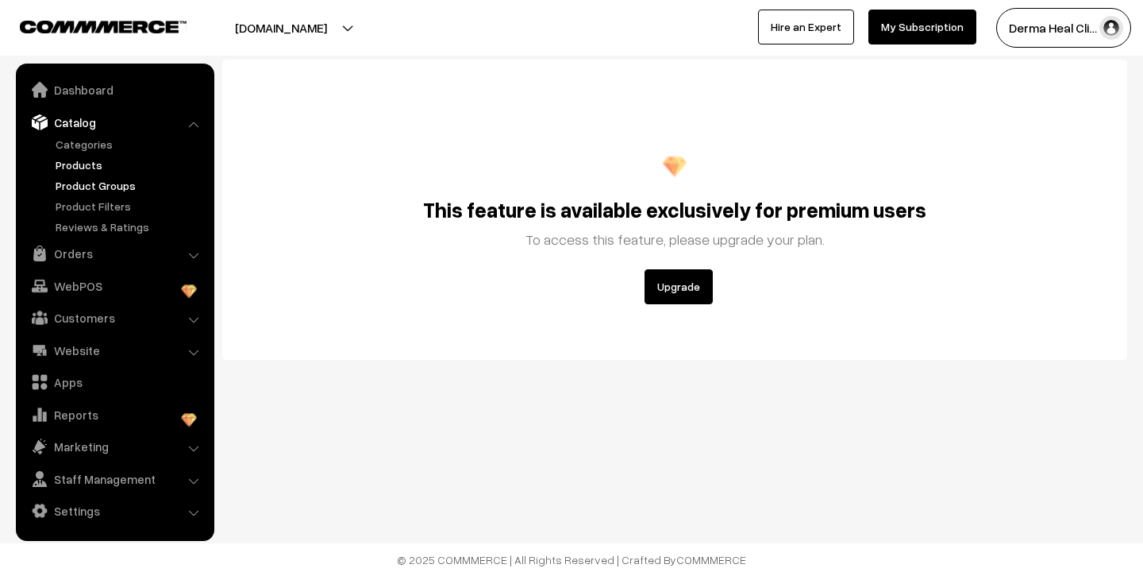
click at [99, 166] on link "Products" at bounding box center [130, 164] width 157 height 17
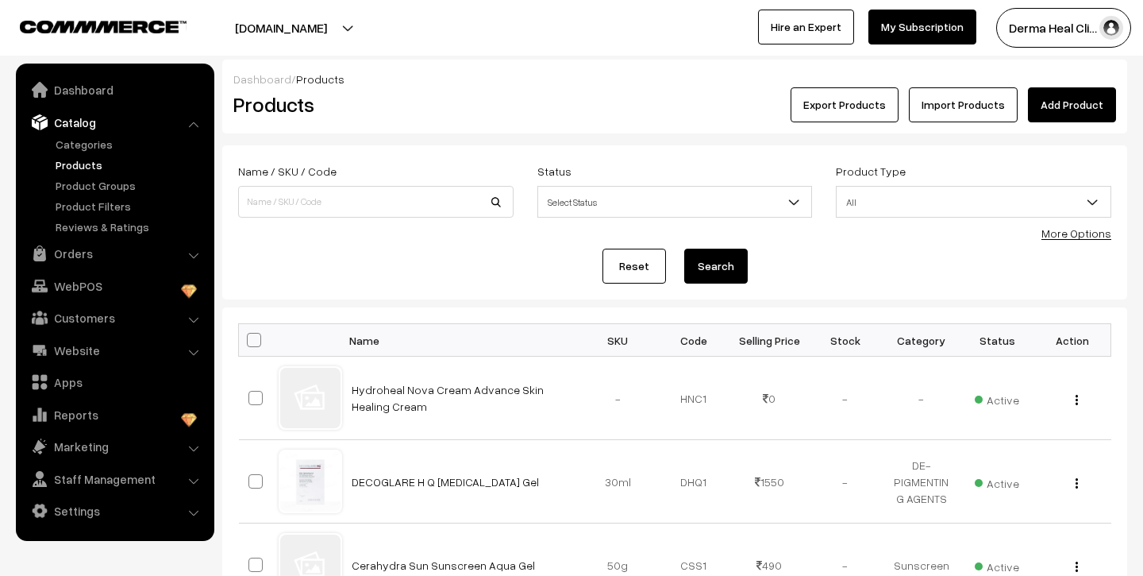
click at [93, 133] on link "Catalog" at bounding box center [114, 122] width 189 height 29
click at [95, 143] on link "Categories" at bounding box center [130, 144] width 157 height 17
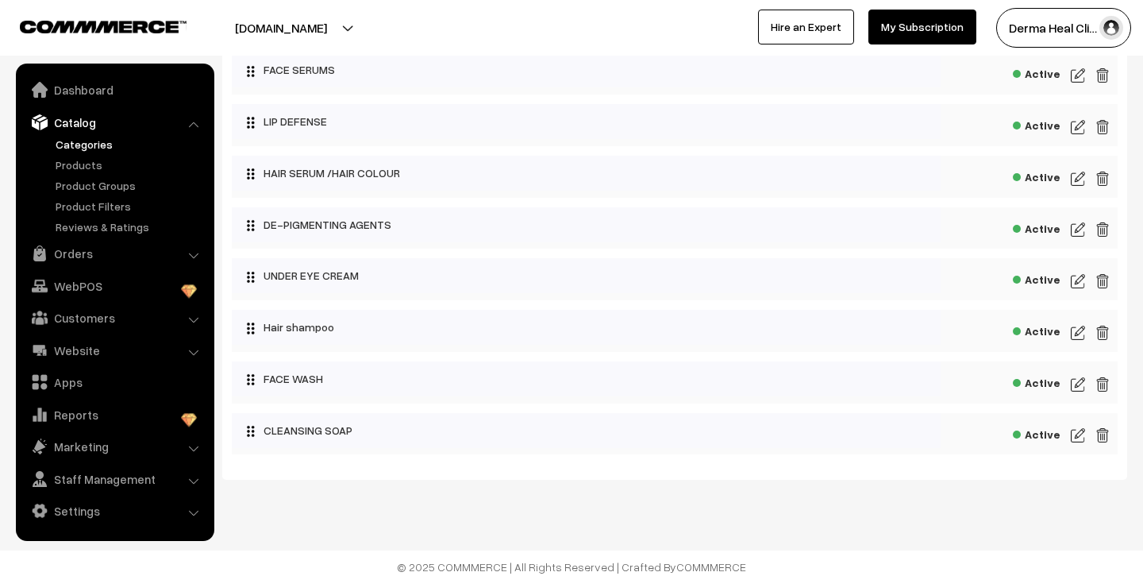
scroll to position [270, 0]
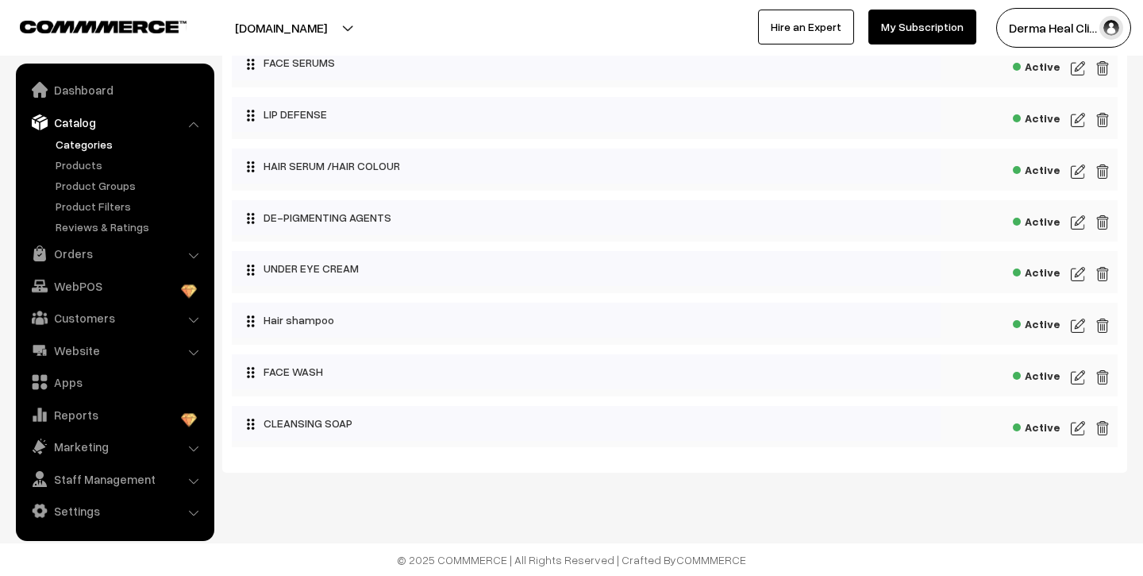
click at [192, 352] on li "Website Website Builder Authors" at bounding box center [115, 350] width 191 height 29
click at [188, 325] on link "Customers" at bounding box center [114, 317] width 189 height 29
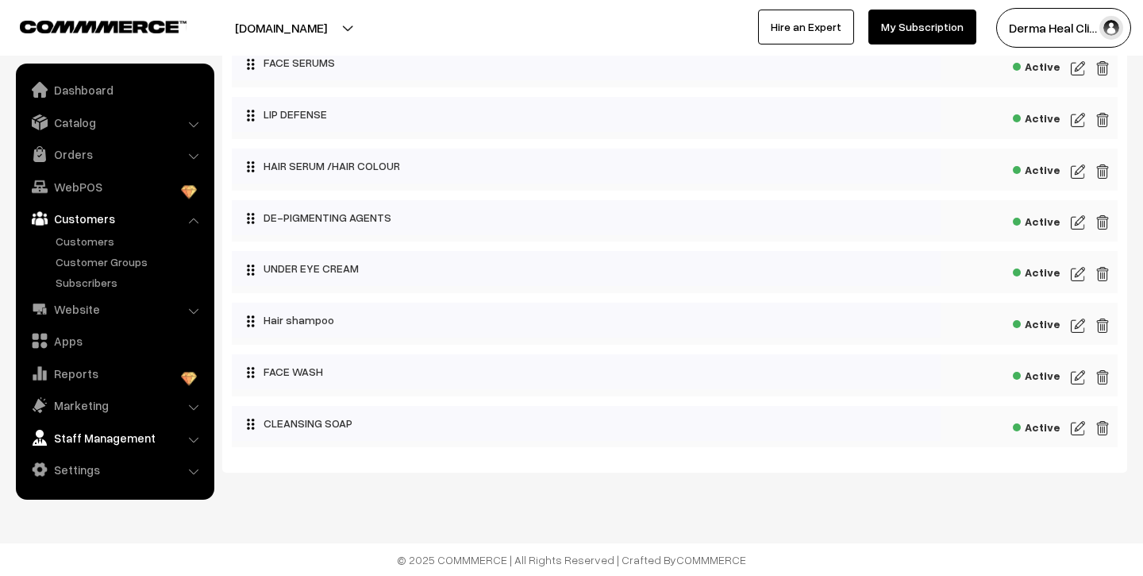
click at [202, 436] on link "Staff Management" at bounding box center [114, 437] width 189 height 29
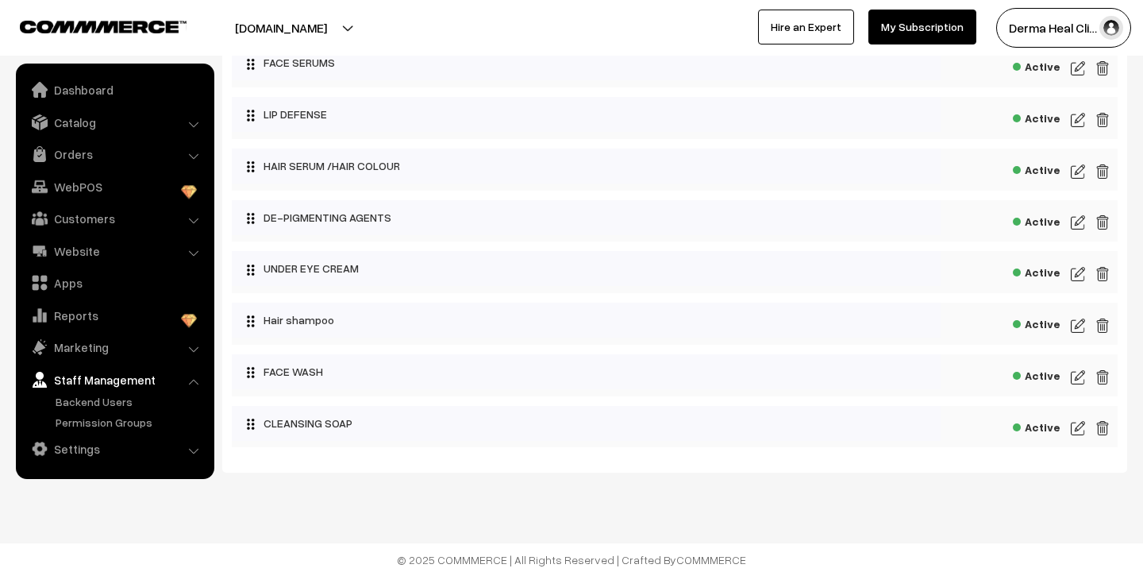
click at [194, 450] on li "Settings Shipping" at bounding box center [115, 448] width 191 height 29
click at [87, 125] on link "Catalog" at bounding box center [114, 122] width 189 height 29
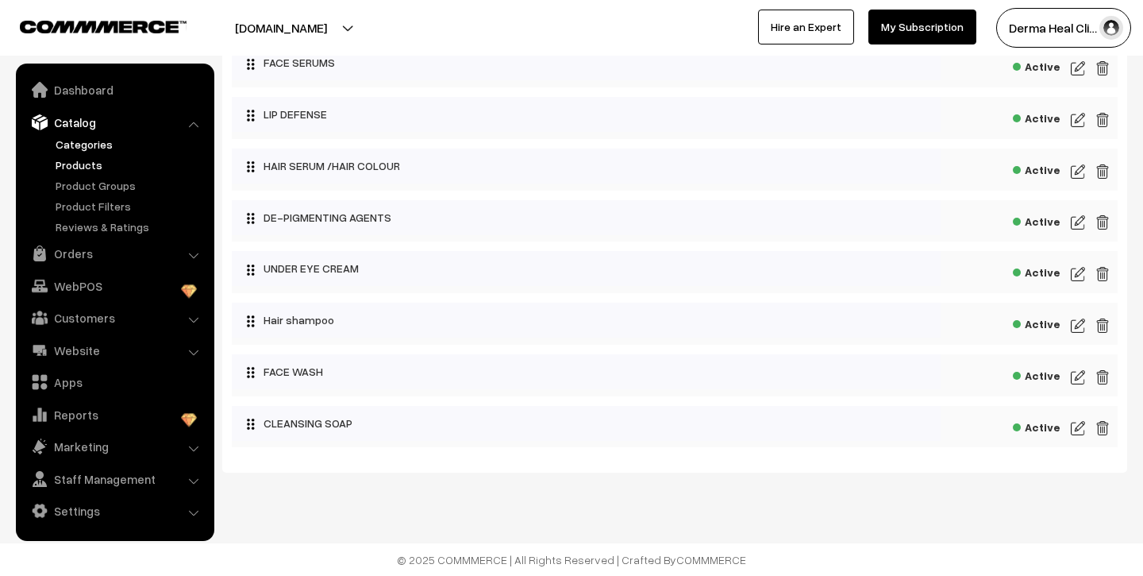
click at [87, 161] on link "Products" at bounding box center [130, 164] width 157 height 17
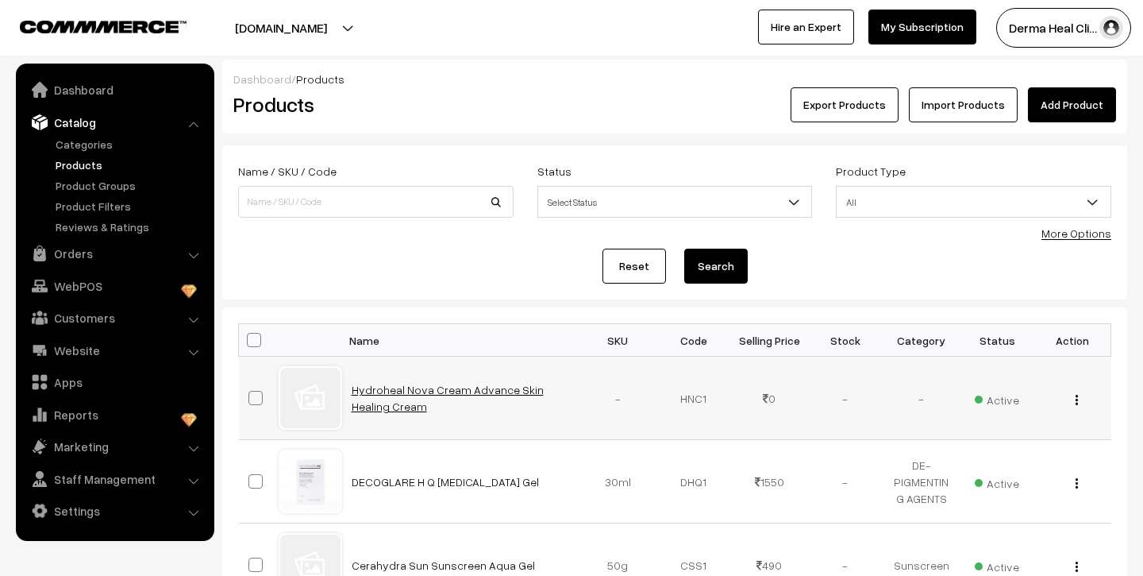
click at [372, 391] on link "Hydroheal Nova Cream Advance Skin Healing Cream" at bounding box center [448, 398] width 192 height 30
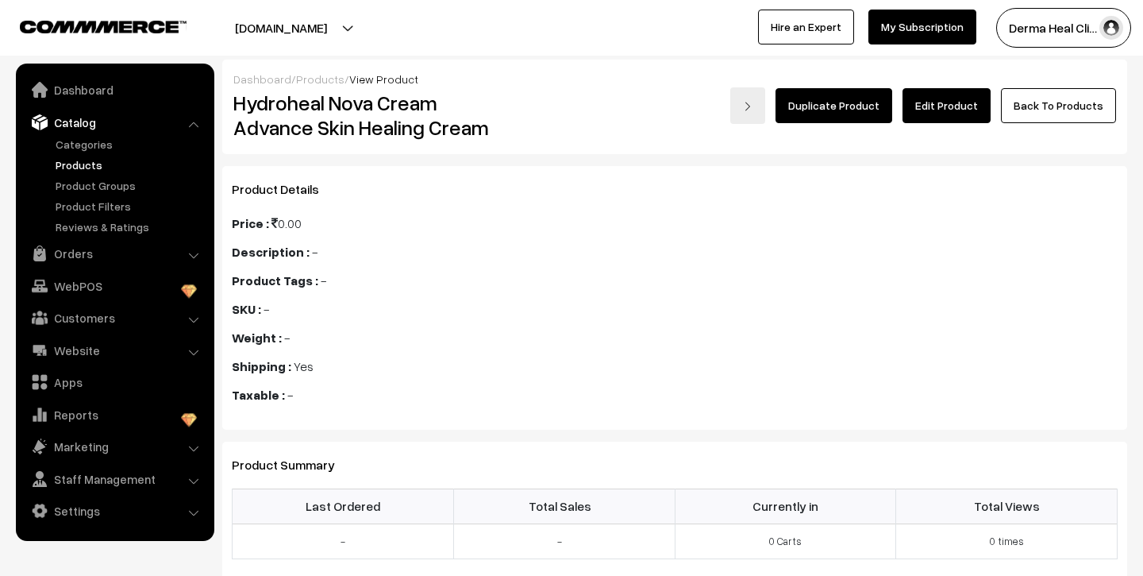
click at [951, 112] on link "Edit Product" at bounding box center [947, 105] width 88 height 35
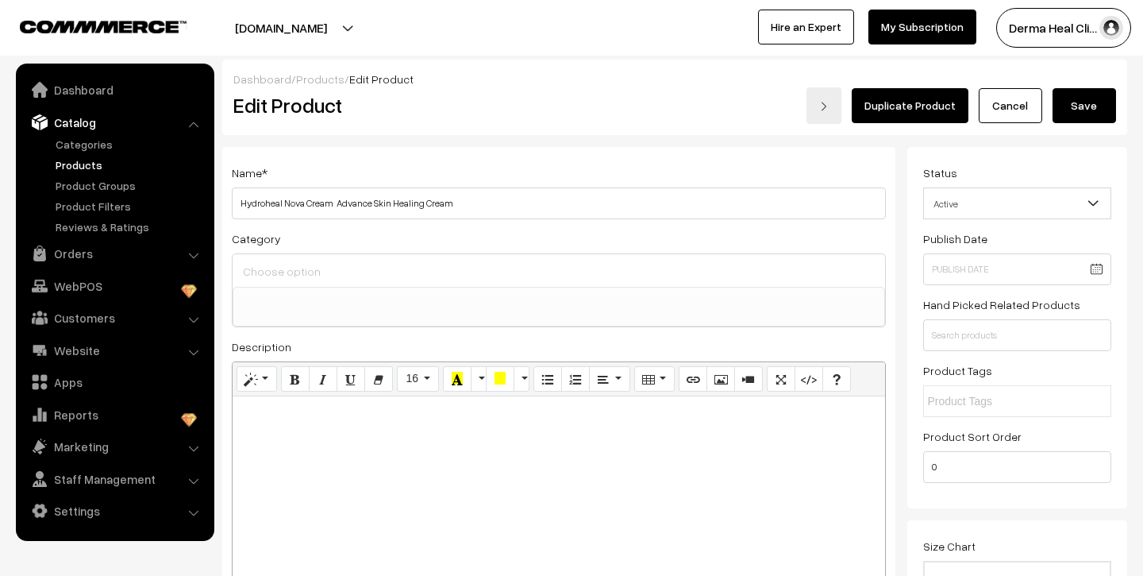
select select
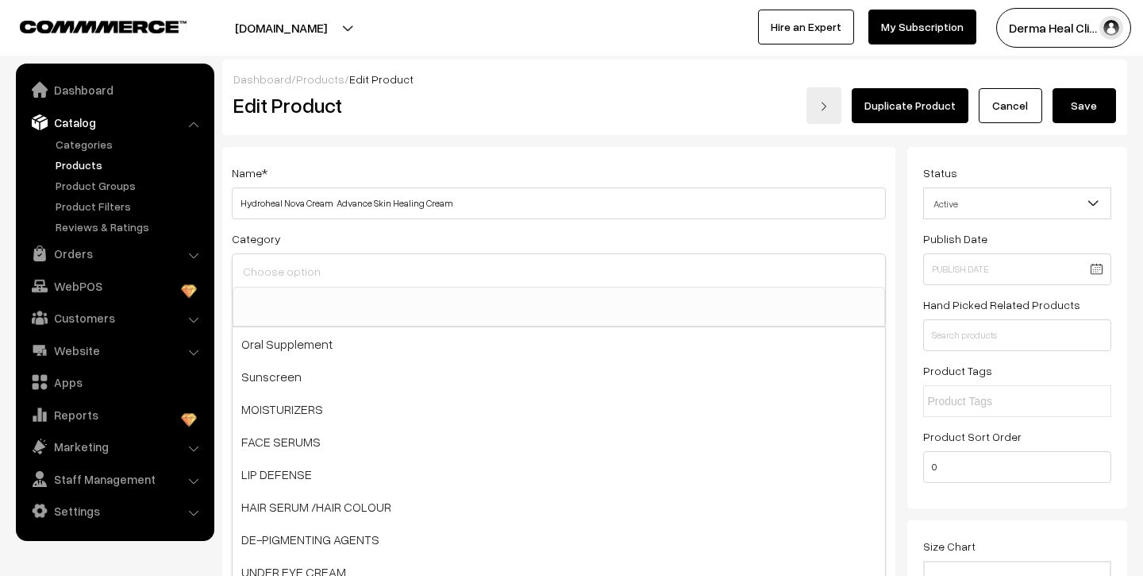
click at [377, 272] on input at bounding box center [559, 271] width 640 height 23
click at [892, 284] on div "Name * Hydroheal Nova Cream Advance Skin Healing Cream Category Oral Supplement…" at bounding box center [558, 388] width 673 height 483
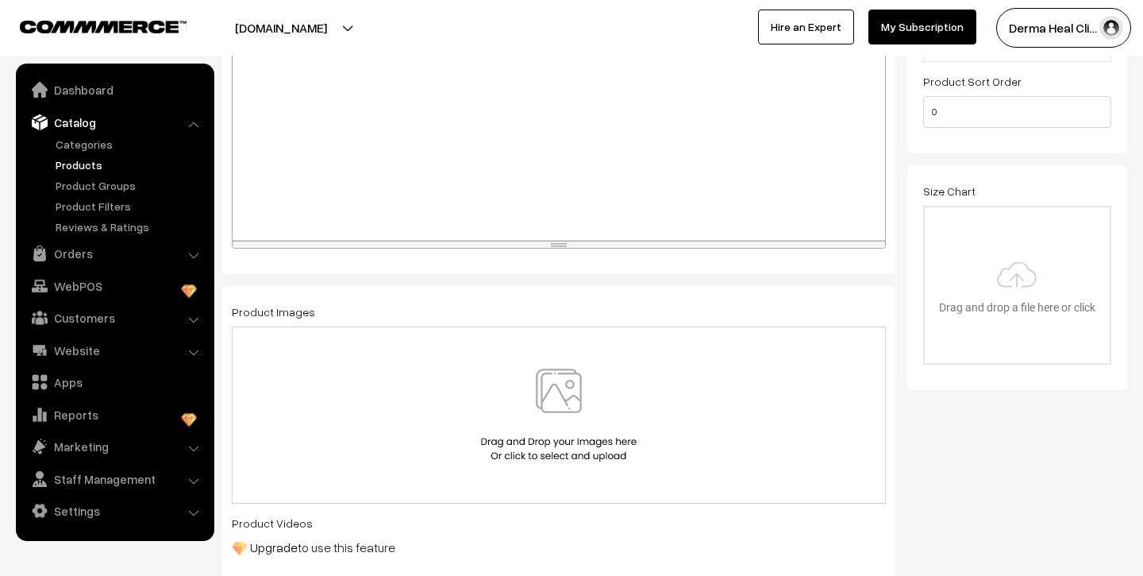
scroll to position [401, 0]
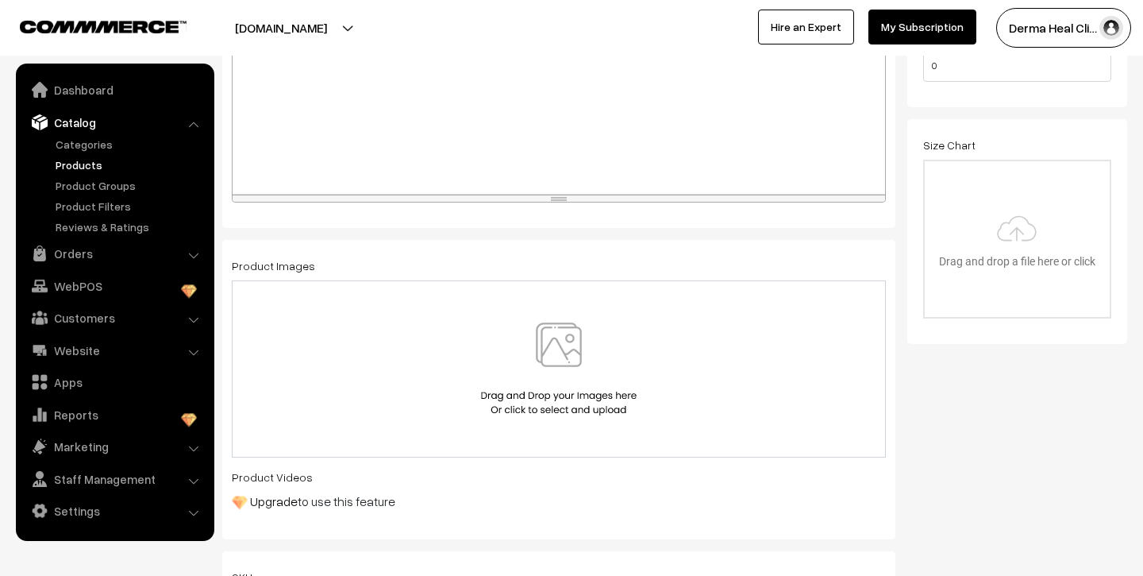
click at [554, 344] on img at bounding box center [559, 368] width 164 height 93
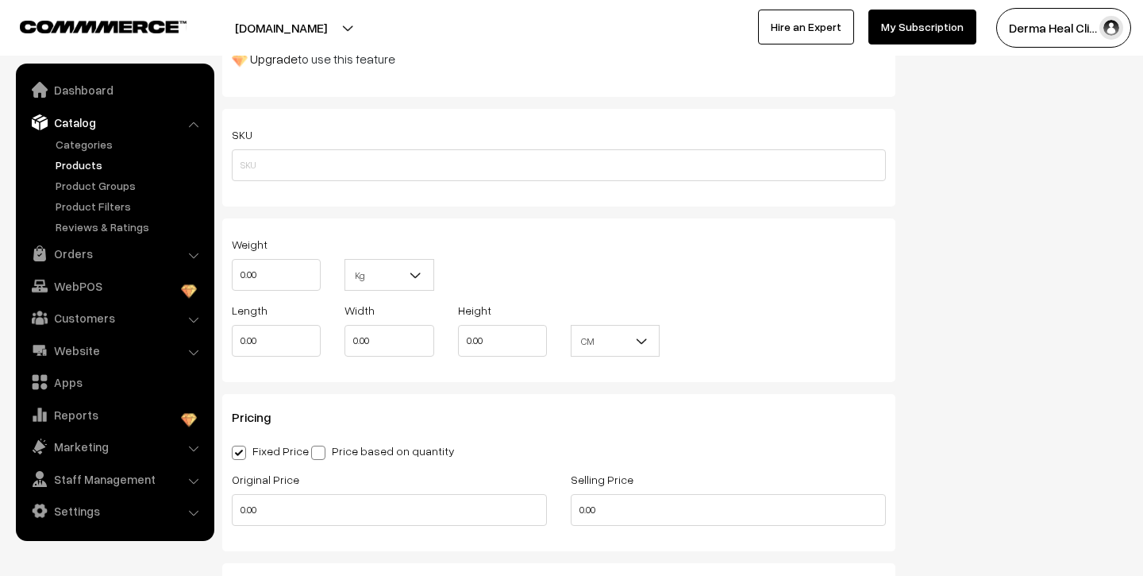
scroll to position [825, 0]
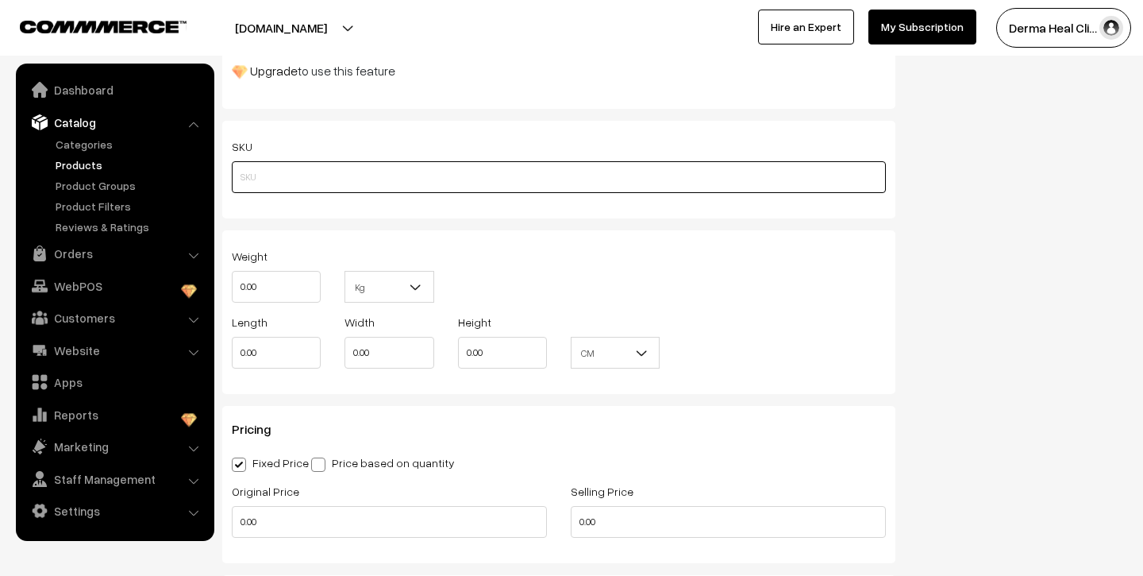
click at [298, 183] on input "text" at bounding box center [559, 177] width 654 height 32
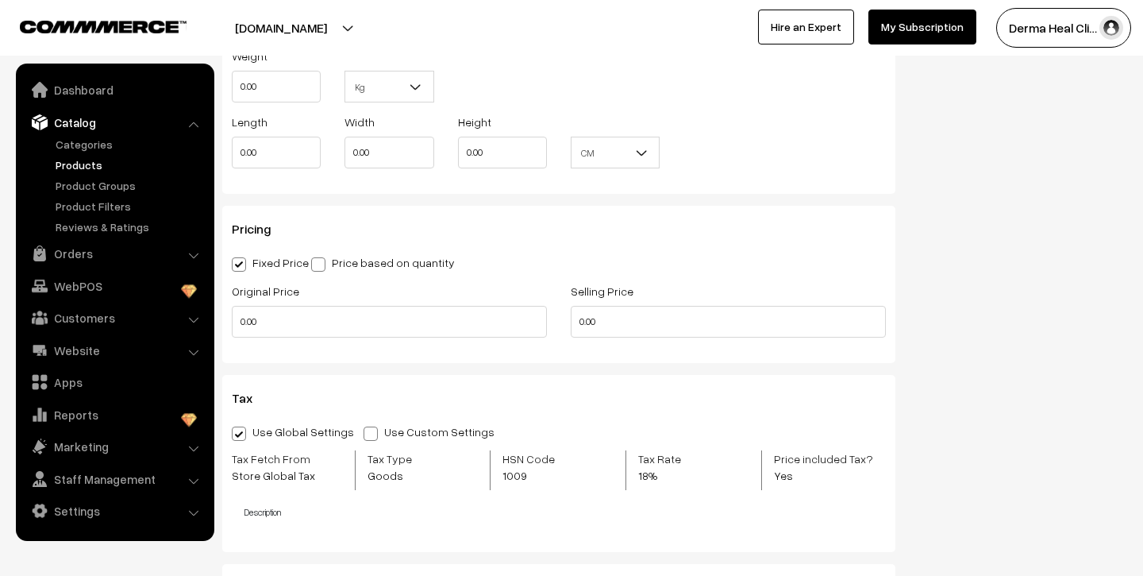
scroll to position [1030, 0]
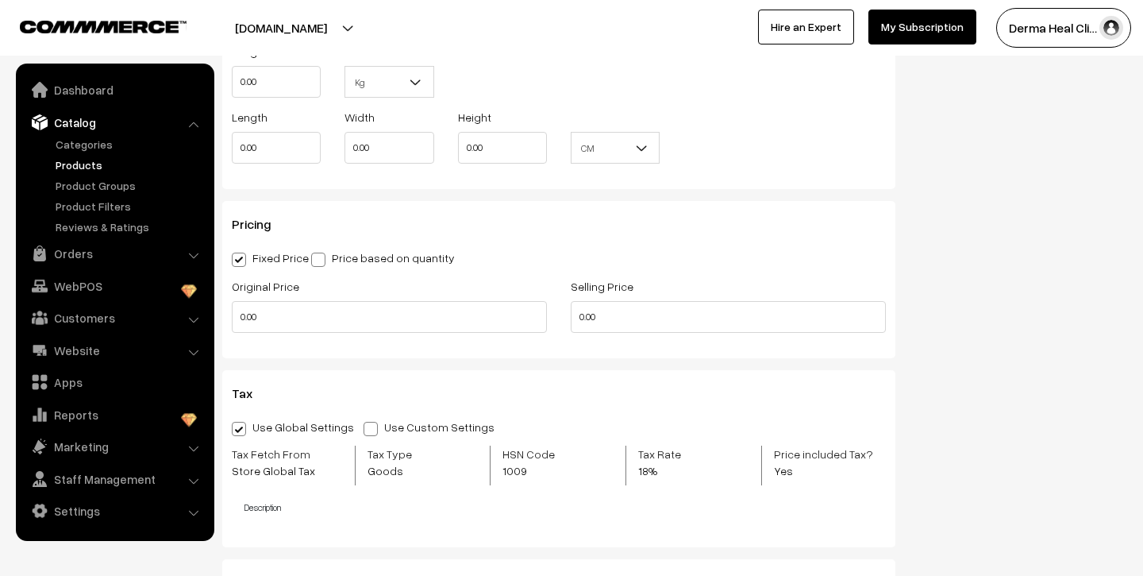
type input "50g"
click at [627, 315] on input "0.00" at bounding box center [728, 317] width 315 height 32
type input "0"
type input "548.00"
click at [738, 40] on div "Derma Heal Cli… My Profile Refer & Earn Support Sign Out Hire an Expert My Subs…" at bounding box center [862, 28] width 580 height 40
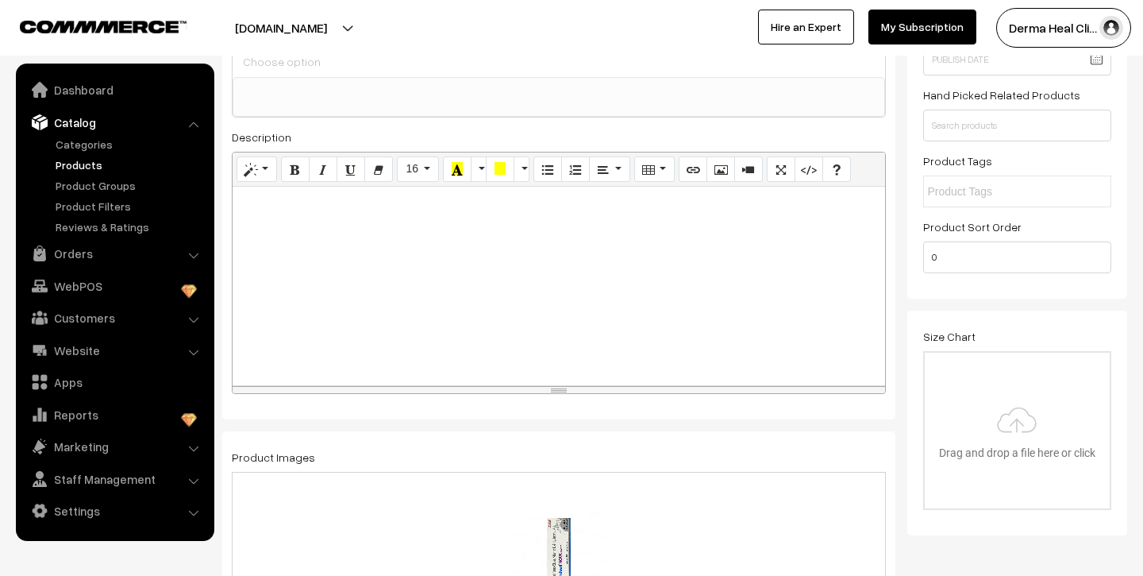
scroll to position [204, 0]
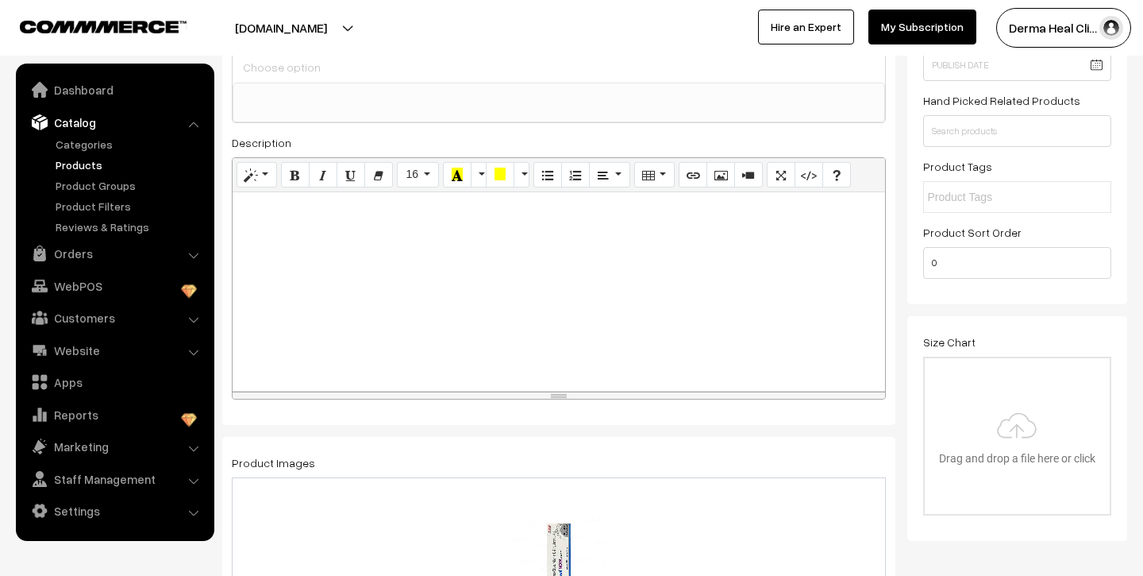
click at [271, 244] on div at bounding box center [559, 291] width 653 height 198
paste div
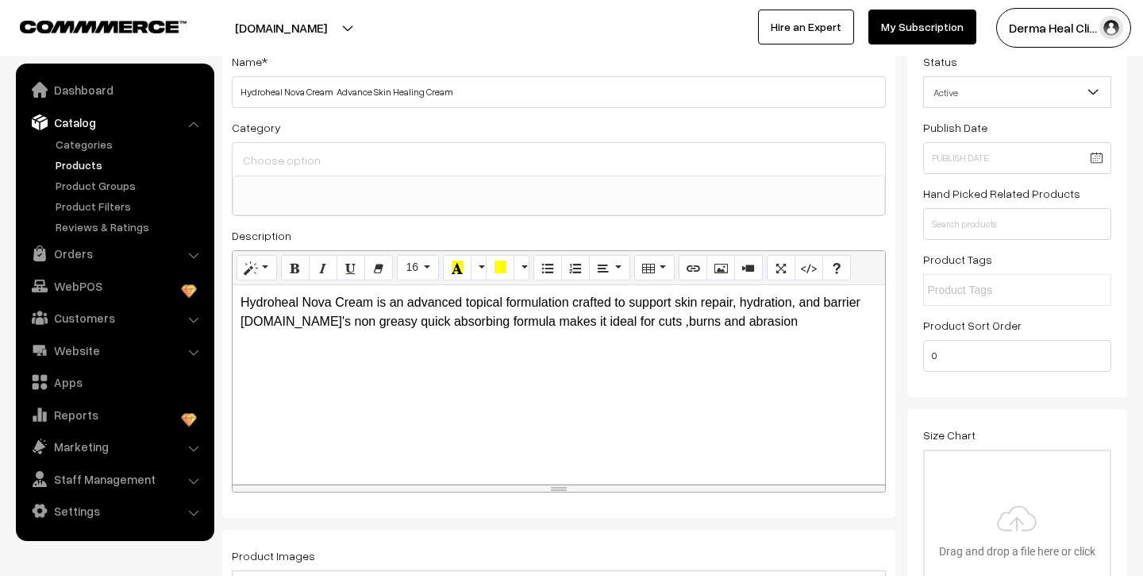
scroll to position [113, 0]
click at [776, 322] on p "Hydroheal Nova Cream is an advanced topical formulation crafted to support skin…" at bounding box center [559, 310] width 637 height 38
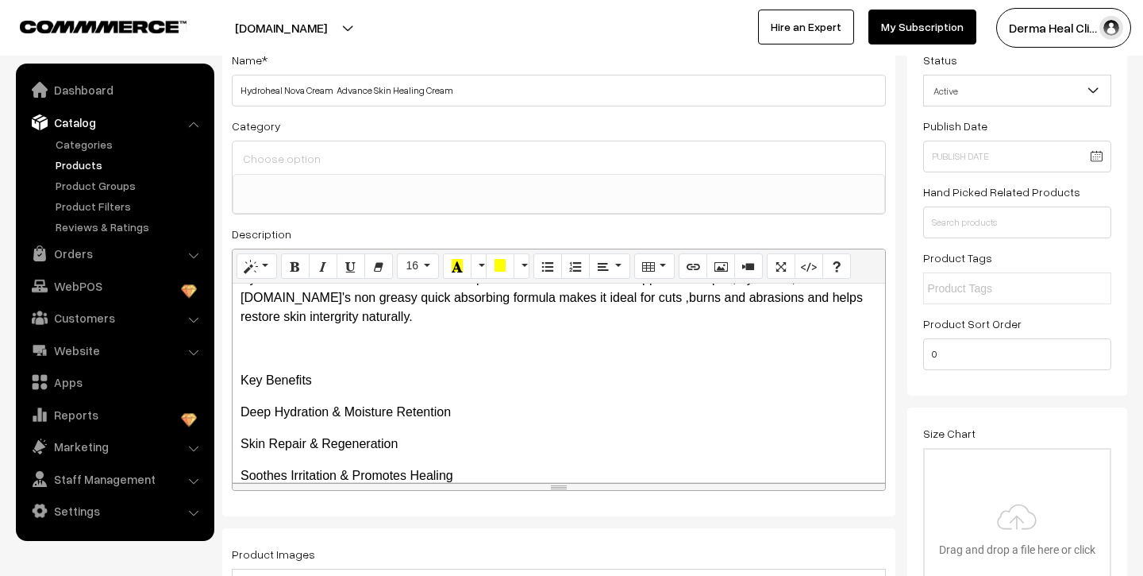
scroll to position [54, 0]
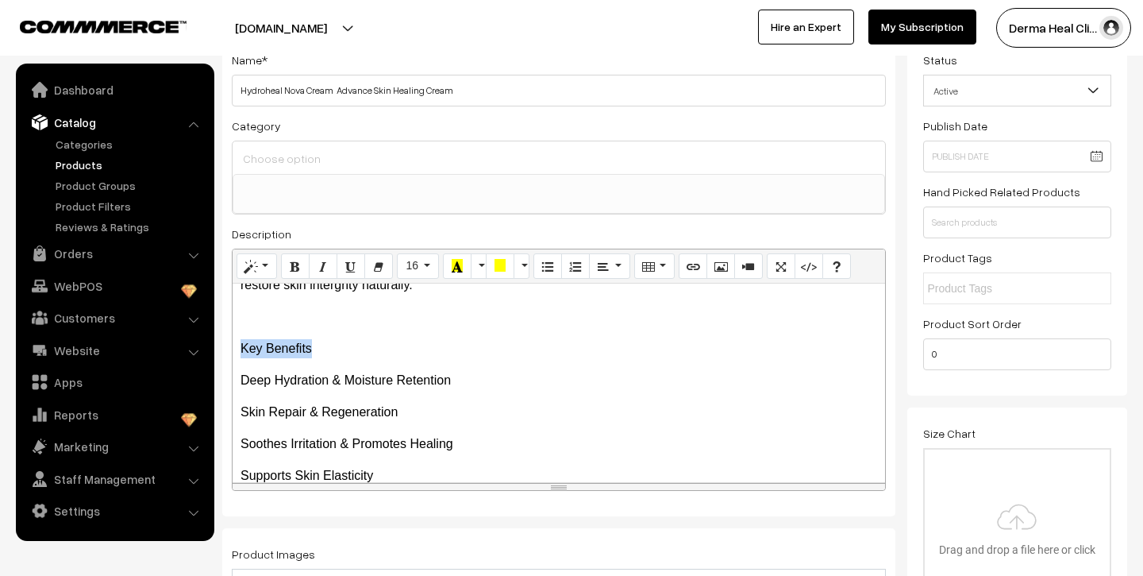
drag, startPoint x: 238, startPoint y: 349, endPoint x: 327, endPoint y: 350, distance: 88.9
click at [327, 350] on div "Hydroheal Nova Cream is an advanced topical formulation crafted to support skin…" at bounding box center [559, 382] width 653 height 198
click at [293, 264] on icon "Bold (⌘+B)" at bounding box center [295, 265] width 11 height 13
click at [397, 468] on p "Supports Skin Elasticity" at bounding box center [559, 475] width 637 height 19
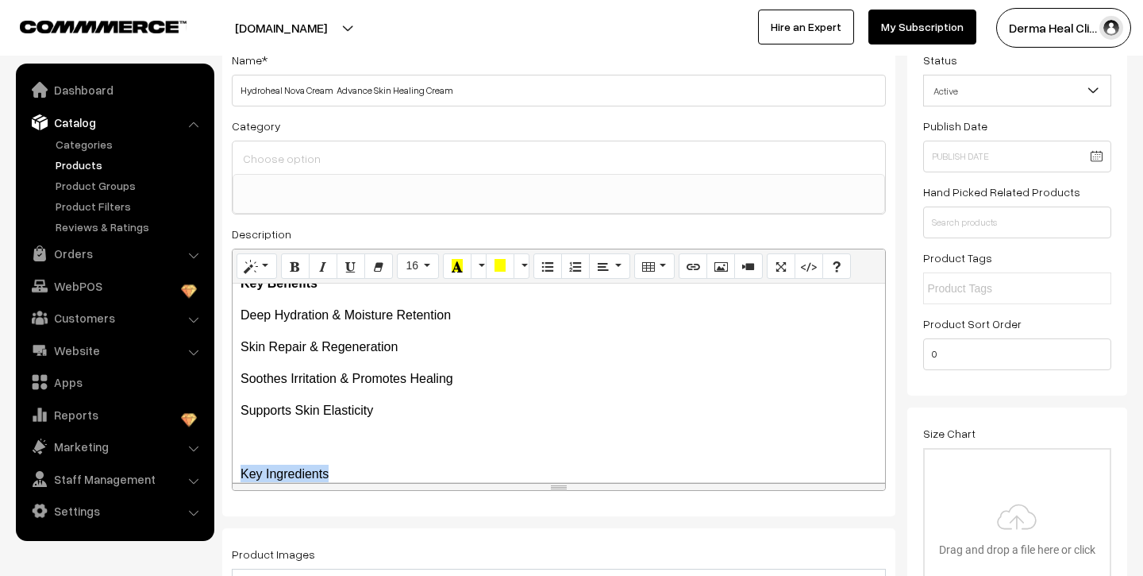
scroll to position [141, 0]
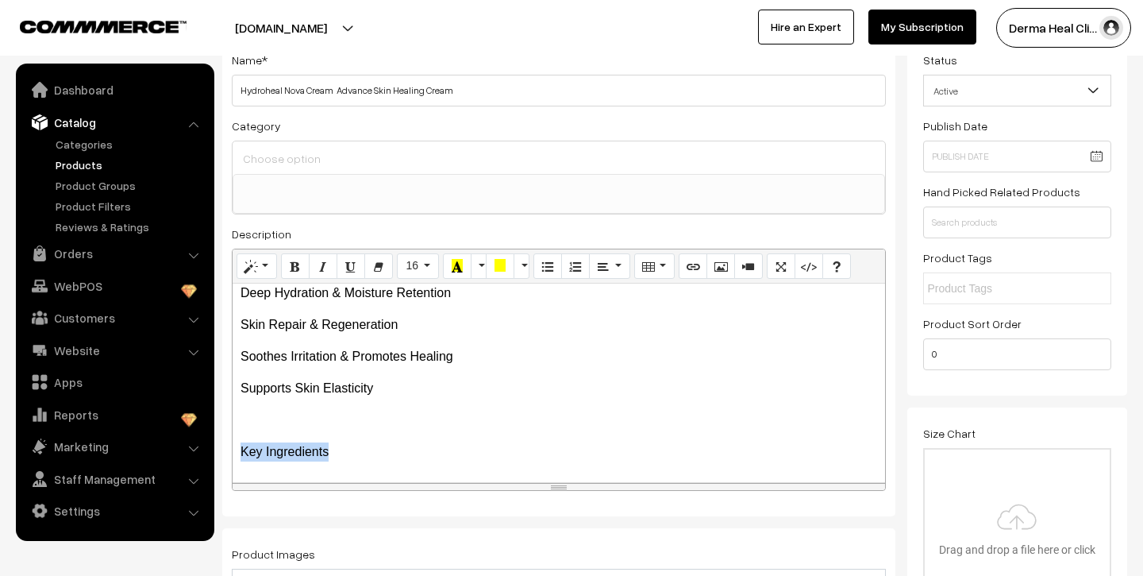
drag, startPoint x: 237, startPoint y: 472, endPoint x: 314, endPoint y: 472, distance: 77.0
click at [314, 472] on div "Hydroheal Nova Cream is an advanced topical formulation crafted to support skin…" at bounding box center [559, 382] width 653 height 198
click at [299, 264] on icon "Bold (⌘+B)" at bounding box center [295, 265] width 11 height 13
click at [352, 455] on p "Key Ingredients" at bounding box center [559, 451] width 637 height 19
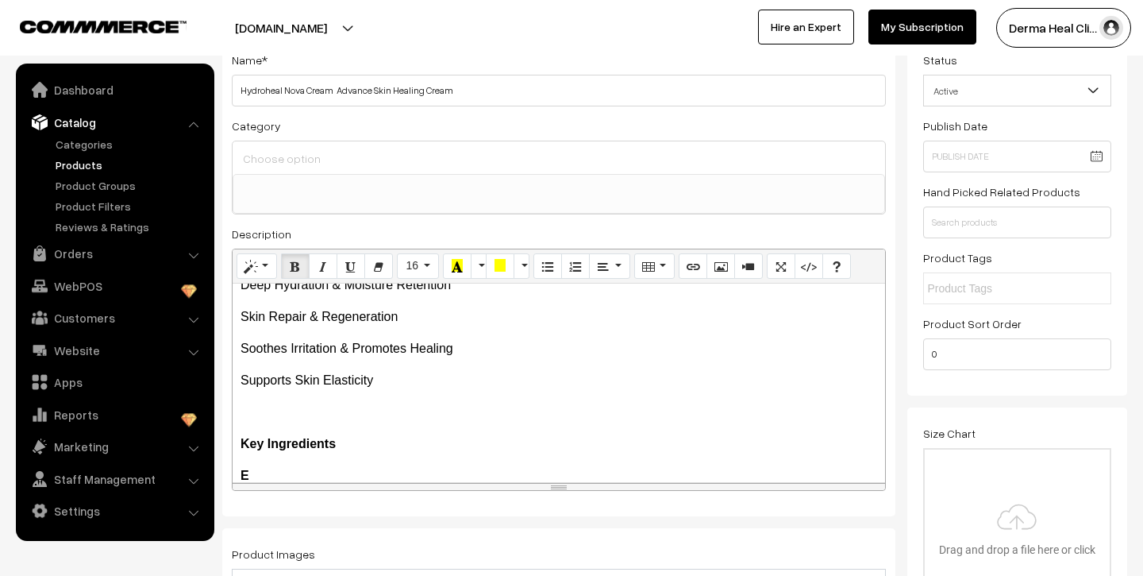
scroll to position [151, 0]
click at [290, 268] on icon "Bold (⌘+B)" at bounding box center [295, 265] width 11 height 13
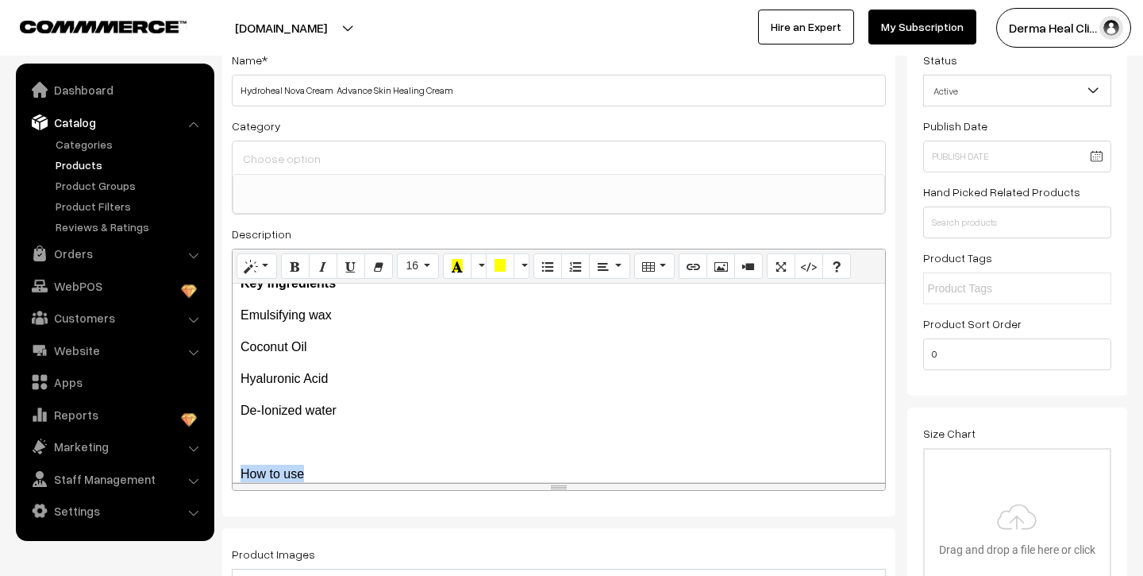
scroll to position [332, 0]
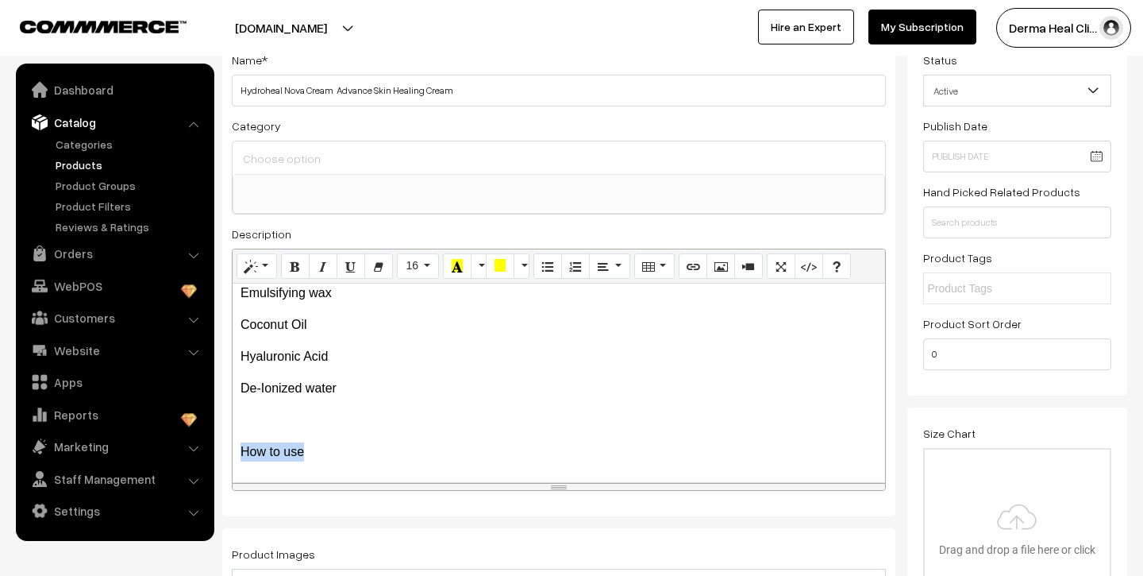
drag, startPoint x: 239, startPoint y: 474, endPoint x: 314, endPoint y: 470, distance: 74.7
click at [314, 470] on div "Hydroheal Nova Cream is an advanced topical formulation crafted to support skin…" at bounding box center [559, 382] width 653 height 198
click at [296, 272] on button "Bold (⌘+B)" at bounding box center [295, 265] width 29 height 25
drag, startPoint x: 236, startPoint y: 449, endPoint x: 315, endPoint y: 449, distance: 79.4
click at [315, 449] on div "Hydroheal Nova Cream is an advanced topical formulation crafted to support skin…" at bounding box center [559, 382] width 653 height 198
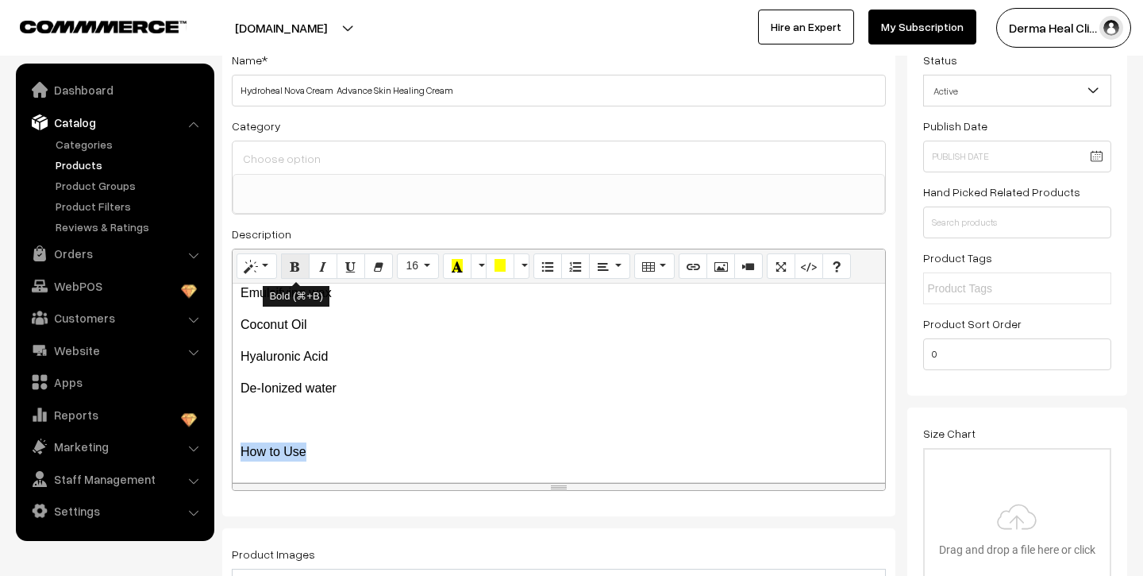
click at [296, 267] on icon "Bold (⌘+B)" at bounding box center [295, 265] width 11 height 13
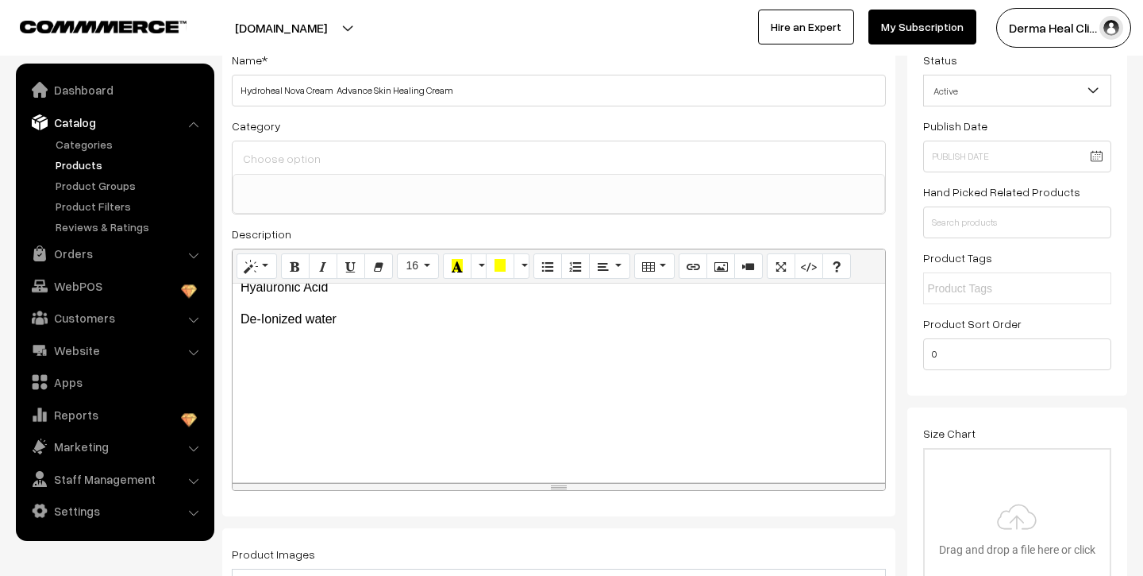
scroll to position [274, 0]
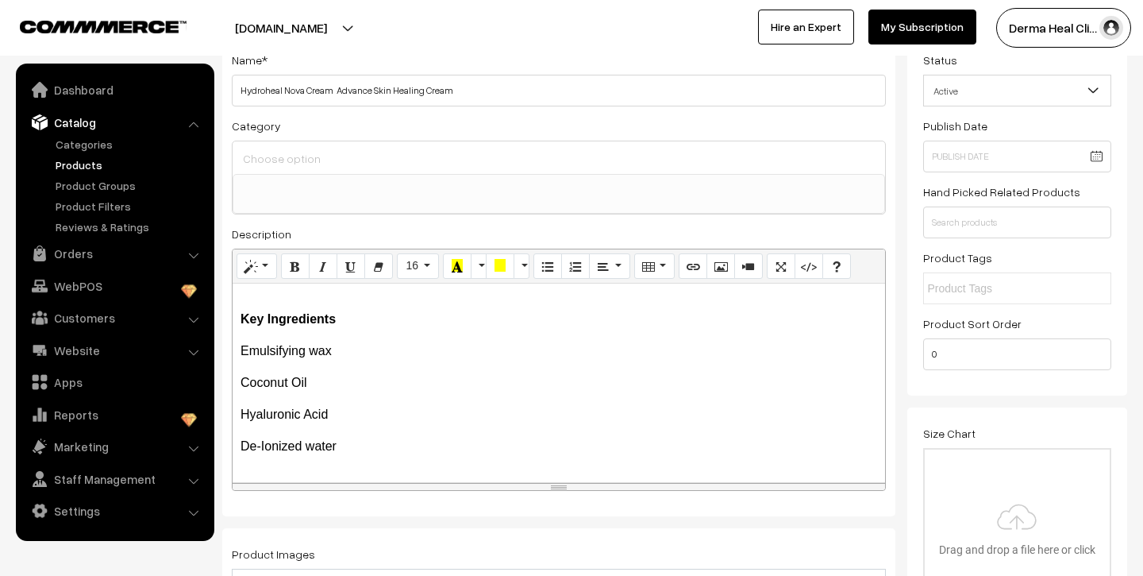
click at [356, 453] on p "De-Ionized water" at bounding box center [559, 446] width 637 height 19
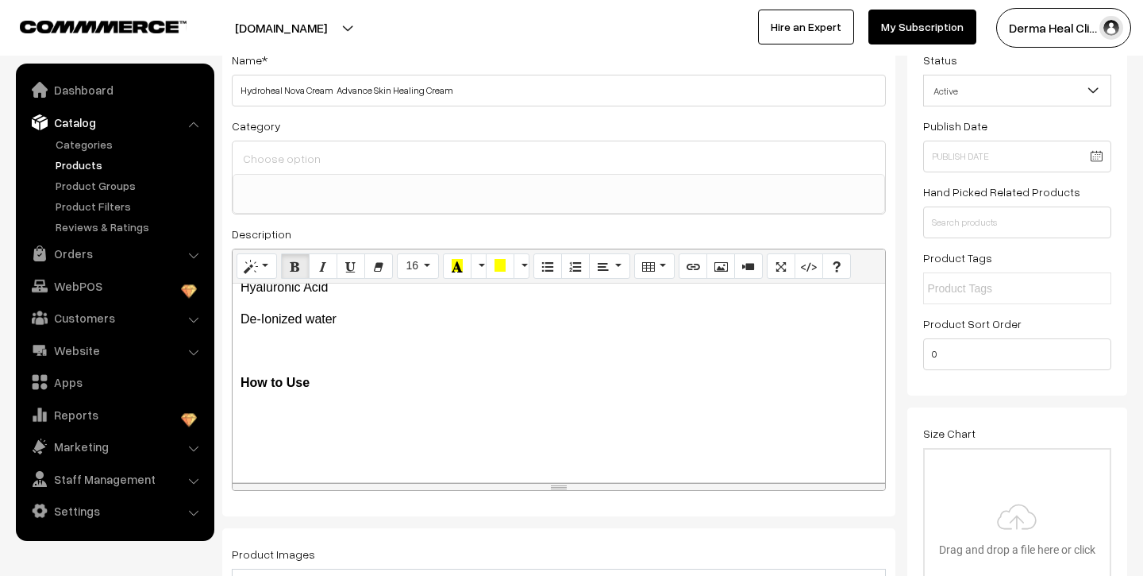
click at [268, 423] on p at bounding box center [559, 414] width 637 height 19
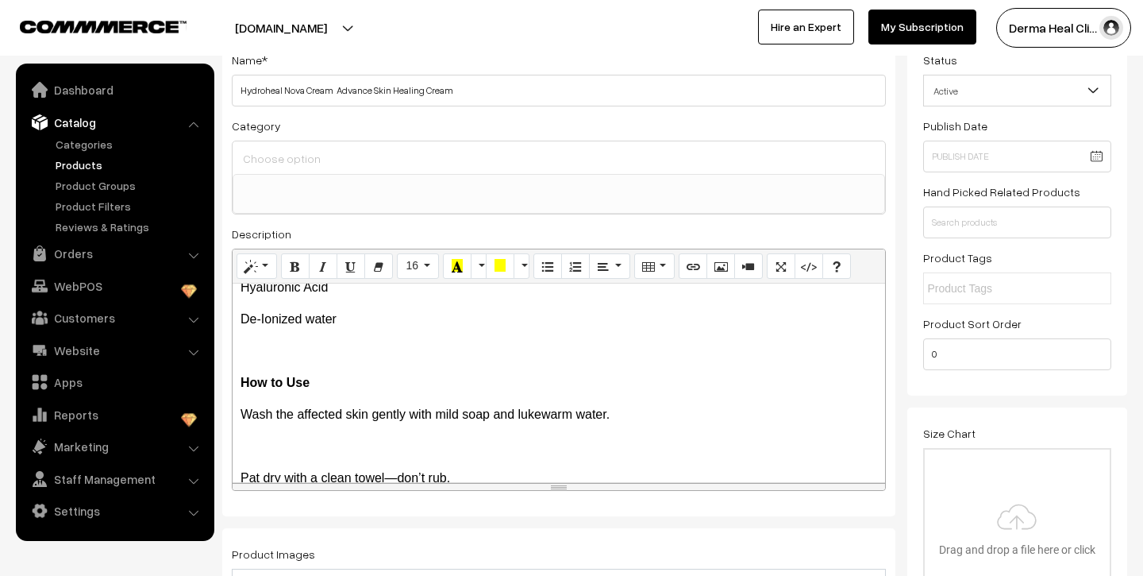
click at [503, 472] on p "Pat dry with a clean towel—don’t rub." at bounding box center [559, 477] width 637 height 19
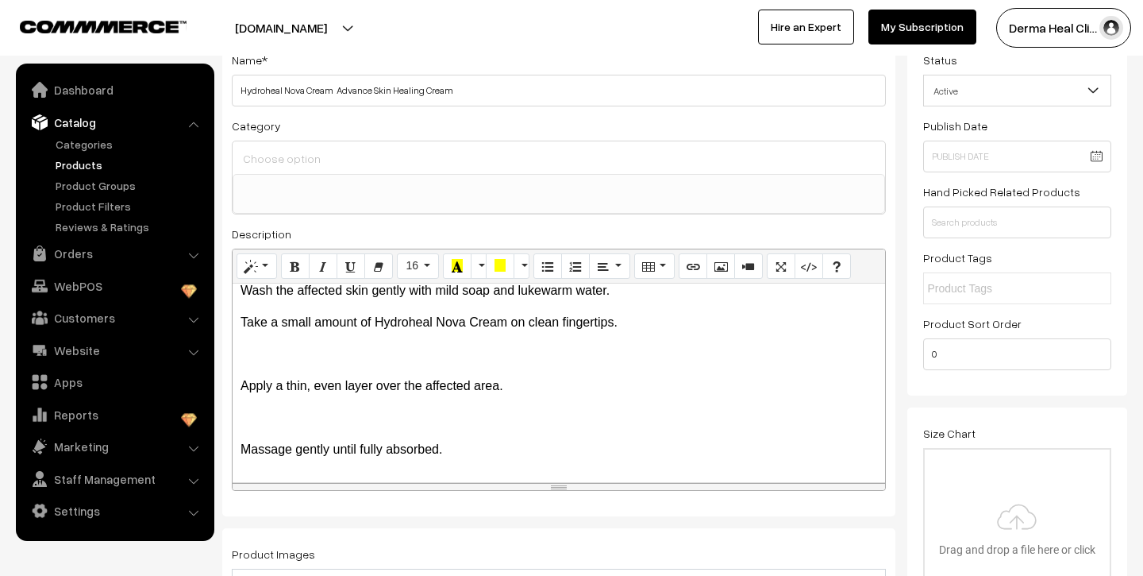
scroll to position [532, 0]
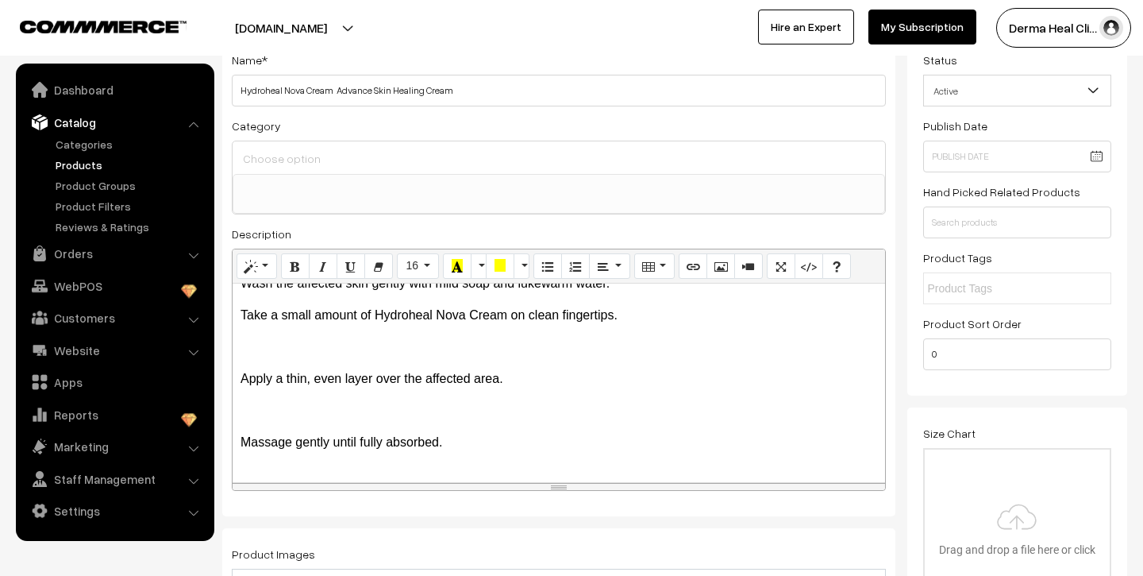
click at [241, 375] on p "Apply a thin, even layer over the affected area." at bounding box center [559, 378] width 637 height 19
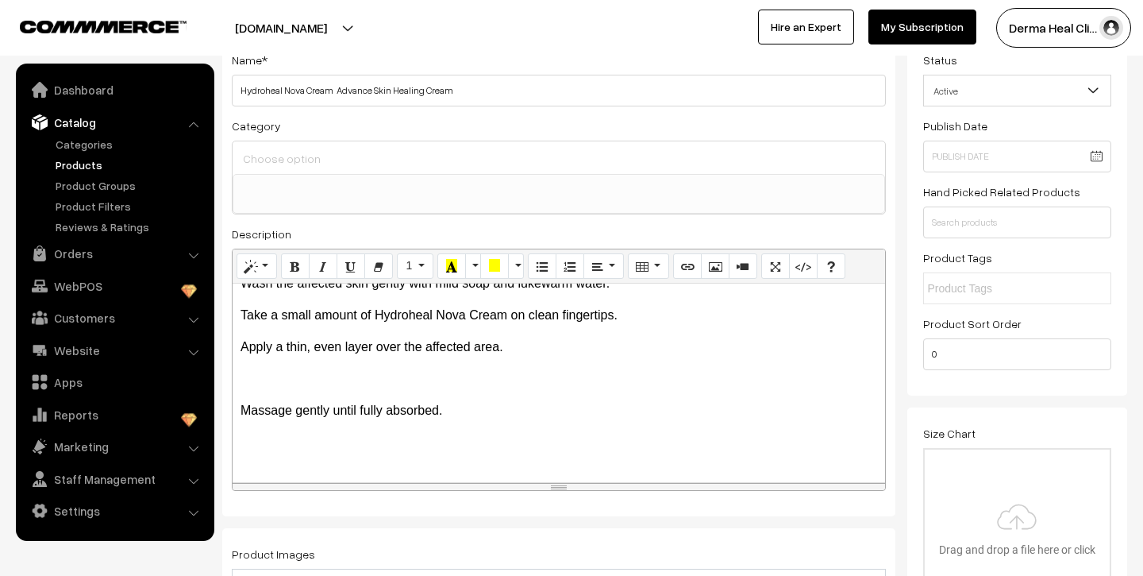
click at [241, 414] on p "Massage gently until fully absorbed." at bounding box center [559, 410] width 637 height 19
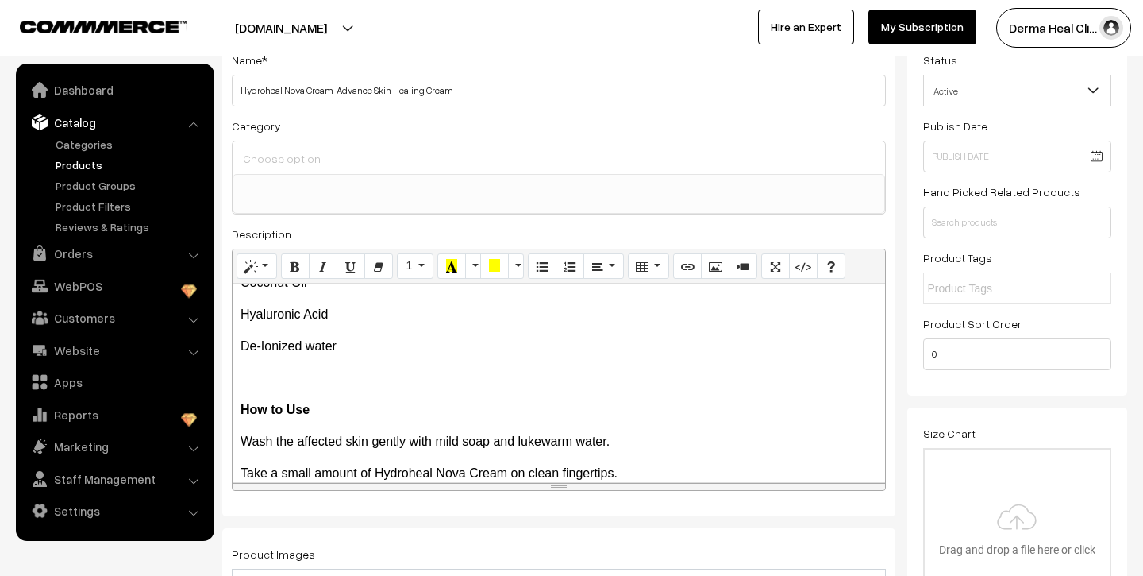
scroll to position [0, 0]
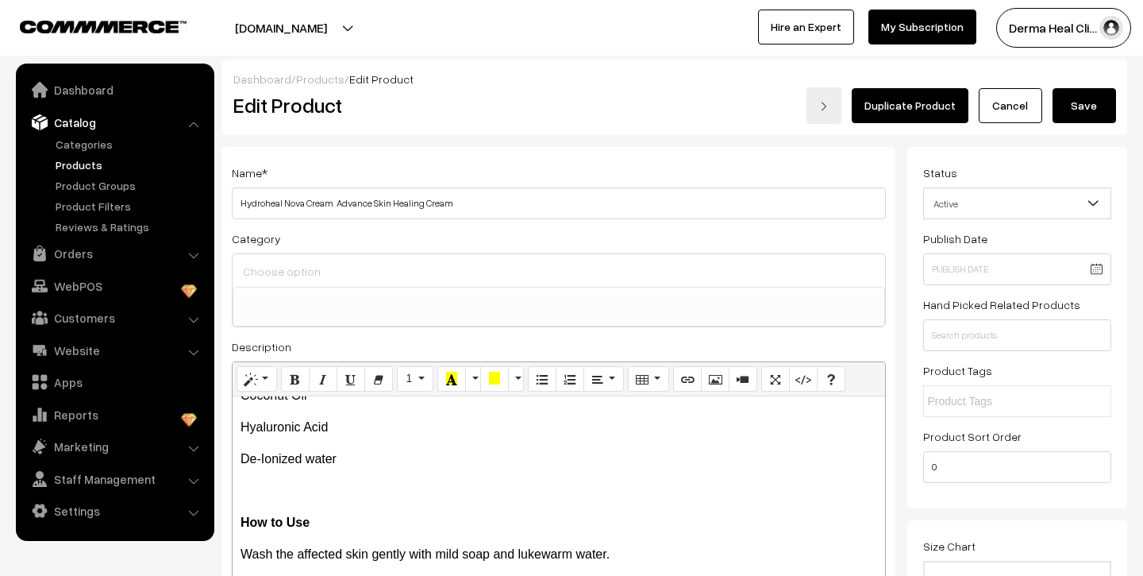
click at [1093, 97] on button "Save" at bounding box center [1085, 105] width 64 height 35
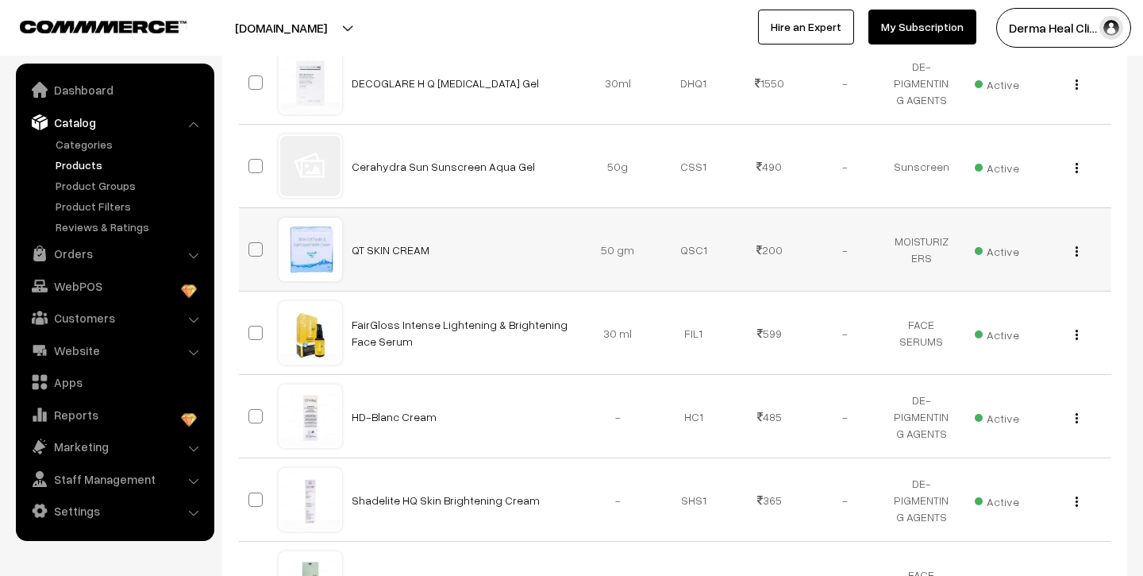
scroll to position [399, 0]
